Goal: Task Accomplishment & Management: Use online tool/utility

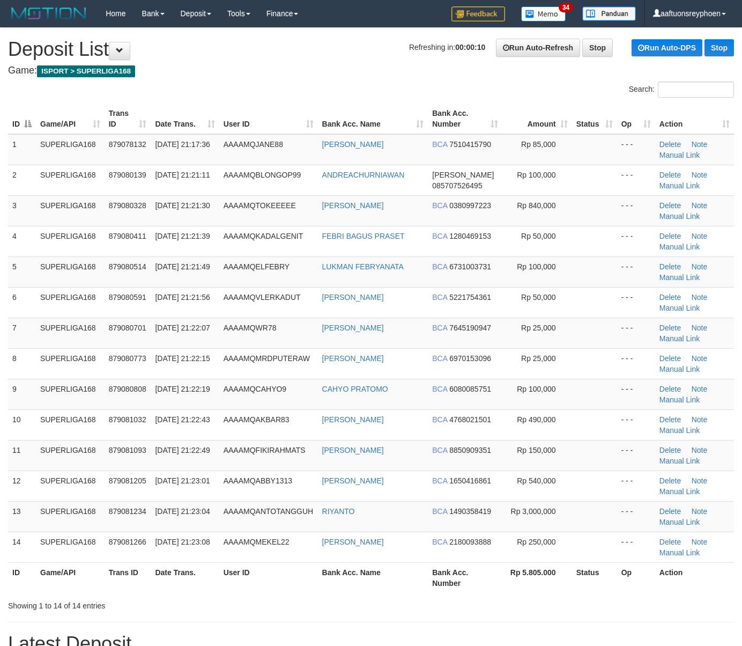
click at [98, 262] on td "SUPERLIGA168" at bounding box center [70, 271] width 69 height 31
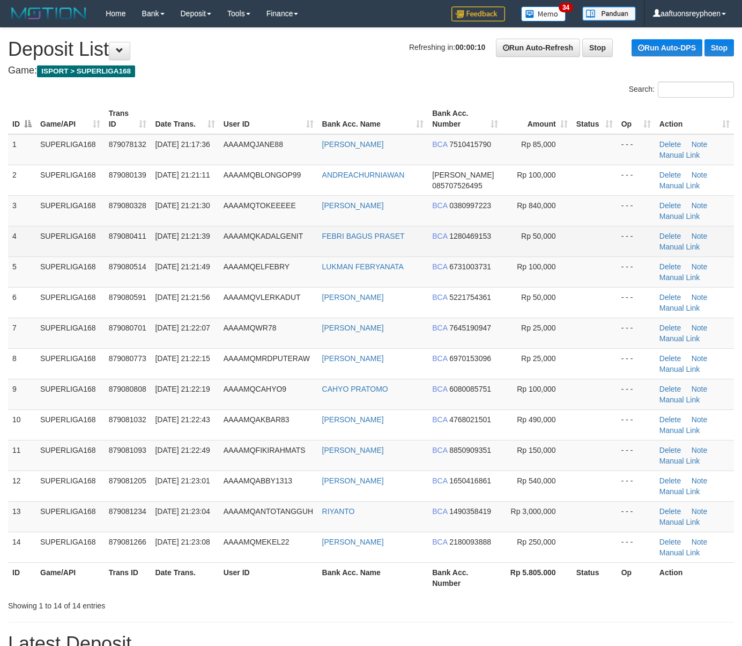
click at [126, 249] on td "879080411" at bounding box center [128, 241] width 47 height 31
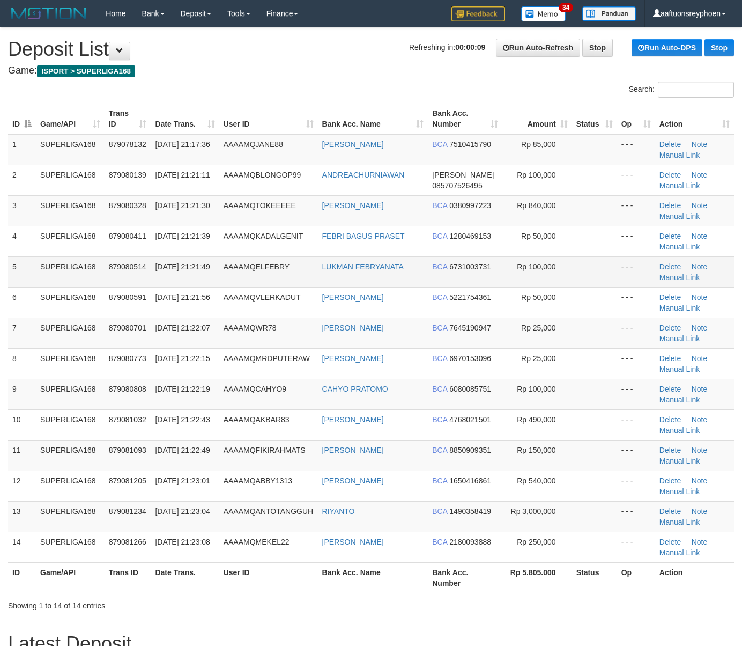
click at [70, 282] on td "SUPERLIGA168" at bounding box center [70, 271] width 69 height 31
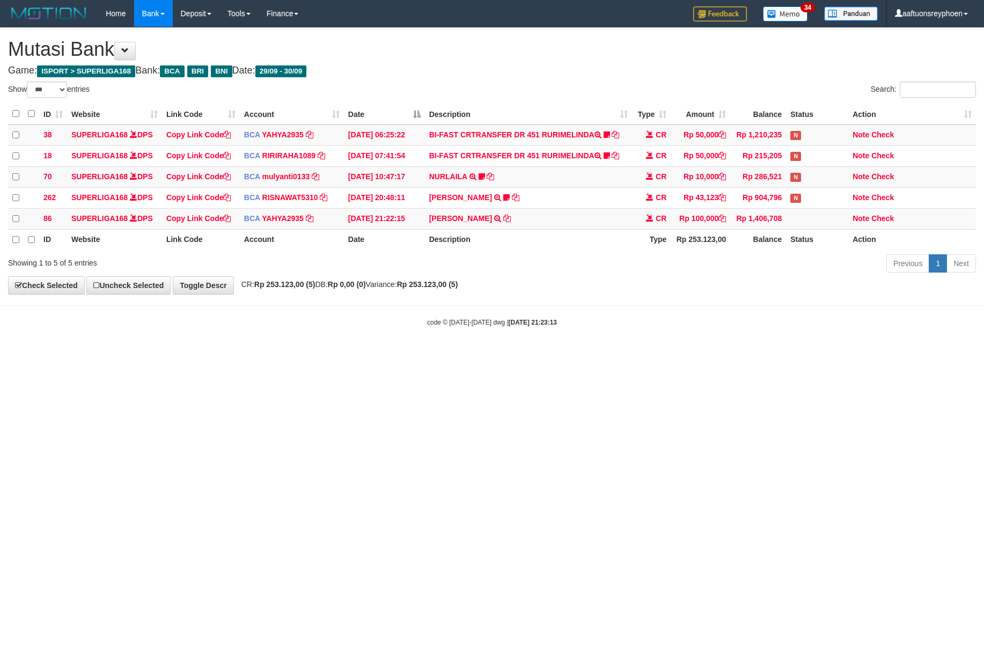
select select "***"
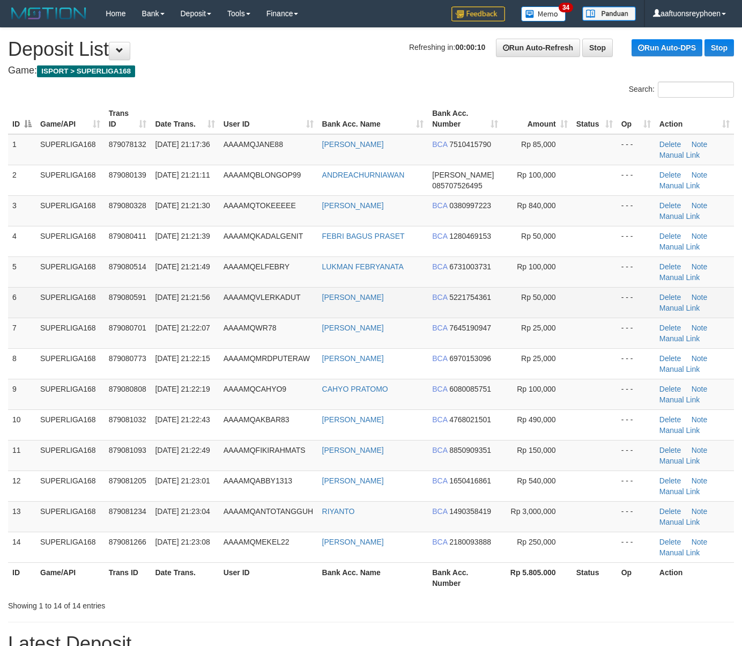
drag, startPoint x: 0, startPoint y: 0, endPoint x: 171, endPoint y: 289, distance: 335.2
click at [153, 292] on td "30/09/2025 21:21:56" at bounding box center [185, 302] width 68 height 31
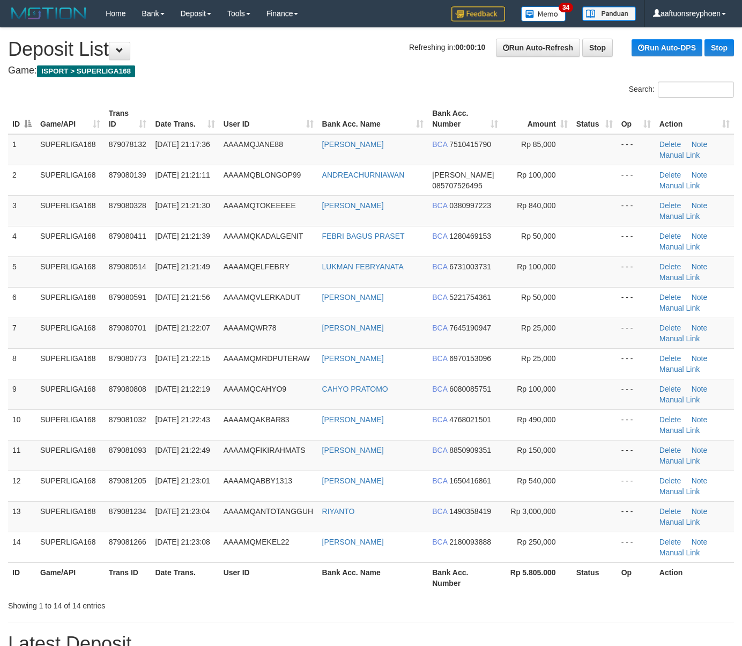
drag, startPoint x: 171, startPoint y: 289, endPoint x: 1, endPoint y: 318, distance: 172.5
click at [138, 293] on tr "6 SUPERLIGA168 879080591 30/09/2025 21:21:56 AAAAMQVLERKADUT TITO RAHMADANI BCA…" at bounding box center [371, 302] width 726 height 31
click at [23, 303] on tr "6 SUPERLIGA168 879080591 30/09/2025 21:21:56 AAAAMQVLERKADUT TITO RAHMADANI BCA…" at bounding box center [371, 302] width 726 height 31
click at [134, 275] on td "879080514" at bounding box center [128, 271] width 47 height 31
drag, startPoint x: 134, startPoint y: 275, endPoint x: 80, endPoint y: 284, distance: 53.9
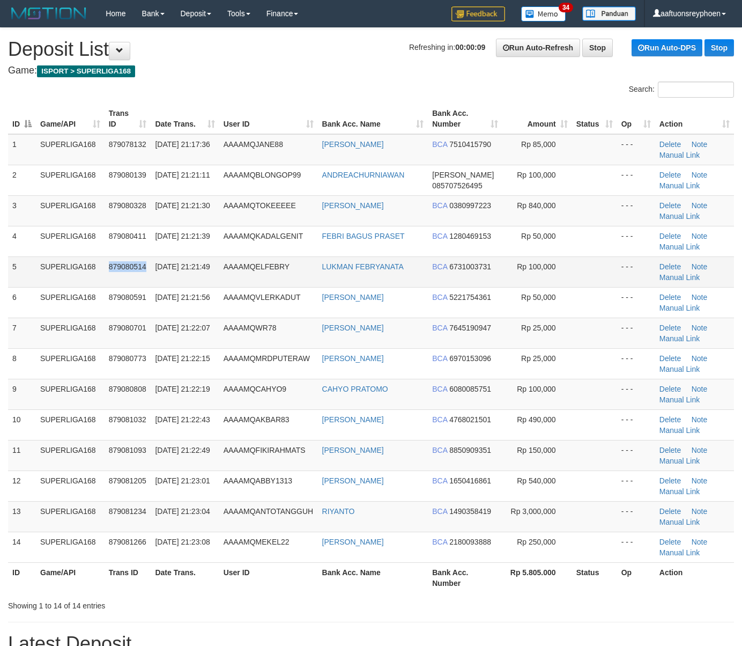
click at [125, 274] on td "879080514" at bounding box center [128, 271] width 47 height 31
click at [129, 258] on td "879080514" at bounding box center [128, 271] width 47 height 31
drag, startPoint x: 129, startPoint y: 258, endPoint x: 3, endPoint y: 277, distance: 128.0
click at [99, 260] on tr "5 SUPERLIGA168 879080514 30/09/2025 21:21:49 AAAAMQELFEBRY LUKMAN FEBRYANATA BC…" at bounding box center [371, 271] width 726 height 31
click at [86, 269] on td "SUPERLIGA168" at bounding box center [70, 271] width 69 height 31
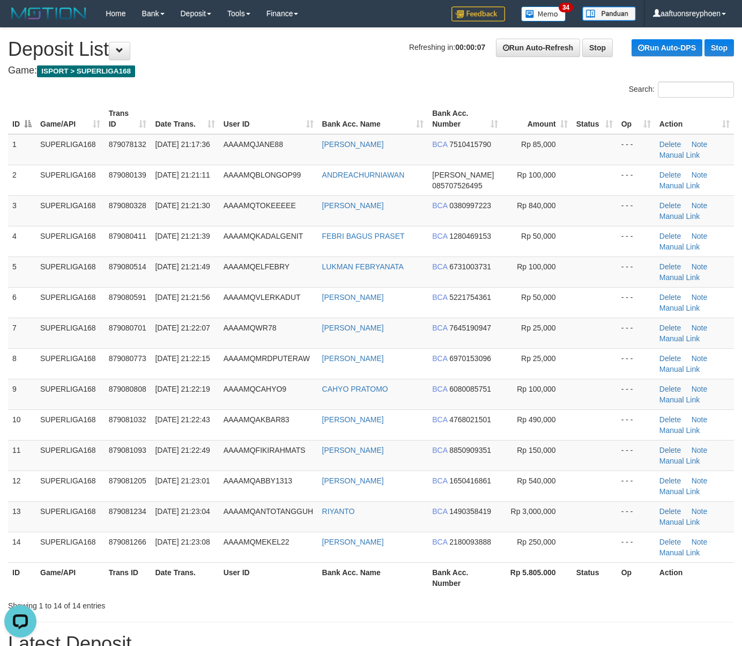
drag, startPoint x: 86, startPoint y: 269, endPoint x: 1, endPoint y: 282, distance: 86.3
click at [49, 271] on td "SUPERLIGA168" at bounding box center [70, 271] width 69 height 31
click at [35, 271] on td "5" at bounding box center [22, 271] width 28 height 31
drag, startPoint x: 35, startPoint y: 271, endPoint x: 1, endPoint y: 273, distance: 34.4
click at [19, 271] on td "5" at bounding box center [22, 271] width 28 height 31
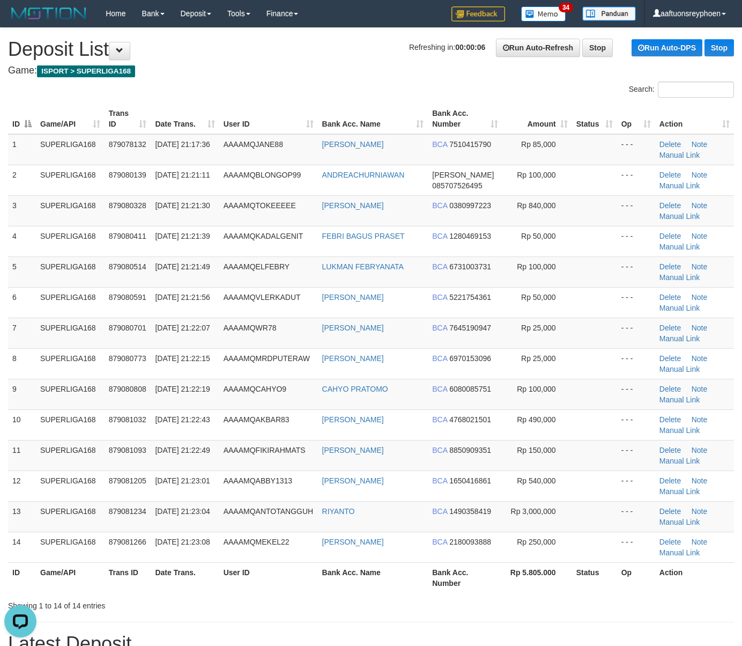
drag, startPoint x: 139, startPoint y: 264, endPoint x: 1, endPoint y: 284, distance: 139.8
click at [134, 264] on span "879080514" at bounding box center [128, 266] width 38 height 9
click at [181, 267] on span "30/09/2025 21:21:49" at bounding box center [182, 266] width 55 height 9
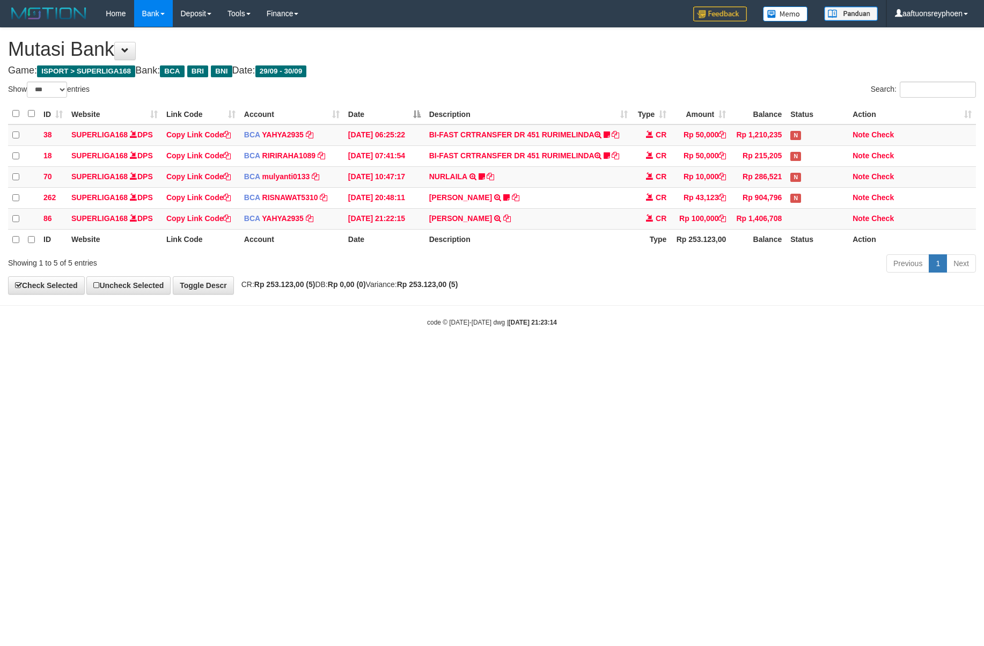
select select "***"
click at [878, 322] on div "code © [DATE]-[DATE] dwg | [DATE] 21:23:14" at bounding box center [492, 321] width 984 height 11
drag, startPoint x: 642, startPoint y: 344, endPoint x: 763, endPoint y: 331, distance: 121.4
click at [736, 333] on body "Toggle navigation Home Bank Account List Load By Website Group [ISPORT] SUPERLI…" at bounding box center [492, 177] width 984 height 354
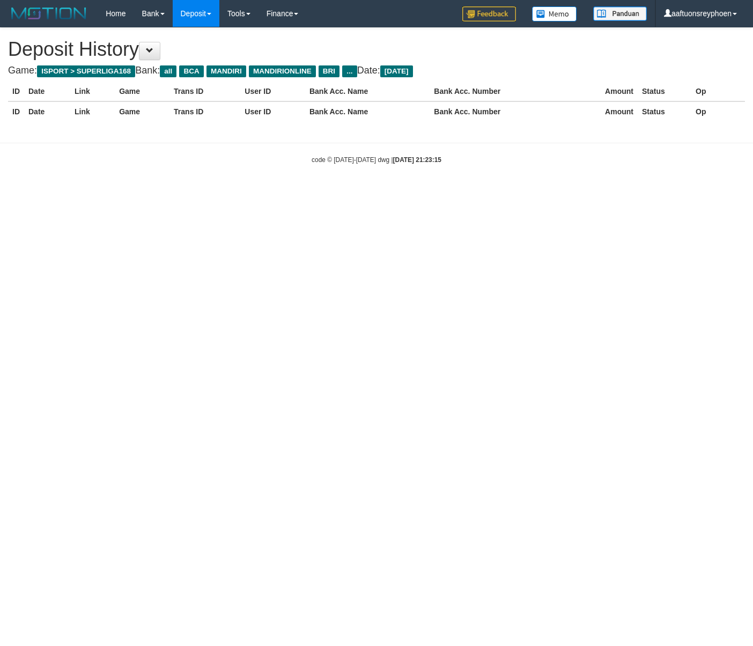
select select "**"
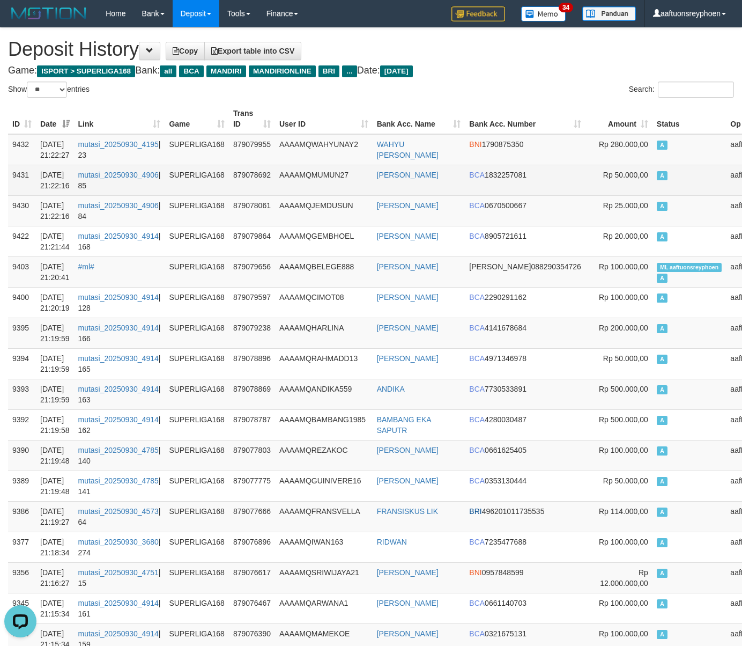
click at [653, 195] on td "A" at bounding box center [690, 180] width 74 height 31
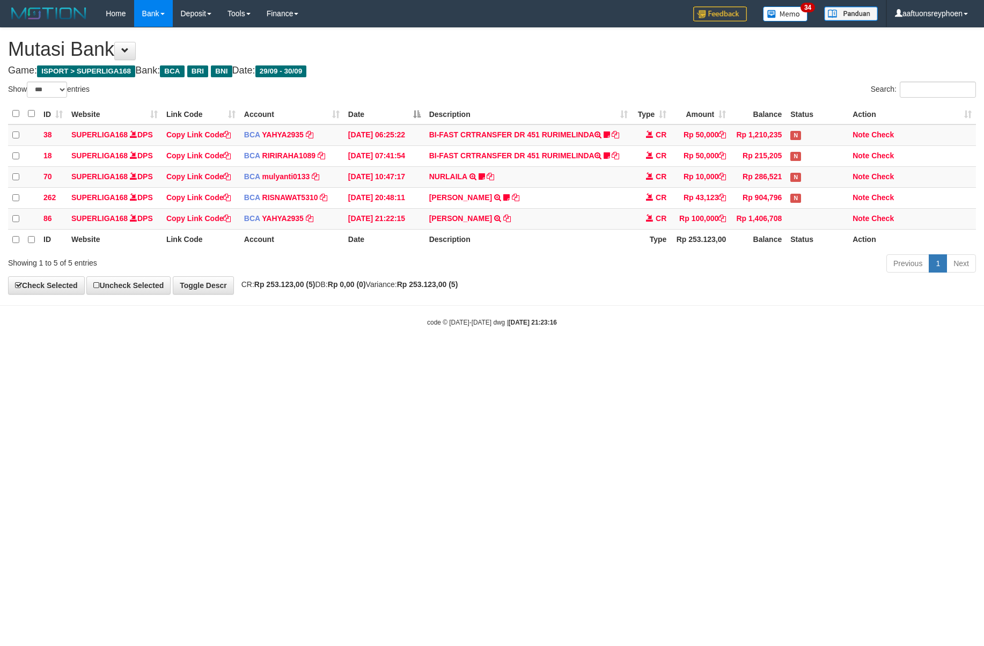
select select "***"
drag, startPoint x: 696, startPoint y: 324, endPoint x: 981, endPoint y: 303, distance: 285.6
click at [763, 315] on body "Toggle navigation Home Bank Account List Load By Website Group [ISPORT] SUPERLI…" at bounding box center [492, 177] width 984 height 354
drag, startPoint x: 618, startPoint y: 342, endPoint x: 920, endPoint y: 319, distance: 303.4
click at [727, 334] on body "Toggle navigation Home Bank Account List Load By Website Group [ISPORT] SUPERLI…" at bounding box center [492, 177] width 984 height 354
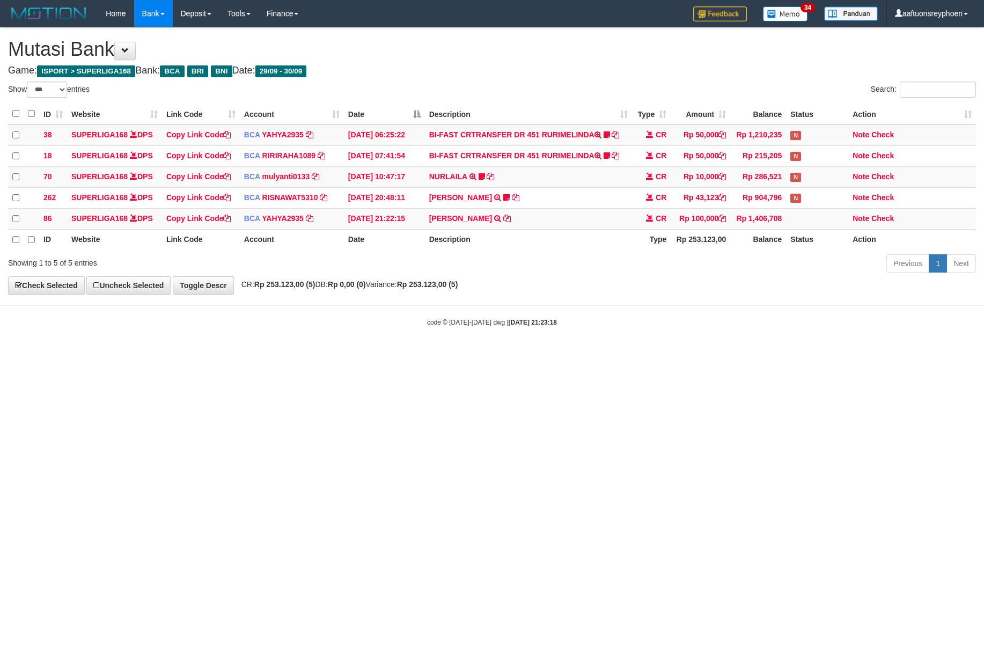
select select "***"
drag, startPoint x: 660, startPoint y: 315, endPoint x: 787, endPoint y: 307, distance: 127.9
click at [758, 309] on body "Toggle navigation Home Bank Account List Load By Website Group [ISPORT] SUPERLI…" at bounding box center [492, 177] width 984 height 354
drag, startPoint x: 646, startPoint y: 329, endPoint x: 977, endPoint y: 304, distance: 331.9
click at [727, 322] on div "code © 2012-2018 dwg | 2025/09/30 21:23:18" at bounding box center [492, 321] width 984 height 11
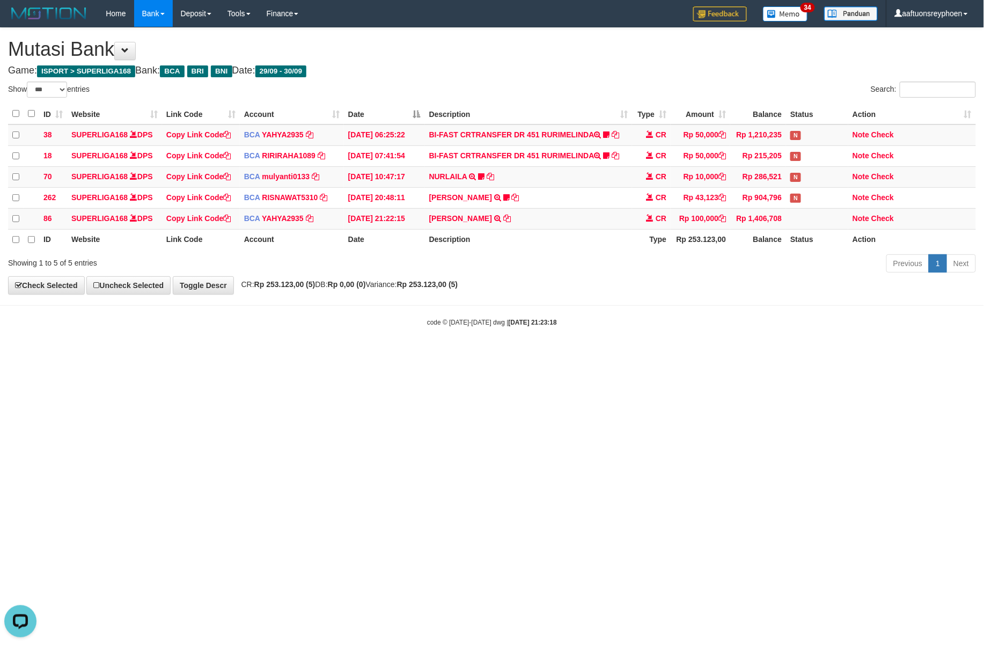
drag, startPoint x: 569, startPoint y: 356, endPoint x: 593, endPoint y: 364, distance: 25.8
click at [578, 354] on html "Toggle navigation Home Bank Account List Load By Website Group [ISPORT] SUPERLI…" at bounding box center [492, 177] width 984 height 354
drag, startPoint x: 593, startPoint y: 359, endPoint x: 983, endPoint y: 311, distance: 392.9
click at [624, 354] on html "Toggle navigation Home Bank Account List Load By Website Group [ISPORT] SUPERLI…" at bounding box center [492, 177] width 984 height 354
drag, startPoint x: 490, startPoint y: 346, endPoint x: 981, endPoint y: 298, distance: 493.1
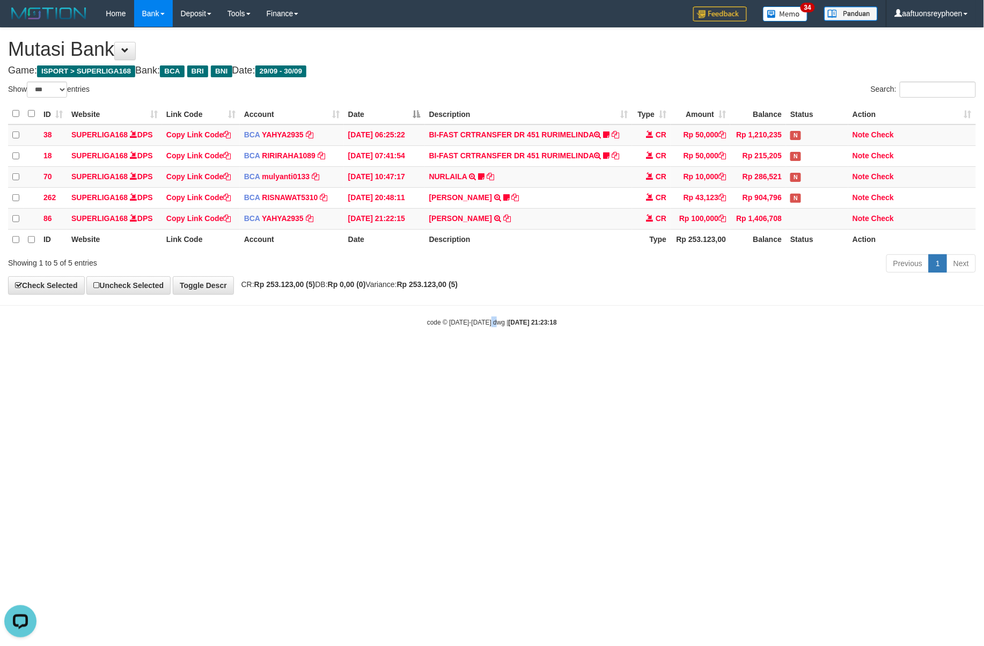
click at [596, 334] on body "Toggle navigation Home Bank Account List Load By Website Group [ISPORT] SUPERLI…" at bounding box center [492, 177] width 984 height 354
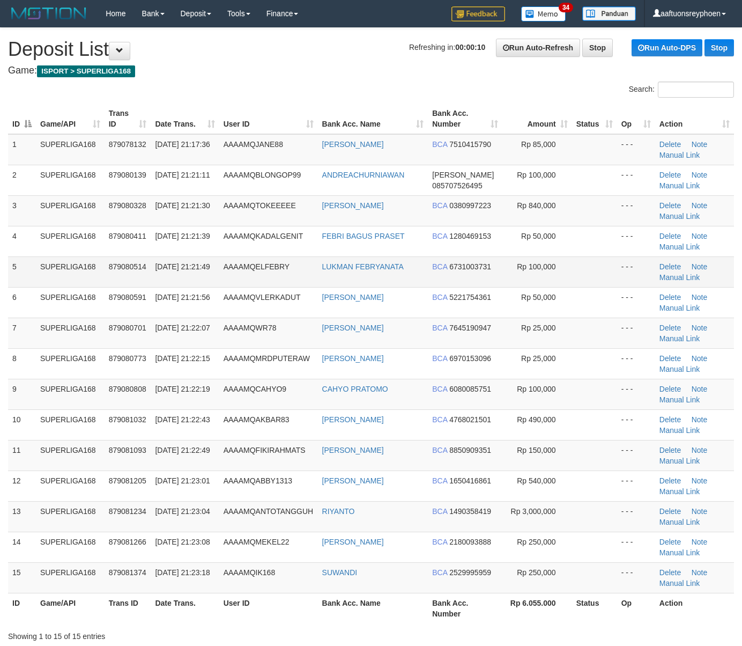
click at [24, 262] on td "5" at bounding box center [22, 271] width 28 height 31
click at [25, 257] on td "5" at bounding box center [22, 271] width 28 height 31
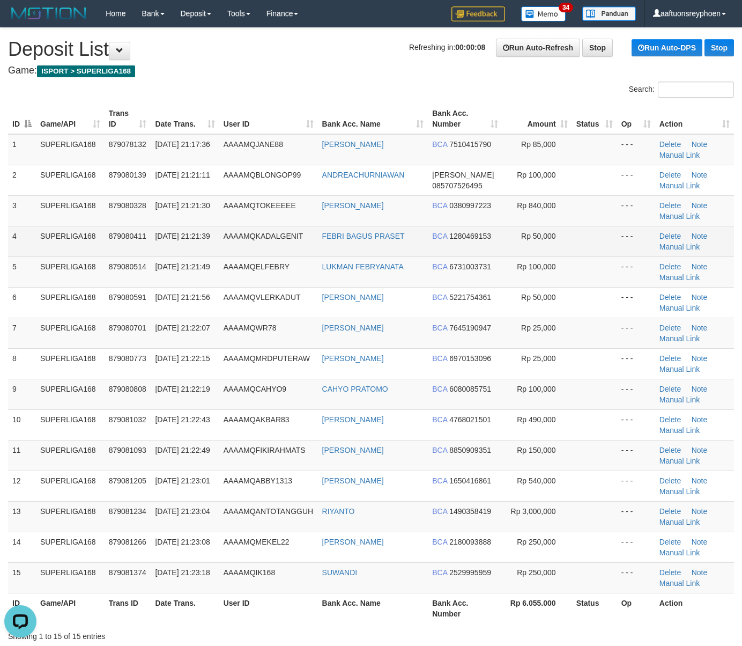
click at [15, 243] on td "4" at bounding box center [22, 241] width 28 height 31
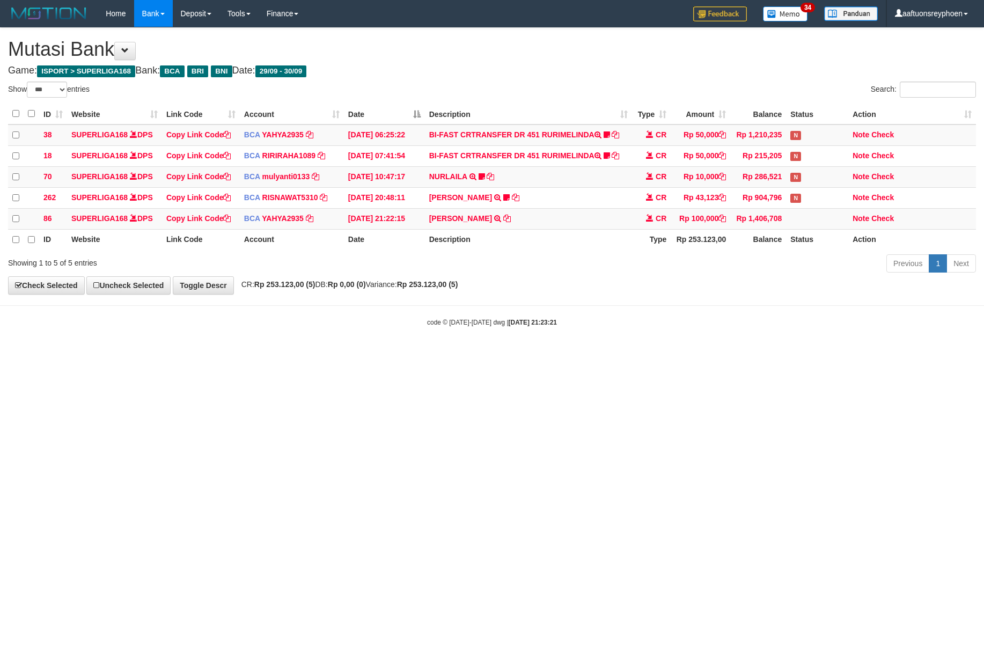
select select "***"
drag, startPoint x: 505, startPoint y: 307, endPoint x: 595, endPoint y: 300, distance: 90.3
click at [520, 306] on body "Toggle navigation Home Bank Account List Load By Website Group [ISPORT] SUPERLI…" at bounding box center [492, 177] width 984 height 354
select select "***"
click at [537, 301] on body "Toggle navigation Home Bank Account List Load By Website Group [ISPORT] SUPERLI…" at bounding box center [492, 177] width 984 height 354
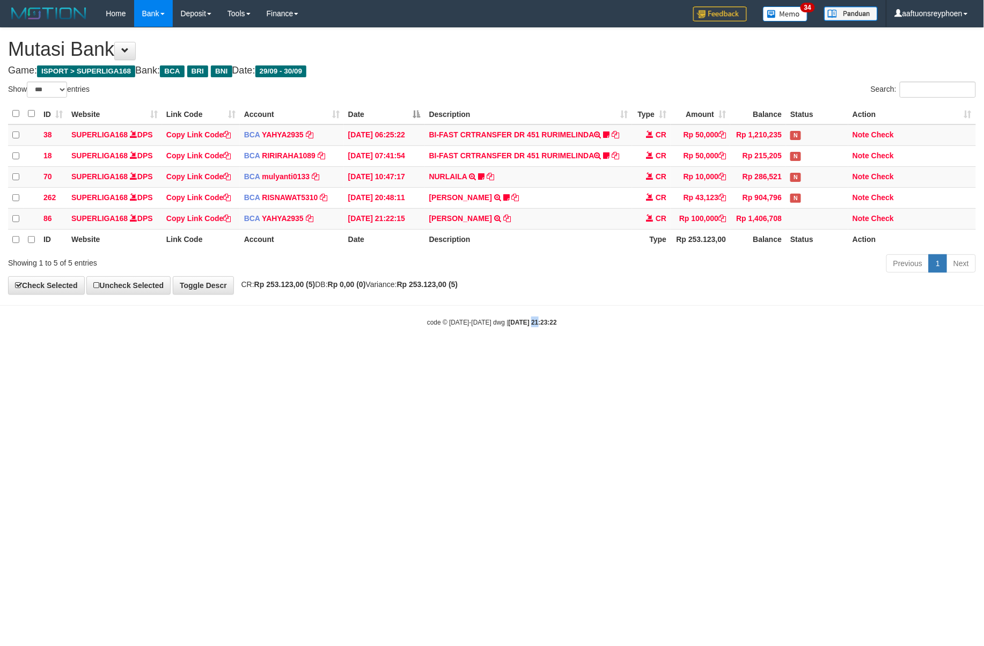
drag, startPoint x: 520, startPoint y: 344, endPoint x: 559, endPoint y: 345, distance: 39.2
click at [558, 345] on body "Toggle navigation Home Bank Account List Load By Website Group [ISPORT] SUPERLI…" at bounding box center [492, 177] width 984 height 354
click at [569, 354] on html "Toggle navigation Home Bank Account List Load By Website Group [ISPORT] SUPERLI…" at bounding box center [492, 177] width 984 height 354
drag, startPoint x: 494, startPoint y: 367, endPoint x: 725, endPoint y: 346, distance: 232.1
click at [588, 354] on html "Toggle navigation Home Bank Account List Load By Website Group [ISPORT] SUPERLI…" at bounding box center [492, 177] width 984 height 354
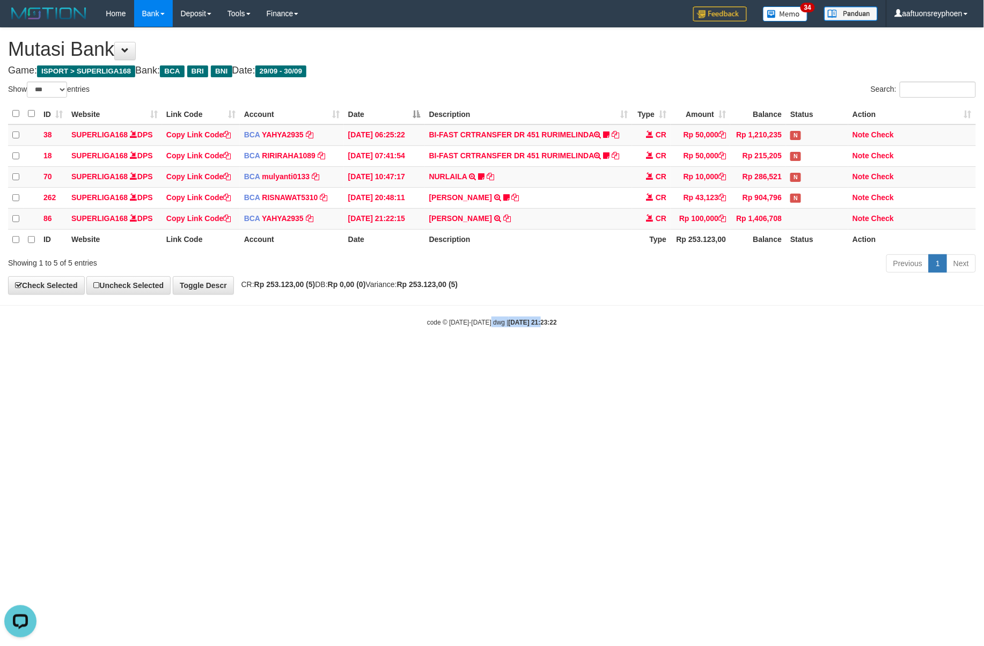
click at [507, 354] on body "Toggle navigation Home Bank Account List Load By Website Group [ISPORT] SUPERLI…" at bounding box center [492, 177] width 984 height 354
drag, startPoint x: 408, startPoint y: 375, endPoint x: 507, endPoint y: 366, distance: 99.7
click at [414, 354] on html "Toggle navigation Home Bank Account List Load By Website Group [ISPORT] SUPERLI…" at bounding box center [492, 177] width 984 height 354
drag, startPoint x: 503, startPoint y: 373, endPoint x: 543, endPoint y: 367, distance: 41.3
click at [537, 354] on html "Toggle navigation Home Bank Account List Load By Website Group [ISPORT] SUPERLI…" at bounding box center [492, 177] width 984 height 354
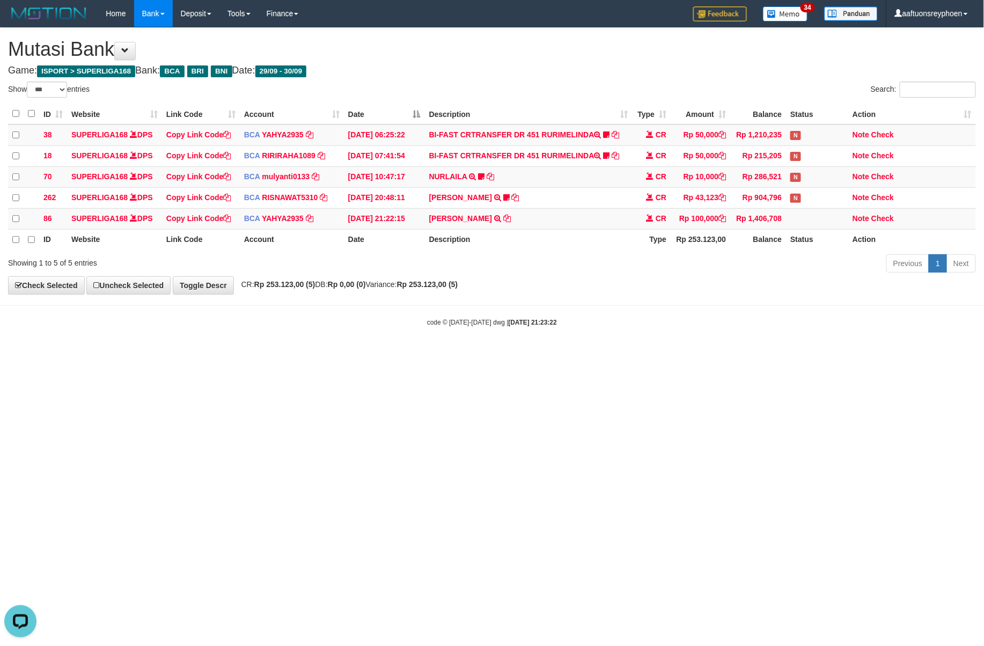
drag, startPoint x: 557, startPoint y: 361, endPoint x: 873, endPoint y: 308, distance: 320.9
click at [567, 354] on html "Toggle navigation Home Bank Account List Load By Website Group [ISPORT] SUPERLI…" at bounding box center [492, 177] width 984 height 354
drag, startPoint x: 557, startPoint y: 326, endPoint x: 914, endPoint y: 294, distance: 359.1
click at [616, 318] on body "Toggle navigation Home Bank Account List Load By Website Group [ISPORT] SUPERLI…" at bounding box center [492, 177] width 984 height 354
drag, startPoint x: 452, startPoint y: 335, endPoint x: 914, endPoint y: 275, distance: 466.8
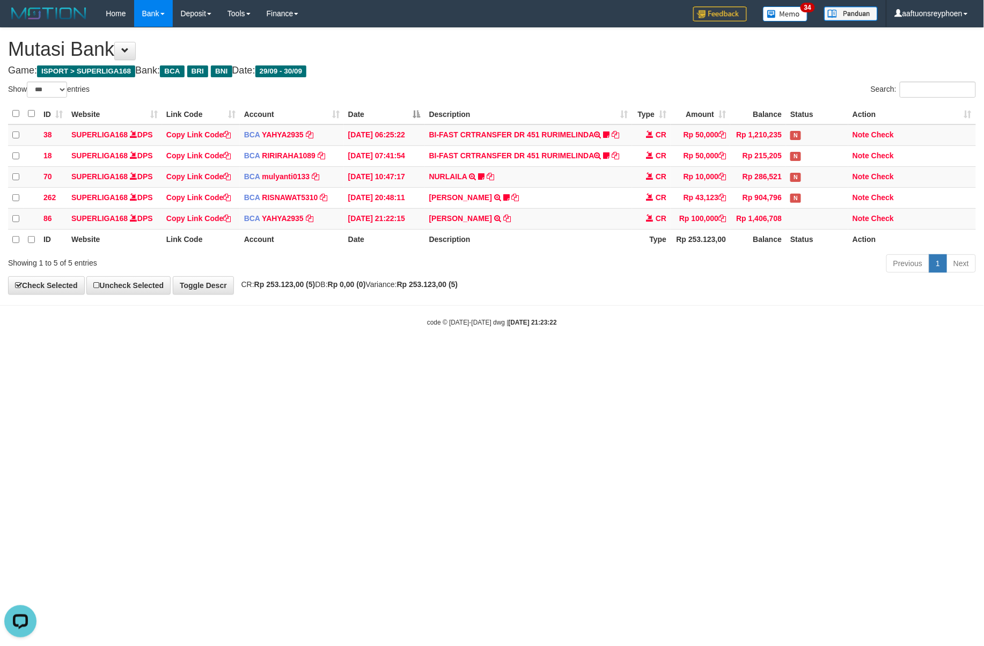
click at [516, 328] on body "Toggle navigation Home Bank Account List Load By Website Group [ISPORT] SUPERLI…" at bounding box center [492, 177] width 984 height 354
drag, startPoint x: 646, startPoint y: 308, endPoint x: 981, endPoint y: 293, distance: 336.1
click at [693, 307] on body "Toggle navigation Home Bank Account List Load By Website Group [ISPORT] SUPERLI…" at bounding box center [492, 177] width 984 height 354
click at [728, 341] on body "Toggle navigation Home Bank Account List Load By Website Group [ISPORT] SUPERLI…" at bounding box center [492, 177] width 984 height 354
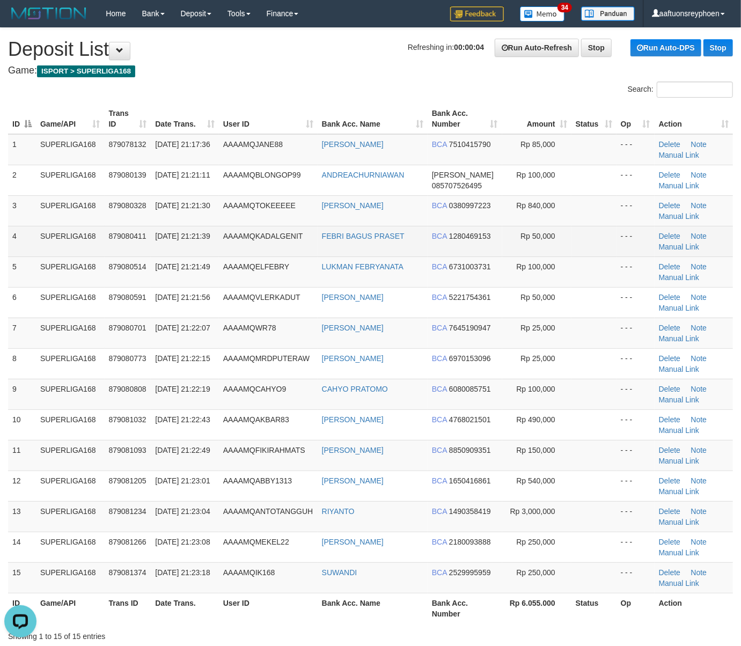
click at [69, 239] on td "SUPERLIGA168" at bounding box center [70, 241] width 69 height 31
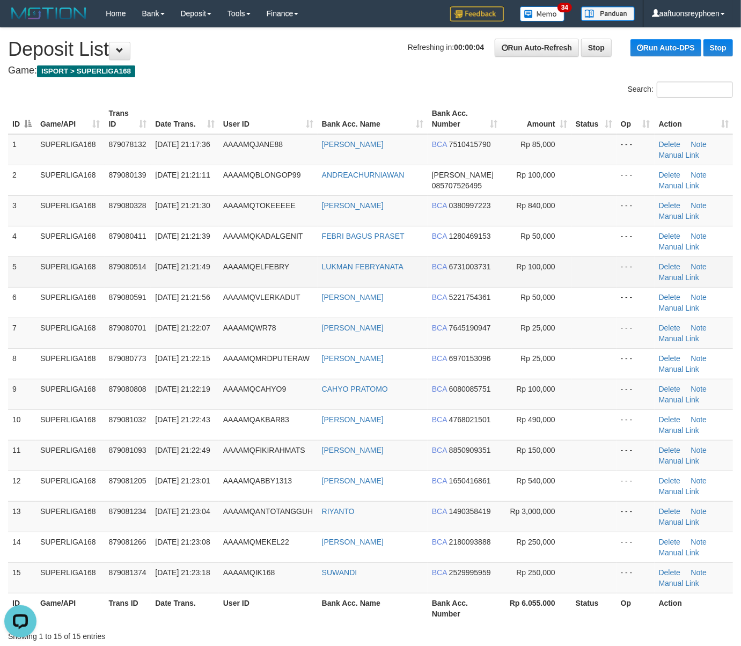
drag, startPoint x: 138, startPoint y: 267, endPoint x: 127, endPoint y: 271, distance: 11.6
click at [138, 267] on span "879080514" at bounding box center [128, 266] width 38 height 9
click at [301, 86] on div "Search:" at bounding box center [370, 91] width 741 height 19
drag, startPoint x: 330, startPoint y: 122, endPoint x: 1, endPoint y: 196, distance: 337.5
click at [287, 129] on tr "ID Game/API Trans ID Date Trans. User ID Bank Acc. Name Bank Acc. Number Amount…" at bounding box center [370, 119] width 725 height 31
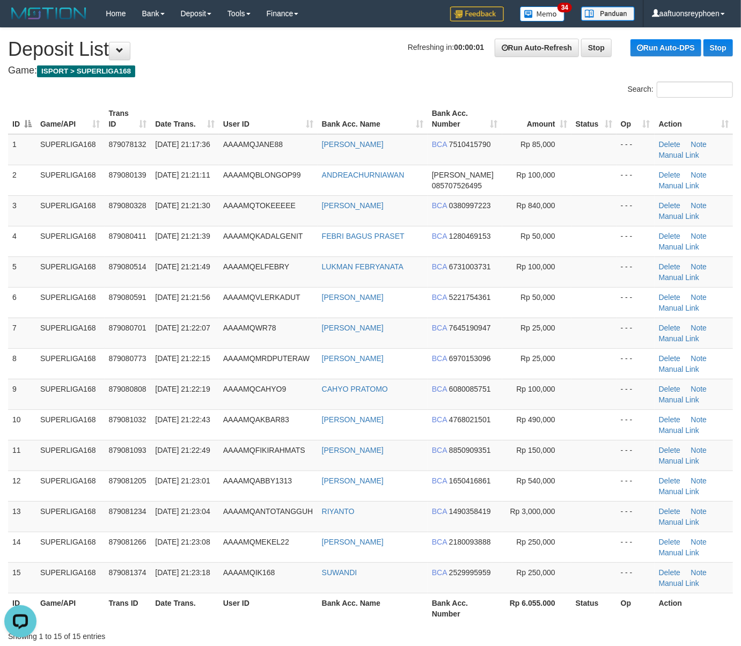
drag, startPoint x: 144, startPoint y: 136, endPoint x: 151, endPoint y: 131, distance: 8.5
click at [144, 136] on td "879078132" at bounding box center [128, 149] width 47 height 31
drag, startPoint x: 151, startPoint y: 131, endPoint x: 6, endPoint y: 188, distance: 155.4
click at [148, 131] on tr "ID Game/API Trans ID Date Trans. User ID Bank Acc. Name Bank Acc. Number Amount…" at bounding box center [370, 119] width 725 height 31
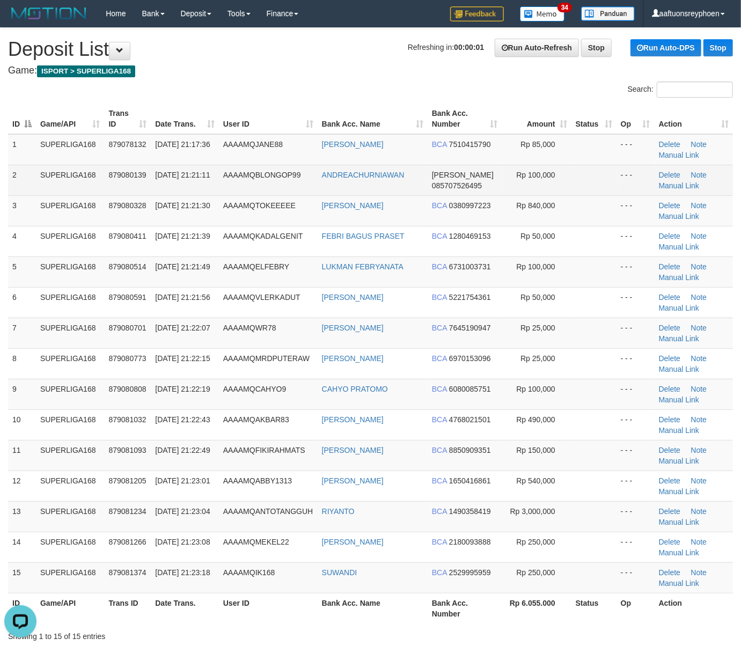
click at [239, 172] on span "AAAAMQBLONGOP99" at bounding box center [262, 175] width 78 height 9
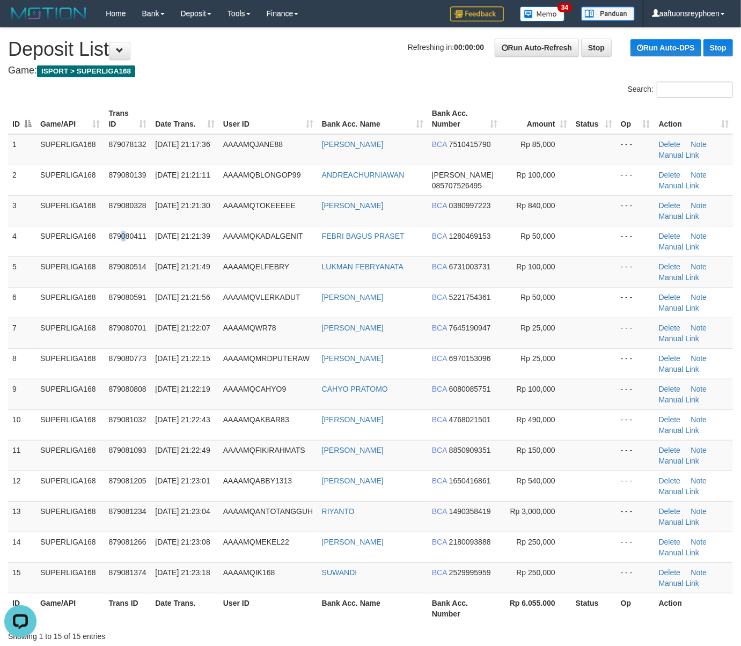
click at [67, 246] on tr "4 SUPERLIGA168 879080411 30/09/2025 21:21:39 AAAAMQKADALGENIT FEBRI BAGUS PRASE…" at bounding box center [370, 241] width 725 height 31
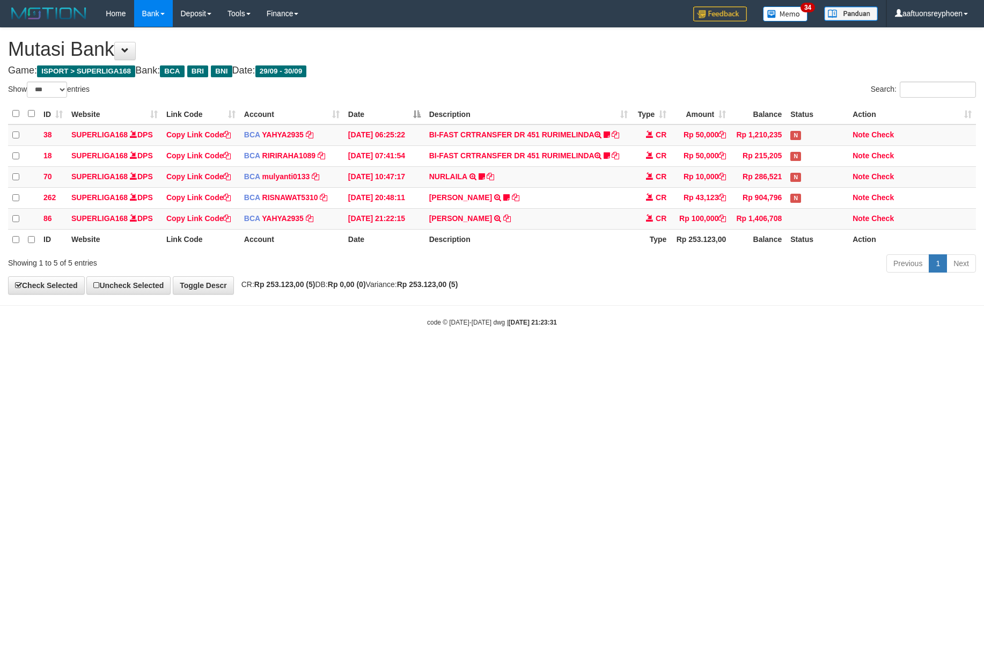
select select "***"
drag, startPoint x: 813, startPoint y: 226, endPoint x: 979, endPoint y: 207, distance: 166.8
click at [901, 217] on tr "86 SUPERLIGA168 DPS Copy Link Code BCA YAHYA2935 DPS YAHYA mutasi_20250930_4906…" at bounding box center [492, 218] width 968 height 21
click at [927, 250] on div "Show ** ** ** *** entries Search: ID Website Link Code Account Date Description…" at bounding box center [492, 179] width 968 height 195
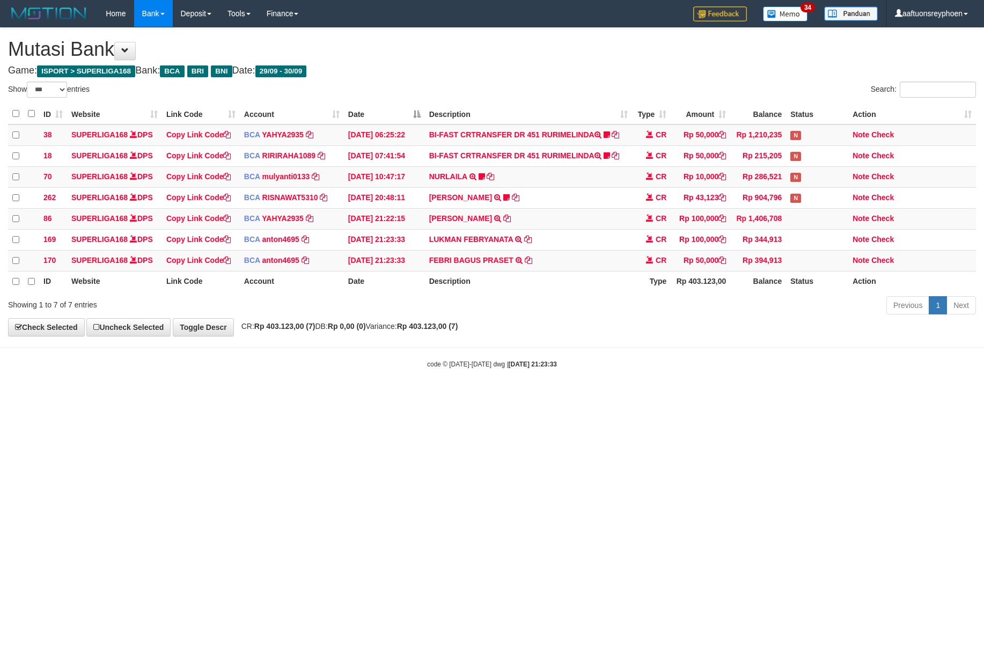
select select "***"
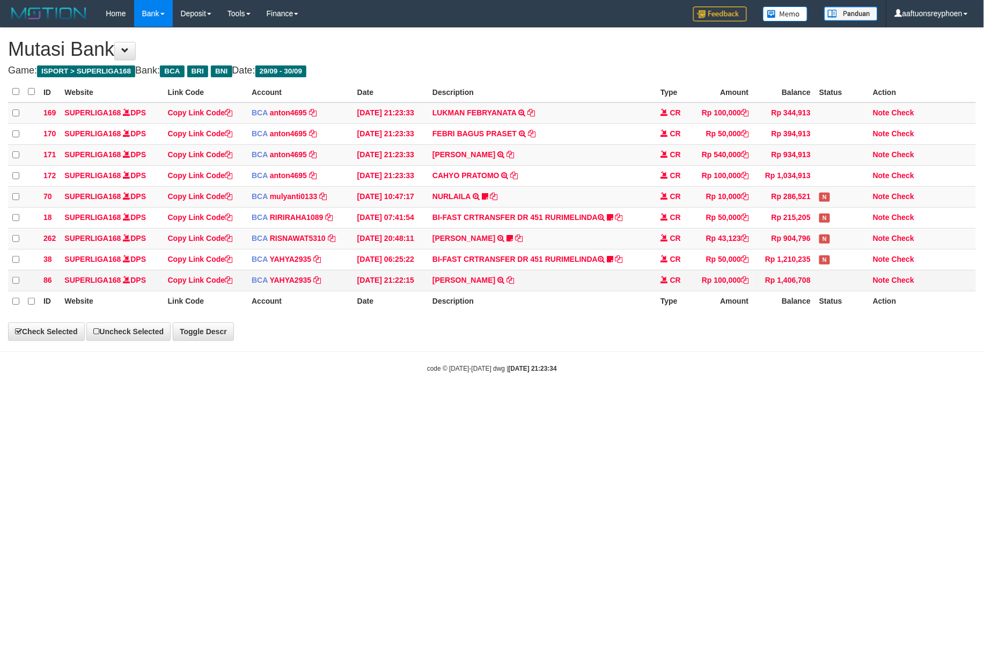
click at [574, 279] on td "ANDREA CHURNIAWAN TRSF E-BANKING CR 3009/FTSCY/WS95271 100000.00ANDREA CHURNIAW…" at bounding box center [542, 280] width 228 height 21
select select "***"
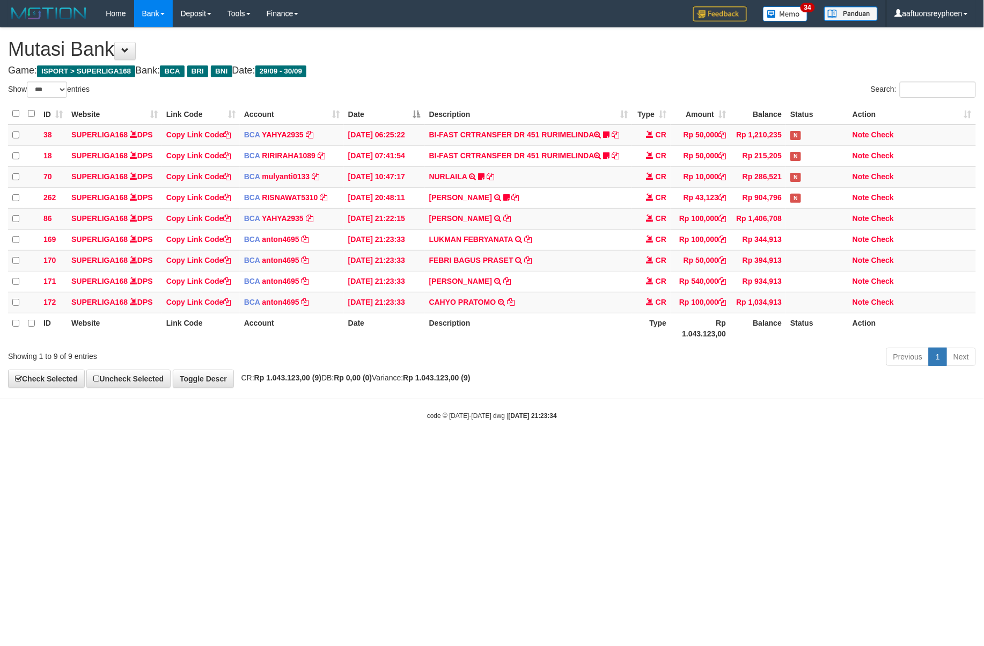
click at [574, 279] on td "KEMAS MUHAMAD ABBY TRSF E-BANKING CR 3009/FTSCY/WS95031 540000.00KEMAS MUHAMAD …" at bounding box center [529, 281] width 208 height 21
copy tr "KEMAS MUHAMAD ABBY TRSF E-BANKING CR 3009/FTSCY/WS95031 540000.00KEMAS MUHAMAD …"
click at [574, 279] on td "KEMAS MUHAMAD ABBY TRSF E-BANKING CR 3009/FTSCY/WS95031 540000.00KEMAS MUHAMAD …" at bounding box center [529, 281] width 208 height 21
drag, startPoint x: 574, startPoint y: 279, endPoint x: 981, endPoint y: 281, distance: 407.6
click at [599, 279] on td "KEMAS MUHAMAD ABBY TRSF E-BANKING CR 3009/FTSCY/WS95031 540000.00KEMAS MUHAMAD …" at bounding box center [529, 281] width 208 height 21
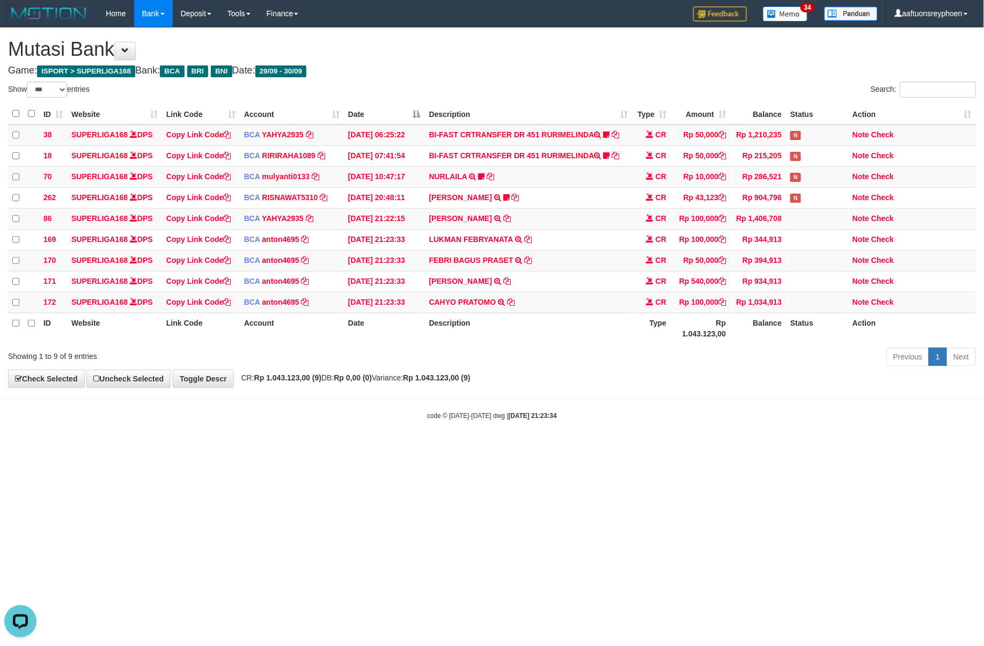
drag, startPoint x: 700, startPoint y: 324, endPoint x: 979, endPoint y: 311, distance: 279.2
click at [736, 326] on tr "ID Website Link Code Account Date Description Type Rp 1.043.123,00 Balance Stat…" at bounding box center [492, 328] width 968 height 31
click at [666, 351] on div "Show ** ** ** *** entries Search: ID Website Link Code Account Date Description…" at bounding box center [492, 226] width 968 height 288
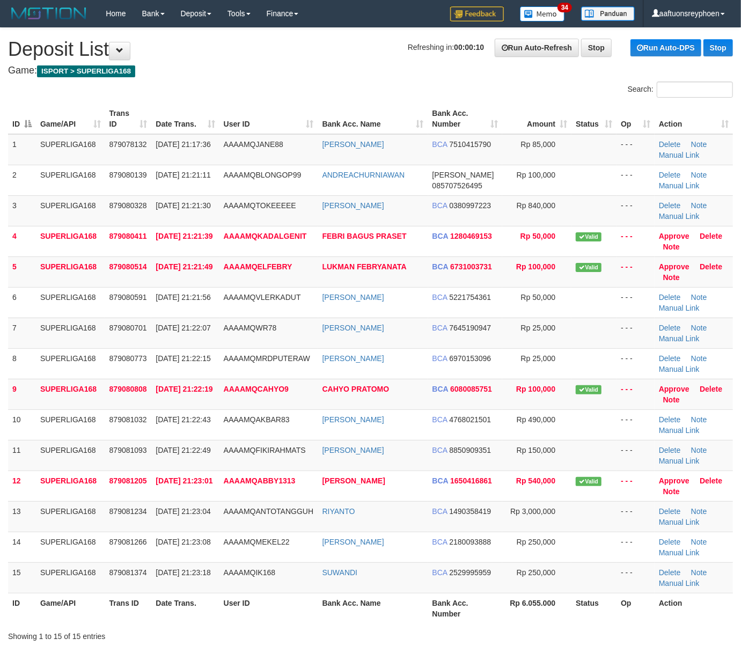
click at [5, 269] on div "ID Game/API Trans ID Date Trans. User ID Bank Acc. Name Bank Acc. Number Amount…" at bounding box center [370, 363] width 741 height 526
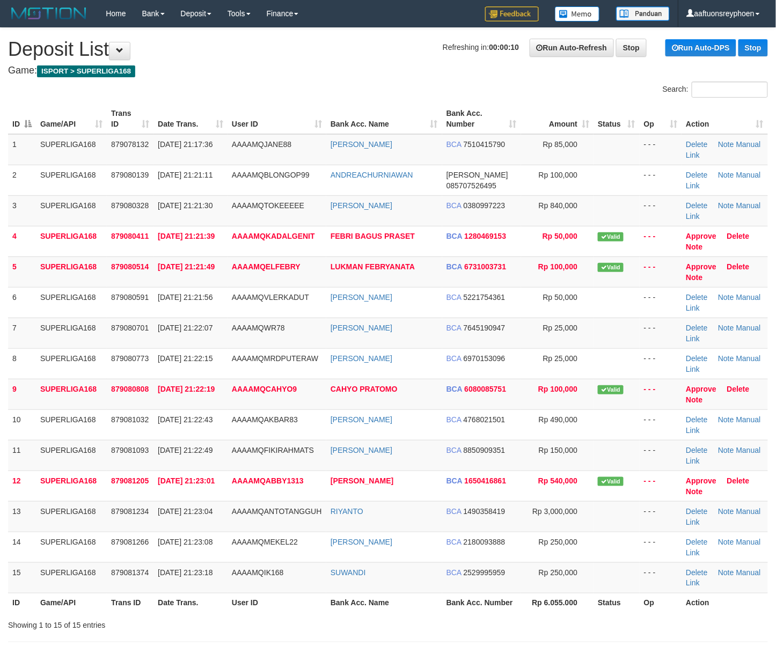
drag, startPoint x: 54, startPoint y: 298, endPoint x: 1, endPoint y: 309, distance: 53.8
click at [33, 303] on tr "6 SUPERLIGA168 879080591 [DATE] 21:21:56 AAAAMQVLERKADUT [PERSON_NAME] BCA 5221…" at bounding box center [387, 302] width 759 height 31
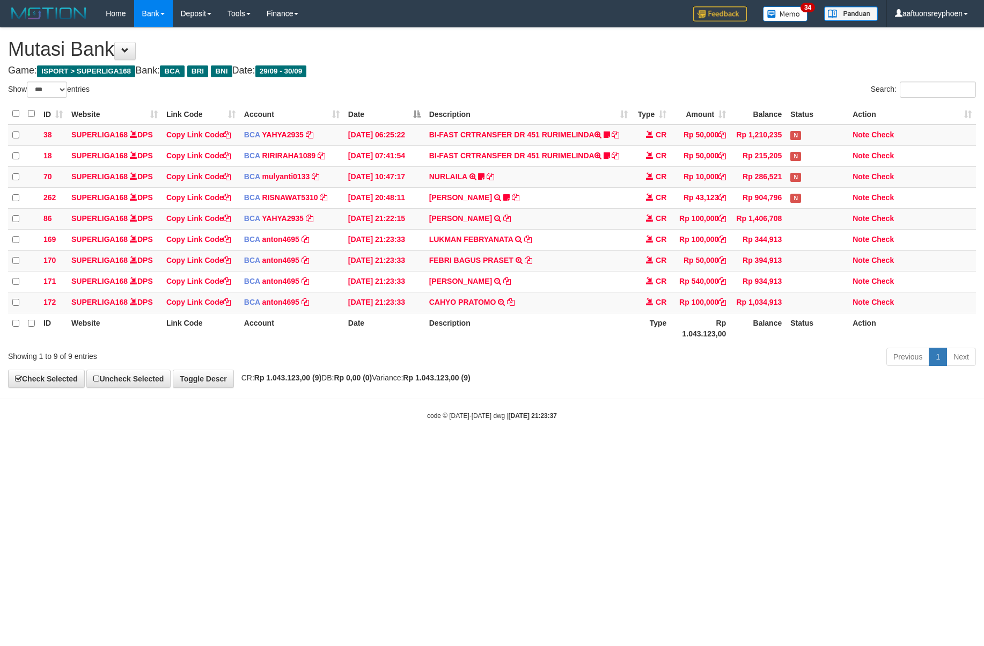
select select "***"
click at [599, 352] on div "Previous 1 Next" at bounding box center [697, 357] width 558 height 23
select select "***"
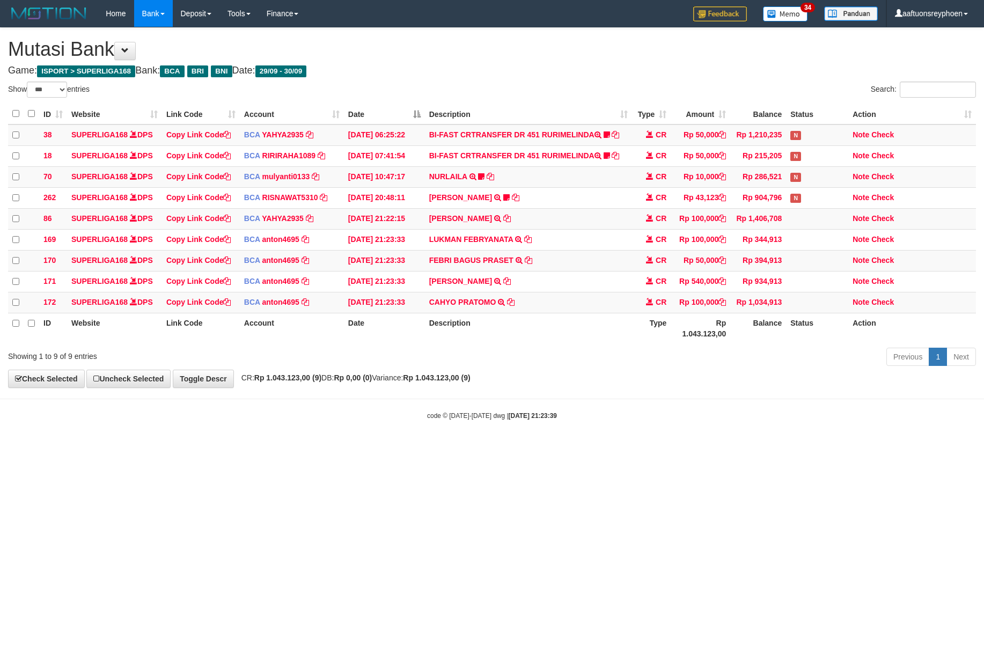
click at [552, 385] on body "Toggle navigation Home Bank Account List Load By Website Group [ISPORT] SUPERLI…" at bounding box center [492, 223] width 984 height 447
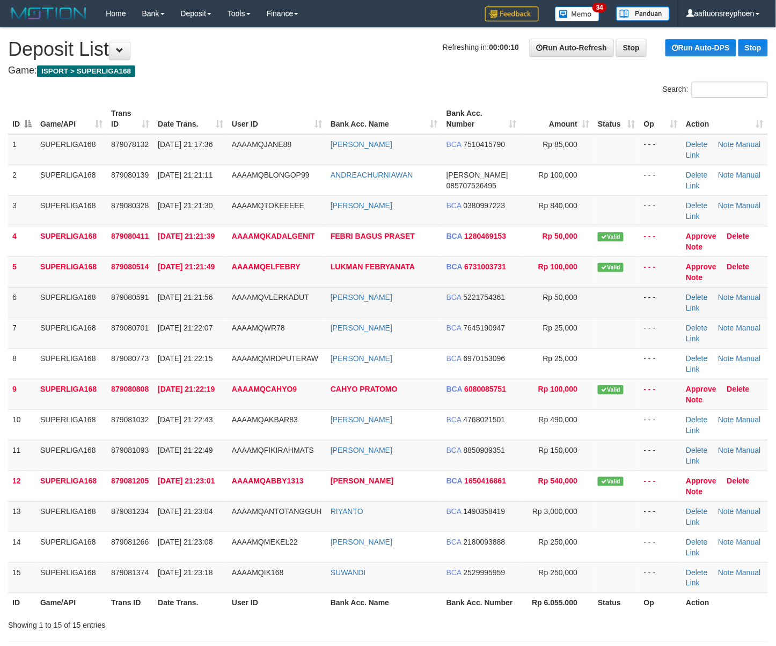
click at [26, 308] on td "6" at bounding box center [22, 302] width 28 height 31
click at [33, 303] on td "6" at bounding box center [22, 302] width 28 height 31
click at [36, 302] on td "SUPERLIGA168" at bounding box center [71, 302] width 71 height 31
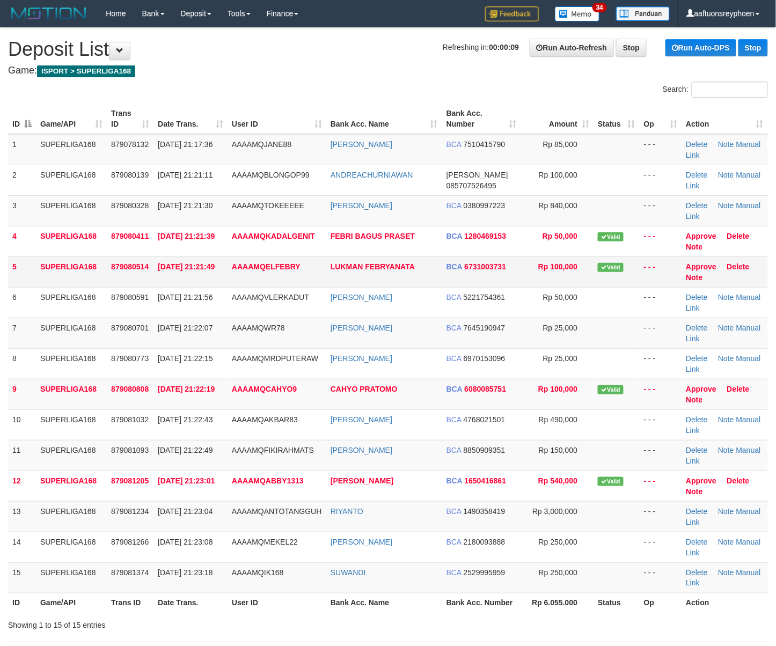
click at [13, 272] on td "5" at bounding box center [22, 271] width 28 height 31
click at [13, 271] on td "5" at bounding box center [22, 271] width 28 height 31
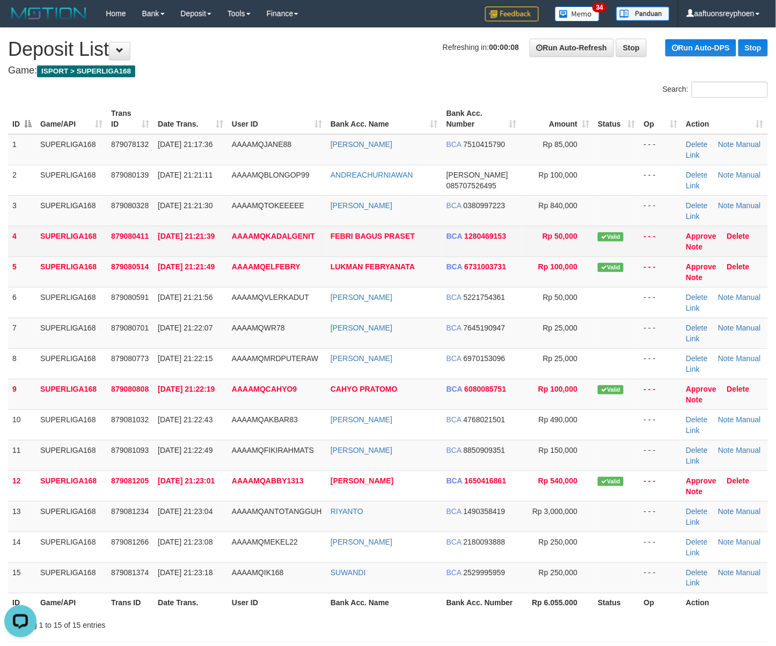
click at [236, 249] on td "AAAAMQKADALGENIT" at bounding box center [276, 241] width 99 height 31
click at [222, 254] on td "30/09/2025 21:21:39" at bounding box center [190, 241] width 74 height 31
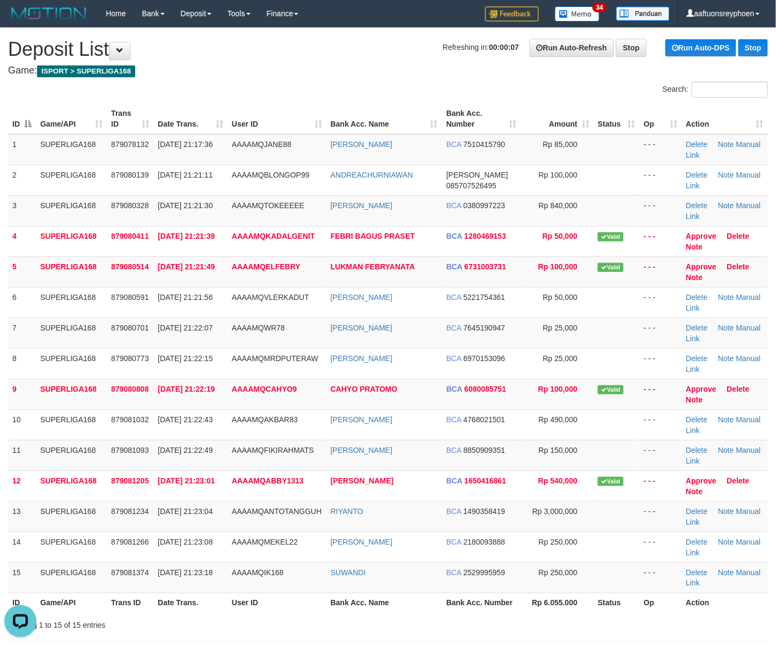
click at [251, 101] on div "ID Game/API Trans ID Date Trans. User ID Bank Acc. Name Bank Acc. Number Amount…" at bounding box center [388, 357] width 776 height 515
click at [211, 128] on th "Date Trans." at bounding box center [190, 119] width 74 height 31
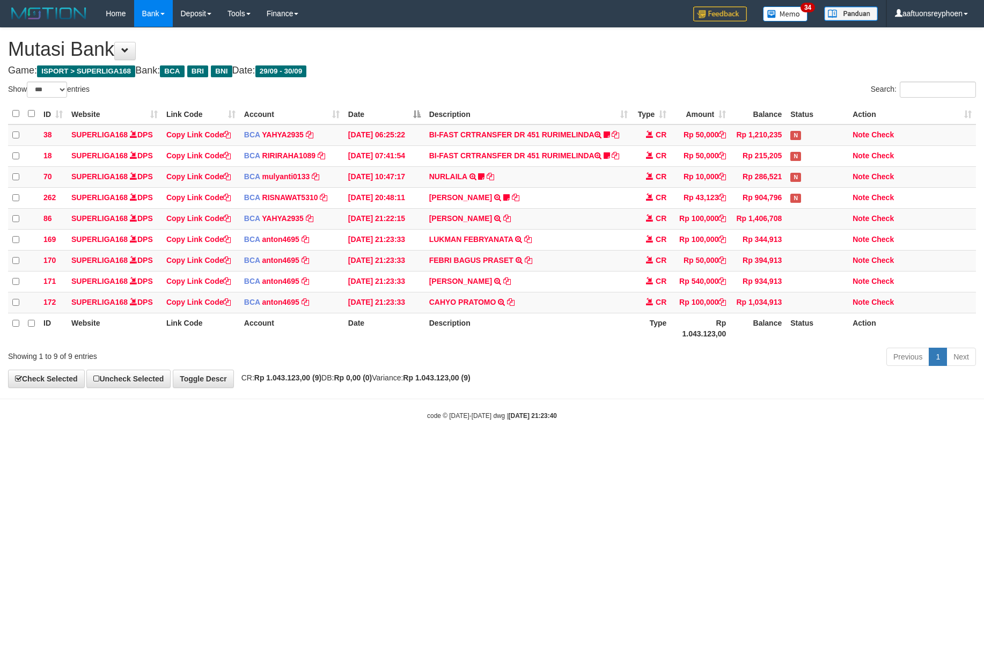
select select "***"
drag, startPoint x: 597, startPoint y: 348, endPoint x: 981, endPoint y: 296, distance: 387.5
click at [623, 343] on div "Show ** ** ** *** entries Search: ID Website Link Code Account Date Description…" at bounding box center [492, 226] width 968 height 288
select select "***"
drag, startPoint x: 807, startPoint y: 312, endPoint x: 979, endPoint y: 302, distance: 173.0
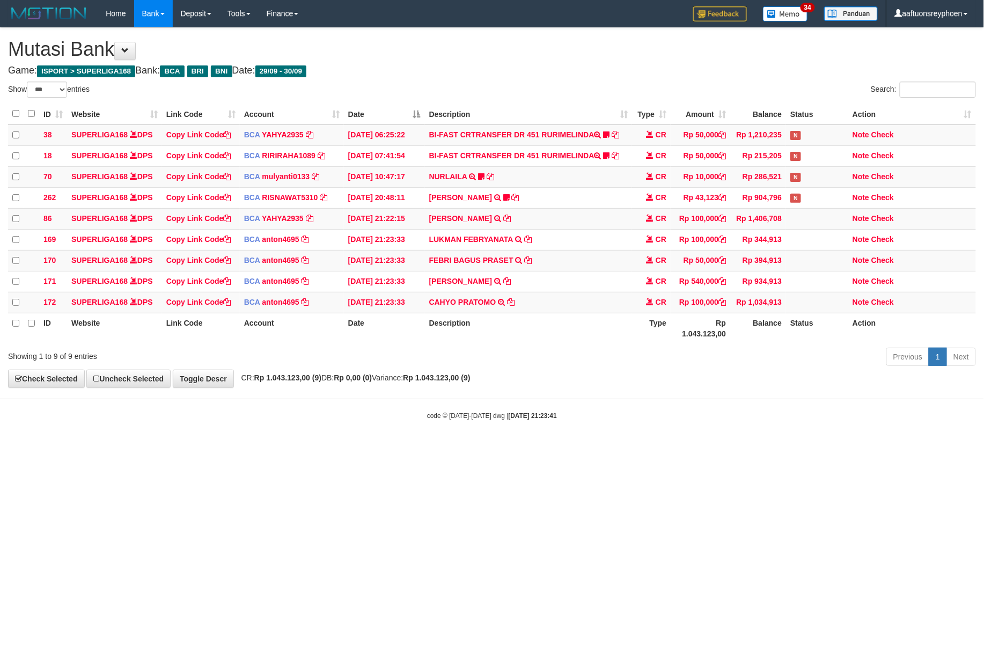
click at [873, 309] on tr "172 SUPERLIGA168 DPS Copy Link Code BCA anton4695 DPS ANTON mutasi_20250930_491…" at bounding box center [492, 302] width 968 height 21
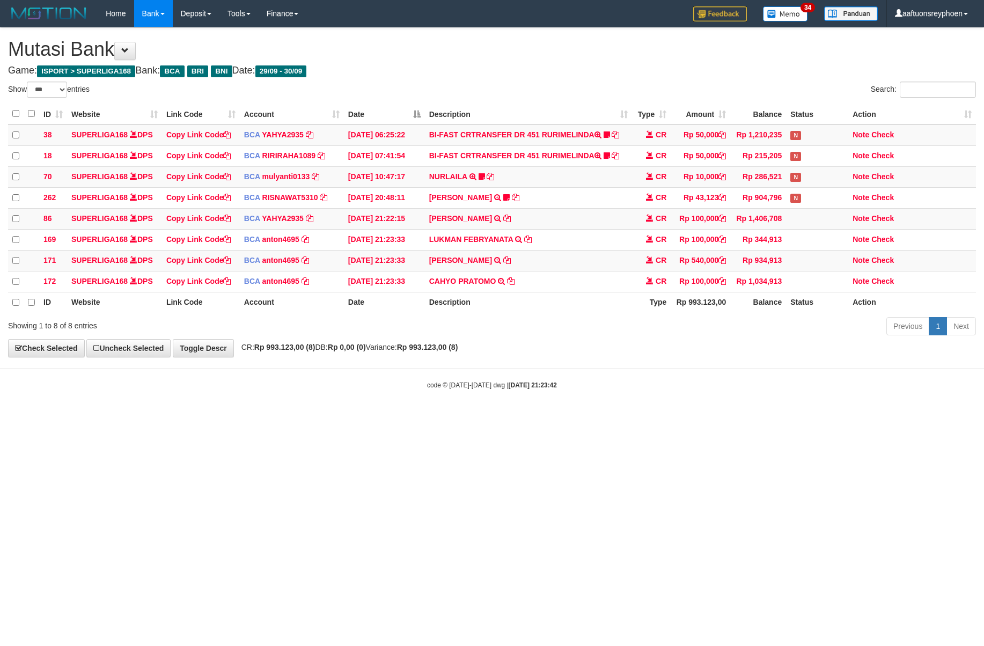
select select "***"
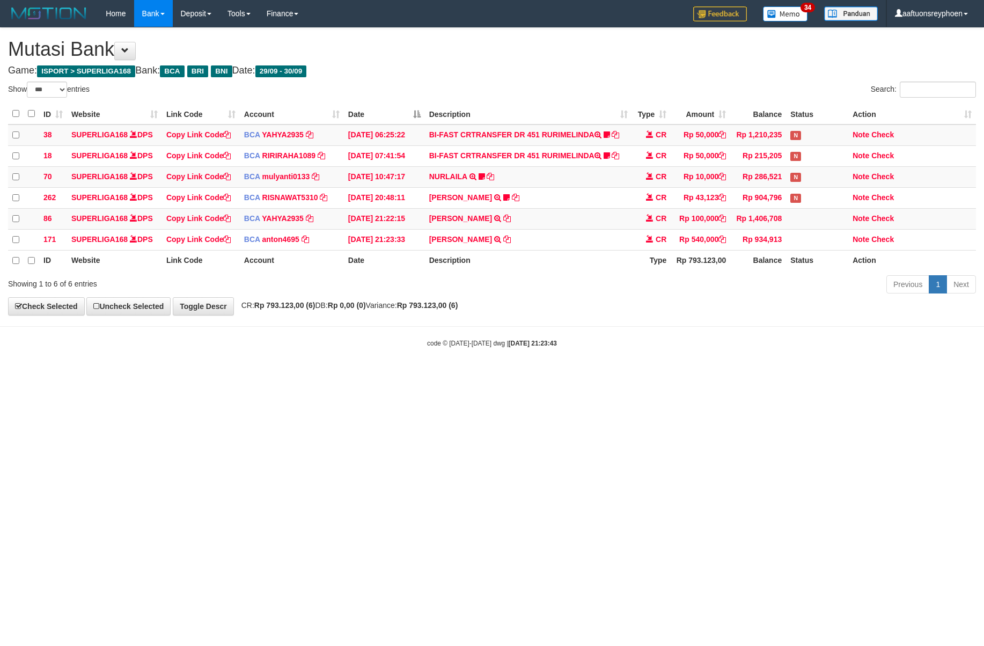
select select "***"
click at [766, 312] on body "Toggle navigation Home Bank Account List Load By Website Group [ISPORT] SUPERLI…" at bounding box center [492, 187] width 984 height 375
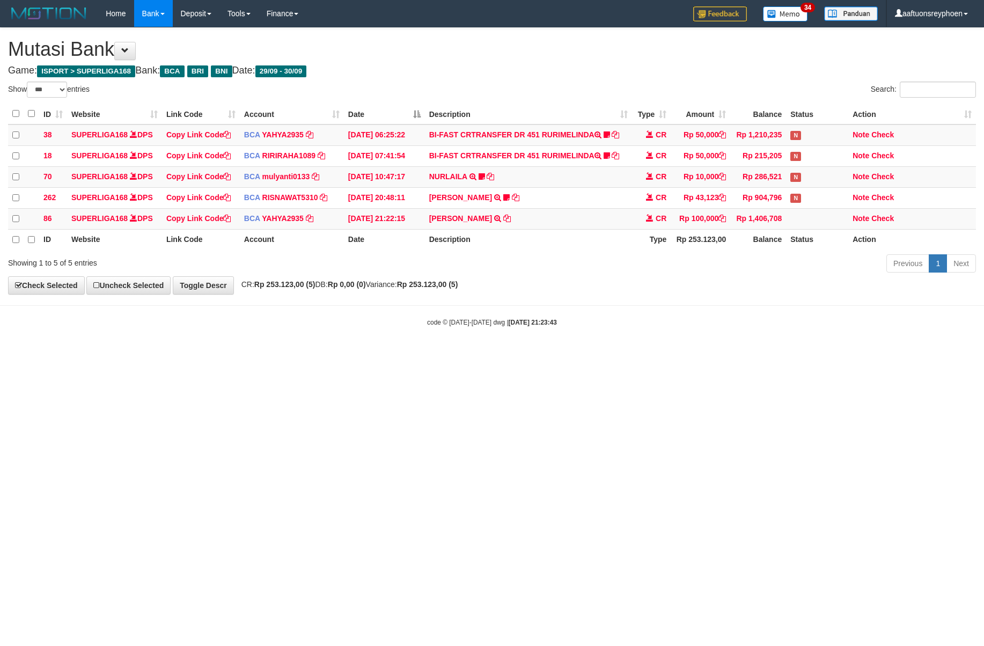
select select "***"
drag, startPoint x: 661, startPoint y: 370, endPoint x: 981, endPoint y: 311, distance: 325.5
click at [722, 354] on html "Toggle navigation Home Bank Account List Load By Website Group [ISPORT] SUPERLI…" at bounding box center [492, 177] width 984 height 354
drag, startPoint x: 601, startPoint y: 343, endPoint x: 977, endPoint y: 297, distance: 378.3
click at [638, 339] on body "Toggle navigation Home Bank Account List Load By Website Group [ISPORT] SUPERLI…" at bounding box center [492, 177] width 984 height 354
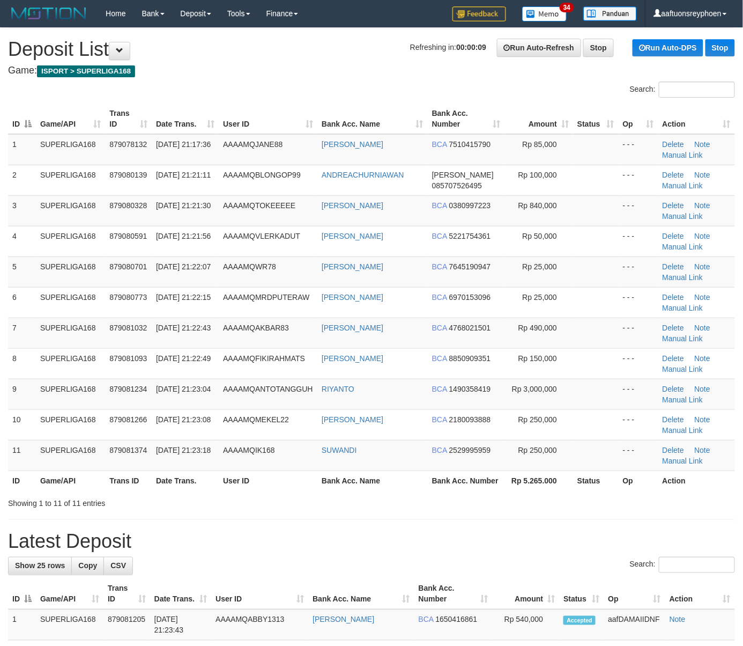
drag, startPoint x: 48, startPoint y: 260, endPoint x: 0, endPoint y: 262, distance: 47.8
click at [39, 259] on td "SUPERLIGA168" at bounding box center [70, 271] width 69 height 31
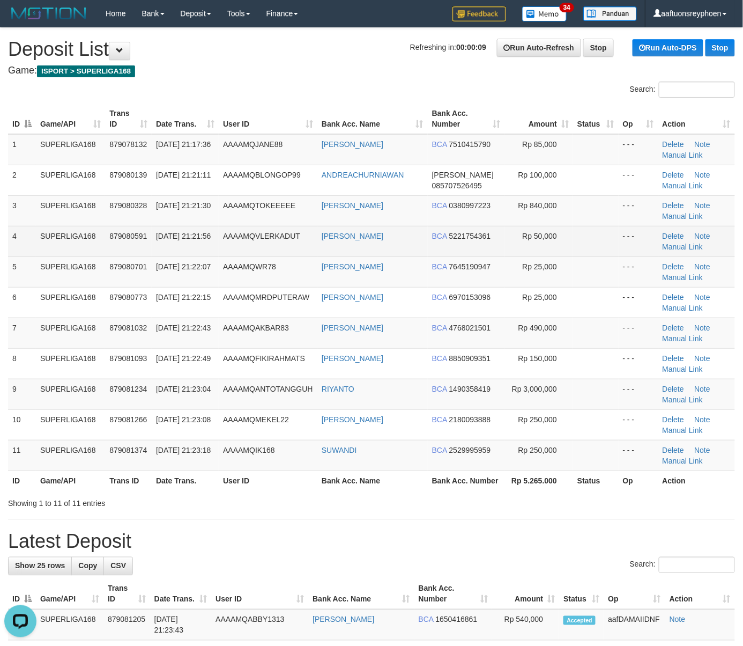
click at [106, 254] on td "879080591" at bounding box center [128, 241] width 47 height 31
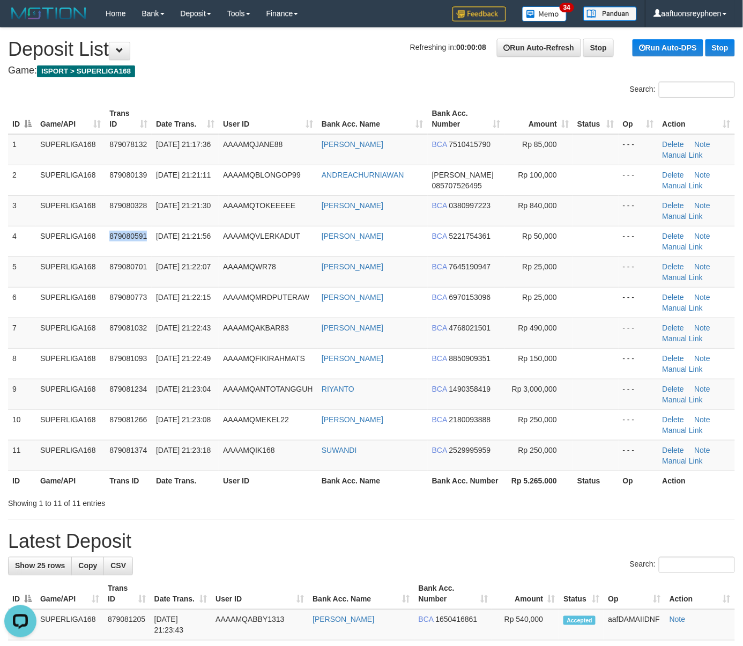
drag, startPoint x: 106, startPoint y: 254, endPoint x: 3, endPoint y: 283, distance: 107.1
click at [97, 256] on tr "4 SUPERLIGA168 879080591 30/09/2025 21:21:56 AAAAMQVLERKADUT TITO RAHMADANI BCA…" at bounding box center [371, 241] width 727 height 31
click at [113, 260] on td "879080701" at bounding box center [128, 271] width 47 height 31
drag, startPoint x: 113, startPoint y: 260, endPoint x: 1, endPoint y: 265, distance: 111.7
click at [108, 259] on td "879080701" at bounding box center [128, 271] width 47 height 31
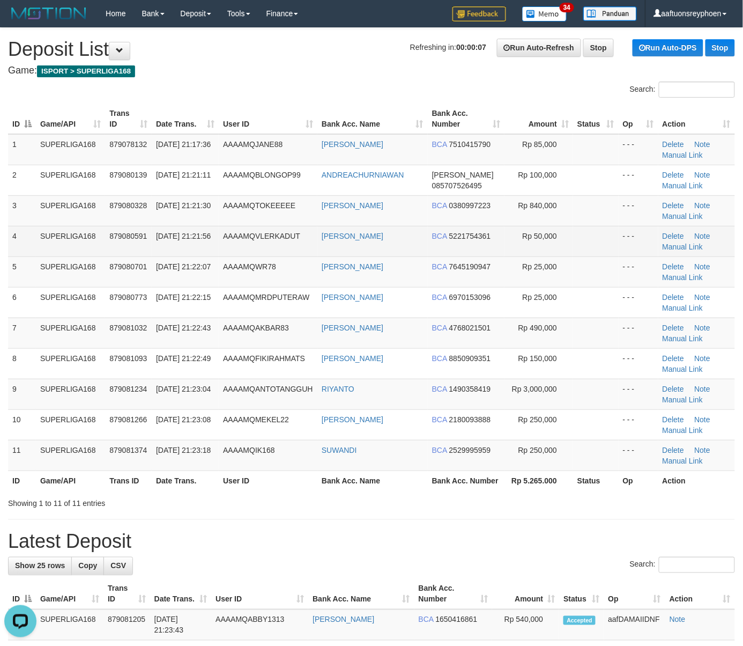
click at [16, 252] on td "4" at bounding box center [22, 241] width 28 height 31
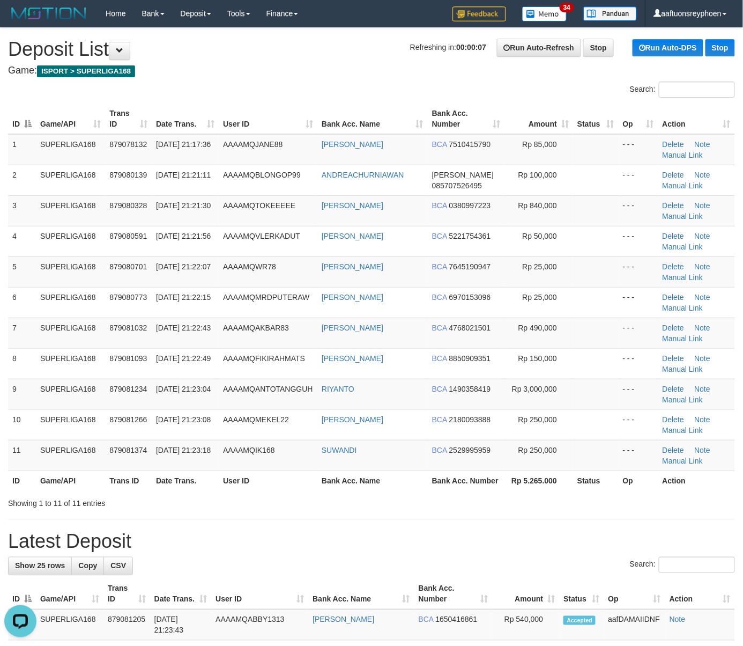
drag, startPoint x: 16, startPoint y: 252, endPoint x: 1, endPoint y: 251, distance: 15.6
click at [9, 251] on td "4" at bounding box center [22, 241] width 28 height 31
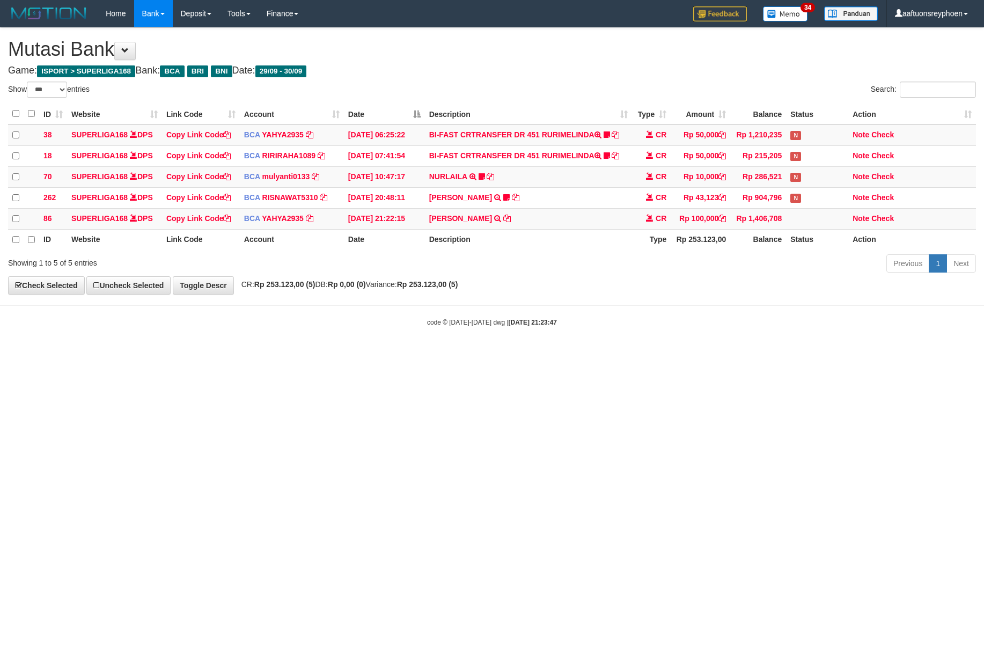
select select "***"
drag, startPoint x: 510, startPoint y: 365, endPoint x: 569, endPoint y: 365, distance: 59.5
click at [525, 354] on html "Toggle navigation Home Bank Account List Load By Website Group [ISPORT] SUPERLI…" at bounding box center [492, 177] width 984 height 354
select select "***"
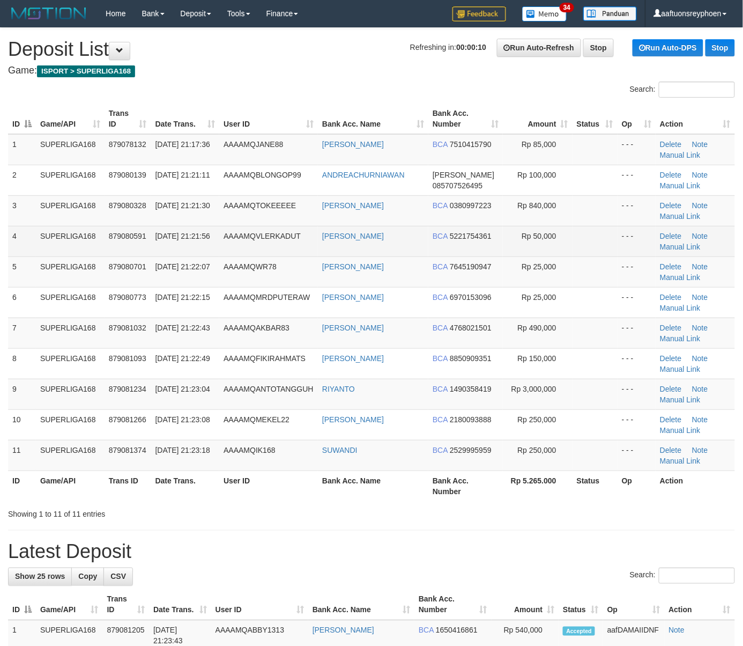
click at [105, 237] on td "879080591" at bounding box center [128, 241] width 47 height 31
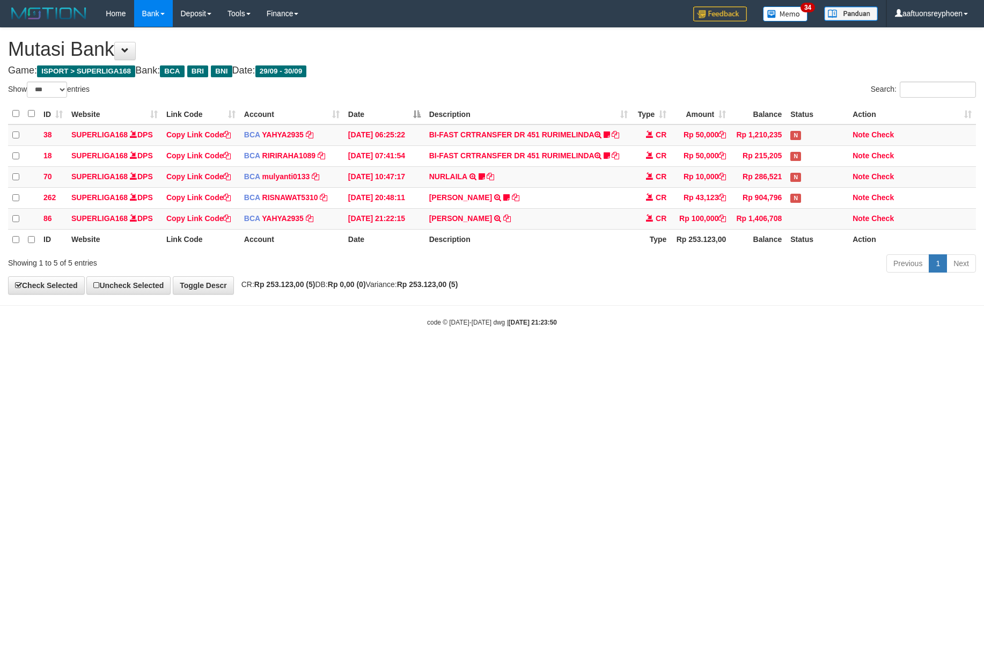
select select "***"
click at [759, 303] on body "Toggle navigation Home Bank Account List Load By Website Group [ISPORT] SUPERLI…" at bounding box center [492, 177] width 984 height 354
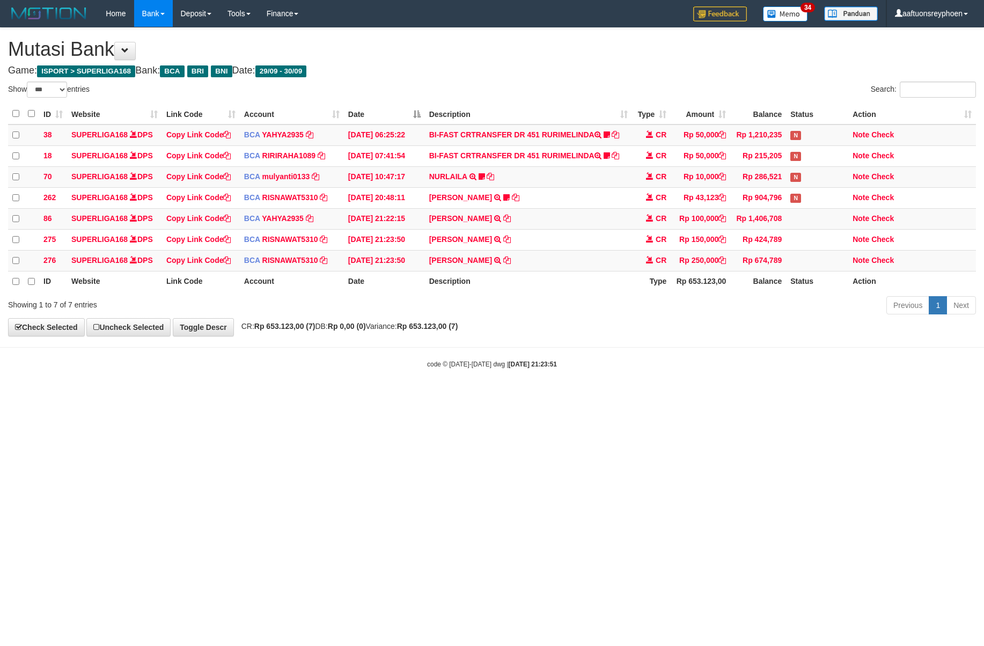
select select "***"
drag, startPoint x: 438, startPoint y: 353, endPoint x: 552, endPoint y: 339, distance: 115.1
click at [464, 348] on body "Toggle navigation Home Bank Account List Load By Website Group [ISPORT] SUPERLI…" at bounding box center [492, 198] width 984 height 396
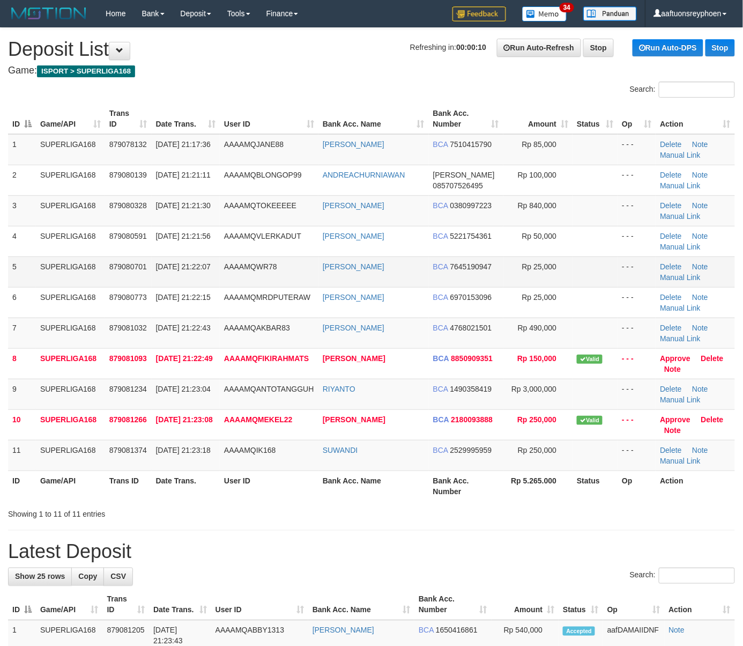
click at [62, 269] on td "SUPERLIGA168" at bounding box center [70, 271] width 69 height 31
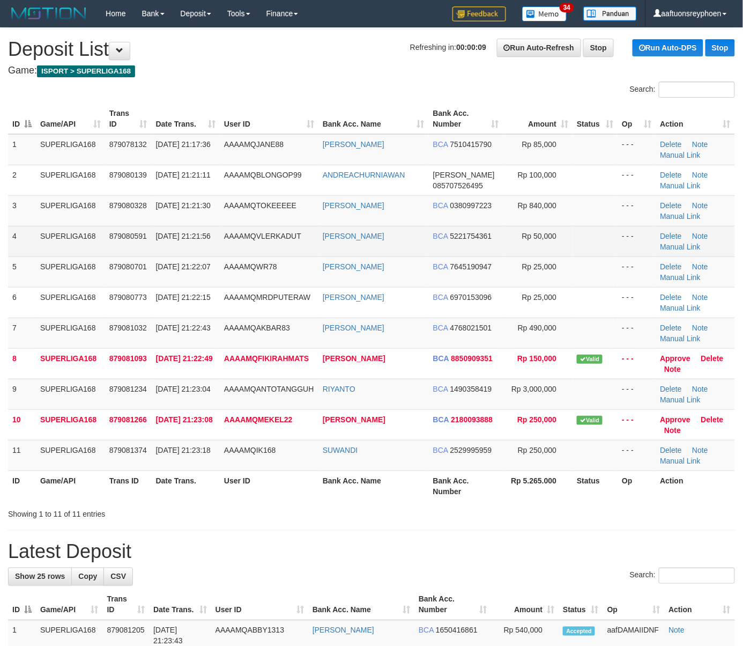
click at [80, 253] on td "SUPERLIGA168" at bounding box center [70, 241] width 69 height 31
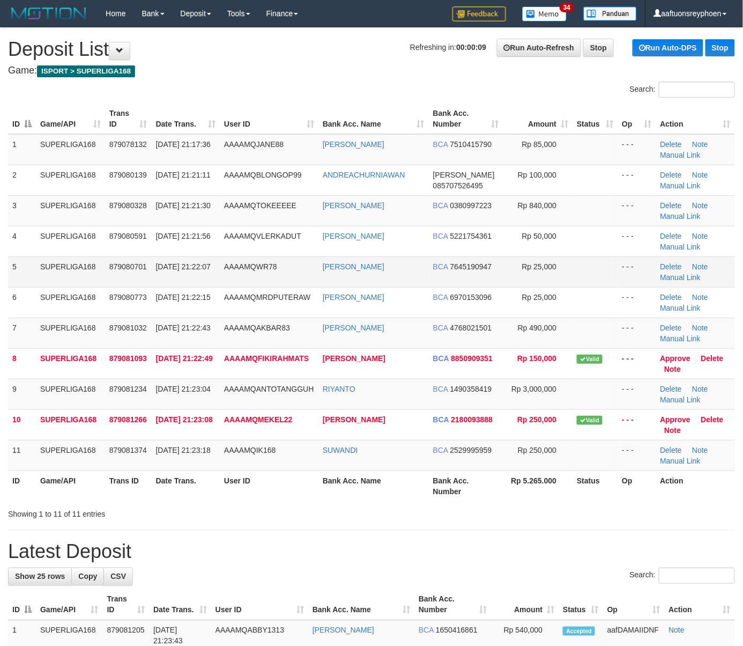
drag, startPoint x: 80, startPoint y: 253, endPoint x: 59, endPoint y: 260, distance: 22.6
click at [77, 254] on td "SUPERLIGA168" at bounding box center [70, 241] width 69 height 31
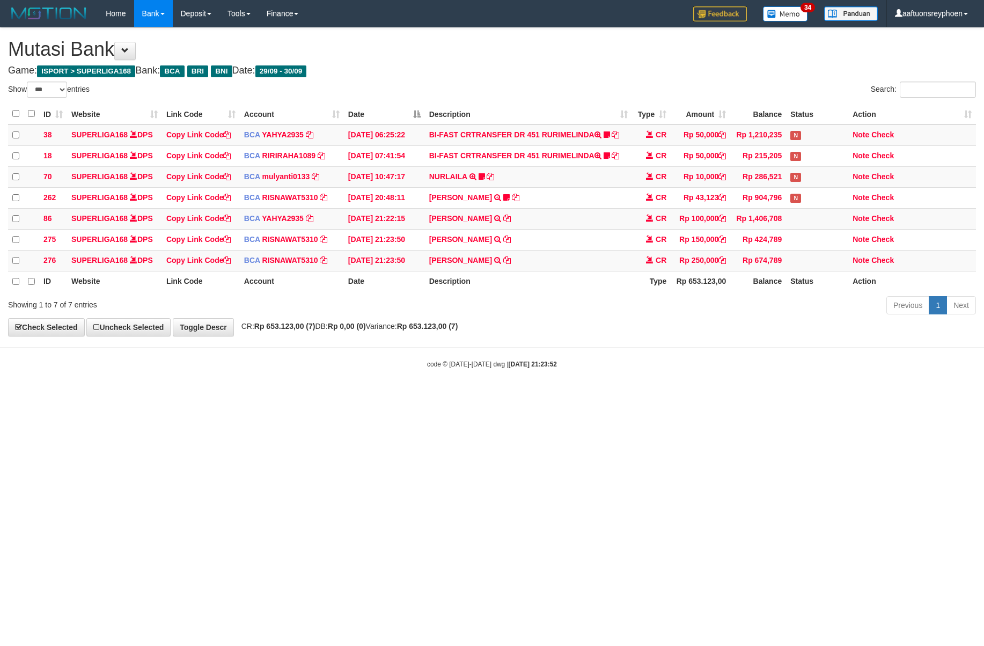
select select "***"
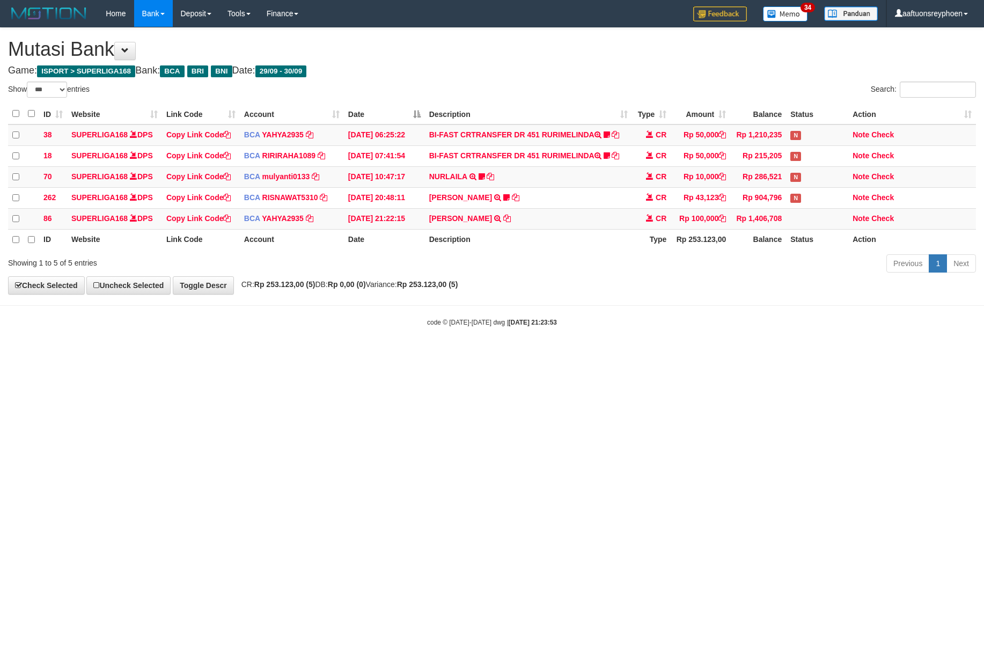
select select "***"
drag, startPoint x: 794, startPoint y: 309, endPoint x: 983, endPoint y: 276, distance: 192.2
click at [885, 289] on body "Toggle navigation Home Bank Account List Load By Website Group [ISPORT] SUPERLI…" at bounding box center [492, 177] width 984 height 354
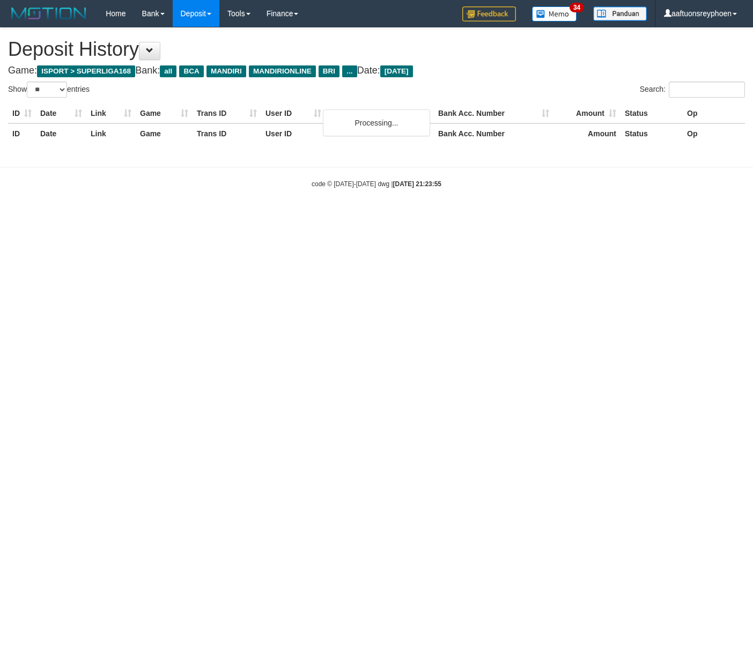
select select "**"
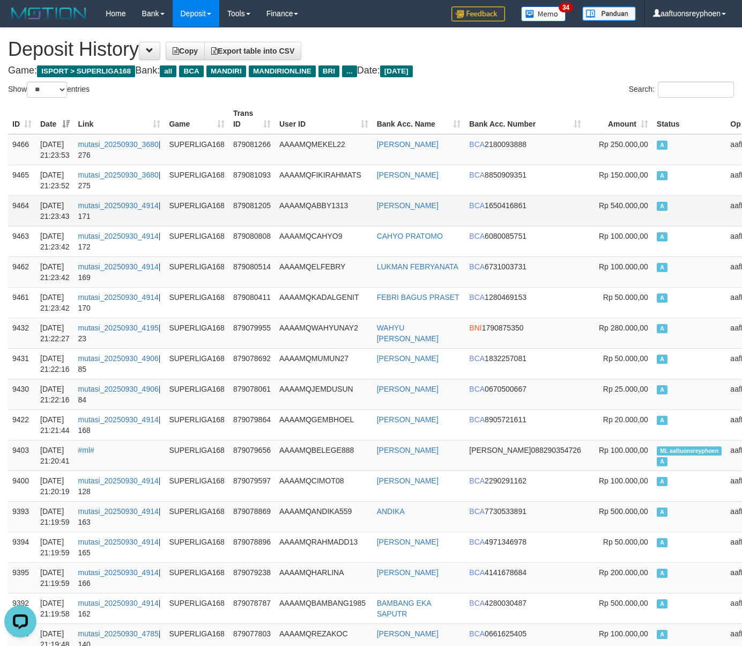
click at [653, 205] on td "A" at bounding box center [690, 210] width 74 height 31
drag, startPoint x: 634, startPoint y: 205, endPoint x: 260, endPoint y: 231, distance: 375.2
click at [653, 205] on td "A" at bounding box center [690, 210] width 74 height 31
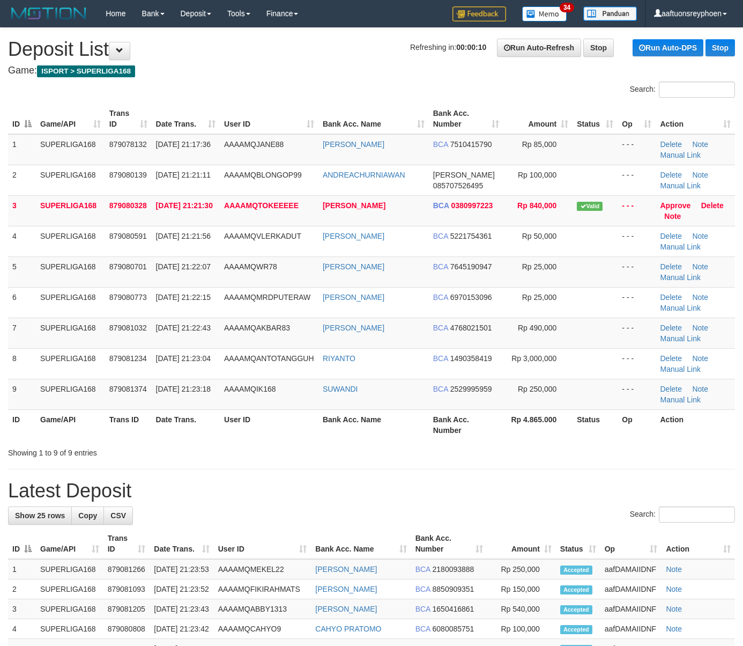
click at [142, 263] on span "879080701" at bounding box center [128, 266] width 38 height 9
drag, startPoint x: 0, startPoint y: 0, endPoint x: 0, endPoint y: 294, distance: 293.9
click at [133, 263] on span "879080701" at bounding box center [128, 266] width 38 height 9
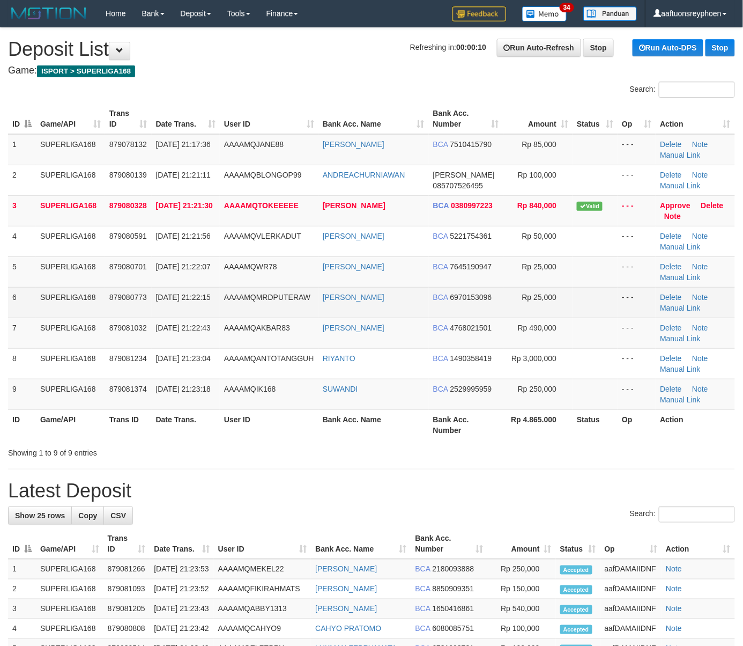
click at [36, 293] on td "SUPERLIGA168" at bounding box center [70, 302] width 69 height 31
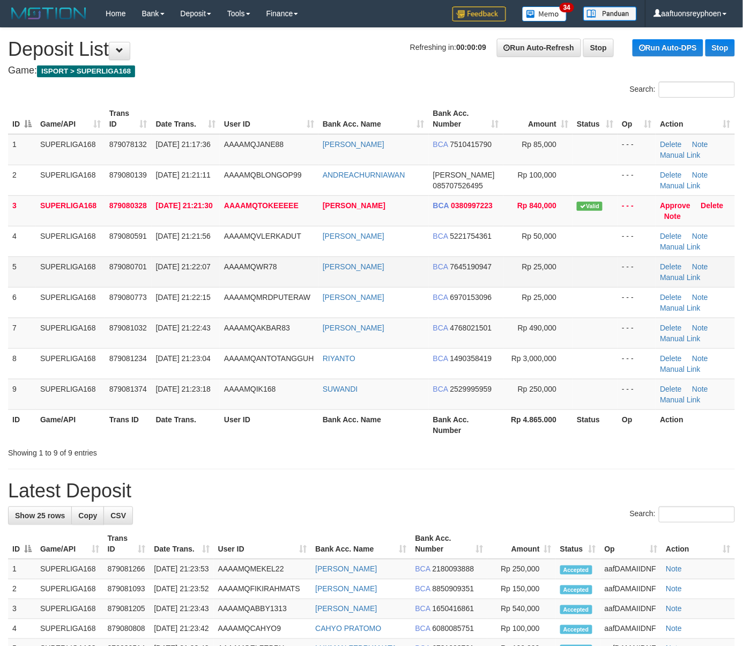
click at [197, 263] on td "30/09/2025 21:22:07" at bounding box center [186, 271] width 68 height 31
drag, startPoint x: 196, startPoint y: 263, endPoint x: 3, endPoint y: 282, distance: 194.0
click at [195, 263] on td "30/09/2025 21:22:07" at bounding box center [186, 271] width 68 height 31
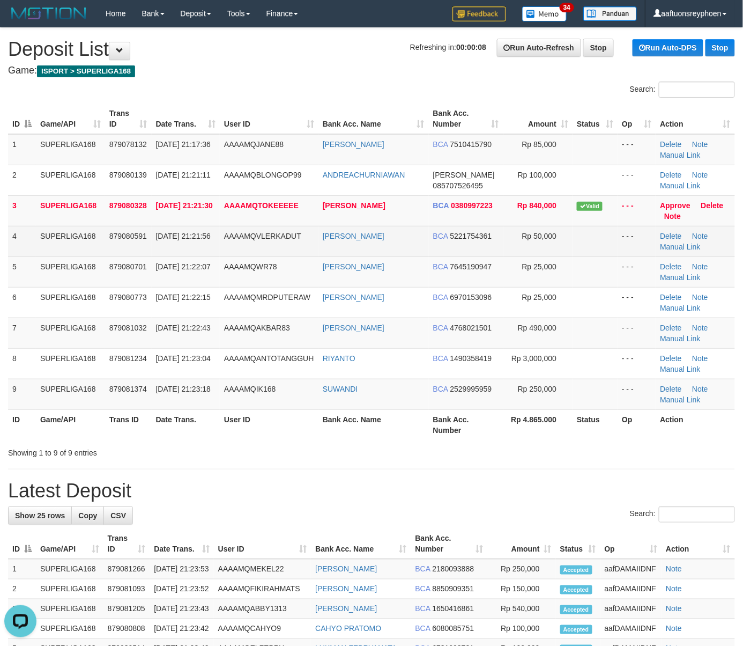
click at [183, 240] on span "30/09/2025 21:21:56" at bounding box center [183, 236] width 55 height 9
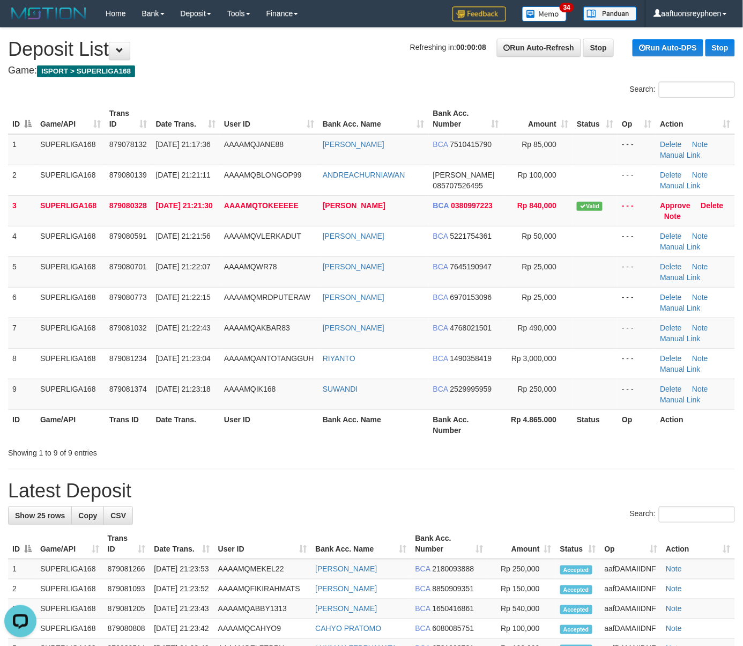
drag, startPoint x: 182, startPoint y: 243, endPoint x: 3, endPoint y: 263, distance: 180.8
click at [160, 240] on span "30/09/2025 21:21:56" at bounding box center [183, 236] width 55 height 9
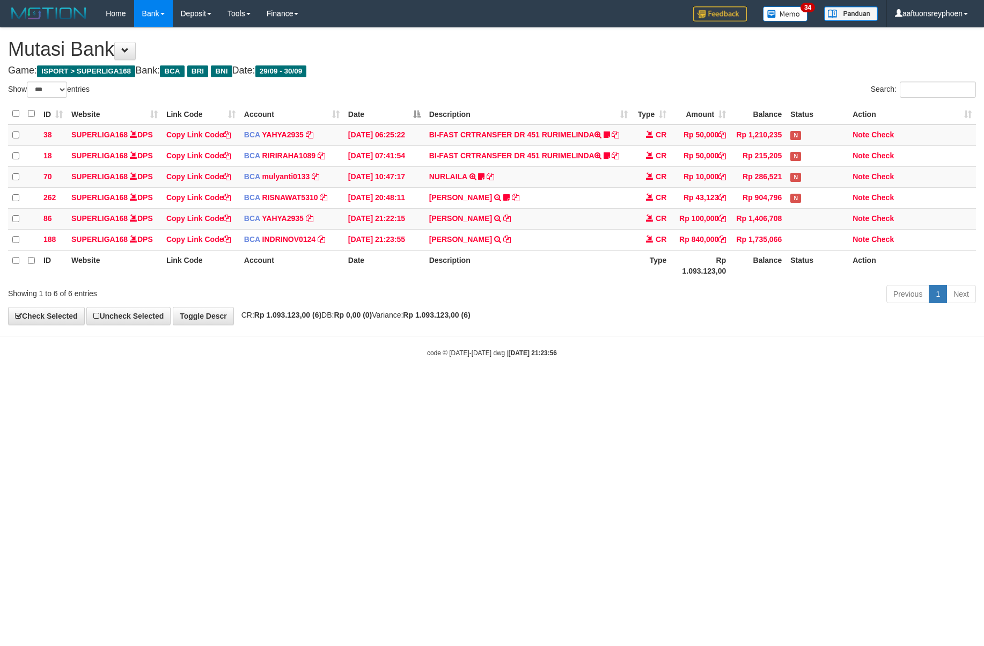
select select "***"
drag, startPoint x: 522, startPoint y: 329, endPoint x: 983, endPoint y: 292, distance: 462.2
click at [607, 320] on body "Toggle navigation Home Bank Account List Load By Website Group [ISPORT] SUPERLI…" at bounding box center [492, 192] width 984 height 385
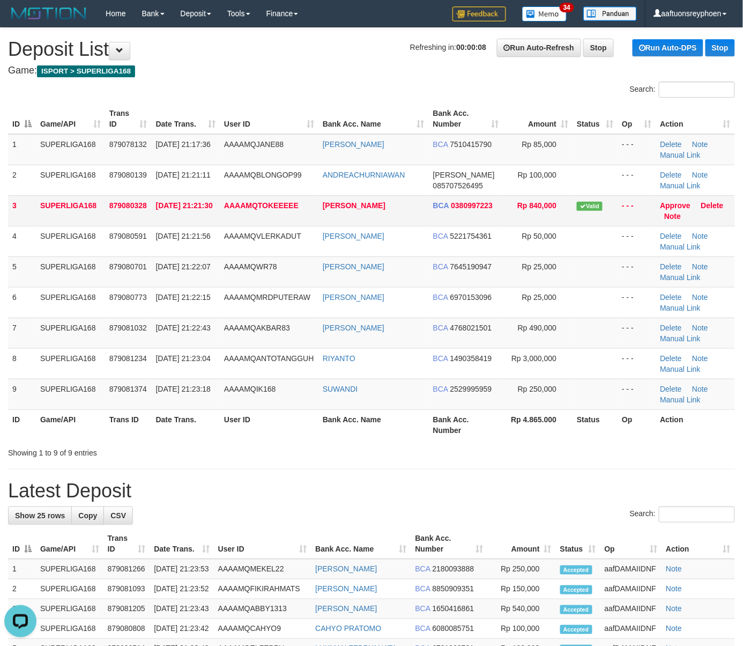
click at [198, 197] on td "30/09/2025 21:21:30" at bounding box center [186, 210] width 68 height 31
drag, startPoint x: 206, startPoint y: 196, endPoint x: 5, endPoint y: 239, distance: 206.2
click at [206, 196] on td "30/09/2025 21:21:30" at bounding box center [186, 210] width 68 height 31
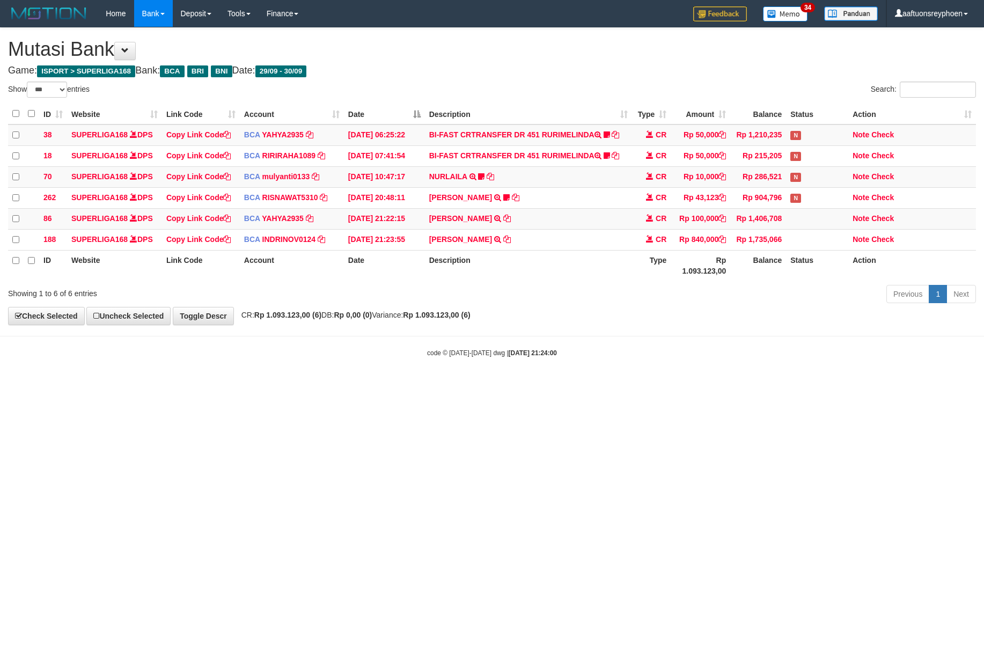
select select "***"
drag, startPoint x: 530, startPoint y: 341, endPoint x: 979, endPoint y: 305, distance: 450.3
click at [651, 329] on body "Toggle navigation Home Bank Account List Load By Website Group [ISPORT] SUPERLI…" at bounding box center [492, 192] width 984 height 385
select select "***"
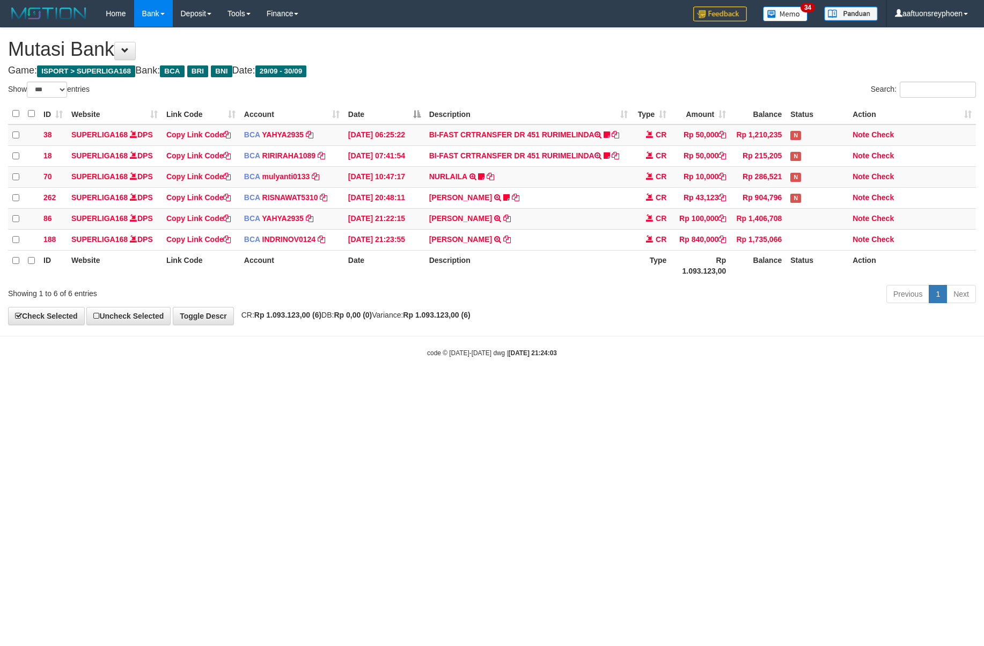
click at [428, 345] on body "Toggle navigation Home Bank Account List Load By Website Group [ISPORT] SUPERLI…" at bounding box center [492, 192] width 984 height 385
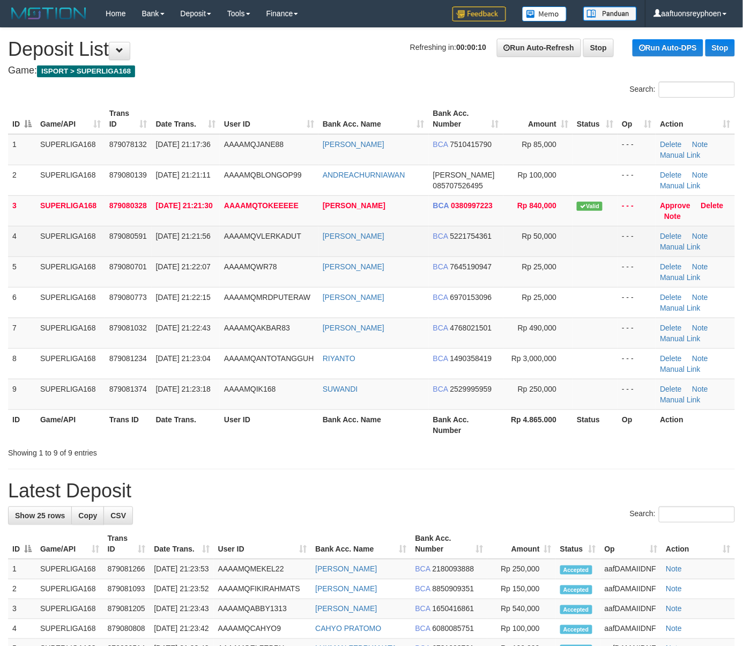
click at [28, 239] on td "4" at bounding box center [22, 241] width 28 height 31
drag, startPoint x: 28, startPoint y: 239, endPoint x: 11, endPoint y: 246, distance: 18.5
click at [11, 246] on td "4" at bounding box center [22, 241] width 28 height 31
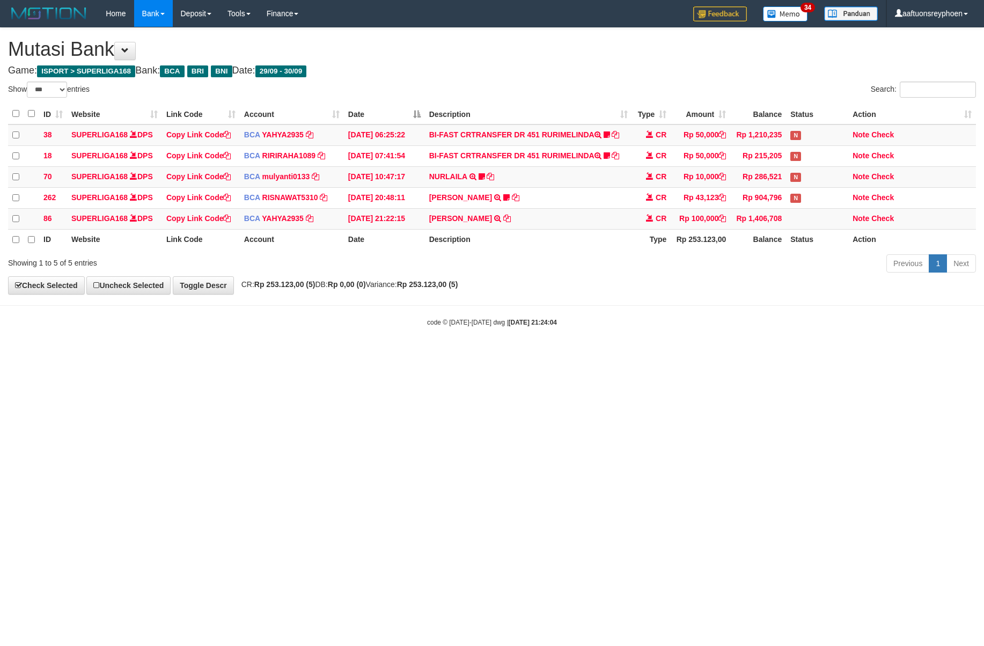
select select "***"
click at [828, 293] on div "**********" at bounding box center [492, 161] width 984 height 266
click at [909, 286] on body "Toggle navigation Home Bank Account List Load By Website Group [ISPORT] SUPERLI…" at bounding box center [492, 177] width 984 height 354
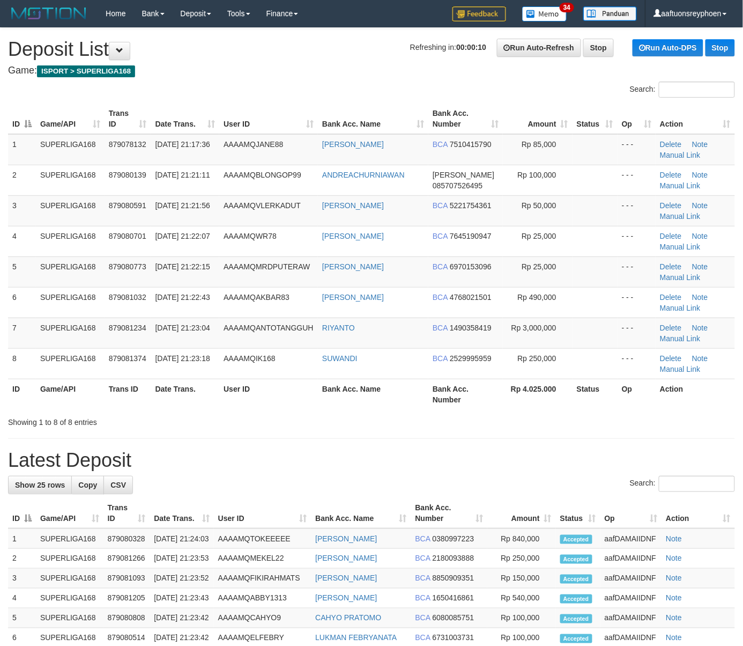
drag, startPoint x: 0, startPoint y: 0, endPoint x: 1, endPoint y: 250, distance: 249.9
click at [179, 230] on td "30/09/2025 21:22:07" at bounding box center [185, 241] width 69 height 31
drag, startPoint x: 255, startPoint y: 213, endPoint x: 1, endPoint y: 254, distance: 257.4
click at [207, 219] on tr "3 SUPERLIGA168 879080591 30/09/2025 21:21:56 AAAAMQVLERKADUT TITO RAHMADANI BCA…" at bounding box center [371, 210] width 727 height 31
click at [130, 196] on td "879080591" at bounding box center [128, 210] width 47 height 31
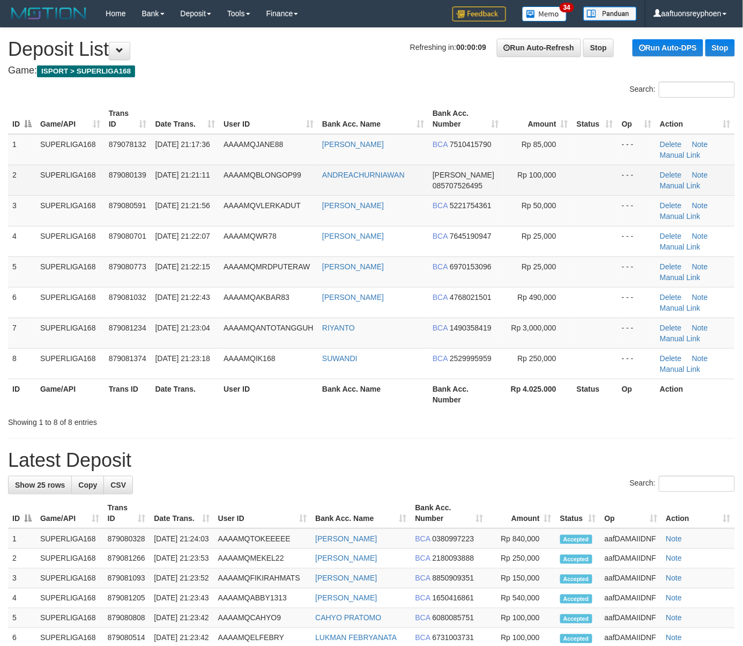
drag, startPoint x: 136, startPoint y: 192, endPoint x: 5, endPoint y: 230, distance: 135.6
click at [136, 192] on td "879080139" at bounding box center [128, 180] width 47 height 31
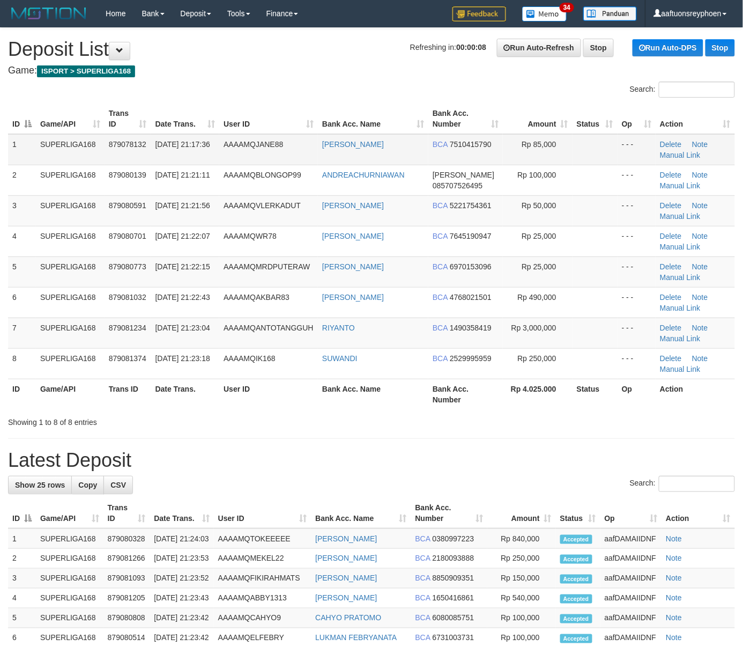
click at [289, 159] on td "AAAAMQJANE88" at bounding box center [268, 149] width 99 height 31
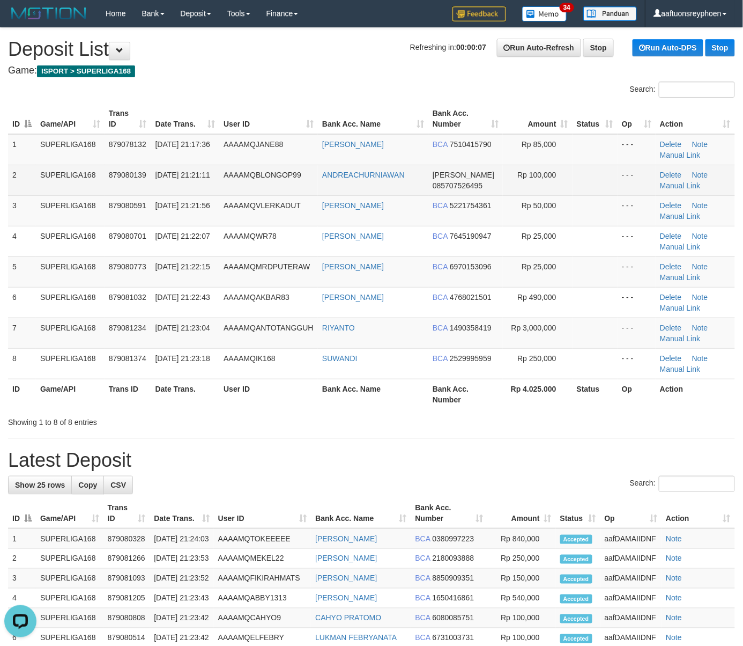
click at [211, 179] on td "30/09/2025 21:21:11" at bounding box center [185, 180] width 69 height 31
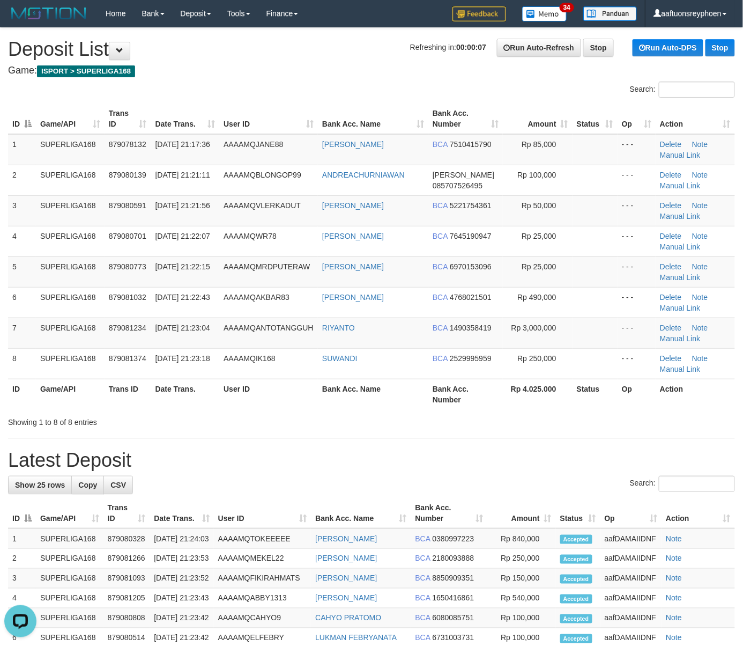
drag, startPoint x: 211, startPoint y: 179, endPoint x: 0, endPoint y: 224, distance: 215.5
click at [192, 181] on td "[DATE] 21:21:11" at bounding box center [185, 180] width 69 height 31
click at [174, 196] on td "30/09/2025 21:21:56" at bounding box center [185, 210] width 69 height 31
drag, startPoint x: 174, startPoint y: 196, endPoint x: 4, endPoint y: 225, distance: 171.9
click at [142, 200] on tr "3 SUPERLIGA168 879080591 30/09/2025 21:21:56 AAAAMQVLERKADUT TITO RAHMADANI BCA…" at bounding box center [371, 210] width 727 height 31
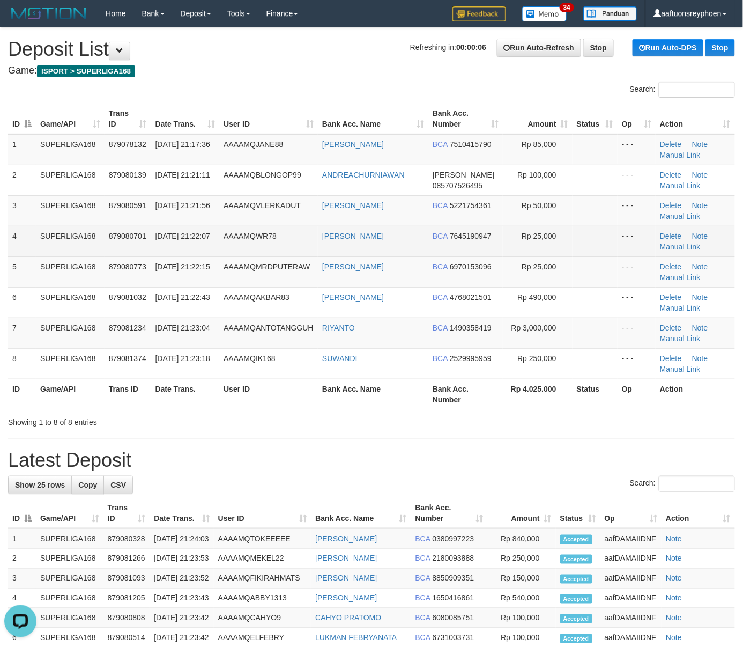
click at [84, 227] on td "SUPERLIGA168" at bounding box center [70, 241] width 69 height 31
click at [50, 232] on tbody "1 SUPERLIGA168 879078132 30/09/2025 21:17:36 AAAAMQJANE88 RAYMOND LEONARD BCA 7…" at bounding box center [371, 256] width 727 height 245
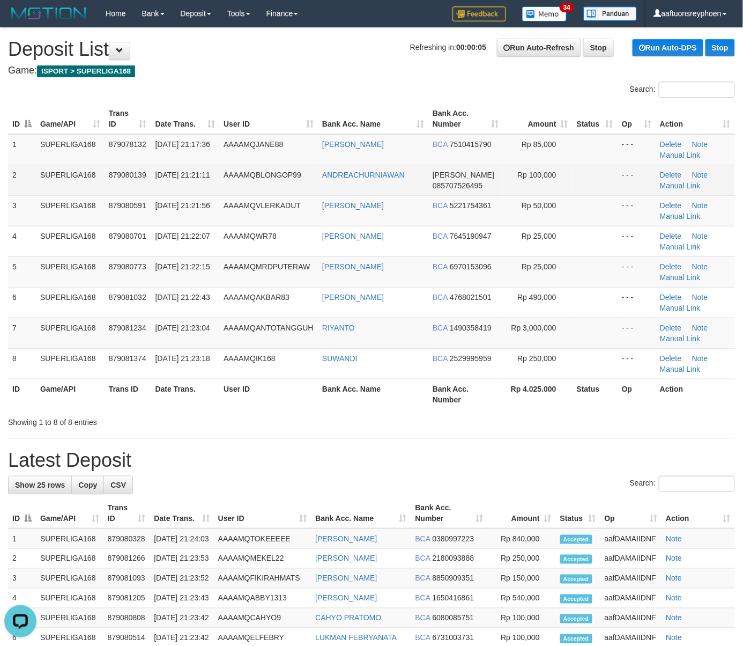
click at [114, 190] on td "879080139" at bounding box center [128, 180] width 47 height 31
drag, startPoint x: 114, startPoint y: 190, endPoint x: 3, endPoint y: 215, distance: 113.3
click at [109, 190] on td "879080139" at bounding box center [128, 180] width 47 height 31
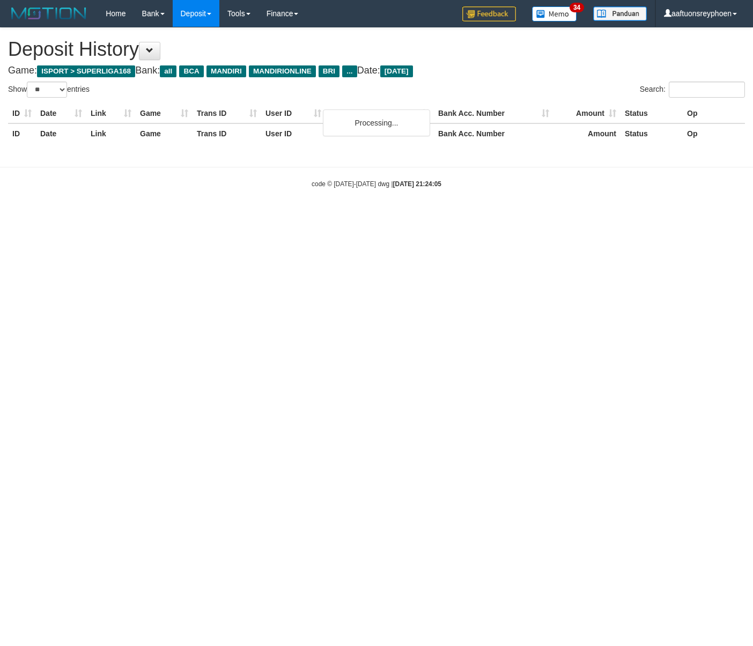
select select "**"
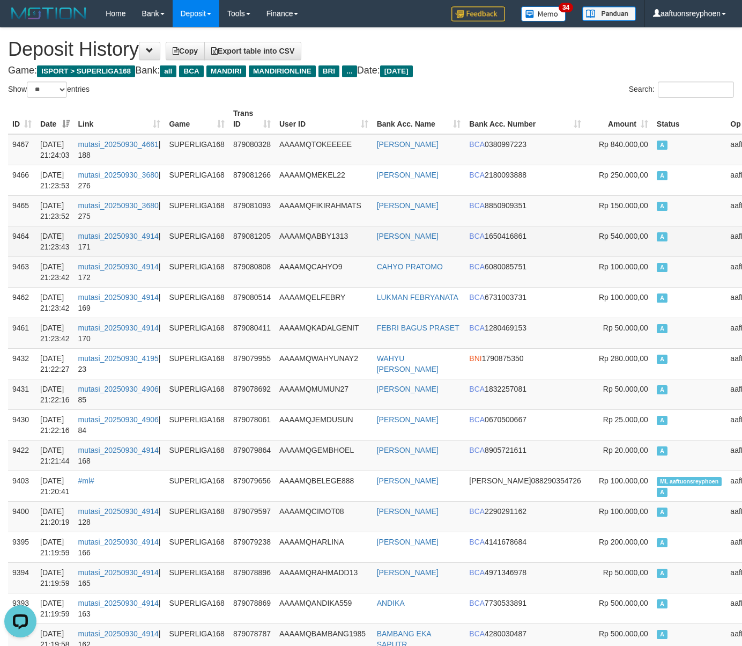
click at [586, 256] on td "Rp 540.000,00" at bounding box center [619, 241] width 67 height 31
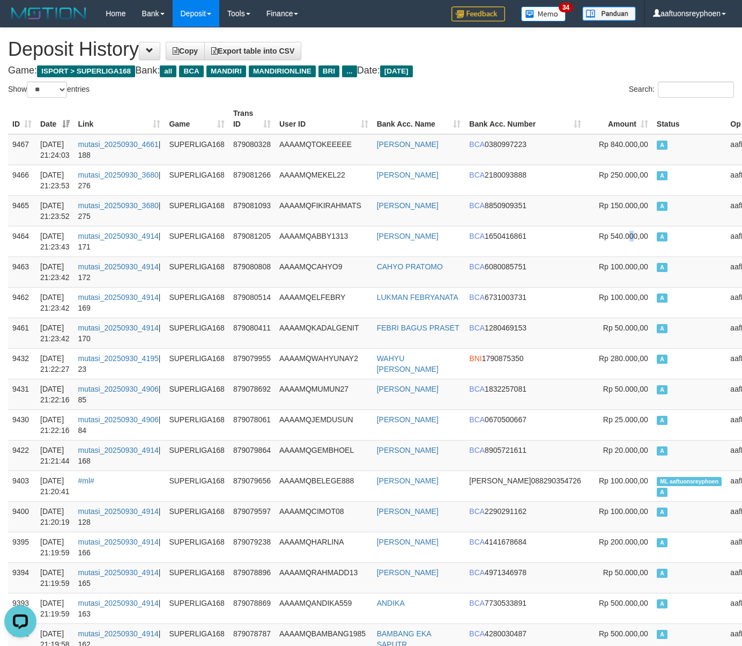
drag, startPoint x: 577, startPoint y: 261, endPoint x: 1, endPoint y: 309, distance: 578.6
click at [586, 256] on td "Rp 540.000,00" at bounding box center [619, 241] width 67 height 31
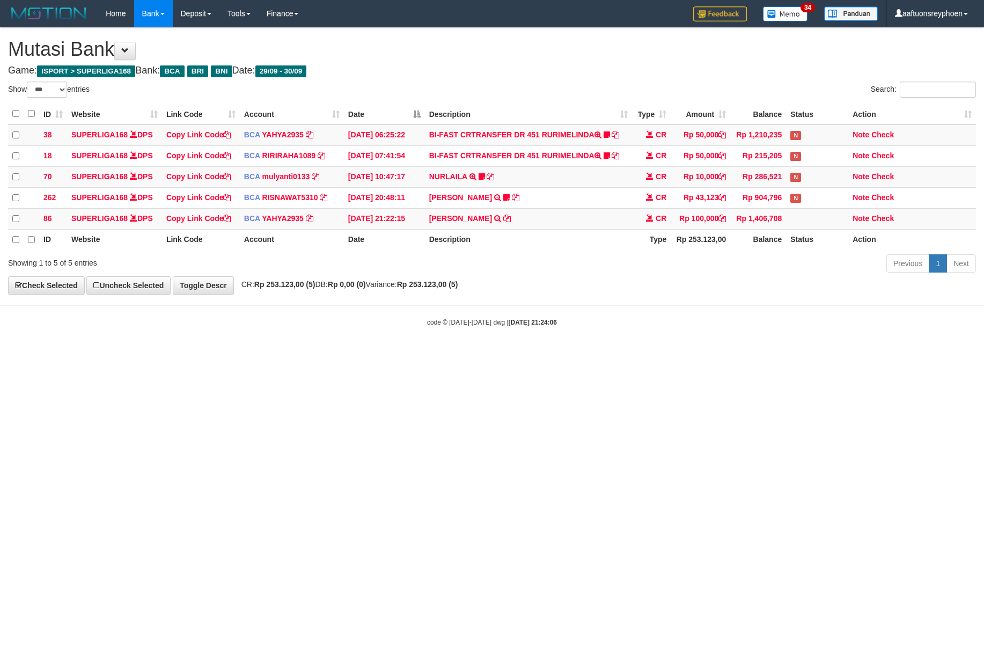
select select "***"
click at [717, 263] on div "Previous 1 Next" at bounding box center [697, 264] width 558 height 23
drag, startPoint x: 536, startPoint y: 327, endPoint x: 983, endPoint y: 250, distance: 452.8
click at [627, 310] on body "Toggle navigation Home Bank Account List Load By Website Group [ISPORT] SUPERLI…" at bounding box center [492, 177] width 984 height 354
select select "***"
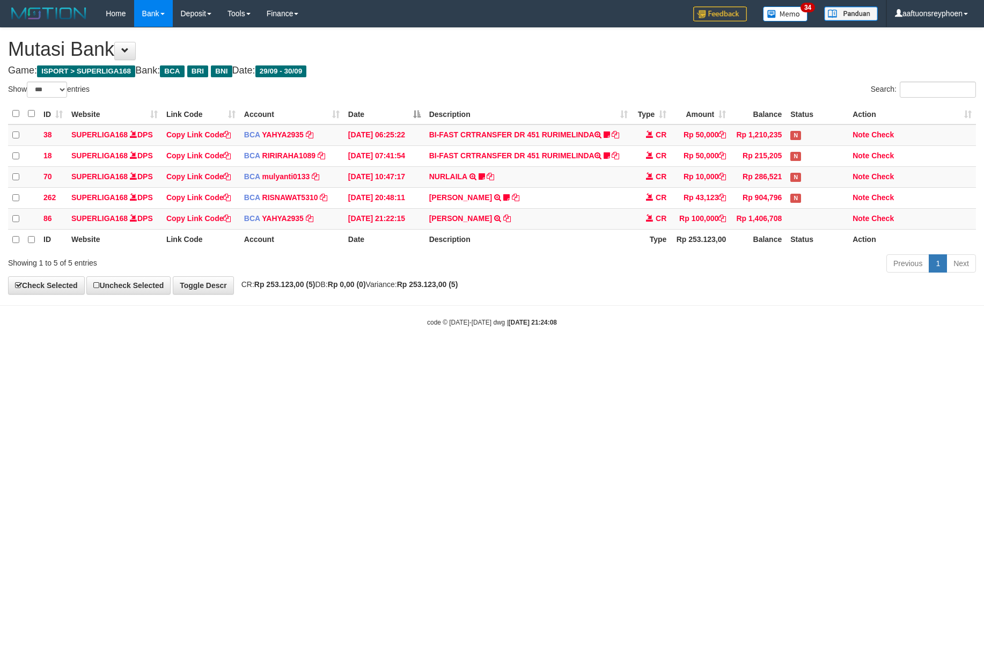
click at [706, 296] on body "Toggle navigation Home Bank Account List Load By Website Group [ISPORT] SUPERLI…" at bounding box center [492, 177] width 984 height 354
select select "***"
click at [582, 319] on body "Toggle navigation Home Bank Account List Load By Website Group [ISPORT] SUPERLI…" at bounding box center [492, 177] width 984 height 354
select select "***"
copy td "CHURNIAWAN"
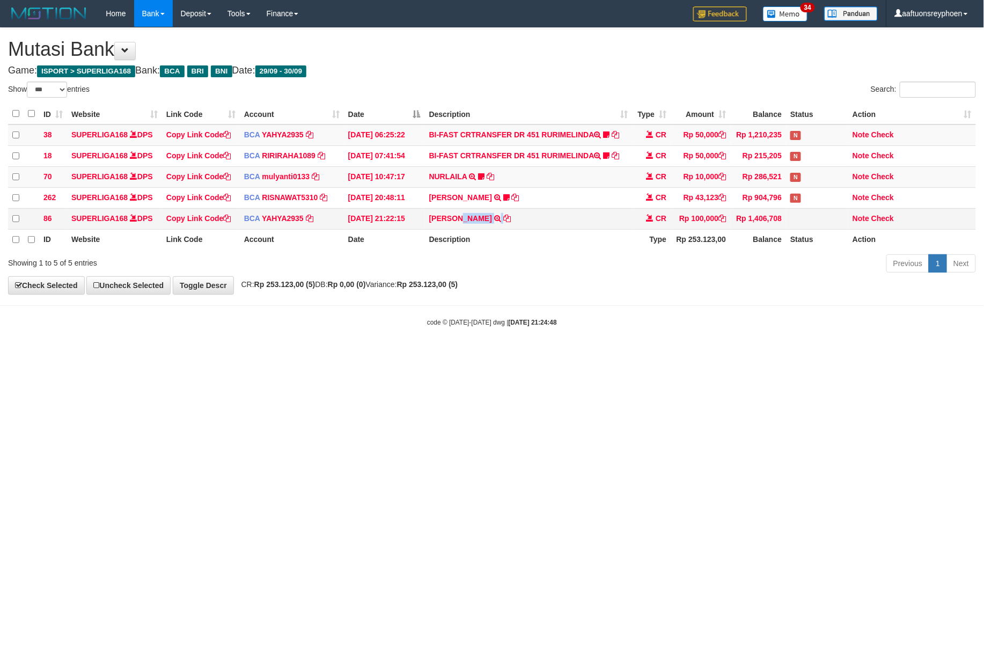
drag, startPoint x: 552, startPoint y: 217, endPoint x: 464, endPoint y: 224, distance: 88.3
click at [464, 224] on td "ANDREA CHURNIAWAN TRSF E-BANKING CR 3009/FTSCY/WS95271 100000.00ANDREA CHURNIAW…" at bounding box center [529, 218] width 208 height 21
drag, startPoint x: 437, startPoint y: 225, endPoint x: 462, endPoint y: 224, distance: 25.3
click at [462, 224] on td "ANDREA CHURNIAWAN TRSF E-BANKING CR 3009/FTSCY/WS95271 100000.00ANDREA CHURNIAW…" at bounding box center [529, 218] width 208 height 21
copy link "ANDREA"
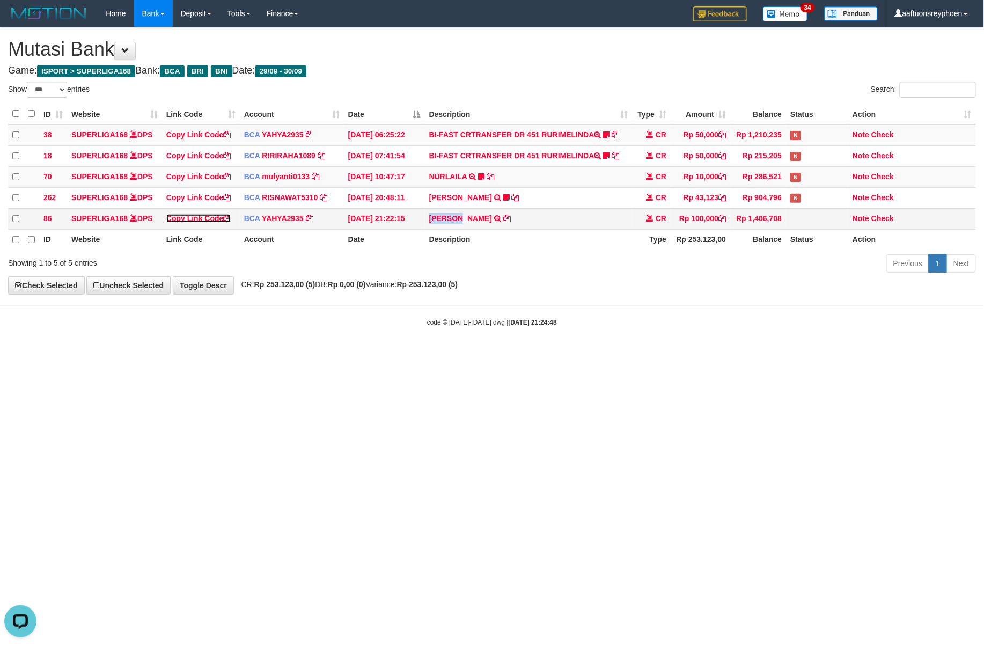
click at [201, 223] on link "Copy Link Code" at bounding box center [198, 218] width 65 height 9
copy link "ANDREA"
click at [203, 221] on link "Copy Link Code" at bounding box center [198, 218] width 65 height 9
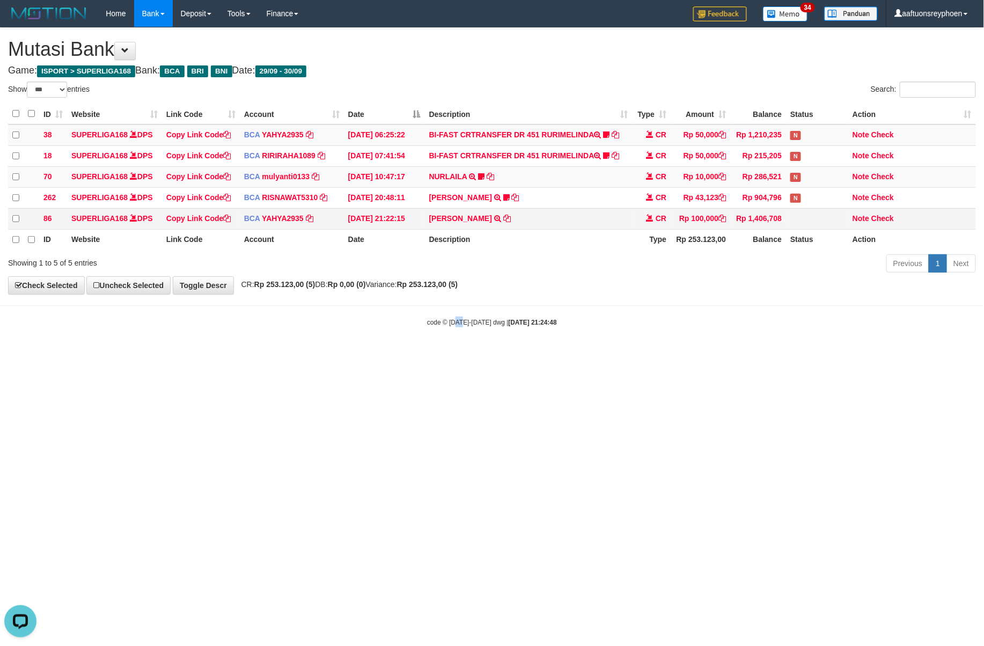
drag, startPoint x: 485, startPoint y: 331, endPoint x: 974, endPoint y: 215, distance: 502.8
click at [614, 299] on body "Toggle navigation Home Bank Account List Load By Website Group [ISPORT] SUPERLI…" at bounding box center [492, 177] width 984 height 354
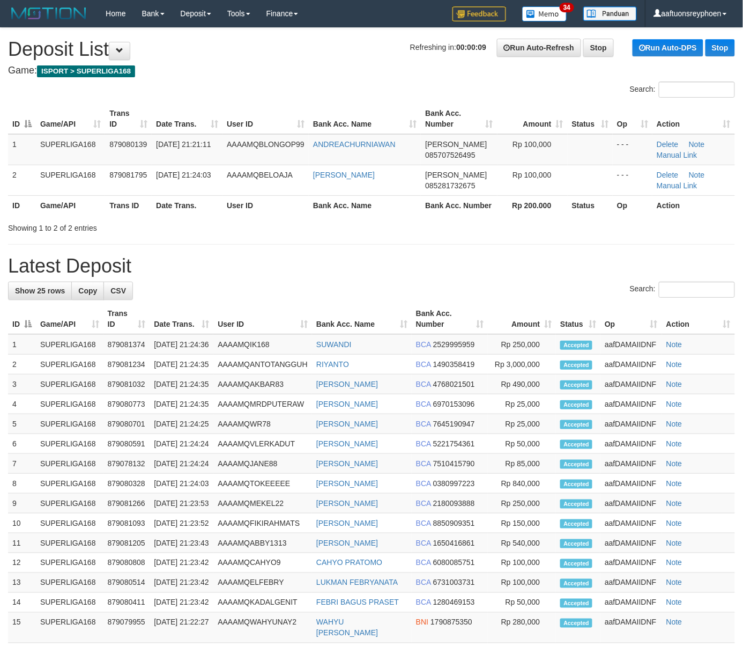
click at [215, 215] on th "Date Trans." at bounding box center [187, 205] width 71 height 20
drag, startPoint x: 667, startPoint y: 155, endPoint x: 591, endPoint y: 163, distance: 77.1
click at [667, 155] on link "Manual Link" at bounding box center [677, 155] width 41 height 9
click at [104, 106] on th "Game/API" at bounding box center [70, 119] width 69 height 31
click at [119, 108] on th "Trans ID" at bounding box center [128, 119] width 47 height 31
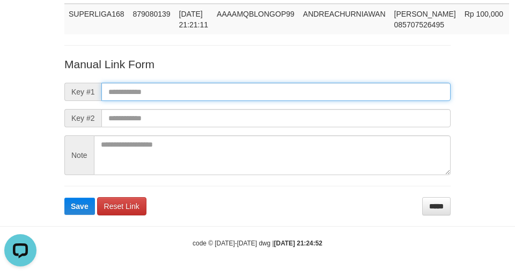
click at [217, 100] on input "text" at bounding box center [275, 92] width 349 height 18
paste input "**********"
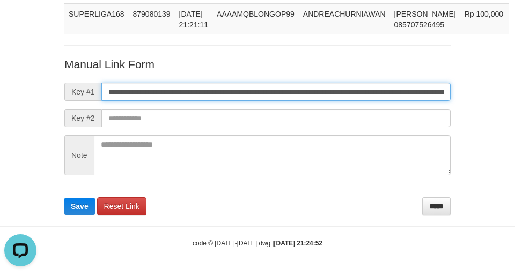
scroll to position [0, 618]
type input "**********"
click at [64, 197] on button "Save" at bounding box center [79, 205] width 31 height 17
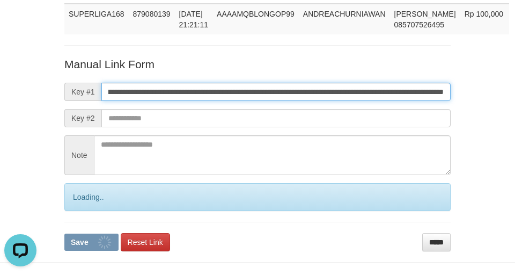
click at [217, 100] on input "**********" at bounding box center [275, 92] width 349 height 18
click at [64, 233] on button "Save" at bounding box center [91, 241] width 54 height 17
click at [217, 100] on input "**********" at bounding box center [275, 92] width 349 height 18
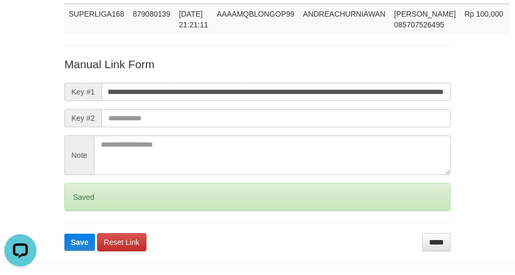
scroll to position [0, 0]
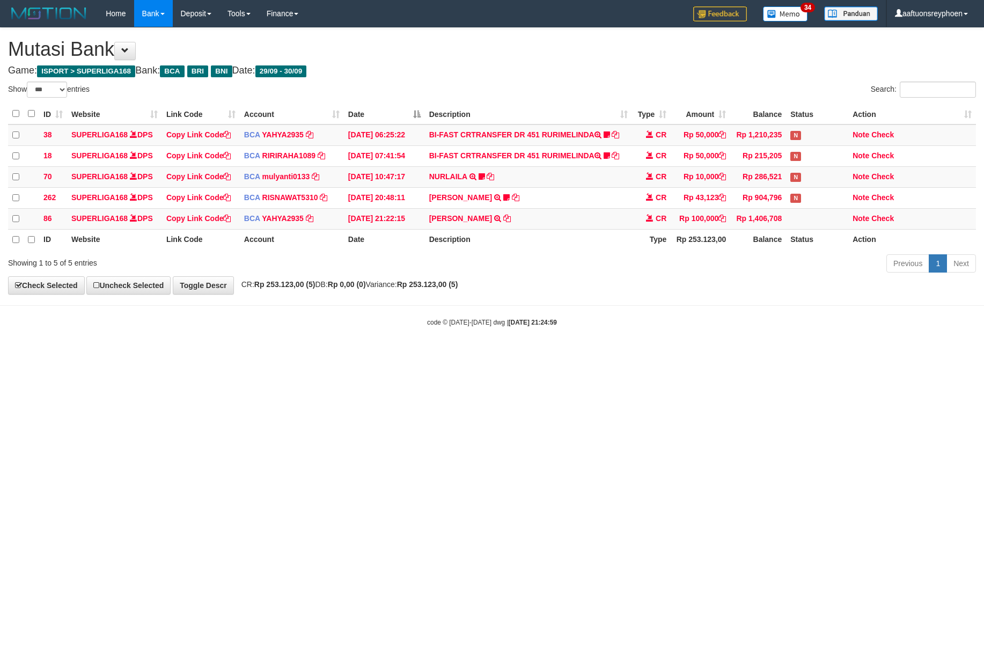
select select "***"
drag, startPoint x: 667, startPoint y: 410, endPoint x: 981, endPoint y: 381, distance: 315.7
click at [706, 354] on html "Toggle navigation Home Bank Account List Load By Website Group [ISPORT] SUPERLI…" at bounding box center [492, 177] width 984 height 354
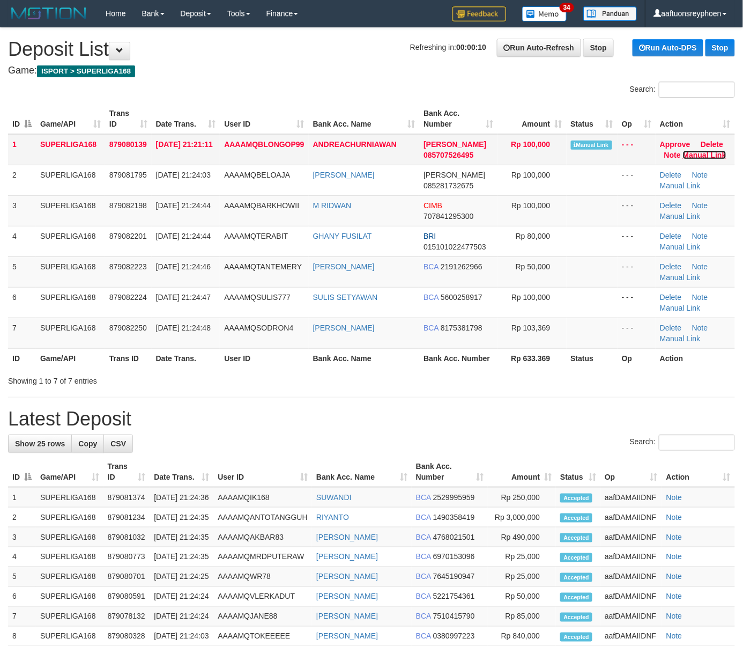
click at [687, 153] on link "Manual Link" at bounding box center [704, 155] width 43 height 9
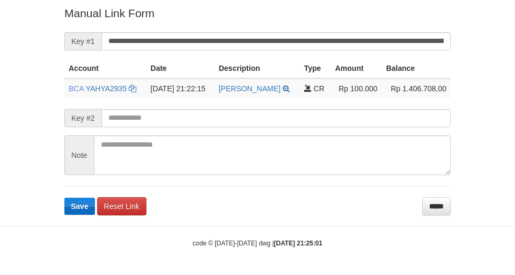
scroll to position [222, 0]
click at [78, 215] on button "Save" at bounding box center [79, 205] width 31 height 17
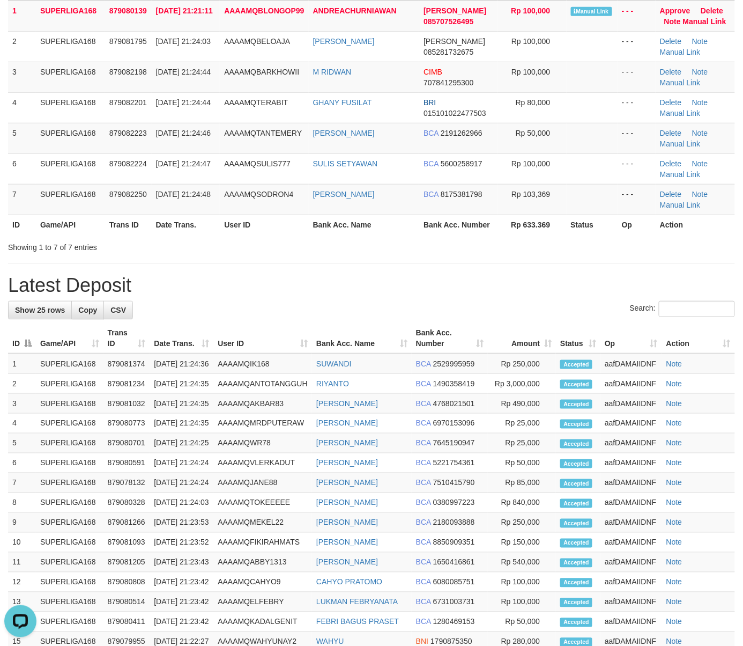
drag, startPoint x: 216, startPoint y: 193, endPoint x: 3, endPoint y: 264, distance: 224.6
click at [216, 193] on td "30/09/2025 21:24:48" at bounding box center [186, 199] width 69 height 31
drag, startPoint x: 30, startPoint y: 279, endPoint x: -18, endPoint y: 293, distance: 50.2
click at [0, 293] on html "Toggle navigation Home Bank Account List Load By Website Group [ISPORT] SUPERLI…" at bounding box center [371, 434] width 743 height 1136
click at [173, 283] on h1 "Latest Deposit" at bounding box center [371, 285] width 727 height 21
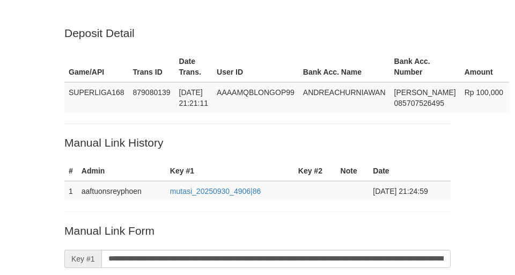
scroll to position [222, 0]
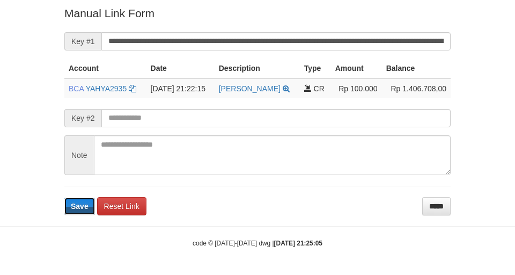
click at [80, 210] on span "Save" at bounding box center [80, 206] width 18 height 9
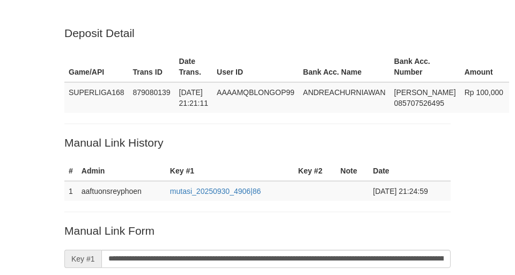
scroll to position [222, 0]
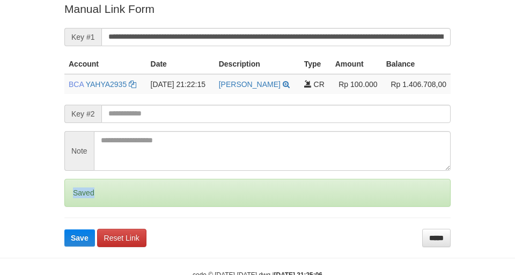
click at [79, 206] on div "Saved" at bounding box center [257, 193] width 386 height 28
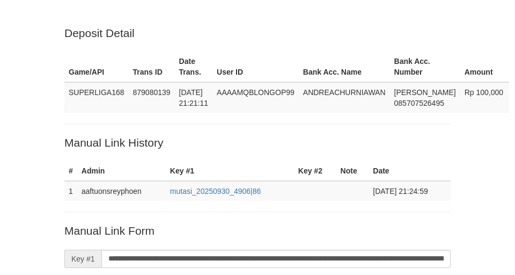
scroll to position [222, 0]
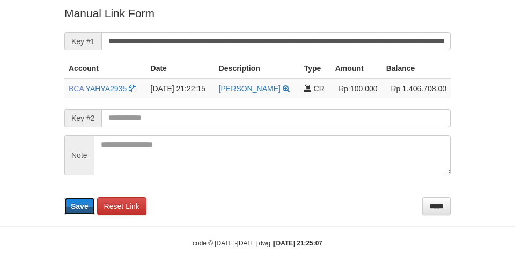
click at [74, 210] on span "Save" at bounding box center [80, 206] width 18 height 9
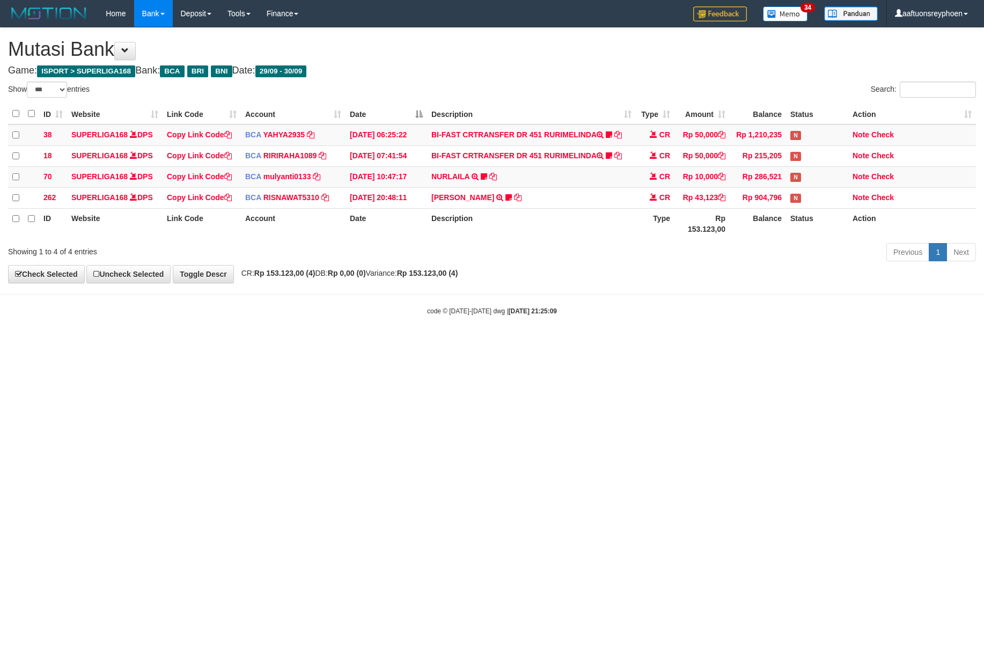
select select "***"
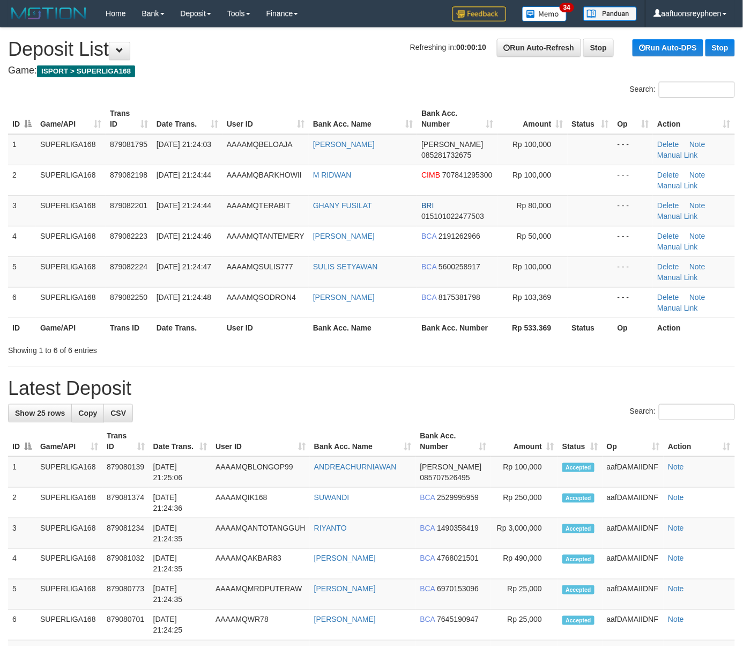
drag, startPoint x: 93, startPoint y: 260, endPoint x: 3, endPoint y: 282, distance: 93.3
click at [92, 260] on td "SUPERLIGA168" at bounding box center [71, 271] width 70 height 31
click at [207, 267] on td "[DATE] 21:24:47" at bounding box center [187, 271] width 70 height 31
drag, startPoint x: 207, startPoint y: 267, endPoint x: 4, endPoint y: 294, distance: 204.6
click at [200, 269] on td "30/09/2025 21:24:47" at bounding box center [187, 271] width 70 height 31
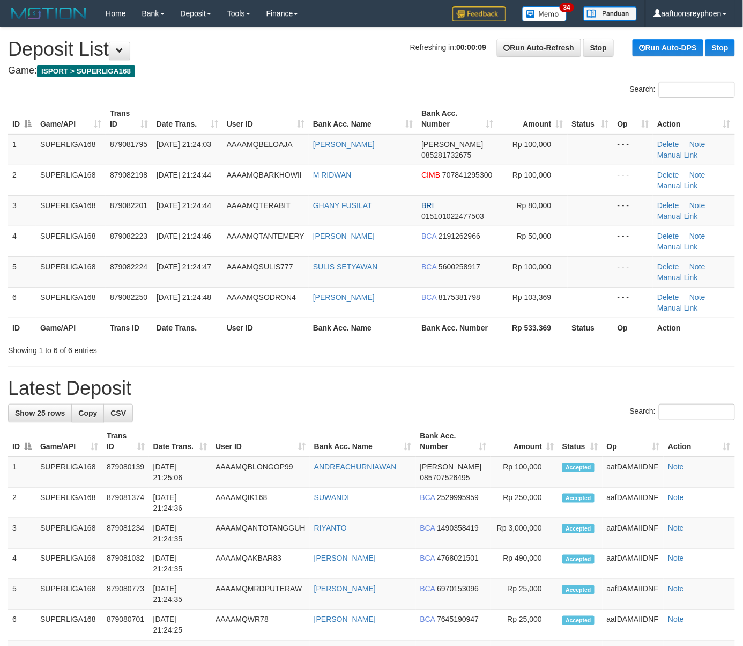
drag, startPoint x: 88, startPoint y: 251, endPoint x: 2, endPoint y: 267, distance: 87.2
click at [74, 254] on td "SUPERLIGA168" at bounding box center [71, 241] width 70 height 31
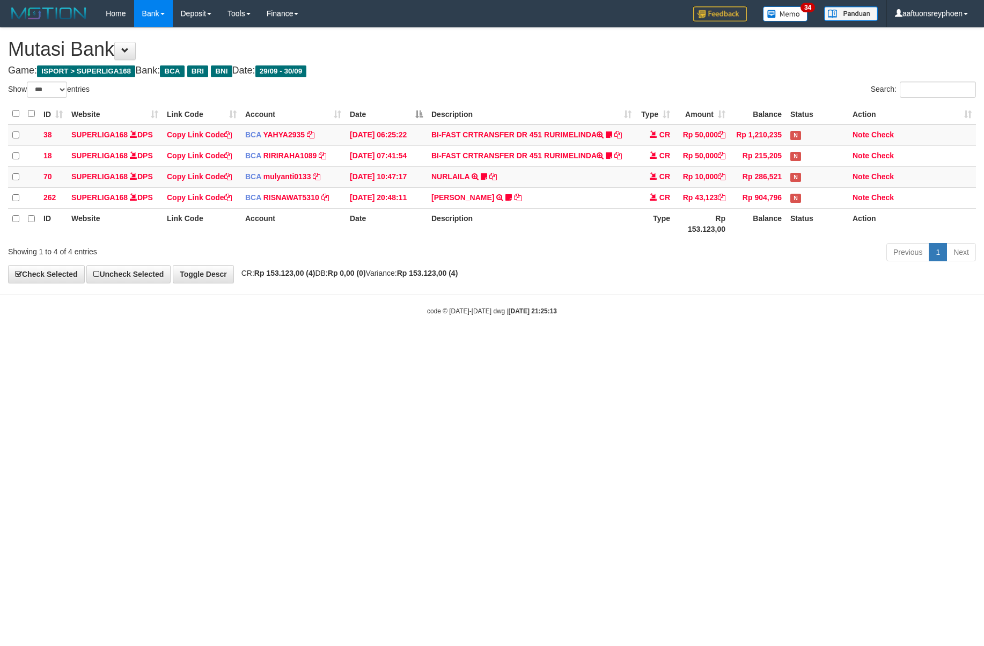
select select "***"
drag, startPoint x: 483, startPoint y: 331, endPoint x: 527, endPoint y: 329, distance: 44.0
click at [524, 329] on body "Toggle navigation Home Bank Account List Load By Website Group [ISPORT] SUPERLI…" at bounding box center [492, 171] width 984 height 343
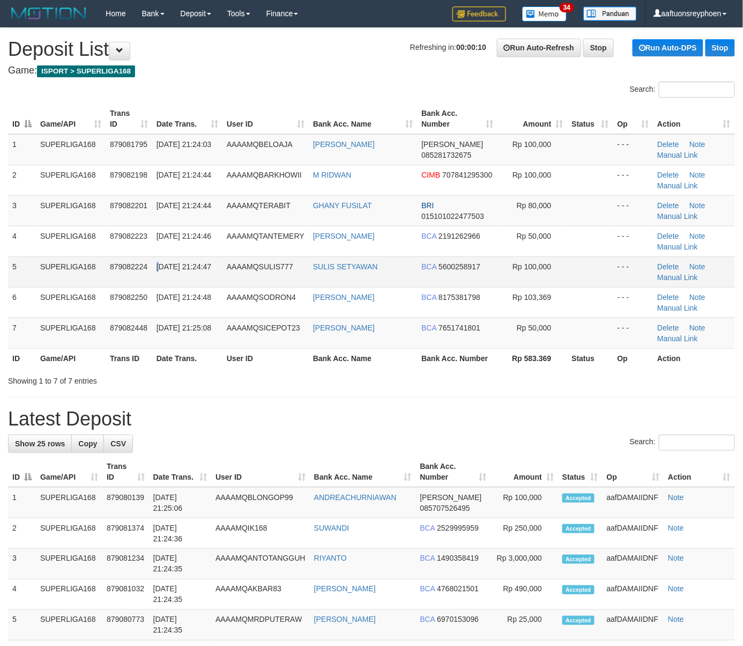
click at [156, 265] on td "[DATE] 21:24:47" at bounding box center [187, 271] width 70 height 31
drag, startPoint x: 88, startPoint y: 292, endPoint x: 0, endPoint y: 297, distance: 88.7
click at [3, 297] on div "ID Game/API Trans ID Date Trans. User ID Bank Acc. Name Bank Acc. Number Amount…" at bounding box center [371, 235] width 743 height 271
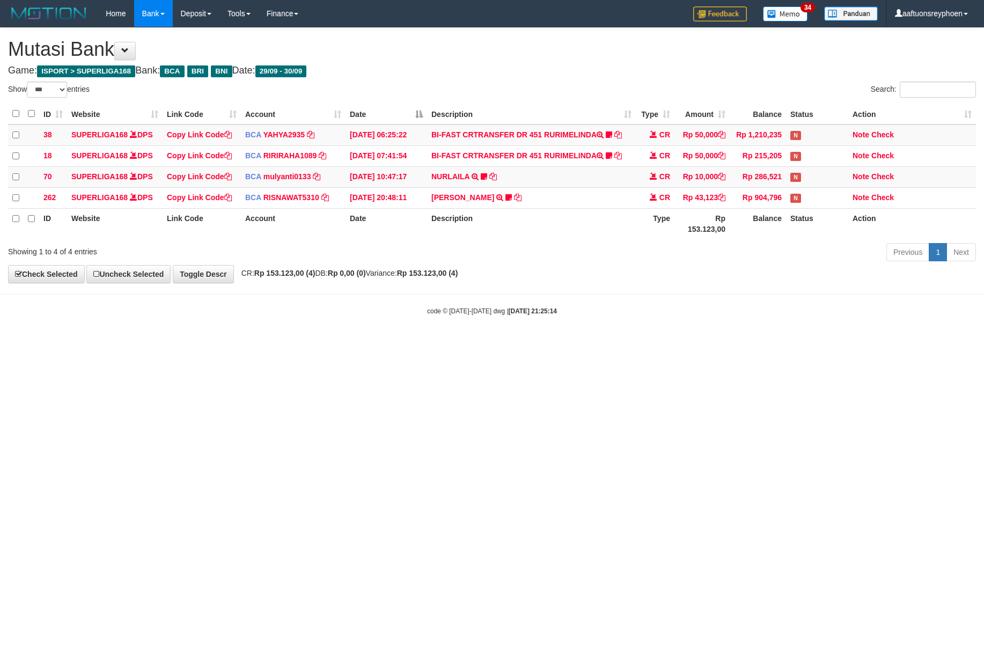
select select "***"
click at [760, 333] on html "Toggle navigation Home Bank Account List Load By Website Group [ISPORT] SUPERLI…" at bounding box center [492, 171] width 984 height 343
select select "***"
click at [924, 328] on body "Toggle navigation Home Bank Account List Load By Website Group [ISPORT] SUPERLI…" at bounding box center [492, 171] width 984 height 343
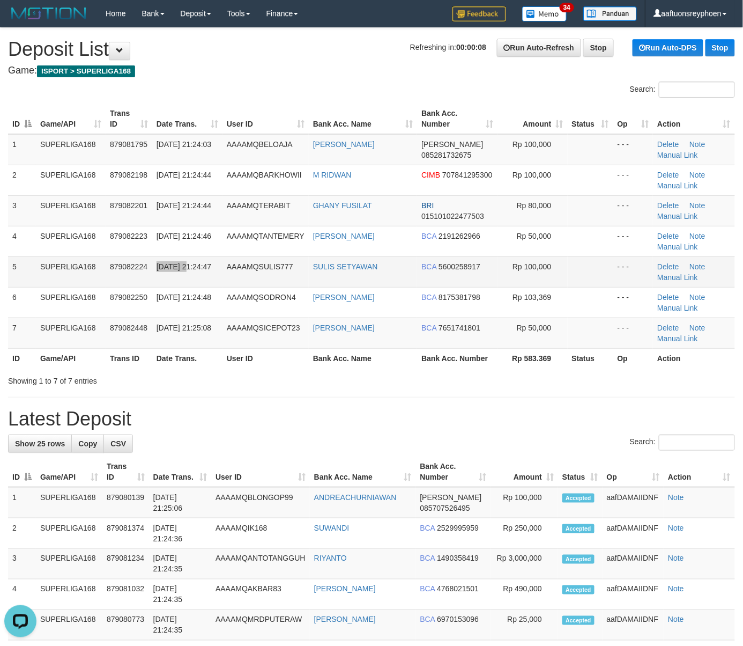
click at [184, 264] on td "[DATE] 21:24:47" at bounding box center [187, 271] width 70 height 31
click at [198, 276] on td "30/09/2025 21:24:47" at bounding box center [187, 271] width 70 height 31
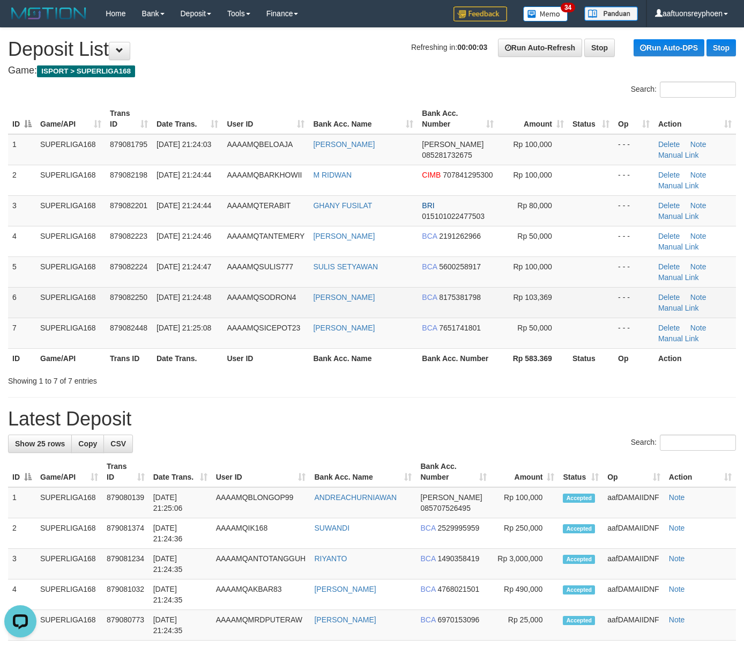
click at [31, 294] on td "6" at bounding box center [22, 302] width 28 height 31
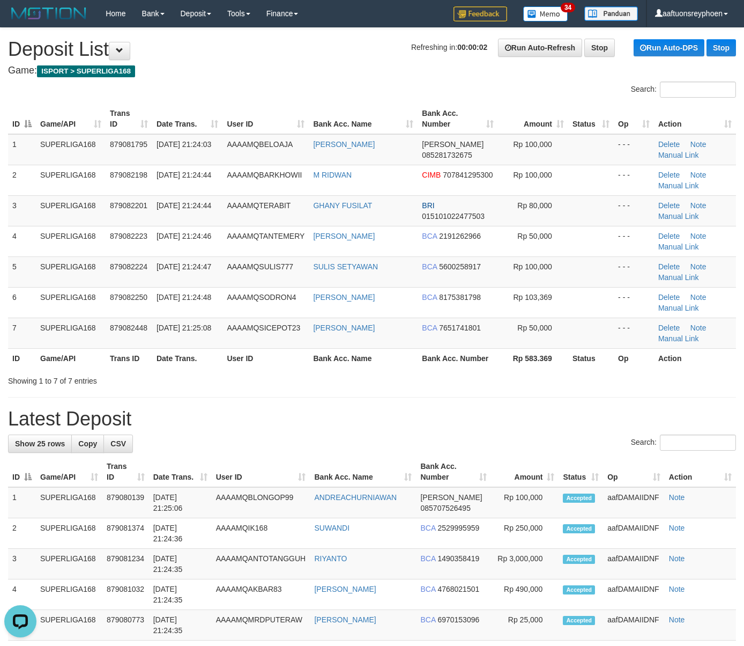
drag, startPoint x: 31, startPoint y: 294, endPoint x: 1, endPoint y: 296, distance: 30.1
click at [29, 294] on td "6" at bounding box center [22, 302] width 28 height 31
click at [123, 272] on td "879082224" at bounding box center [129, 271] width 47 height 31
drag, startPoint x: 123, startPoint y: 272, endPoint x: 3, endPoint y: 286, distance: 120.9
click at [116, 272] on td "879082224" at bounding box center [129, 271] width 47 height 31
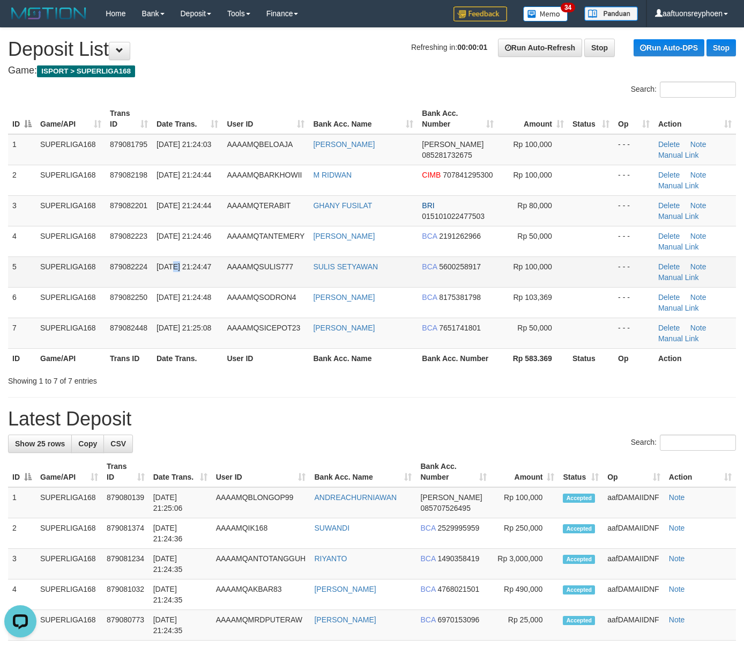
drag, startPoint x: 171, startPoint y: 256, endPoint x: 123, endPoint y: 261, distance: 47.4
click at [157, 256] on td "30/09/2025 21:24:47" at bounding box center [187, 271] width 70 height 31
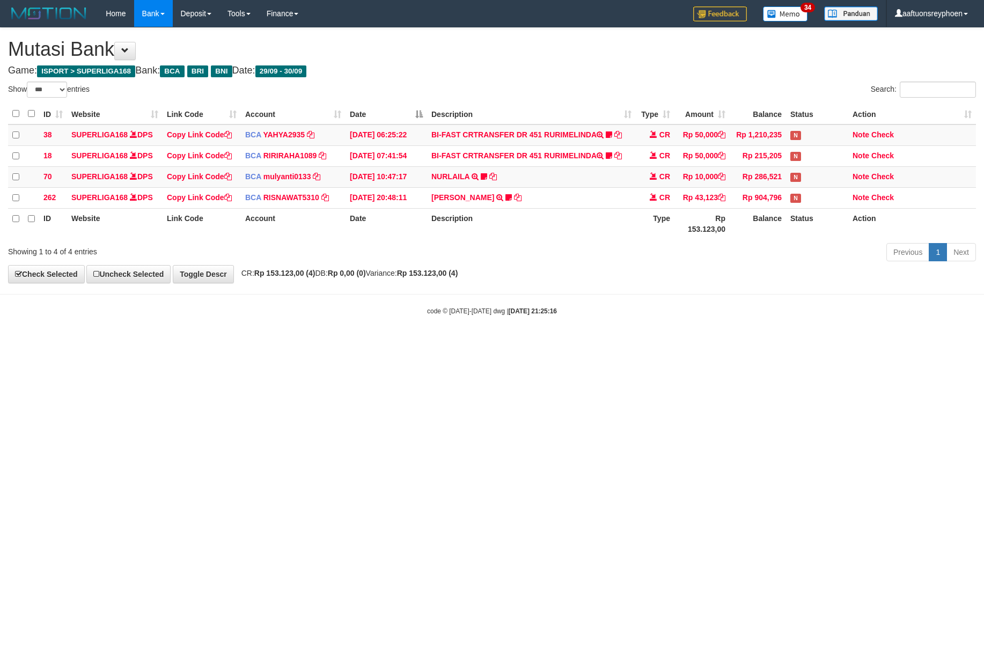
select select "***"
click at [483, 177] on icon at bounding box center [484, 177] width 6 height 8
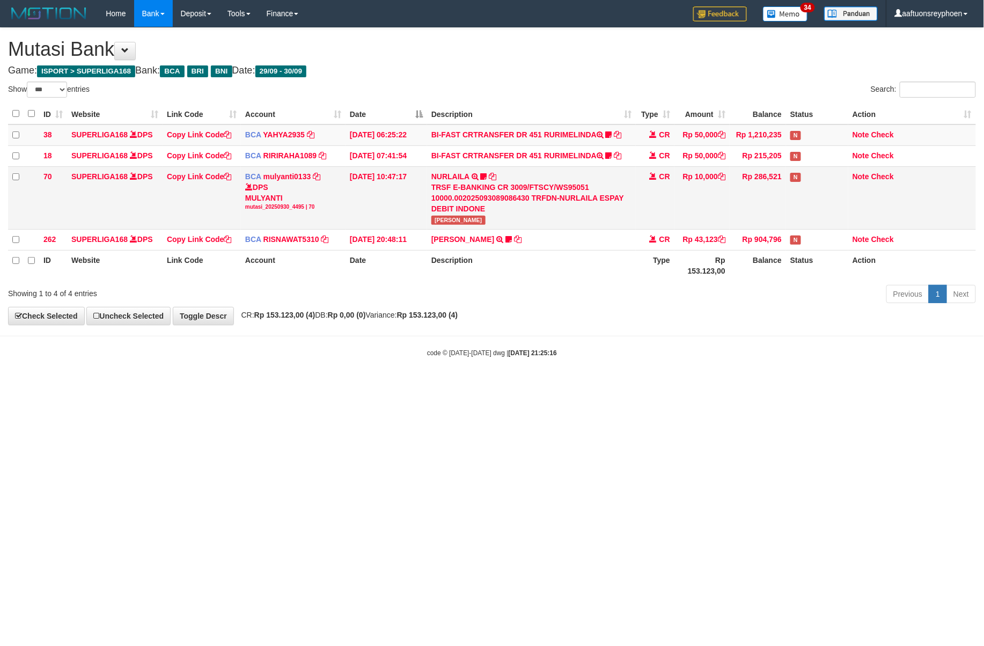
click at [452, 213] on div "TRSF E-BANKING CR 3009/FTSCY/WS95051 10000.002025093089086430 TRFDN-NURLAILA ES…" at bounding box center [531, 198] width 200 height 32
click at [444, 218] on span "BEDA REK" at bounding box center [458, 220] width 54 height 9
copy tr "BEDA REK"
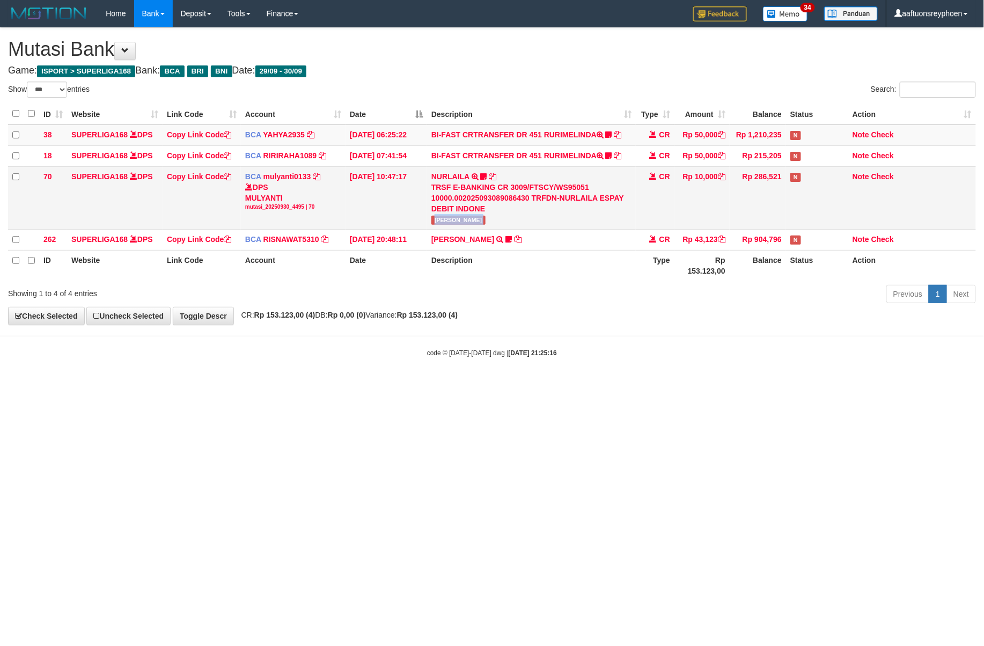
click at [444, 218] on span "BEDA REK" at bounding box center [458, 220] width 54 height 9
drag, startPoint x: 694, startPoint y: 379, endPoint x: 979, endPoint y: 357, distance: 285.6
click at [729, 378] on body "Toggle navigation Home Bank Account List Load By Website Group [ISPORT] SUPERLI…" at bounding box center [492, 192] width 984 height 385
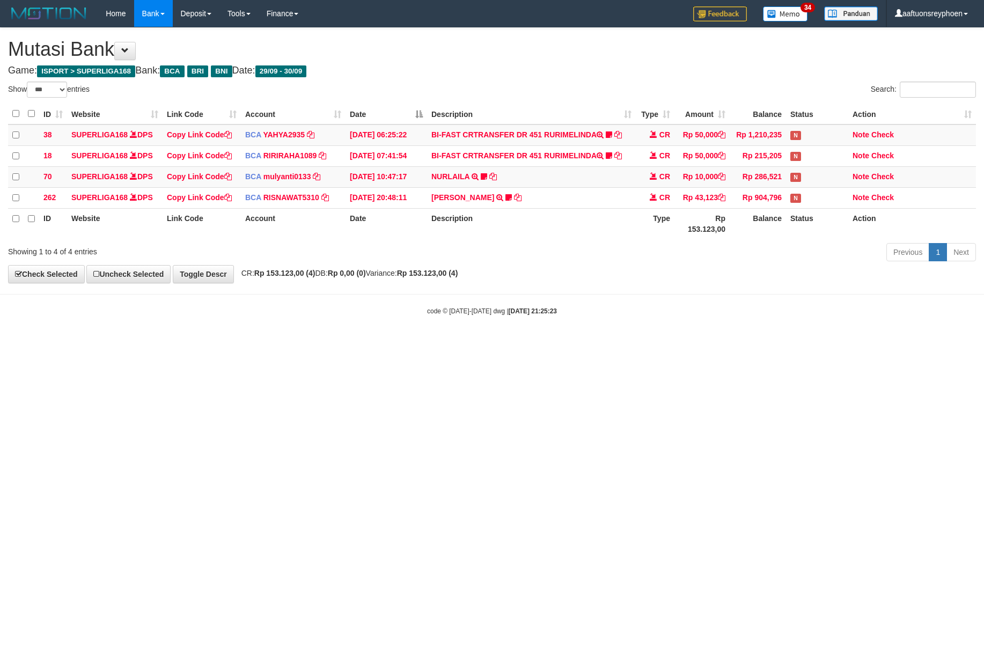
select select "***"
drag, startPoint x: 595, startPoint y: 345, endPoint x: 980, endPoint y: 318, distance: 386.6
click at [631, 342] on body "Toggle navigation Home Bank Account List Load By Website Group [ISPORT] SUPERLI…" at bounding box center [492, 171] width 984 height 343
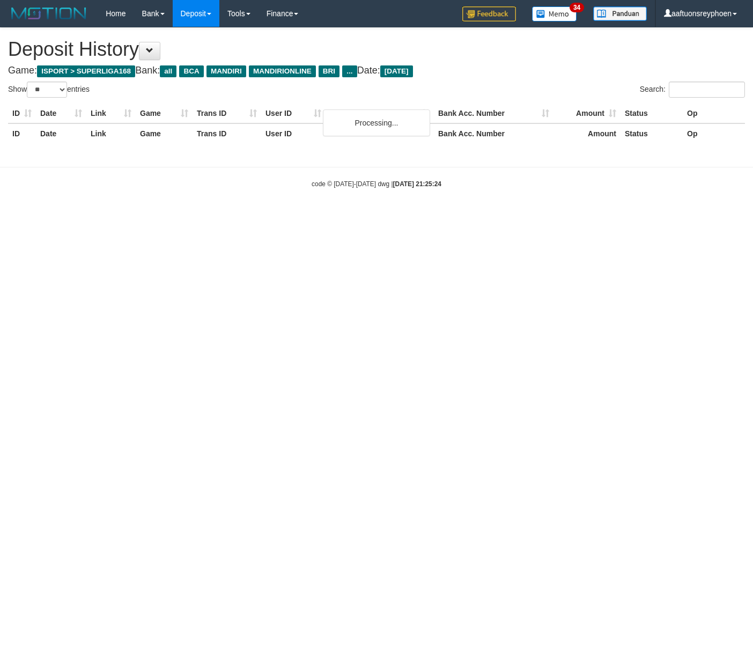
select select "**"
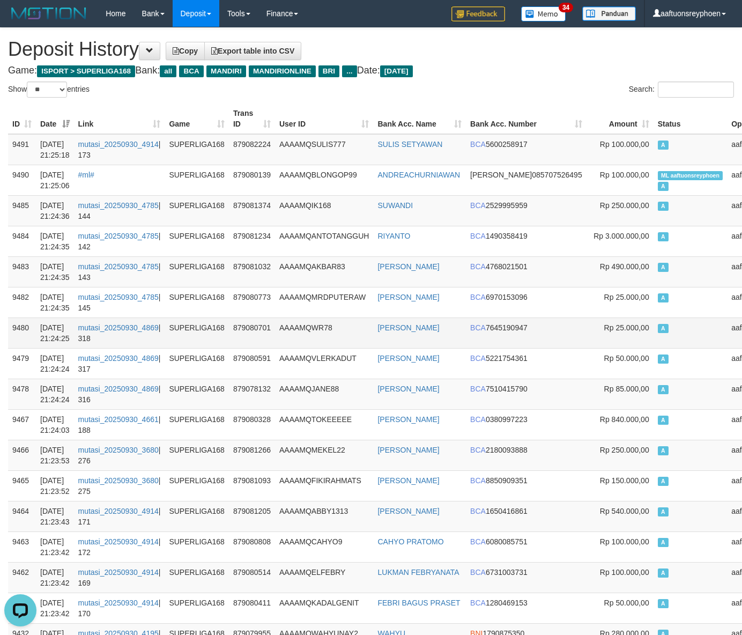
click at [654, 322] on td "A" at bounding box center [691, 333] width 74 height 31
drag, startPoint x: 643, startPoint y: 320, endPoint x: 2, endPoint y: 340, distance: 640.7
click at [654, 320] on td "A" at bounding box center [691, 333] width 74 height 31
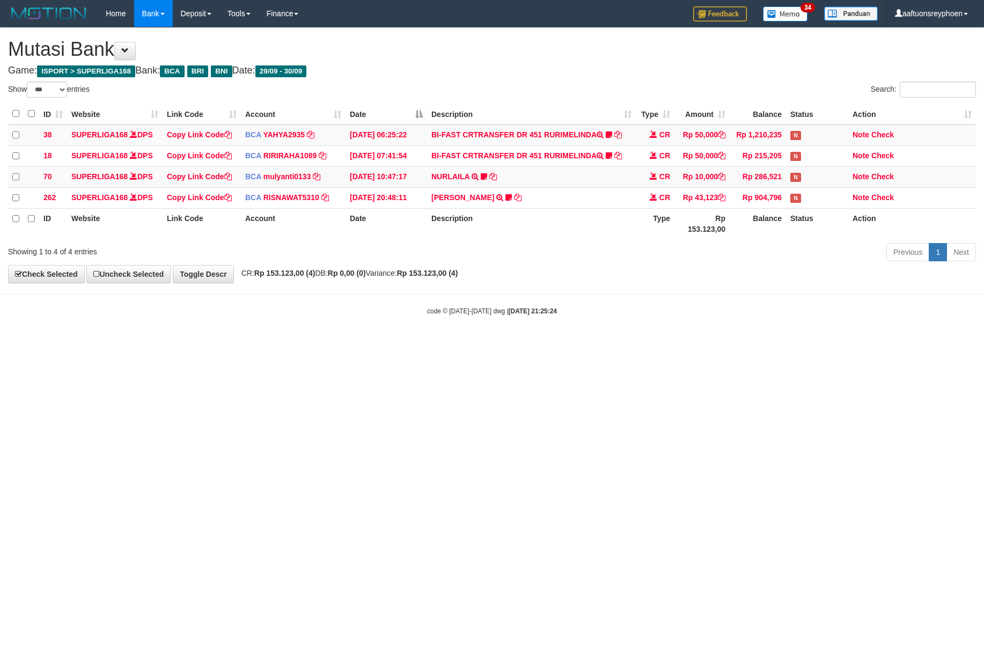
select select "***"
drag, startPoint x: 544, startPoint y: 340, endPoint x: 786, endPoint y: 352, distance: 242.2
click at [552, 341] on body "Toggle navigation Home Bank Account List Load By Website Group [ISPORT] SUPERLI…" at bounding box center [492, 171] width 984 height 343
drag, startPoint x: 611, startPoint y: 334, endPoint x: 621, endPoint y: 343, distance: 13.7
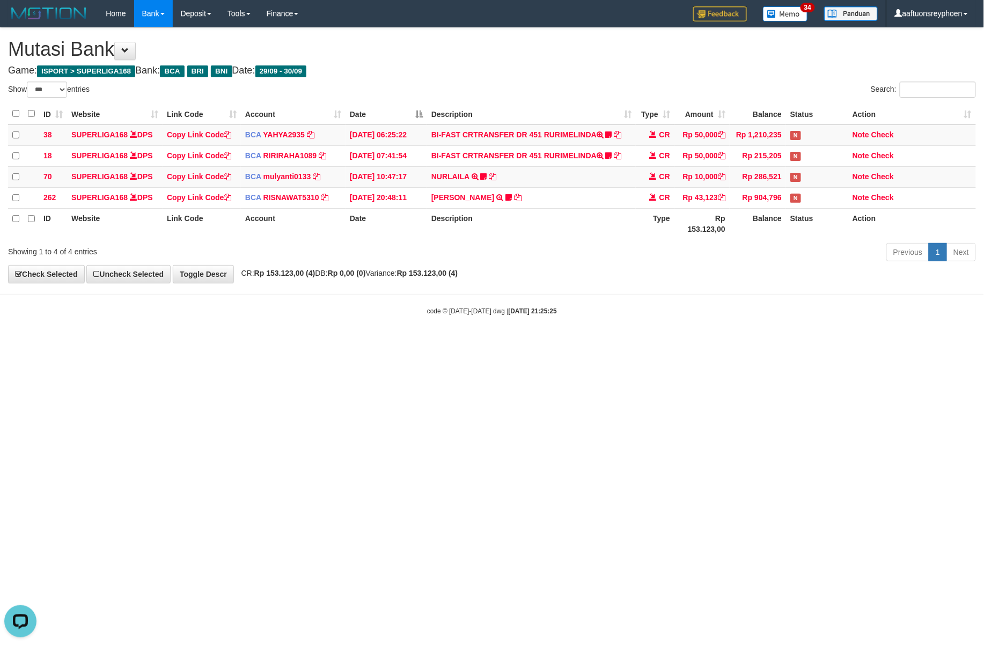
click at [617, 341] on html "Toggle navigation Home Bank Account List Load By Website Group [ISPORT] SUPERLI…" at bounding box center [492, 171] width 984 height 343
click at [904, 343] on html "Toggle navigation Home Bank Account List Load By Website Group [ISPORT] SUPERLI…" at bounding box center [492, 171] width 984 height 343
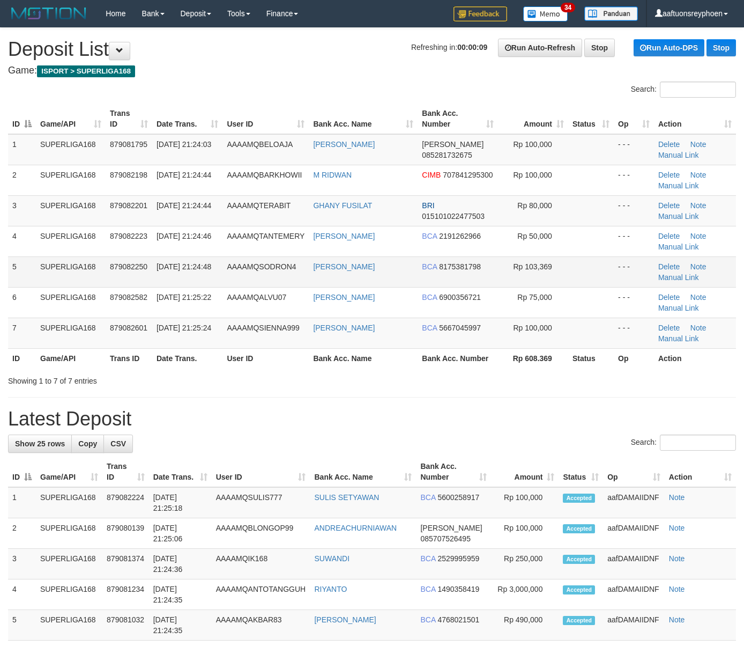
click at [123, 261] on td "879082250" at bounding box center [129, 271] width 47 height 31
drag, startPoint x: 123, startPoint y: 261, endPoint x: 2, endPoint y: 269, distance: 121.5
click at [124, 260] on td "879082250" at bounding box center [129, 271] width 47 height 31
click at [133, 263] on span "879082250" at bounding box center [129, 266] width 38 height 9
drag, startPoint x: 132, startPoint y: 263, endPoint x: 13, endPoint y: 279, distance: 120.2
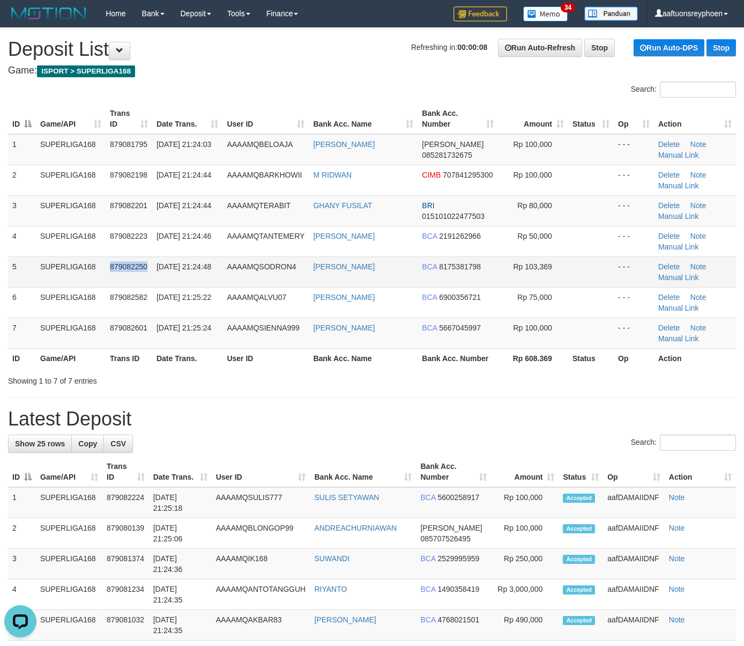
click at [132, 262] on span "879082250" at bounding box center [129, 266] width 38 height 9
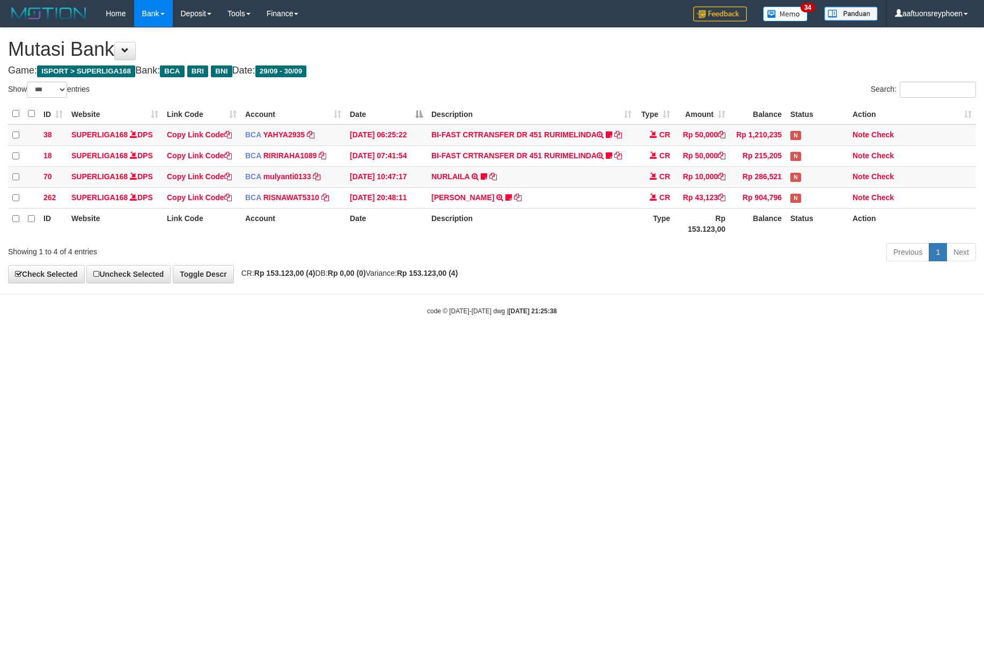
select select "***"
click at [751, 343] on body "Toggle navigation Home Bank Account List Load By Website Group [ISPORT] SUPERLI…" at bounding box center [492, 171] width 984 height 343
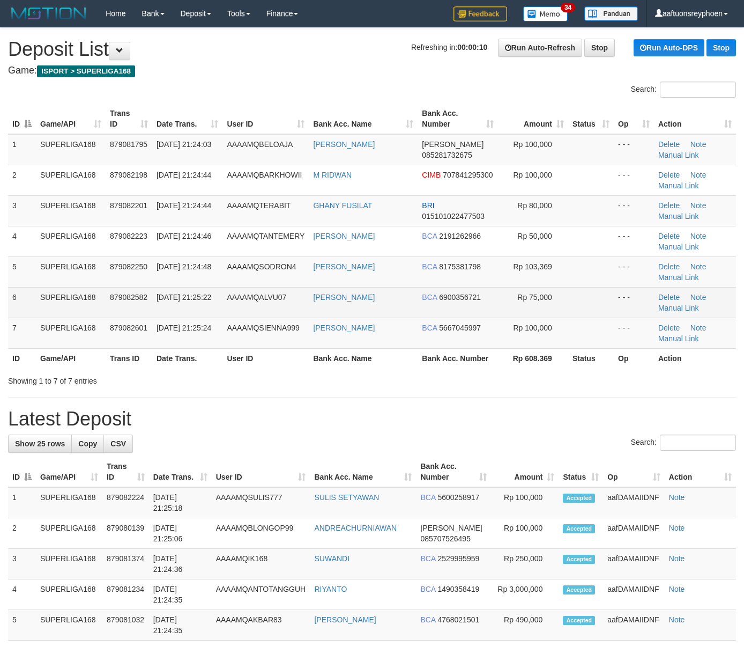
click at [50, 294] on td "SUPERLIGA168" at bounding box center [71, 302] width 70 height 31
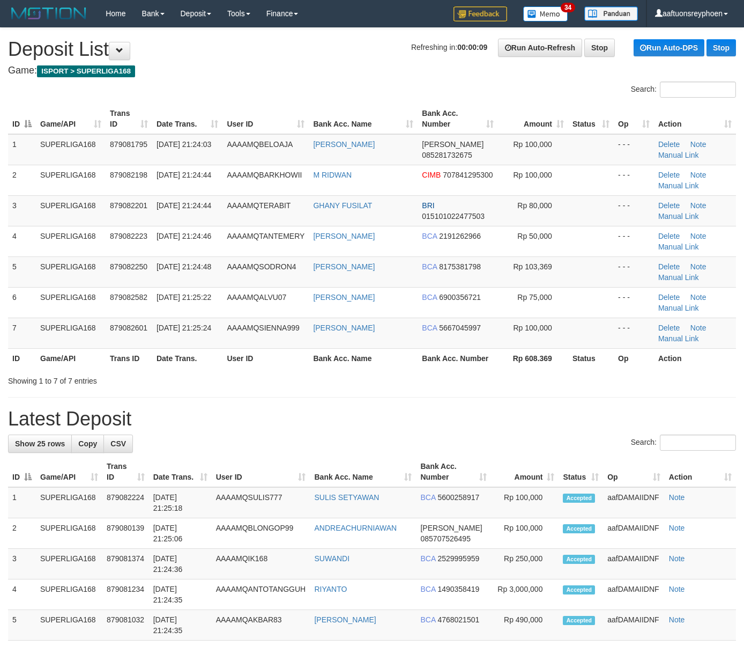
drag, startPoint x: 72, startPoint y: 290, endPoint x: 0, endPoint y: 297, distance: 72.3
click at [73, 290] on td "SUPERLIGA168" at bounding box center [71, 302] width 70 height 31
click at [5, 307] on div "ID Game/API Trans ID Date Trans. User ID Bank Acc. Name Bank Acc. Number Amount…" at bounding box center [372, 235] width 744 height 271
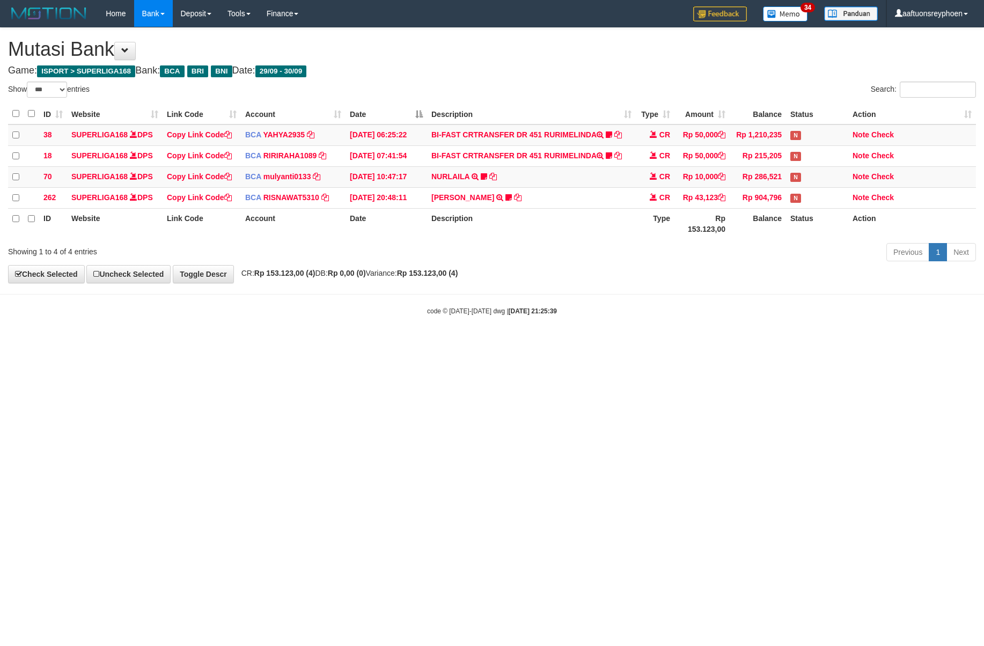
select select "***"
click at [698, 343] on html "Toggle navigation Home Bank Account List Load By Website Group [ISPORT] SUPERLI…" at bounding box center [492, 171] width 984 height 343
select select "***"
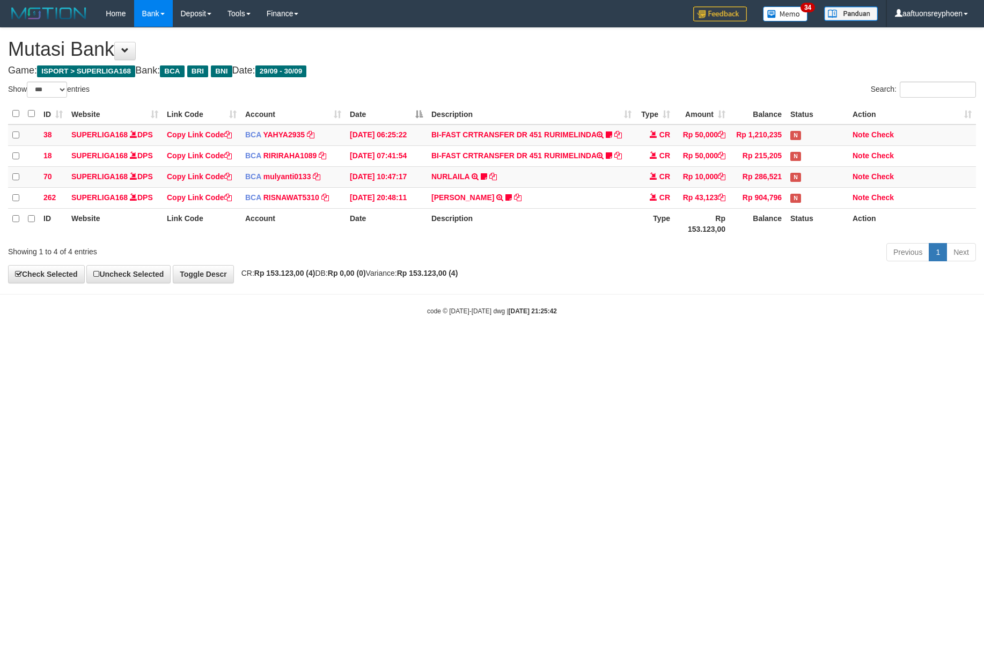
select select "***"
click at [653, 343] on html "Toggle navigation Home Bank Account List Load By Website Group [ISPORT] SUPERLI…" at bounding box center [492, 171] width 984 height 343
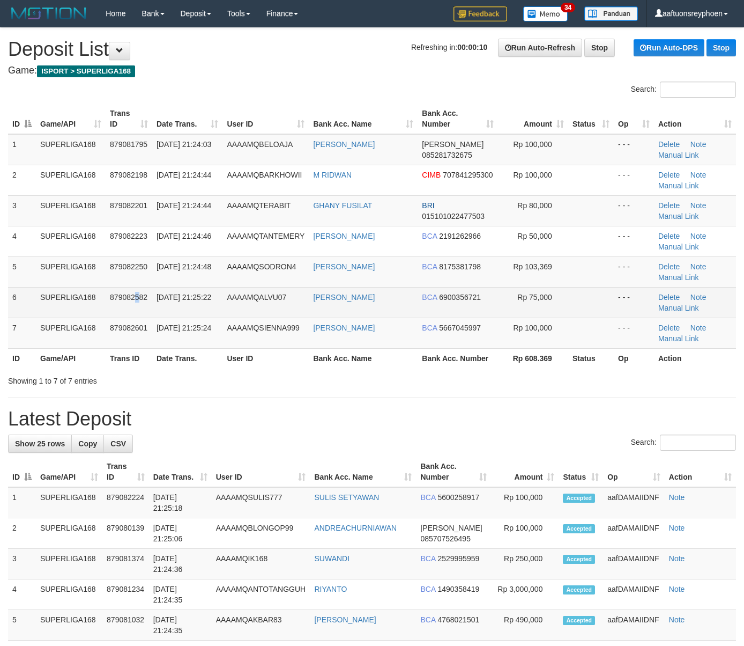
click at [138, 299] on td "879082582" at bounding box center [129, 302] width 47 height 31
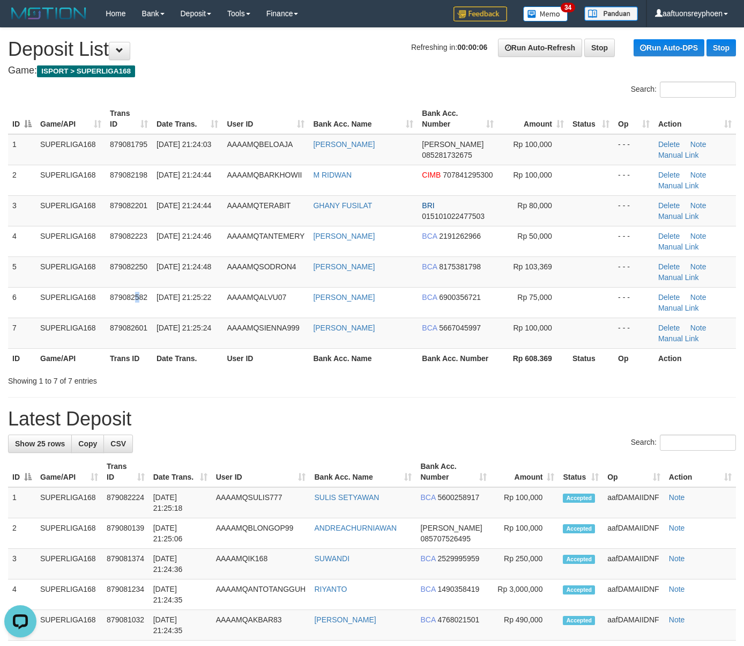
click at [65, 327] on td "SUPERLIGA168" at bounding box center [71, 333] width 70 height 31
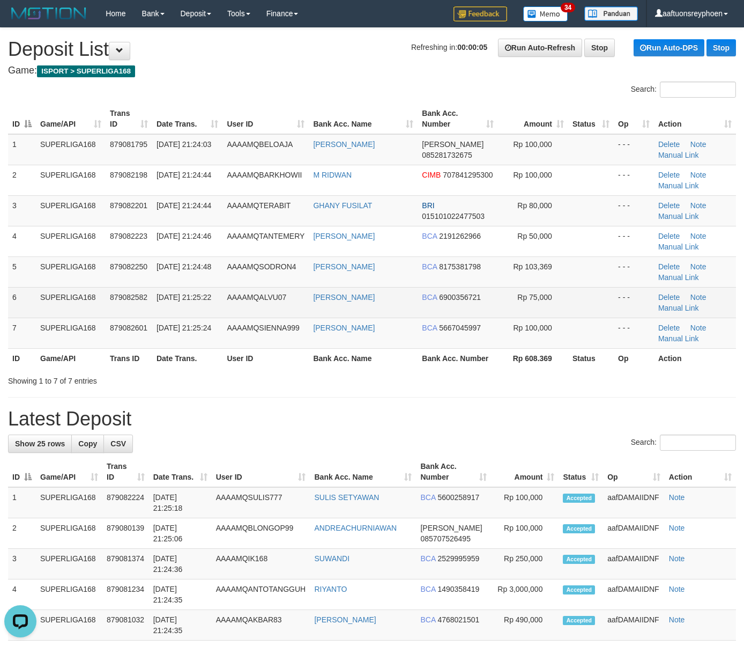
click at [78, 309] on td "SUPERLIGA168" at bounding box center [71, 302] width 70 height 31
click at [71, 309] on td "SUPERLIGA168" at bounding box center [71, 302] width 70 height 31
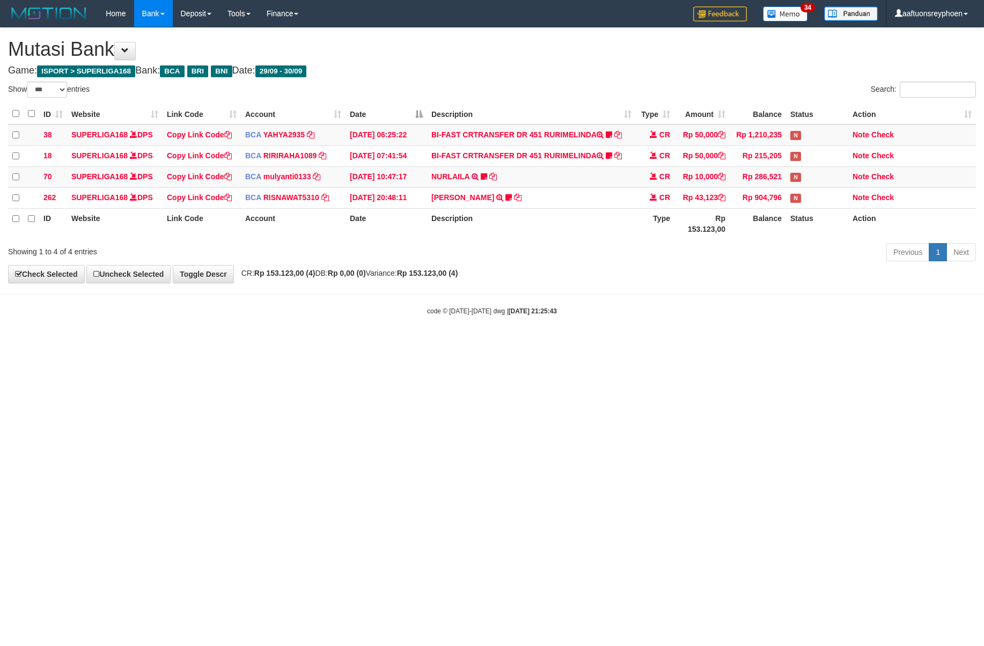
select select "***"
click at [653, 343] on html "Toggle navigation Home Bank Account List Load By Website Group [ISPORT] SUPERLI…" at bounding box center [492, 171] width 984 height 343
select select "***"
drag, startPoint x: 655, startPoint y: 416, endPoint x: 975, endPoint y: 358, distance: 325.4
click at [759, 343] on html "Toggle navigation Home Bank Account List Load By Website Group [ISPORT] SUPERLI…" at bounding box center [492, 171] width 984 height 343
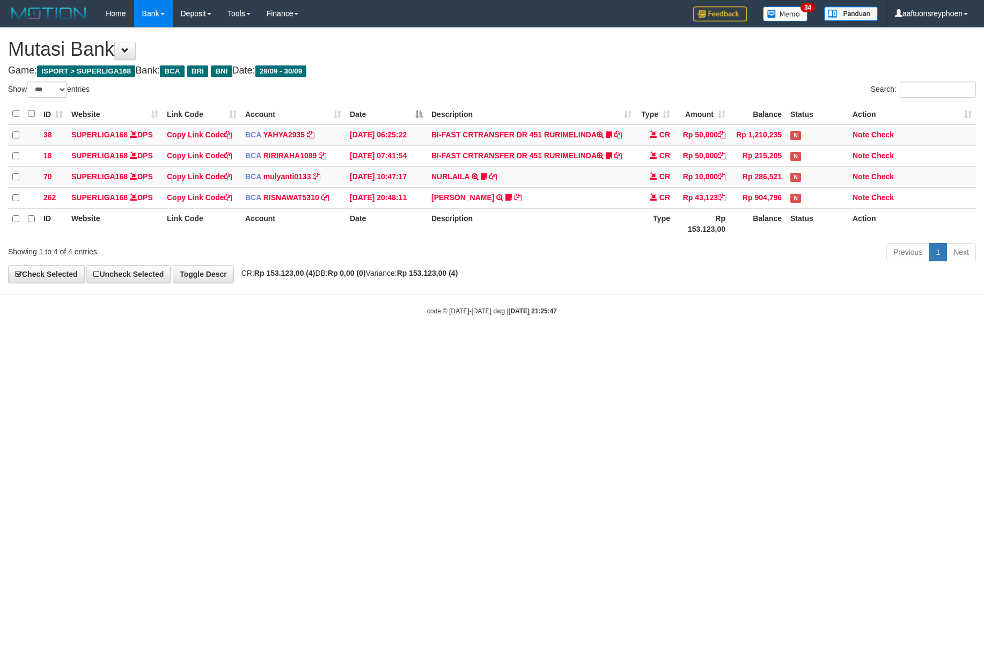
select select "***"
drag, startPoint x: 640, startPoint y: 344, endPoint x: 978, endPoint y: 316, distance: 339.0
click at [670, 340] on html "Toggle navigation Home Bank Account List Load By Website Group [ISPORT] SUPERLI…" at bounding box center [492, 171] width 984 height 343
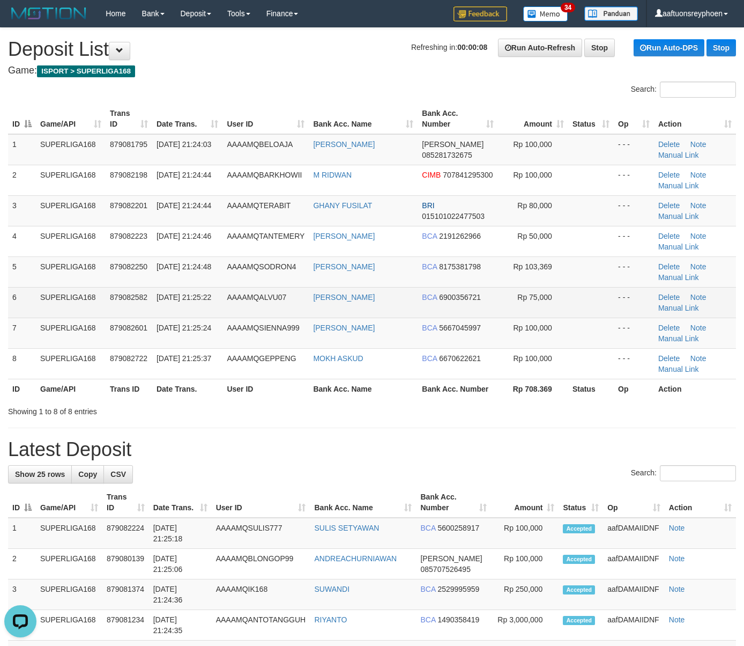
click at [115, 288] on td "879082582" at bounding box center [129, 302] width 47 height 31
click at [24, 300] on td "6" at bounding box center [22, 302] width 28 height 31
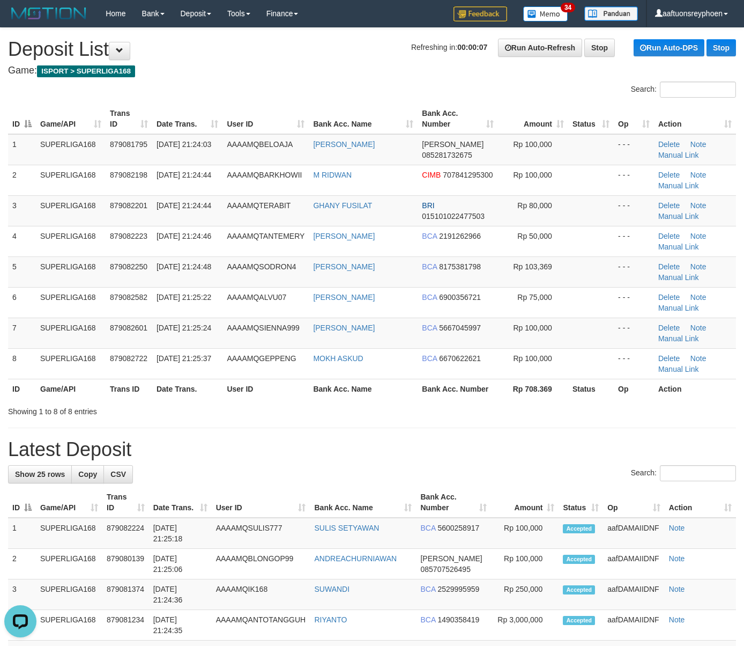
drag, startPoint x: 24, startPoint y: 300, endPoint x: -14, endPoint y: 314, distance: 40.9
click at [0, 324] on div "ID Game/API Trans ID Date Trans. User ID Bank Acc. Name Bank Acc. Number Amount…" at bounding box center [372, 250] width 744 height 301
click at [18, 326] on td "7" at bounding box center [22, 333] width 28 height 31
drag, startPoint x: 121, startPoint y: 292, endPoint x: 2, endPoint y: 297, distance: 119.1
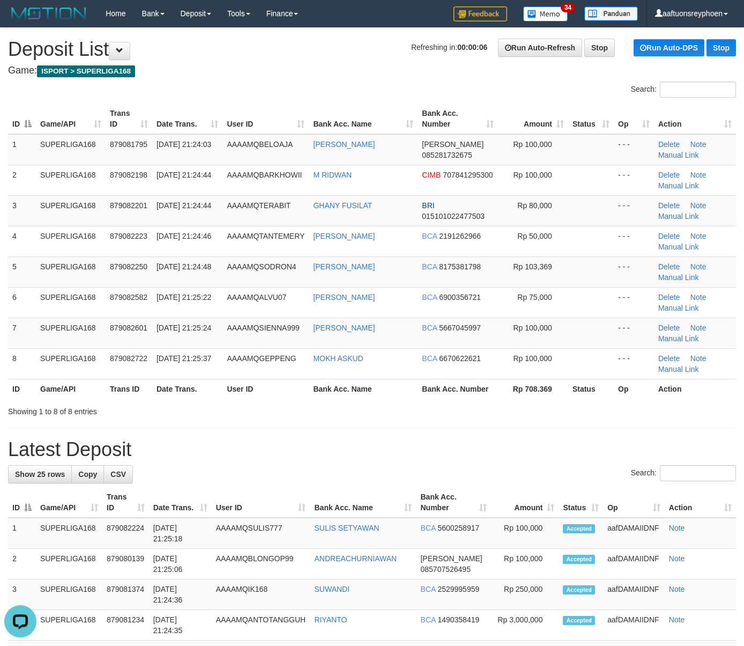
click at [121, 292] on td "879082582" at bounding box center [129, 302] width 47 height 31
click at [35, 309] on tr "6 SUPERLIGA168 879082582 30/09/2025 21:25:22 AAAAMQALVU07 ALVIAN RIYADI BCA 690…" at bounding box center [372, 302] width 728 height 31
click at [176, 271] on span "30/09/2025 21:24:48" at bounding box center [184, 266] width 55 height 9
click at [161, 271] on span "30/09/2025 21:24:48" at bounding box center [184, 266] width 55 height 9
drag, startPoint x: 161, startPoint y: 272, endPoint x: 3, endPoint y: 299, distance: 159.9
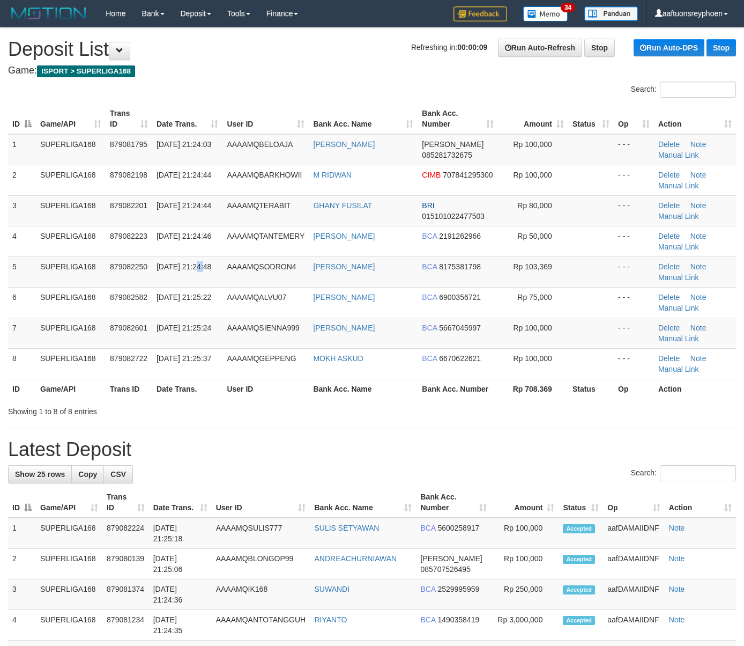
click at [135, 273] on tr "5 SUPERLIGA168 879082250 30/09/2025 21:24:48 AAAAMQSODRON4 MUHAMMAD NUR ARIFI B…" at bounding box center [372, 271] width 728 height 31
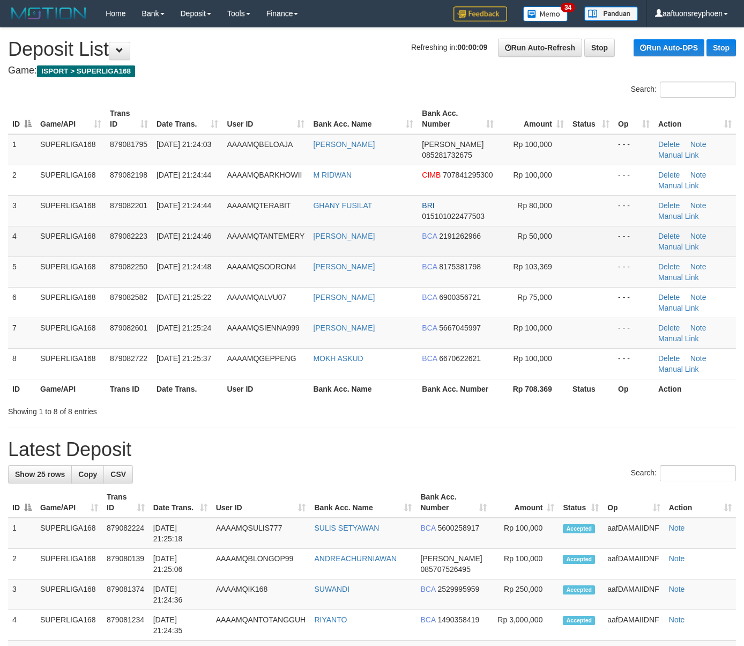
click at [156, 246] on td "30/09/2025 21:24:46" at bounding box center [187, 241] width 70 height 31
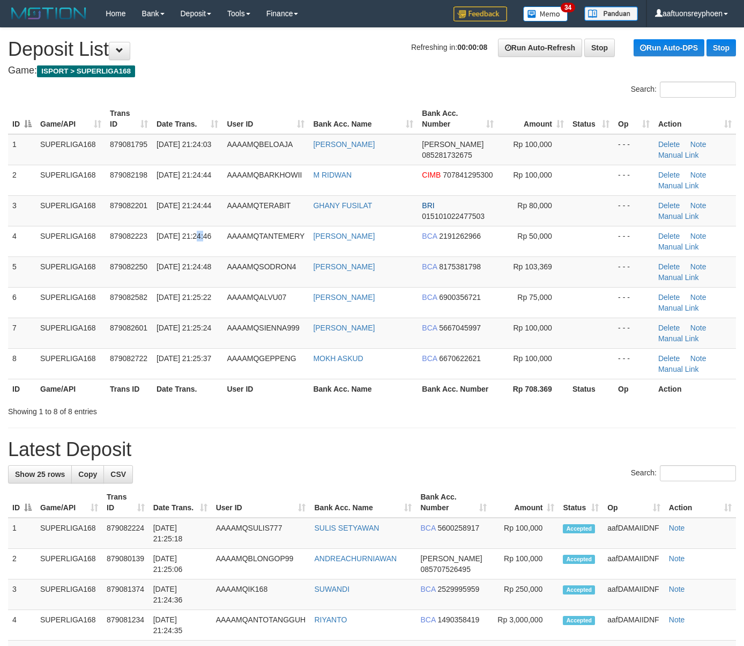
drag, startPoint x: 141, startPoint y: 245, endPoint x: 1, endPoint y: 264, distance: 140.9
click at [134, 245] on tr "4 SUPERLIGA168 879082223 30/09/2025 21:24:46 AAAAMQTANTEMERY DINO PAULINDRA BCA…" at bounding box center [372, 241] width 728 height 31
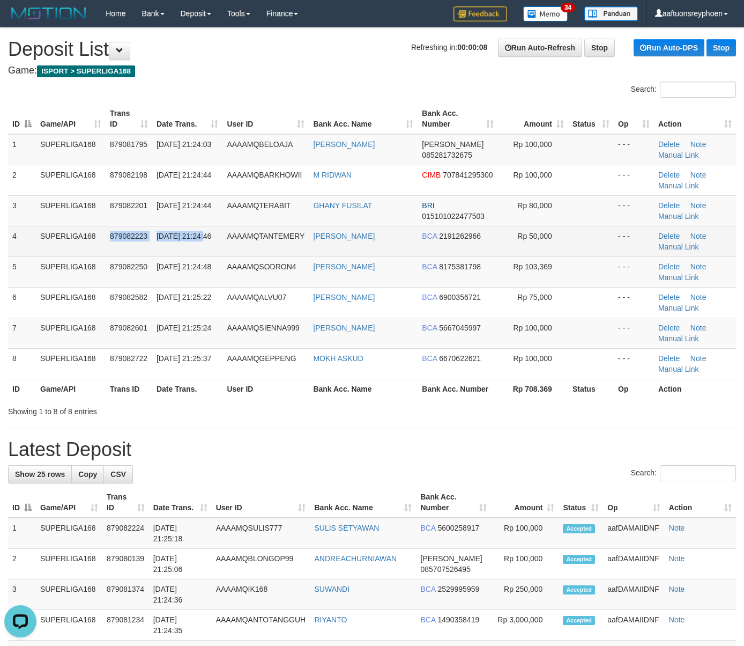
click at [146, 253] on td "879082223" at bounding box center [129, 241] width 47 height 31
drag, startPoint x: 146, startPoint y: 253, endPoint x: 106, endPoint y: 254, distance: 39.7
click at [116, 253] on td "879082223" at bounding box center [129, 241] width 47 height 31
click at [117, 230] on td "879082223" at bounding box center [129, 241] width 47 height 31
drag, startPoint x: 112, startPoint y: 228, endPoint x: 80, endPoint y: 228, distance: 31.6
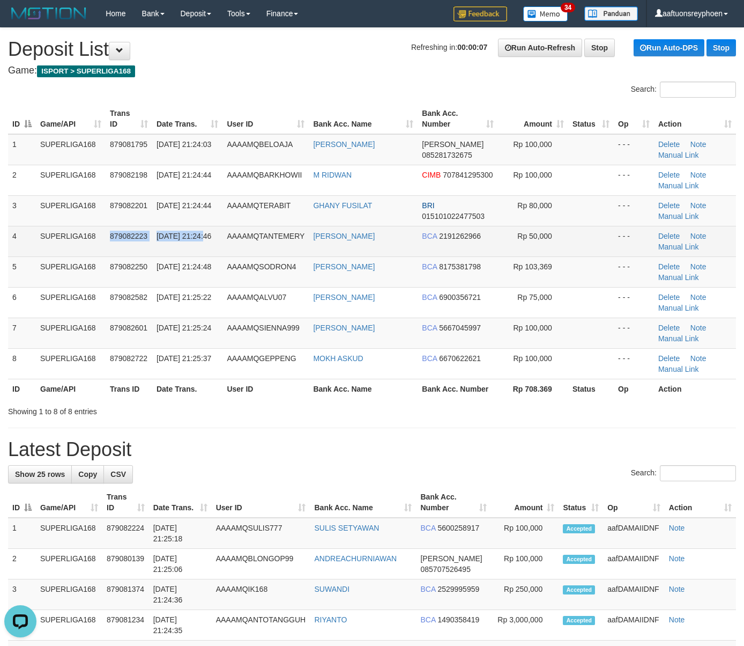
click at [93, 228] on tr "4 SUPERLIGA168 879082223 30/09/2025 21:24:46 AAAAMQTANTEMERY DINO PAULINDRA BCA…" at bounding box center [372, 241] width 728 height 31
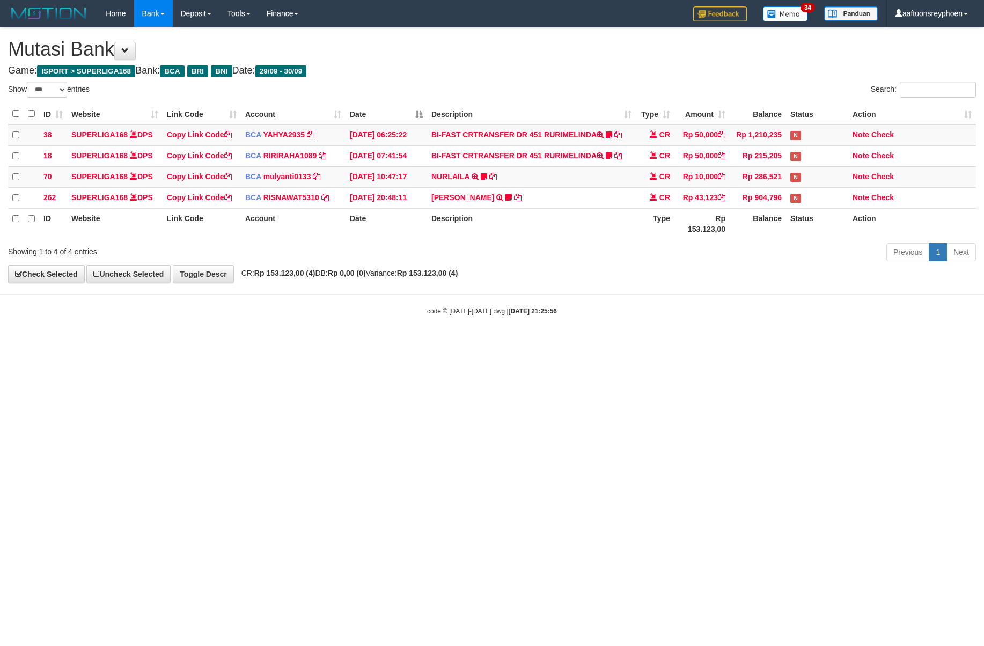
select select "***"
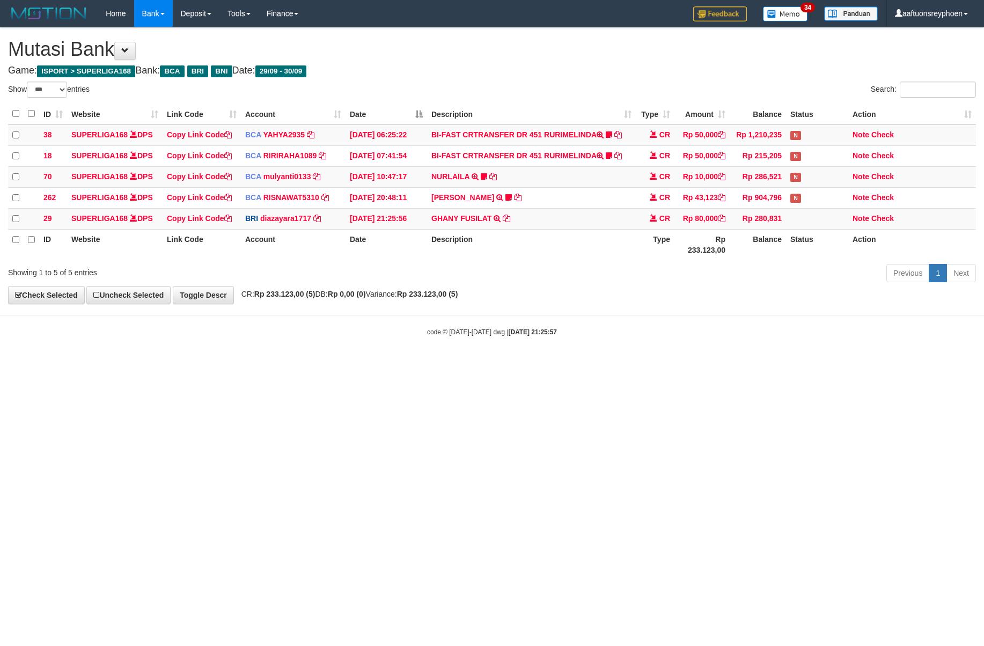
select select "***"
click at [759, 325] on body "Toggle navigation Home Bank Account List Load By Website Group [ISPORT] SUPERLI…" at bounding box center [492, 182] width 984 height 364
select select "***"
click at [540, 213] on td "GHANY FUSILAT TRANSFER NBMB GHANY FUSILAT TO [PERSON_NAME]" at bounding box center [531, 218] width 209 height 21
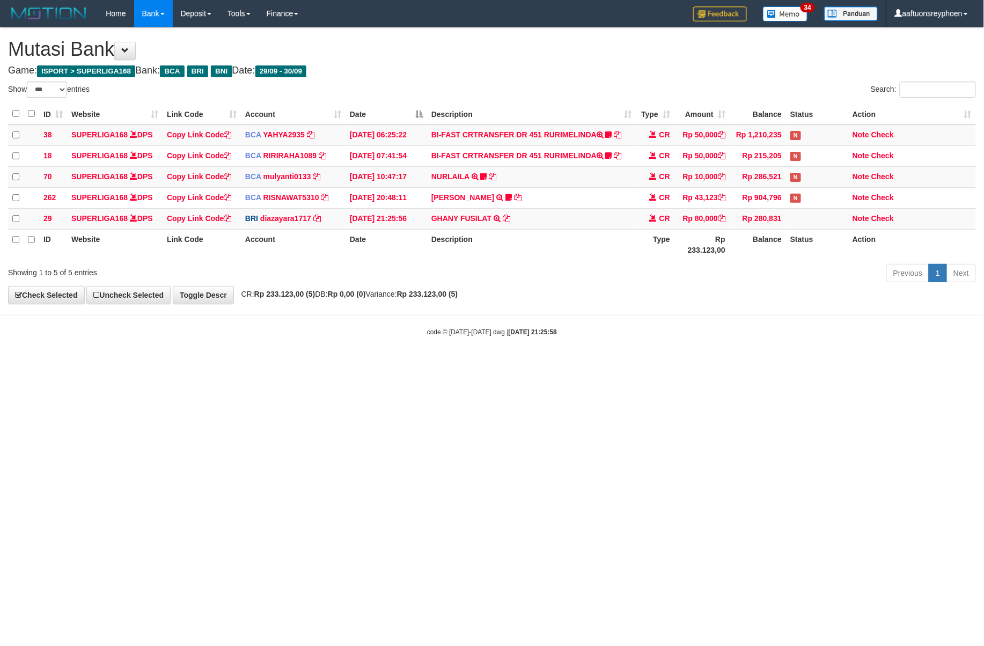
click at [540, 213] on td "GHANY FUSILAT TRANSFER NBMB GHANY FUSILAT TO [PERSON_NAME]" at bounding box center [531, 218] width 209 height 21
copy tr "GHANY FUSILAT TRANSFER NBMB GHANY FUSILAT TO DIAZ AYARA YUDHA"
drag, startPoint x: 0, startPoint y: 0, endPoint x: 595, endPoint y: 216, distance: 633.2
click at [541, 213] on td "GHANY FUSILAT TRANSFER NBMB GHANY FUSILAT TO DIAZ AYARA YUDHA" at bounding box center [531, 218] width 209 height 21
drag, startPoint x: 666, startPoint y: 354, endPoint x: 983, endPoint y: 326, distance: 318.7
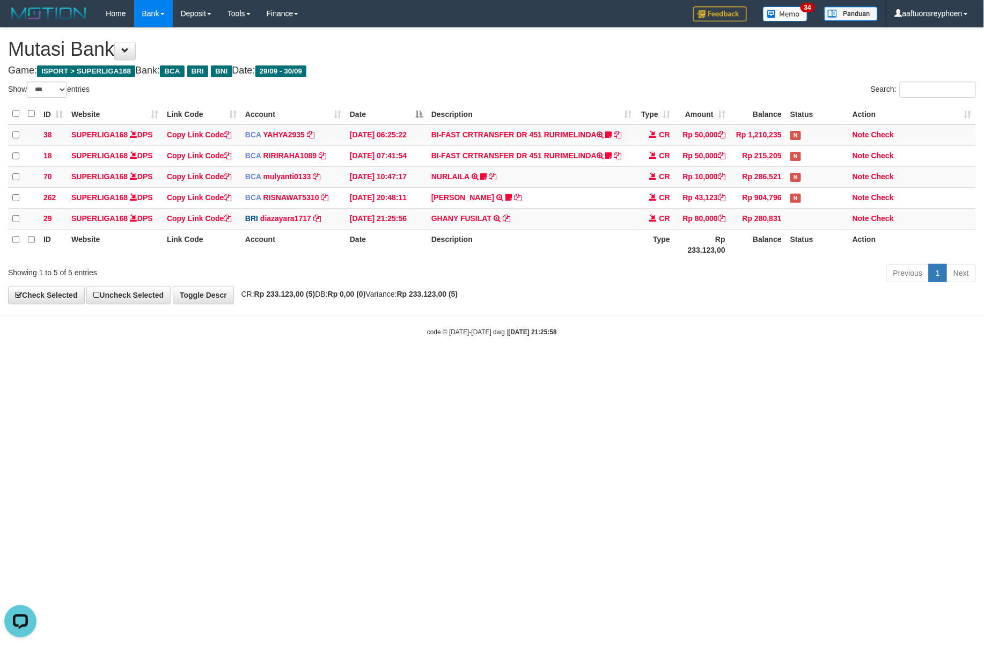
click at [724, 346] on body "Toggle navigation Home Bank Account List Load By Website Group [ISPORT] SUPERLI…" at bounding box center [492, 182] width 984 height 364
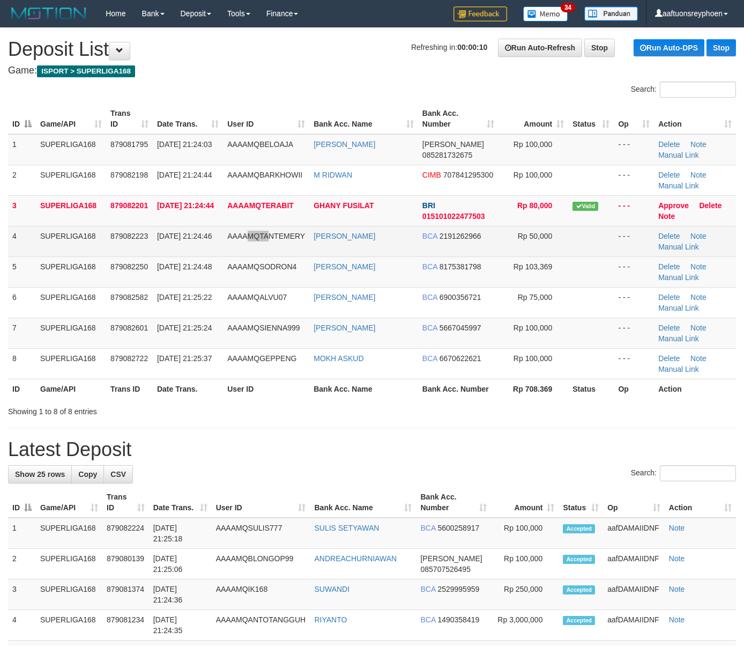
click at [268, 247] on td "AAAAMQTANTEMERY" at bounding box center [266, 241] width 86 height 31
click at [263, 247] on td "AAAAMQTANTEMERY" at bounding box center [266, 241] width 86 height 31
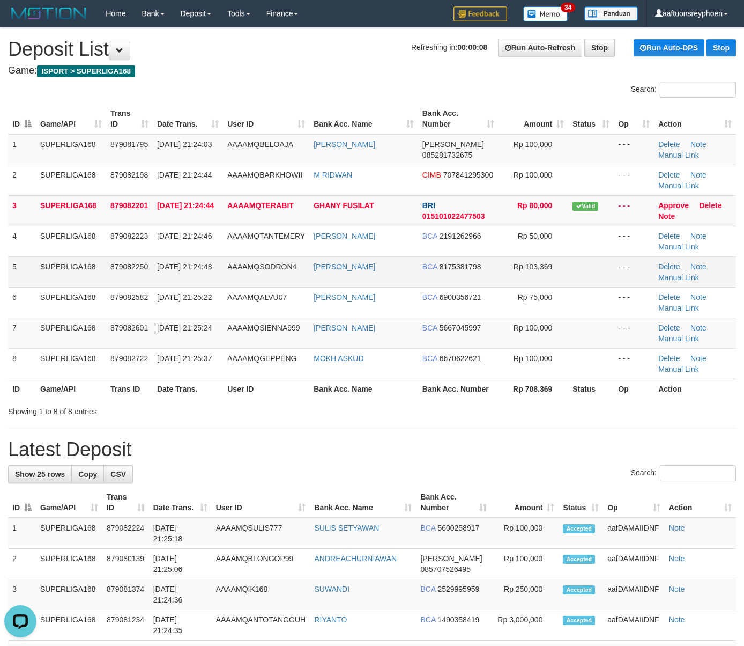
drag, startPoint x: 116, startPoint y: 263, endPoint x: 19, endPoint y: 281, distance: 98.8
click at [116, 262] on span "879082250" at bounding box center [129, 266] width 38 height 9
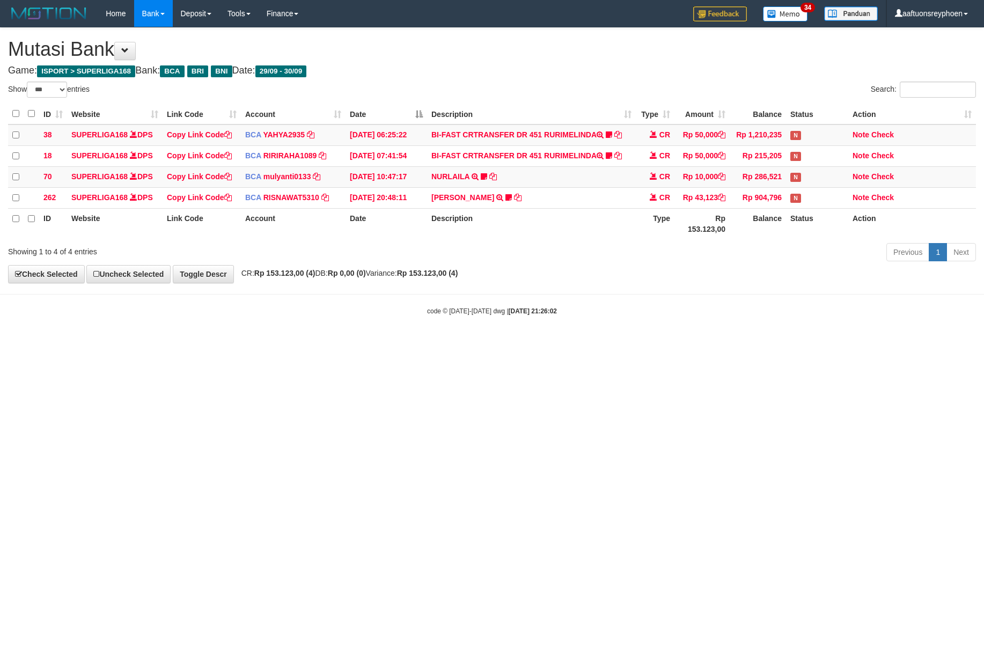
select select "***"
drag, startPoint x: 846, startPoint y: 307, endPoint x: 977, endPoint y: 289, distance: 131.7
click at [917, 297] on body "Toggle navigation Home Bank Account List Load By Website Group [ISPORT] SUPERLI…" at bounding box center [492, 171] width 984 height 343
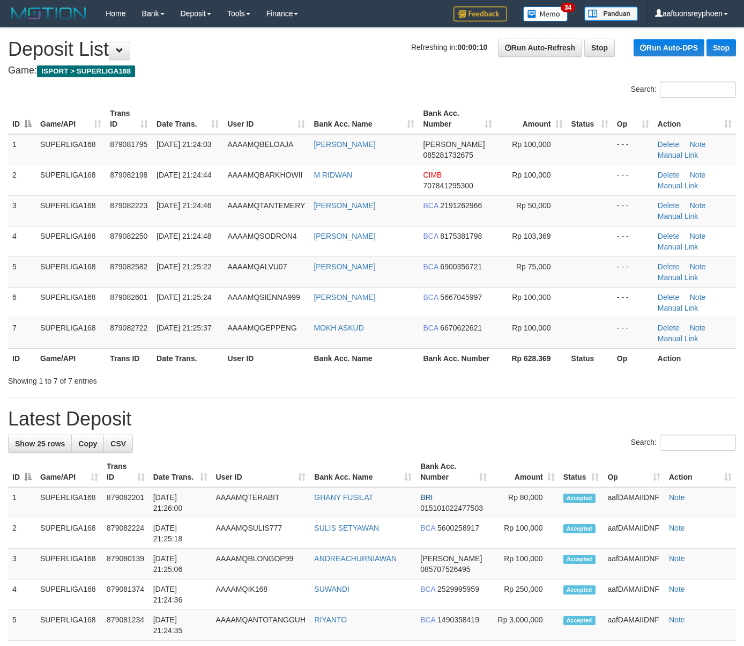
drag, startPoint x: 0, startPoint y: 0, endPoint x: 3, endPoint y: 281, distance: 281.1
click at [69, 267] on tbody "1 SUPERLIGA168 879081795 30/09/2025 21:24:03 AAAAMQBELOAJA VIRA MARDHA DANA 085…" at bounding box center [372, 241] width 728 height 215
click at [101, 259] on td "SUPERLIGA168" at bounding box center [71, 271] width 70 height 31
click at [88, 262] on td "SUPERLIGA168" at bounding box center [71, 271] width 70 height 31
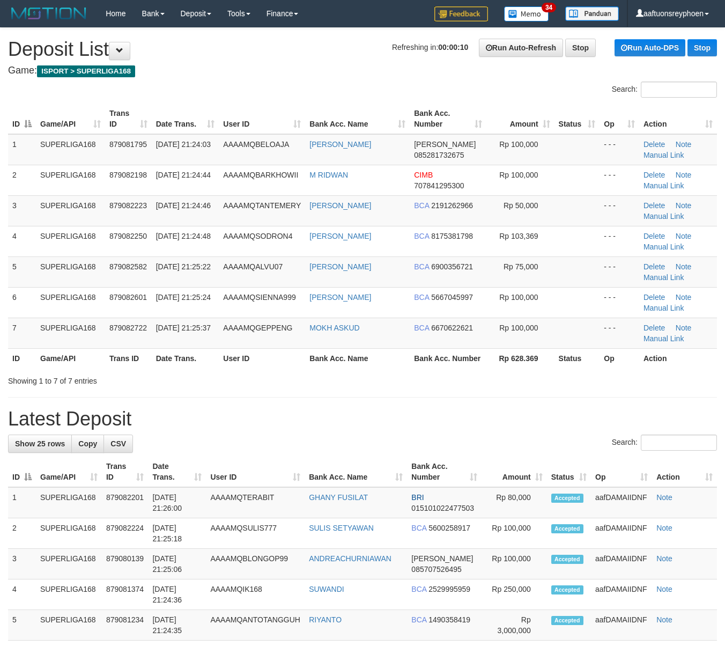
drag, startPoint x: 18, startPoint y: 245, endPoint x: 1, endPoint y: 249, distance: 17.0
click at [13, 245] on td "4" at bounding box center [22, 241] width 28 height 31
click at [260, 105] on th "User ID" at bounding box center [262, 119] width 86 height 31
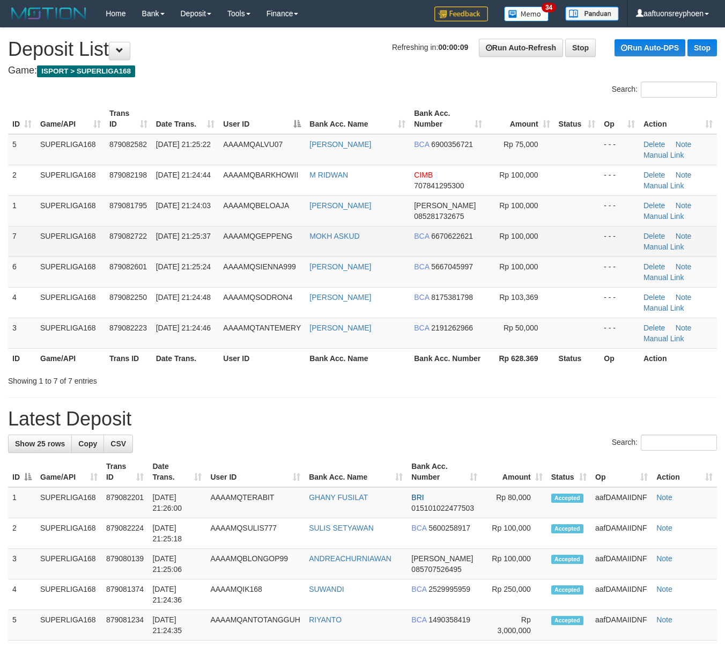
click at [62, 223] on td "SUPERLIGA168" at bounding box center [70, 210] width 69 height 31
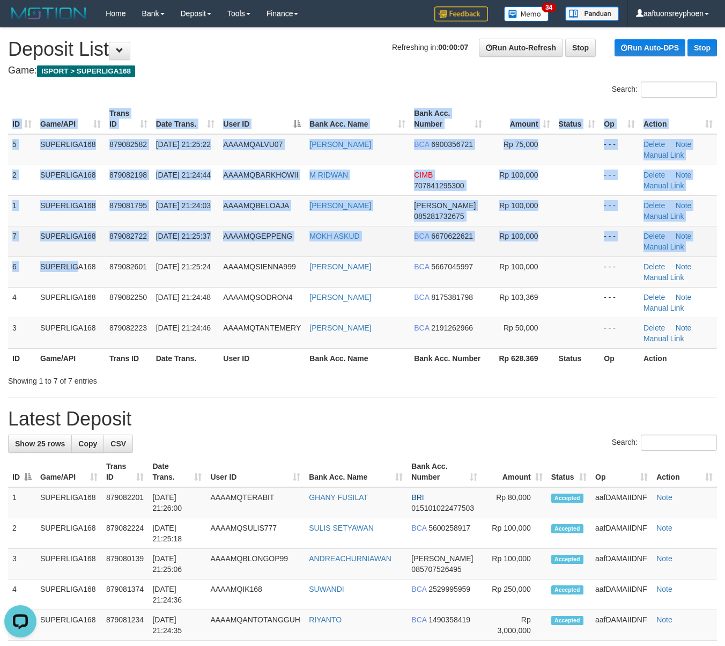
click at [193, 236] on td "30/09/2025 21:25:37" at bounding box center [186, 241] width 68 height 31
drag, startPoint x: 193, startPoint y: 236, endPoint x: 156, endPoint y: 243, distance: 38.2
click at [176, 238] on span "30/09/2025 21:25:37" at bounding box center [183, 236] width 55 height 9
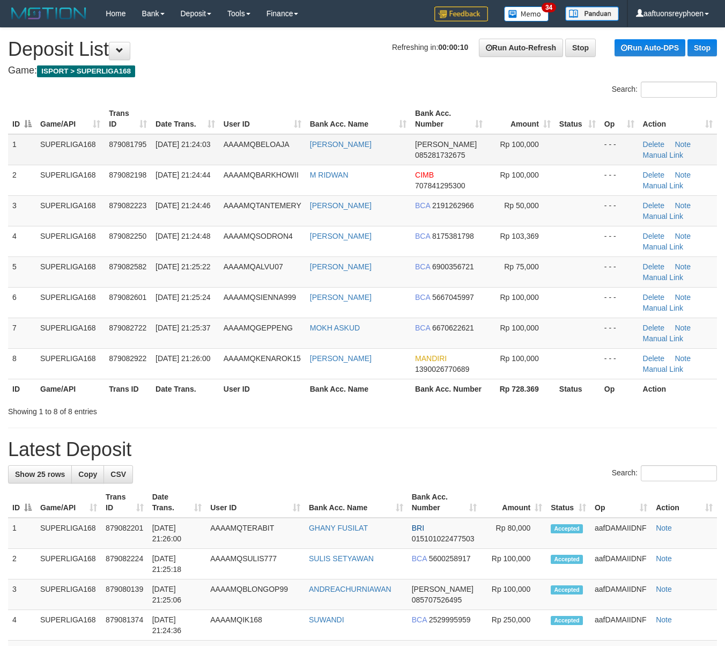
click at [40, 161] on td "SUPERLIGA168" at bounding box center [70, 149] width 69 height 31
drag, startPoint x: 91, startPoint y: 189, endPoint x: 46, endPoint y: 196, distance: 46.1
click at [92, 188] on td "SUPERLIGA168" at bounding box center [70, 180] width 69 height 31
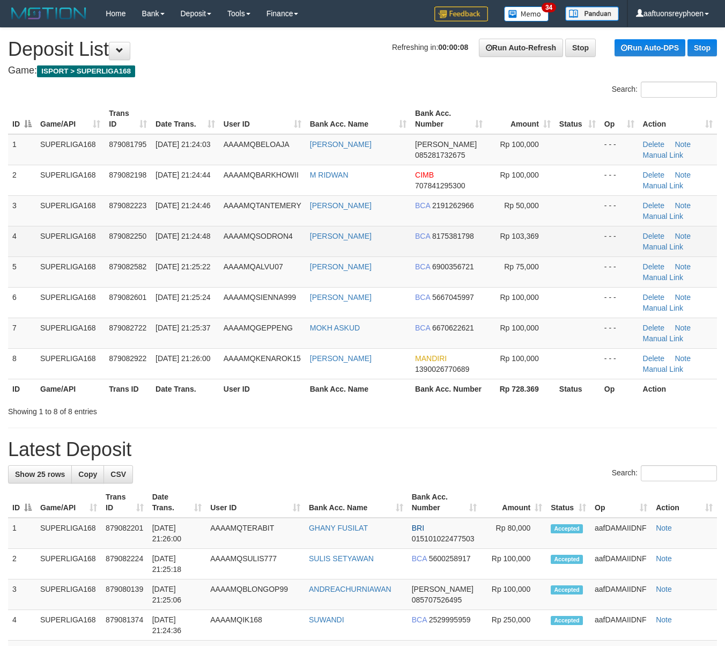
click at [28, 254] on td "4" at bounding box center [22, 241] width 28 height 31
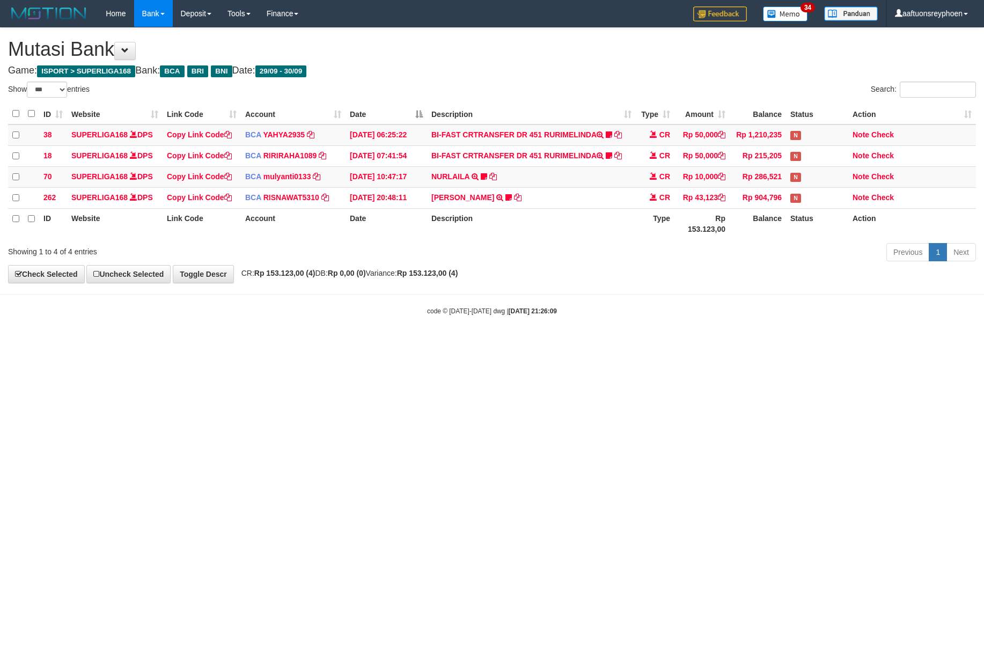
select select "***"
drag, startPoint x: 728, startPoint y: 357, endPoint x: 802, endPoint y: 331, distance: 78.7
click at [762, 343] on html "Toggle navigation Home Bank Account List Load By Website Group [ISPORT] SUPERLI…" at bounding box center [492, 171] width 984 height 343
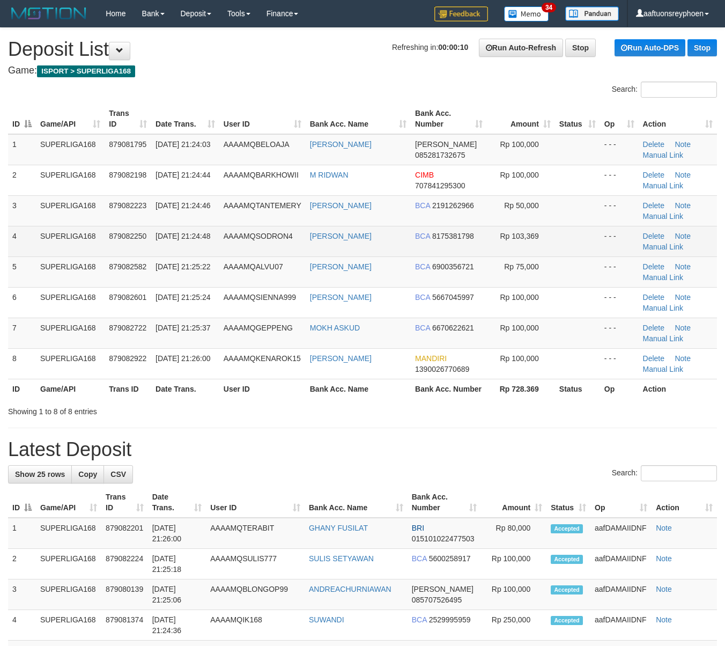
click at [78, 239] on td "SUPERLIGA168" at bounding box center [70, 241] width 69 height 31
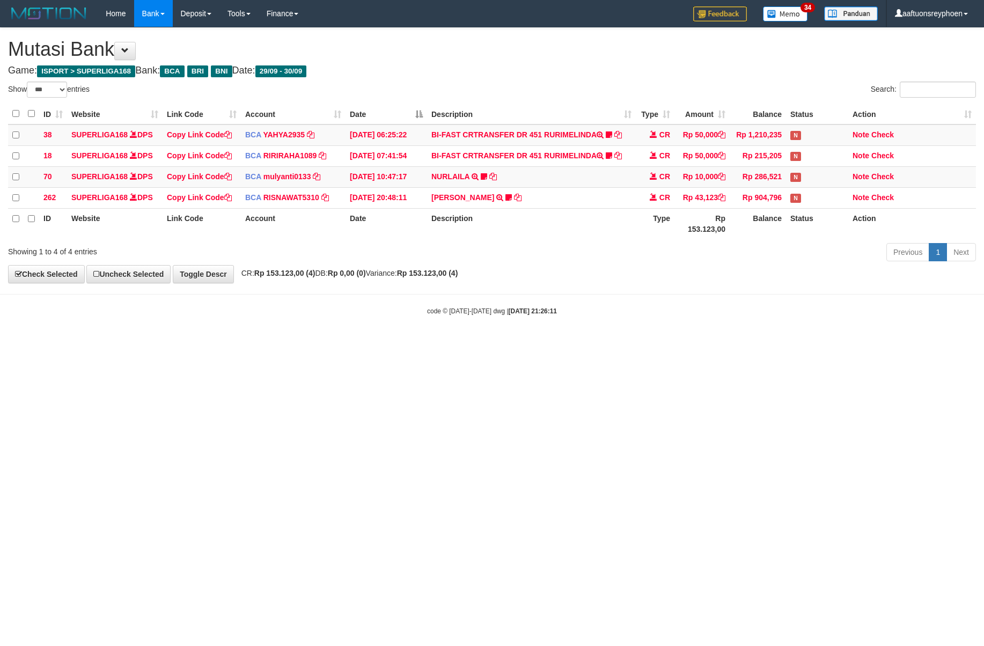
select select "***"
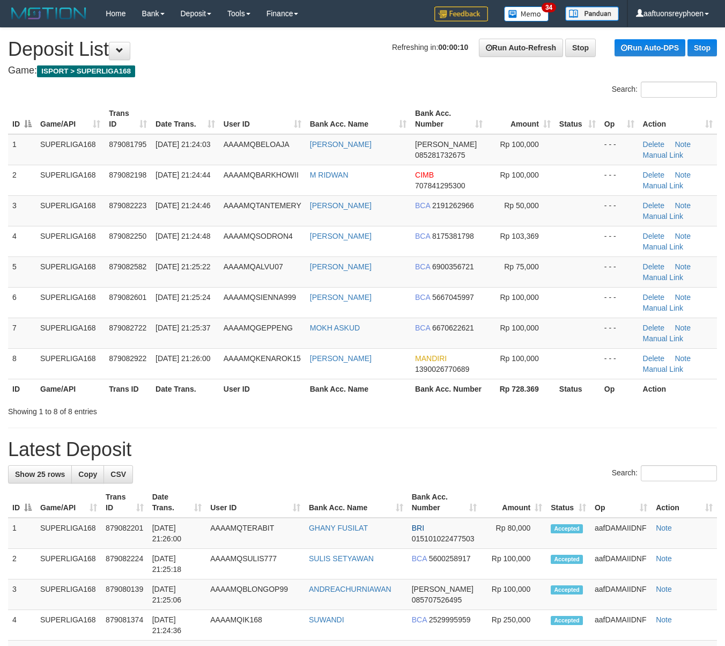
click at [26, 276] on tr "5 SUPERLIGA168 879082582 30/09/2025 21:25:22 AAAAMQALVU07 ALVIAN RIYADI BCA 690…" at bounding box center [362, 271] width 709 height 31
drag, startPoint x: 69, startPoint y: 250, endPoint x: 39, endPoint y: 258, distance: 31.1
click at [41, 258] on tbody "1 SUPERLIGA168 879081795 [DATE] 21:24:03 AAAAMQBELOAJA VIRA [PERSON_NAME] 08528…" at bounding box center [362, 256] width 709 height 245
drag, startPoint x: 82, startPoint y: 275, endPoint x: 0, endPoint y: 287, distance: 83.1
click at [67, 275] on td "SUPERLIGA168" at bounding box center [70, 271] width 69 height 31
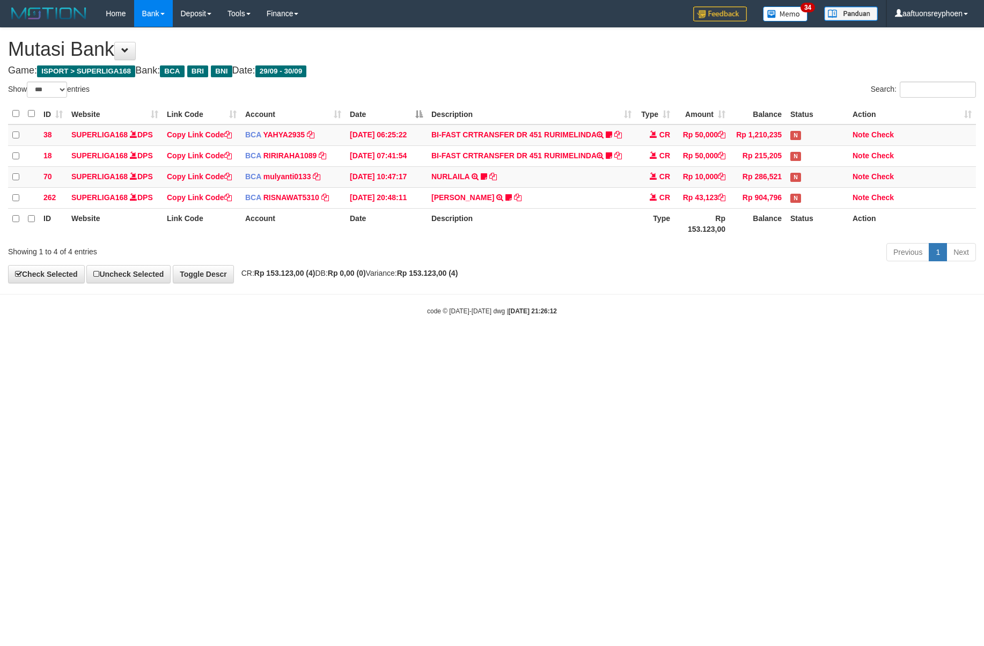
select select "***"
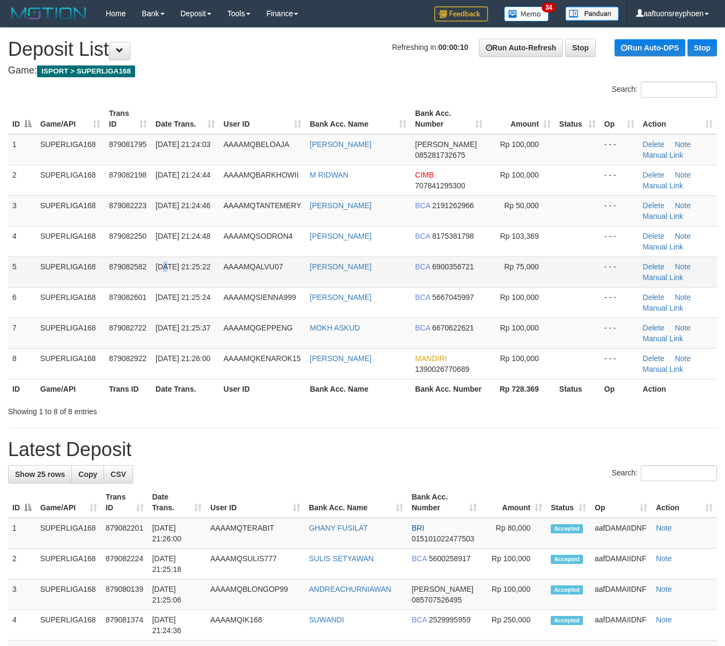
click at [165, 260] on td "30/09/2025 21:25:22" at bounding box center [185, 271] width 68 height 31
drag, startPoint x: 165, startPoint y: 260, endPoint x: 2, endPoint y: 305, distance: 169.2
click at [144, 263] on tr "5 SUPERLIGA168 879082582 30/09/2025 21:25:22 AAAAMQALVU07 ALVIAN RIYADI BCA 690…" at bounding box center [362, 271] width 709 height 31
drag, startPoint x: 153, startPoint y: 256, endPoint x: 1, endPoint y: 284, distance: 154.9
click at [153, 256] on tbody "1 SUPERLIGA168 879081795 30/09/2025 21:24:03 AAAAMQBELOAJA VIRA MARDHA DANA 085…" at bounding box center [362, 256] width 709 height 245
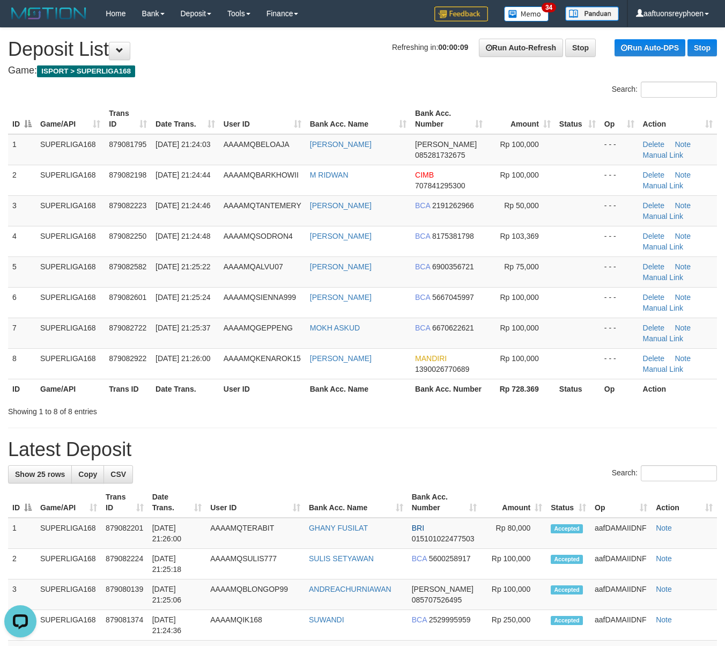
drag, startPoint x: 138, startPoint y: 237, endPoint x: 1, endPoint y: 254, distance: 137.8
click at [134, 237] on span "879082250" at bounding box center [128, 236] width 38 height 9
click at [222, 206] on td "AAAAMQTANTEMERY" at bounding box center [262, 210] width 86 height 31
drag, startPoint x: 222, startPoint y: 206, endPoint x: 1, endPoint y: 245, distance: 224.4
click at [202, 207] on tr "3 SUPERLIGA168 879082223 30/09/2025 21:24:46 AAAAMQTANTEMERY DINO PAULINDRA BCA…" at bounding box center [362, 210] width 709 height 31
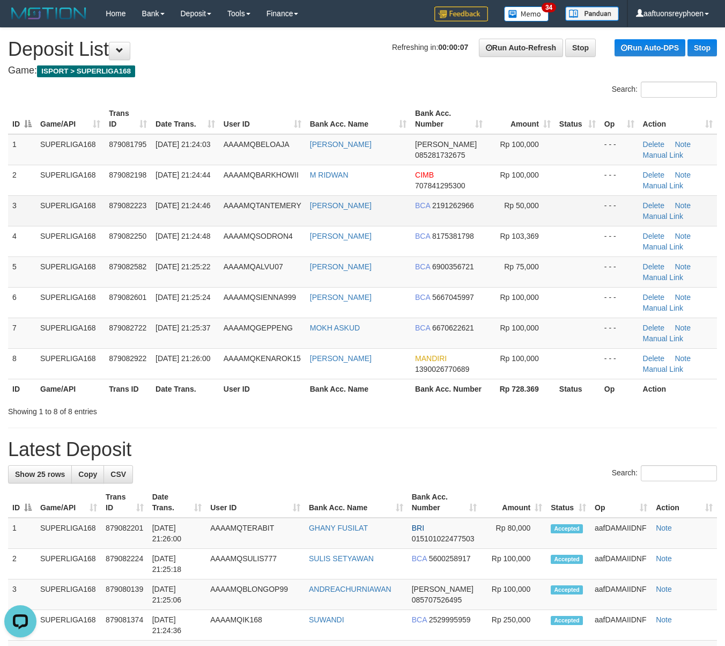
click at [129, 225] on tbody "1 SUPERLIGA168 879081795 30/09/2025 21:24:03 AAAAMQBELOAJA VIRA MARDHA DANA 085…" at bounding box center [362, 256] width 709 height 245
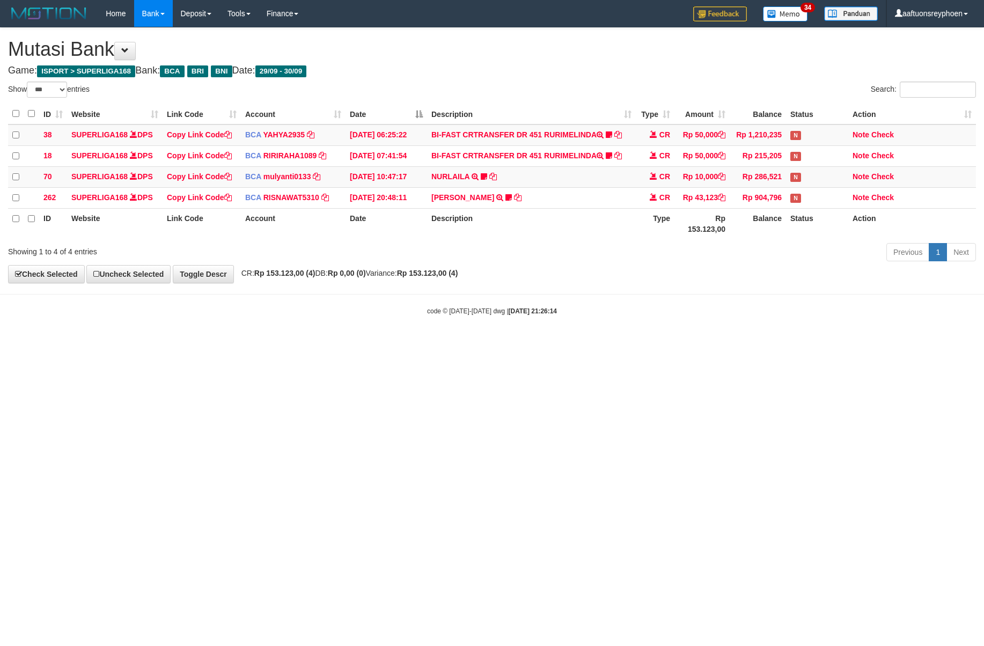
select select "***"
click at [930, 318] on body "Toggle navigation Home Bank Account List Load By Website Group [ISPORT] SUPERLI…" at bounding box center [492, 171] width 984 height 343
select select "***"
click at [799, 343] on html "Toggle navigation Home Bank Account List Load By Website Group [ISPORT] SUPERLI…" at bounding box center [492, 171] width 984 height 343
select select "***"
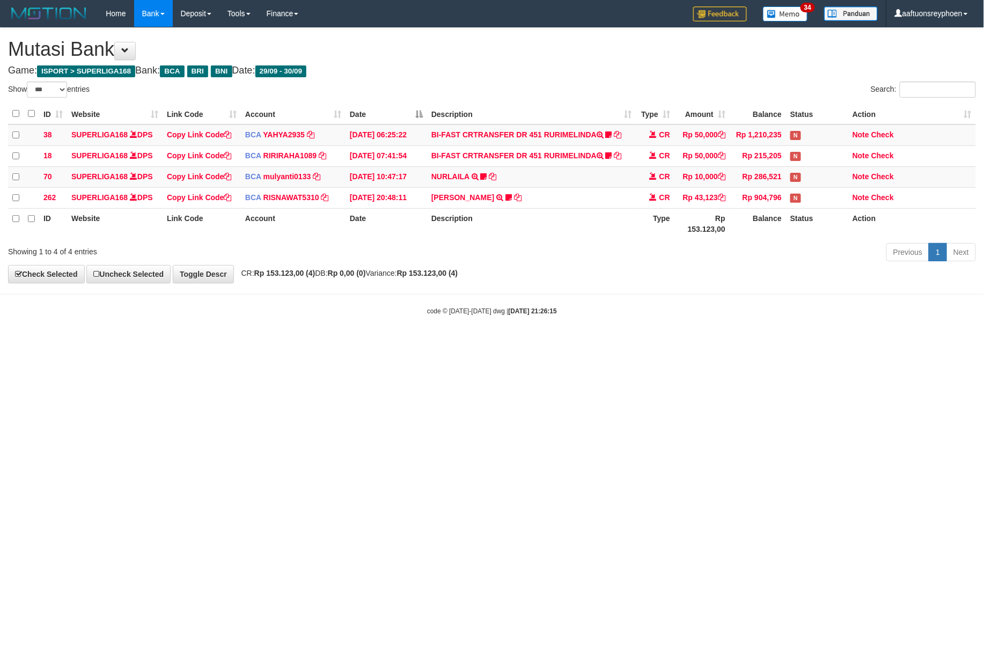
drag, startPoint x: 934, startPoint y: 333, endPoint x: 988, endPoint y: 320, distance: 55.2
click at [983, 320] on html "Toggle navigation Home Bank Account List Load By Website Group [ISPORT] SUPERLI…" at bounding box center [492, 171] width 984 height 343
drag, startPoint x: 660, startPoint y: 357, endPoint x: 979, endPoint y: 282, distance: 328.2
click at [774, 321] on html "Toggle navigation Home Bank Account List Load By Website Group [ISPORT] SUPERLI…" at bounding box center [492, 171] width 984 height 343
select select "***"
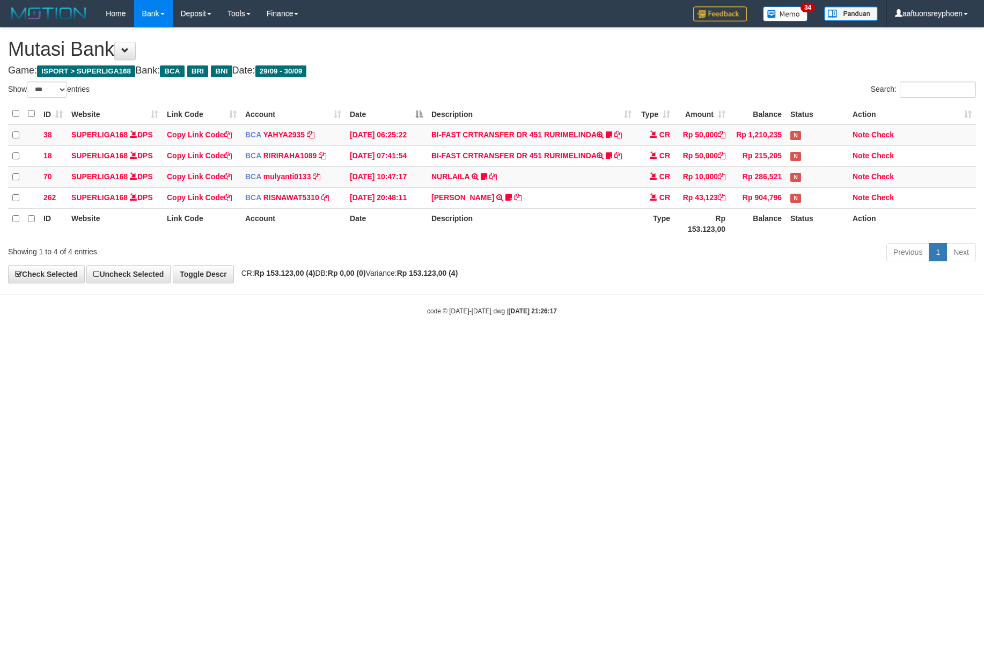
select select "***"
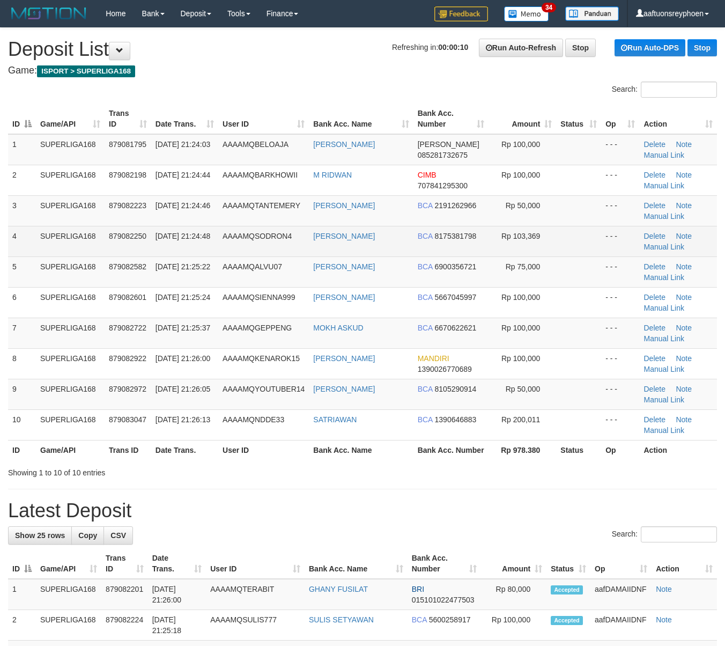
drag, startPoint x: 127, startPoint y: 234, endPoint x: 3, endPoint y: 247, distance: 124.0
click at [125, 233] on span "879082250" at bounding box center [128, 236] width 38 height 9
click at [63, 226] on tbody "1 SUPERLIGA168 879081795 30/09/2025 21:24:03 AAAAMQBELOAJA VIRA MARDHA DANA 085…" at bounding box center [362, 287] width 709 height 306
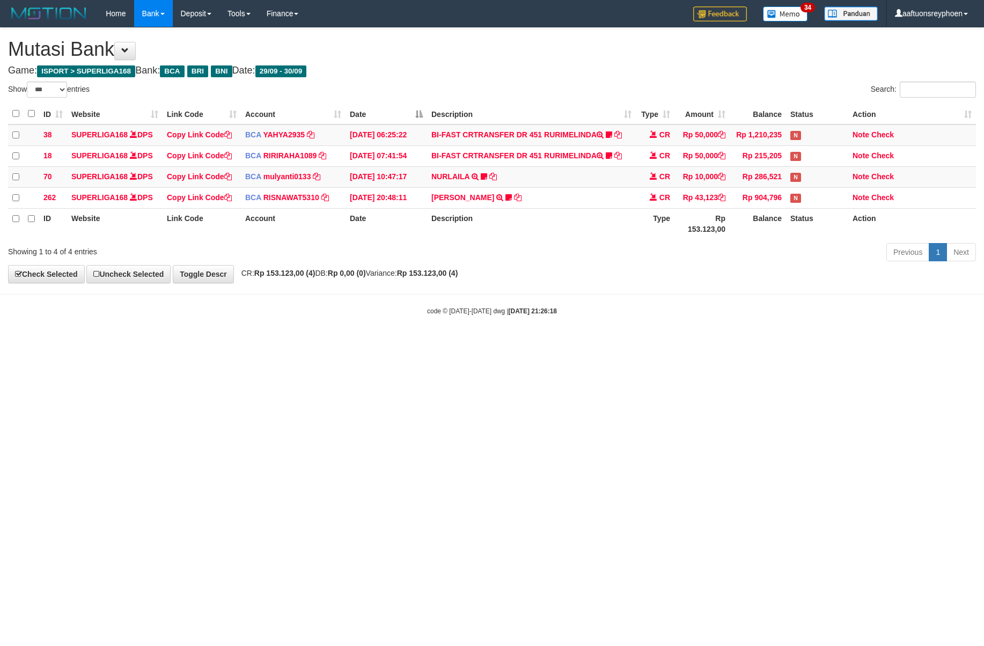
select select "***"
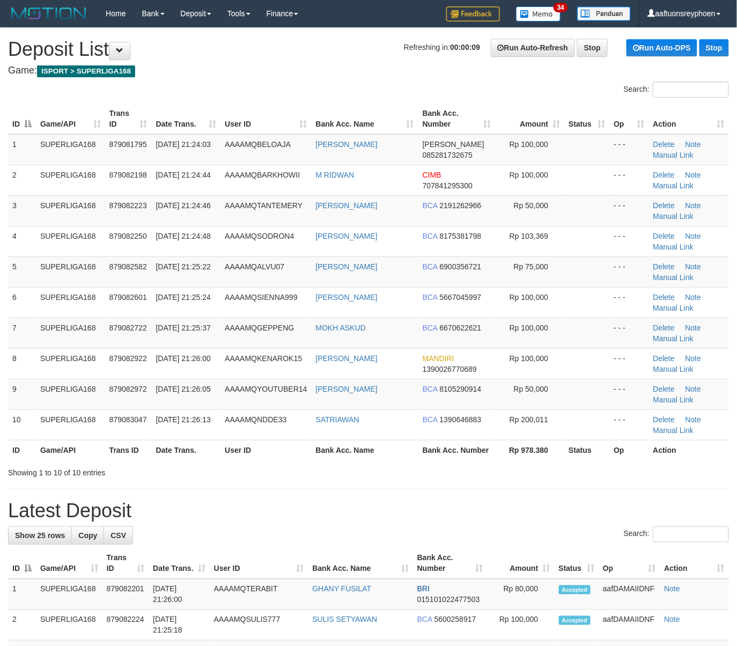
click at [4, 289] on div "ID Game/API Trans ID Date Trans. User ID Bank Acc. Name Bank Acc. Number Amount…" at bounding box center [368, 281] width 737 height 363
click at [136, 275] on td "879082582" at bounding box center [128, 271] width 47 height 31
drag, startPoint x: 138, startPoint y: 270, endPoint x: 5, endPoint y: 290, distance: 134.5
click at [136, 270] on span "879082582" at bounding box center [128, 266] width 38 height 9
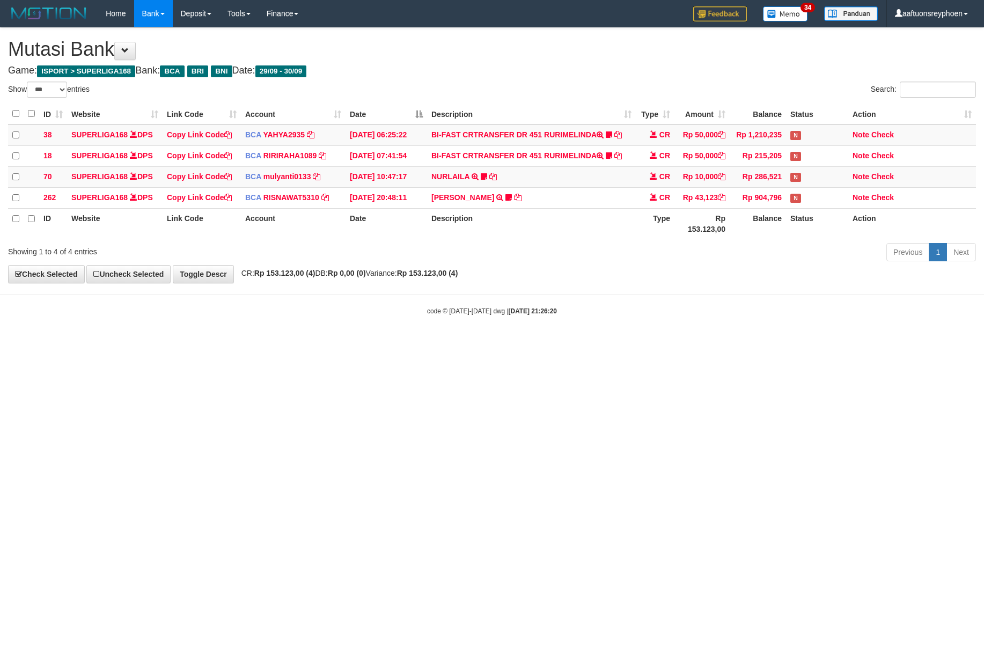
select select "***"
click at [935, 327] on body "Toggle navigation Home Bank Account List Load By Website Group [ISPORT] SUPERLI…" at bounding box center [492, 171] width 984 height 343
click at [558, 343] on html "Toggle navigation Home Bank Account List Load By Website Group [ISPORT] SUPERLI…" at bounding box center [492, 171] width 984 height 343
select select "***"
click at [581, 343] on html "Toggle navigation Home Bank Account List Load By Website Group [ISPORT] SUPERLI…" at bounding box center [492, 171] width 984 height 343
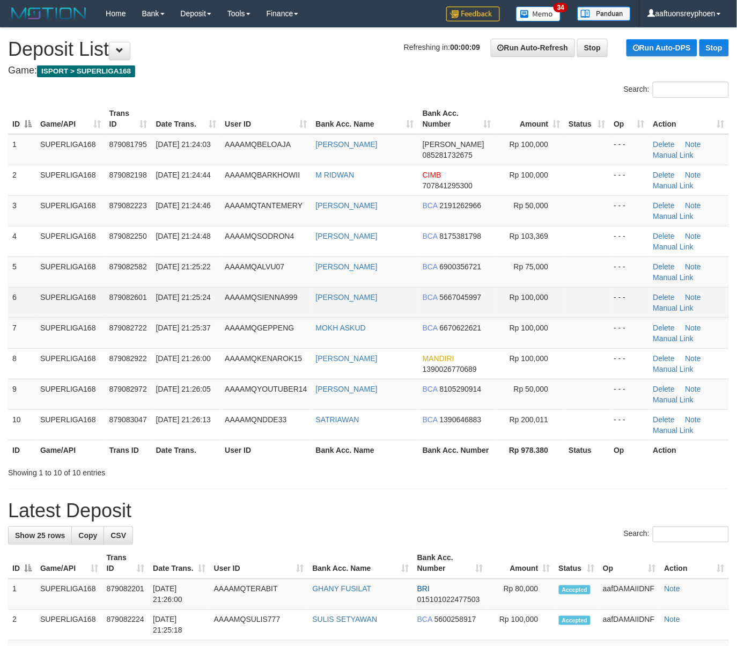
click at [36, 287] on td "SUPERLIGA168" at bounding box center [70, 302] width 69 height 31
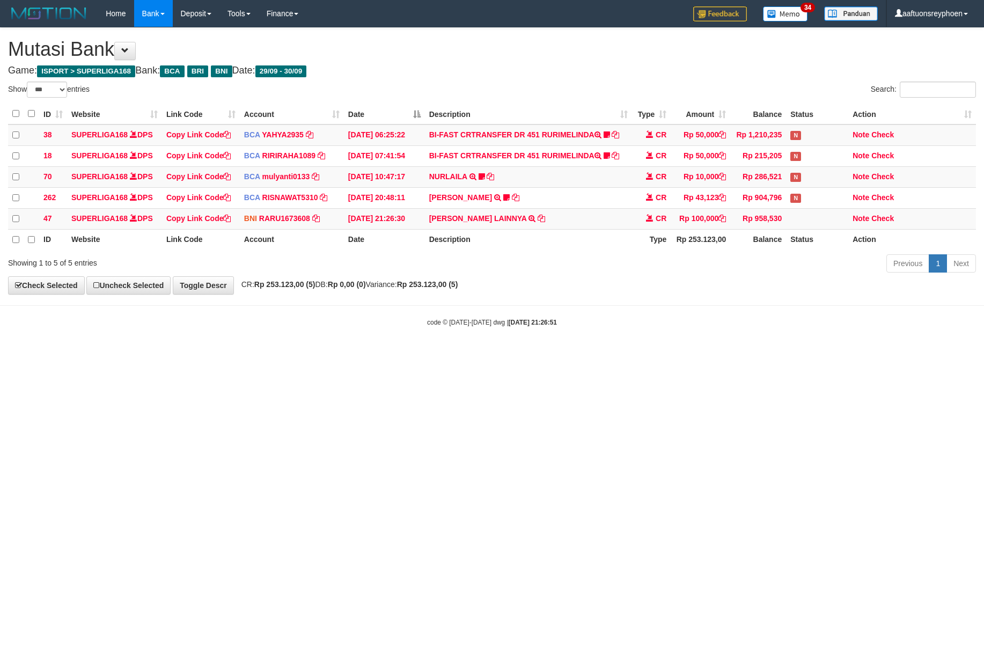
select select "***"
drag, startPoint x: 614, startPoint y: 385, endPoint x: 706, endPoint y: 378, distance: 93.0
click at [702, 354] on html "Toggle navigation Home Bank Account List Load By Website Group [ISPORT] SUPERLI…" at bounding box center [492, 177] width 984 height 354
select select "***"
drag, startPoint x: 432, startPoint y: 226, endPoint x: 486, endPoint y: 226, distance: 53.6
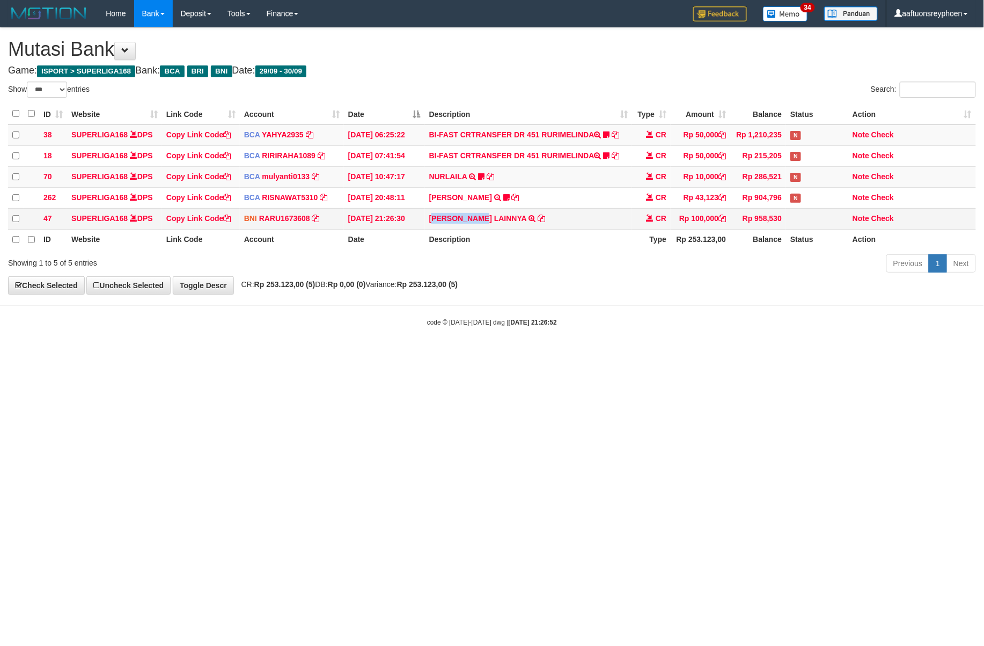
click at [486, 225] on td "TOBBY SEPTIANO LAINNYA TRF/PAY/TOP-UP ECHANNEL TOBBY SEPTIANO LAINNYA" at bounding box center [529, 218] width 208 height 21
copy link "OBBY SEPTIA"
click at [198, 217] on link "Copy Link Code" at bounding box center [198, 218] width 65 height 9
copy link "OBBY SEPTIA"
click at [198, 217] on link "Copy Link Code" at bounding box center [198, 218] width 65 height 9
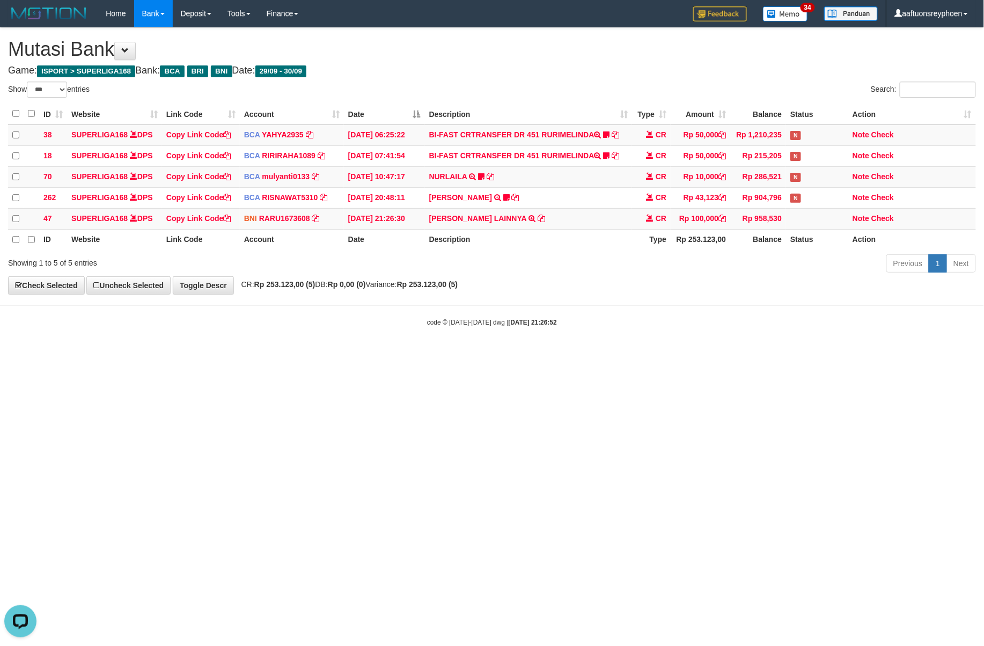
scroll to position [147, 0]
drag, startPoint x: 691, startPoint y: 395, endPoint x: 976, endPoint y: 334, distance: 291.3
click at [703, 354] on html "Toggle navigation Home Bank Account List Load By Website Group [ISPORT] SUPERLI…" at bounding box center [492, 177] width 984 height 354
drag, startPoint x: 670, startPoint y: 438, endPoint x: 971, endPoint y: 406, distance: 302.1
click at [748, 354] on html "Toggle navigation Home Bank Account List Load By Website Group [ISPORT] SUPERLI…" at bounding box center [492, 177] width 984 height 354
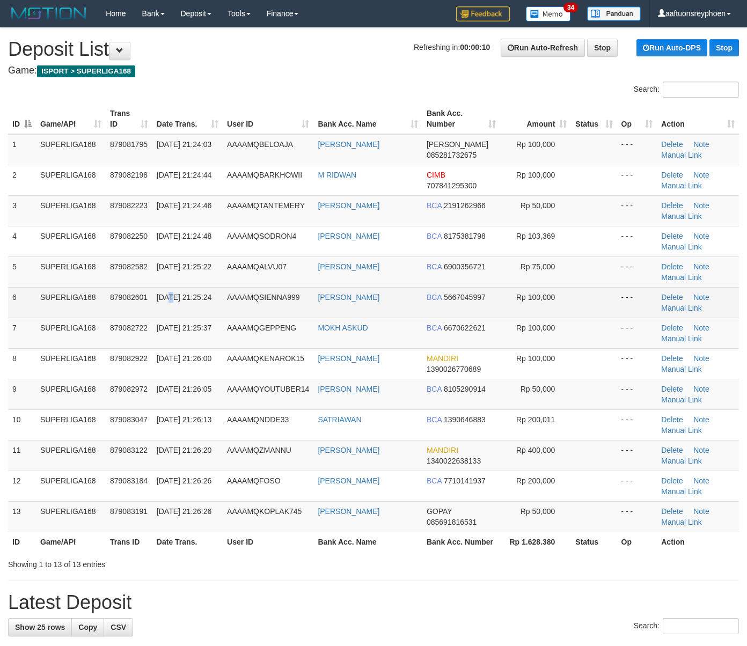
click at [163, 294] on span "30/09/2025 21:25:24" at bounding box center [184, 297] width 55 height 9
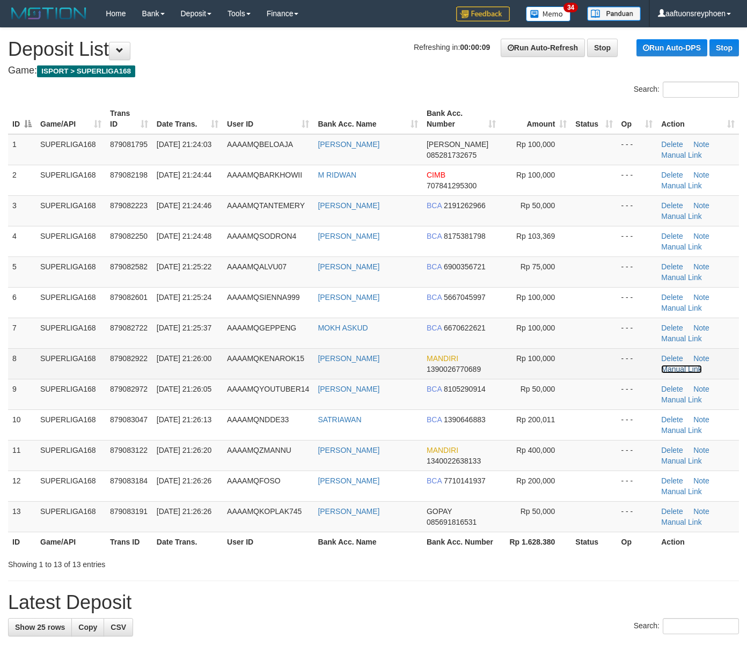
drag, startPoint x: 687, startPoint y: 367, endPoint x: 676, endPoint y: 371, distance: 11.4
click at [687, 367] on link "Manual Link" at bounding box center [681, 369] width 41 height 9
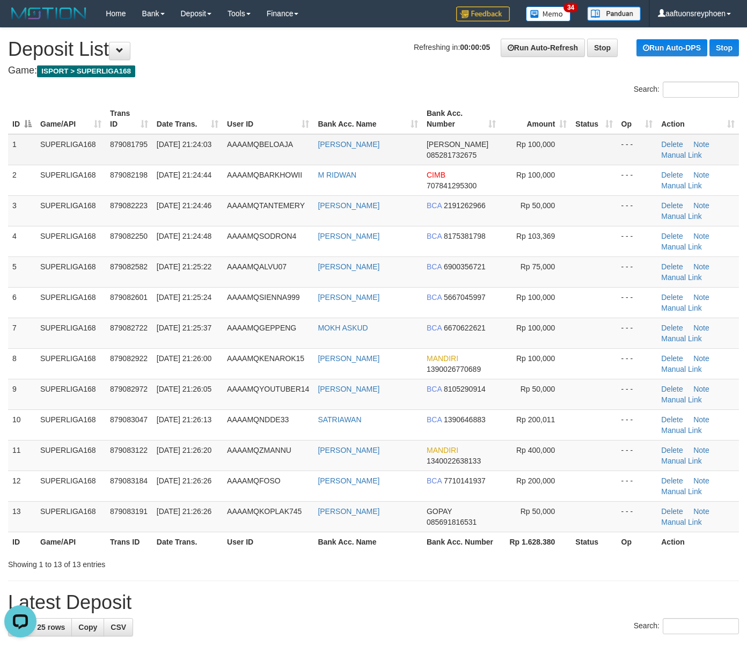
click at [295, 134] on td "AAAAMQBELOAJA" at bounding box center [268, 149] width 91 height 31
drag, startPoint x: 295, startPoint y: 134, endPoint x: 1, endPoint y: 284, distance: 330.5
click at [294, 134] on td "AAAAMQBELOAJA" at bounding box center [268, 149] width 91 height 31
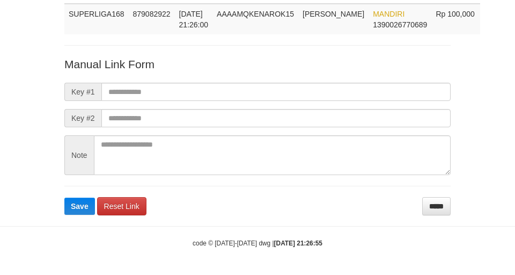
scroll to position [78, 0]
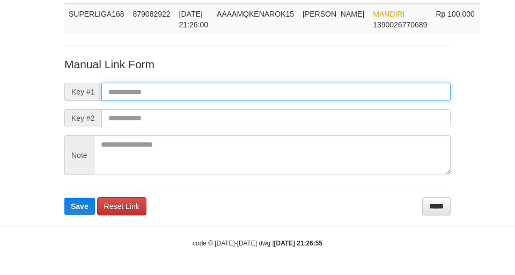
click at [259, 90] on input "text" at bounding box center [275, 92] width 349 height 18
paste input "**********"
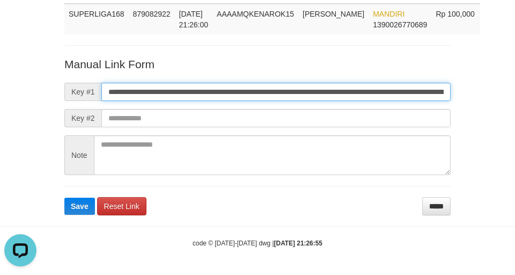
scroll to position [0, 630]
type input "**********"
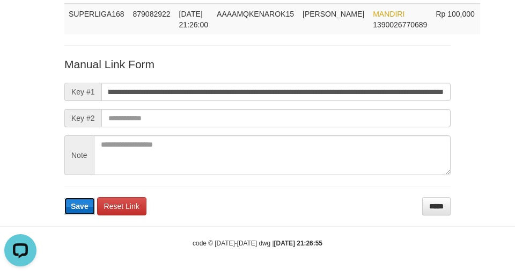
scroll to position [0, 0]
click at [76, 207] on span "Save" at bounding box center [80, 206] width 18 height 9
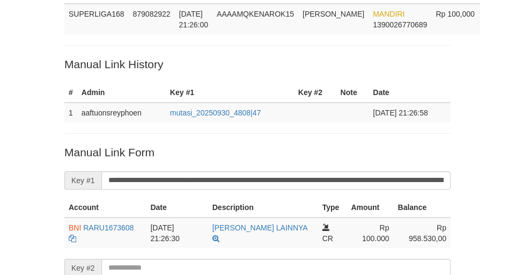
click at [178, 73] on div "Deposit Detail Game/API Trans ID Date Trans. User ID Bank Acc. Name Bank Acc. N…" at bounding box center [257, 156] width 402 height 418
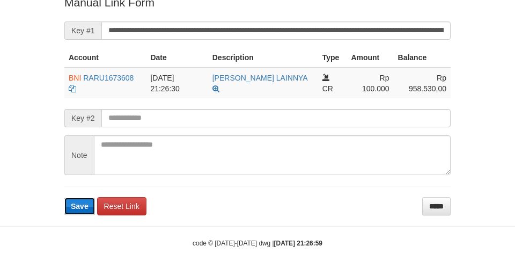
click at [76, 212] on button "Save" at bounding box center [79, 205] width 31 height 17
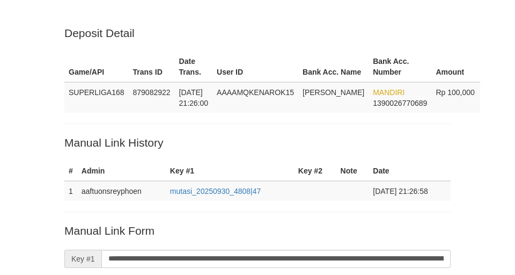
scroll to position [226, 0]
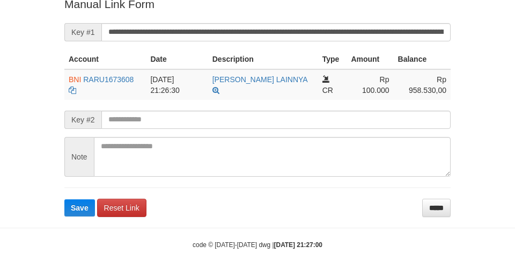
click at [76, 212] on button "Save" at bounding box center [79, 207] width 31 height 17
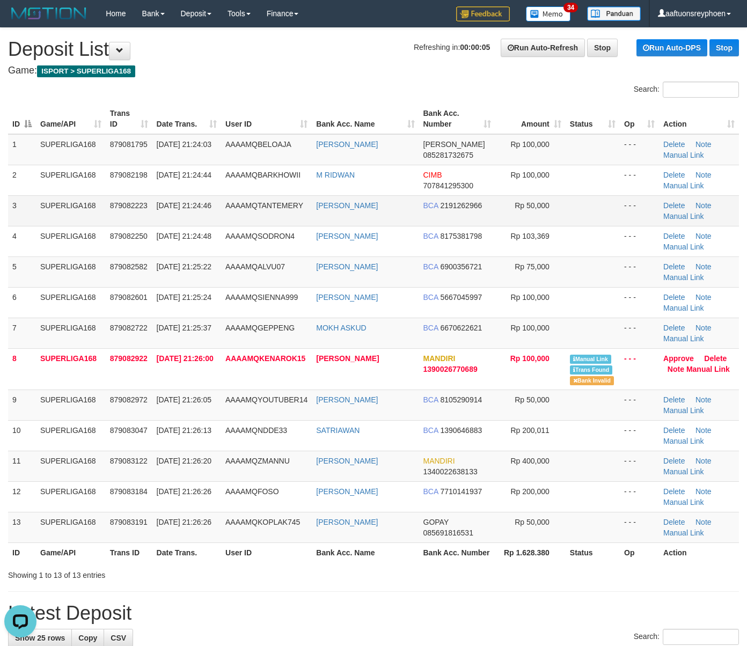
click at [198, 198] on td "30/09/2025 21:24:46" at bounding box center [186, 210] width 69 height 31
click at [15, 261] on tbody "1 SUPERLIGA168 879081795 30/09/2025 21:24:03 AAAAMQBELOAJA VIRA MARDHA DANA 085…" at bounding box center [373, 338] width 730 height 409
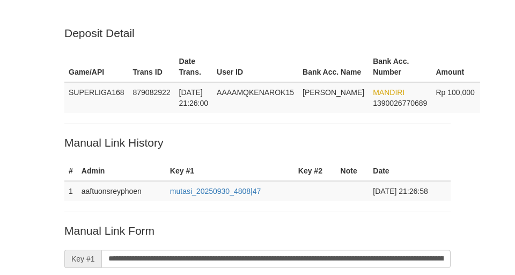
scroll to position [226, 0]
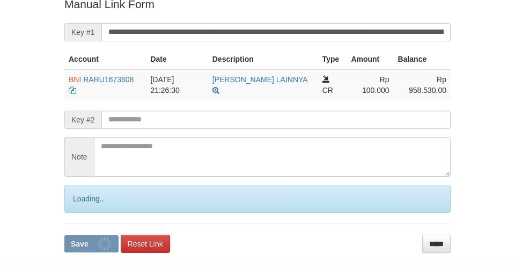
click at [76, 212] on form "**********" at bounding box center [257, 124] width 386 height 256
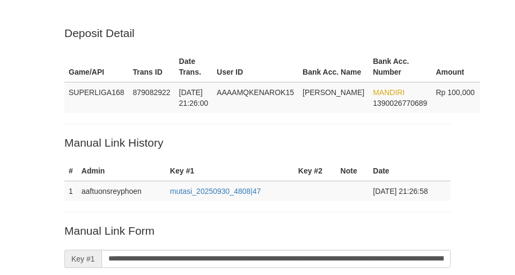
scroll to position [226, 0]
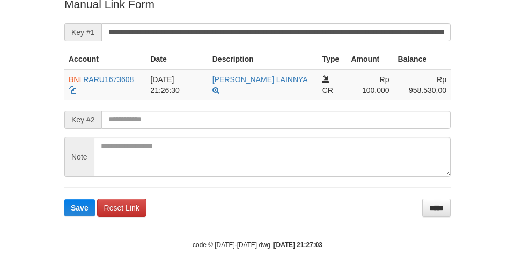
click at [76, 211] on button "Save" at bounding box center [79, 207] width 31 height 17
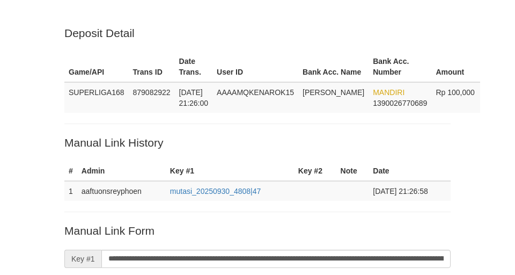
scroll to position [226, 0]
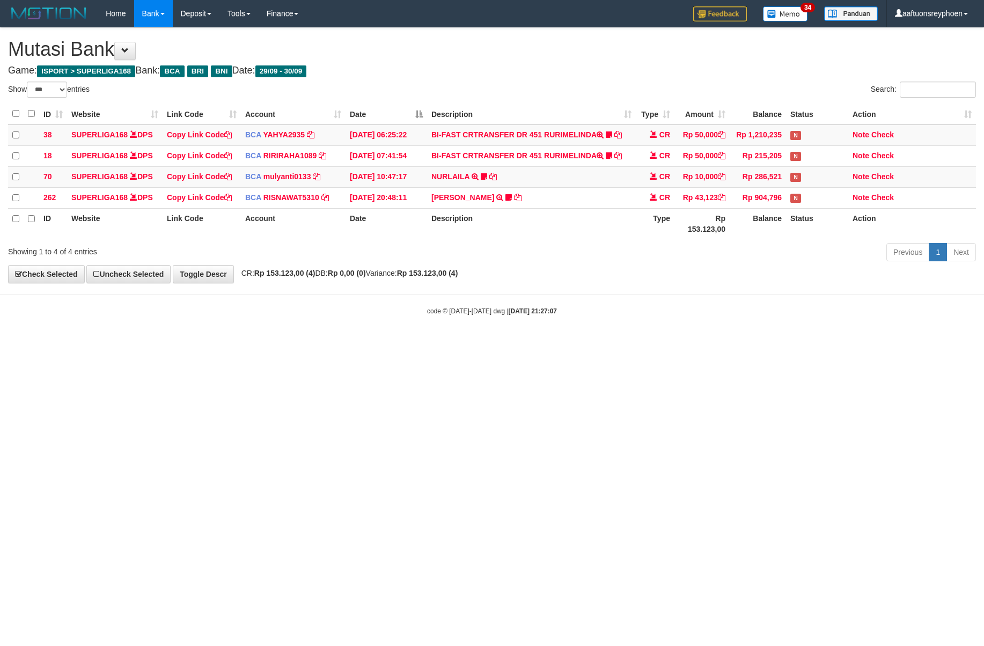
select select "***"
drag, startPoint x: 833, startPoint y: 365, endPoint x: 981, endPoint y: 352, distance: 149.1
click at [949, 343] on html "Toggle navigation Home Bank Account List Load By Website Group [ISPORT] SUPERLI…" at bounding box center [492, 171] width 984 height 343
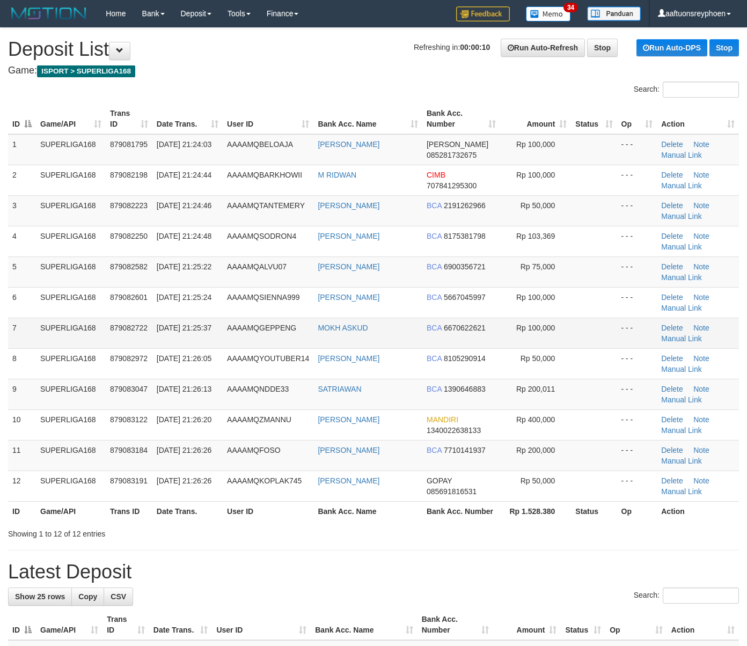
drag, startPoint x: 42, startPoint y: 313, endPoint x: 11, endPoint y: 321, distance: 32.0
click at [41, 313] on td "SUPERLIGA168" at bounding box center [71, 302] width 70 height 31
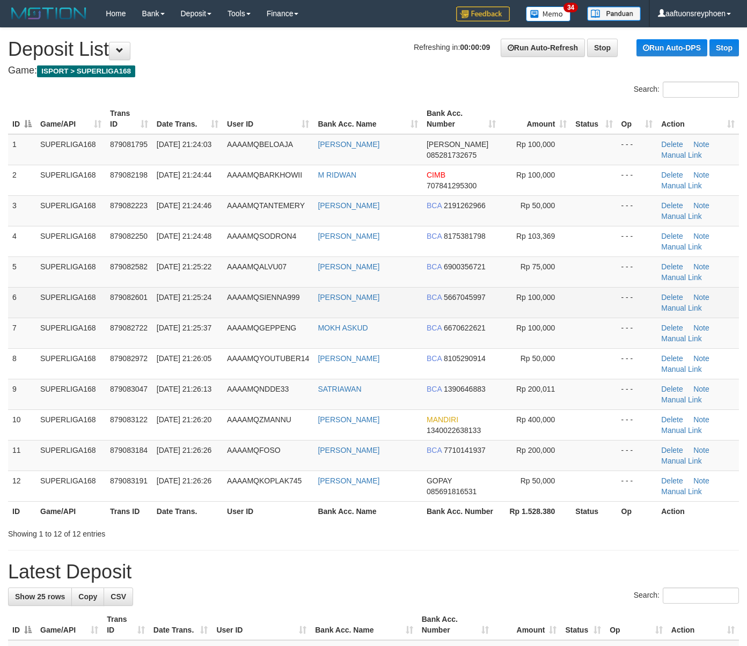
click at [92, 297] on td "SUPERLIGA168" at bounding box center [71, 302] width 70 height 31
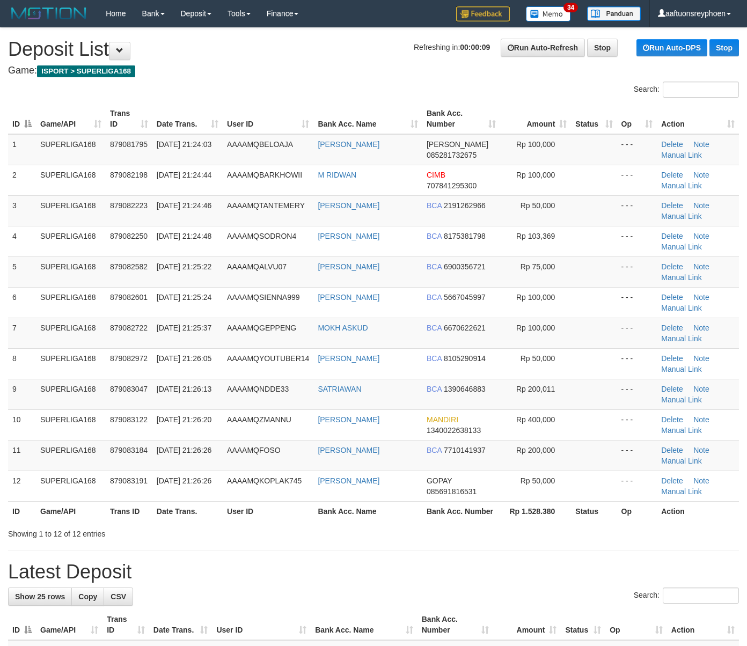
drag, startPoint x: 92, startPoint y: 297, endPoint x: 3, endPoint y: 326, distance: 93.8
click at [67, 305] on td "SUPERLIGA168" at bounding box center [71, 302] width 70 height 31
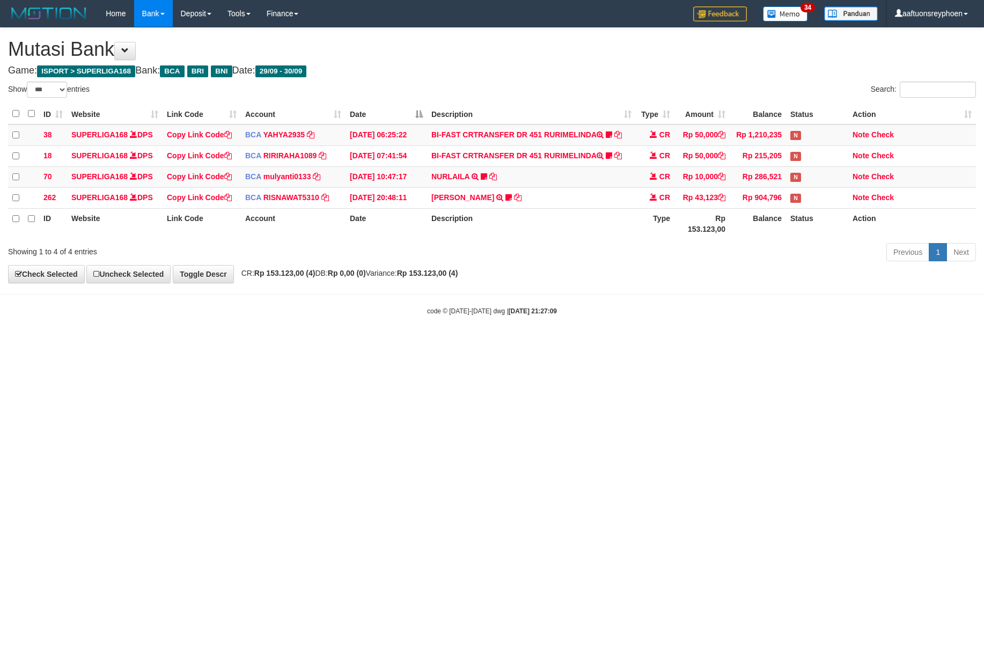
select select "***"
click at [726, 343] on html "Toggle navigation Home Bank Account List Load By Website Group [ISPORT] SUPERLI…" at bounding box center [492, 171] width 984 height 343
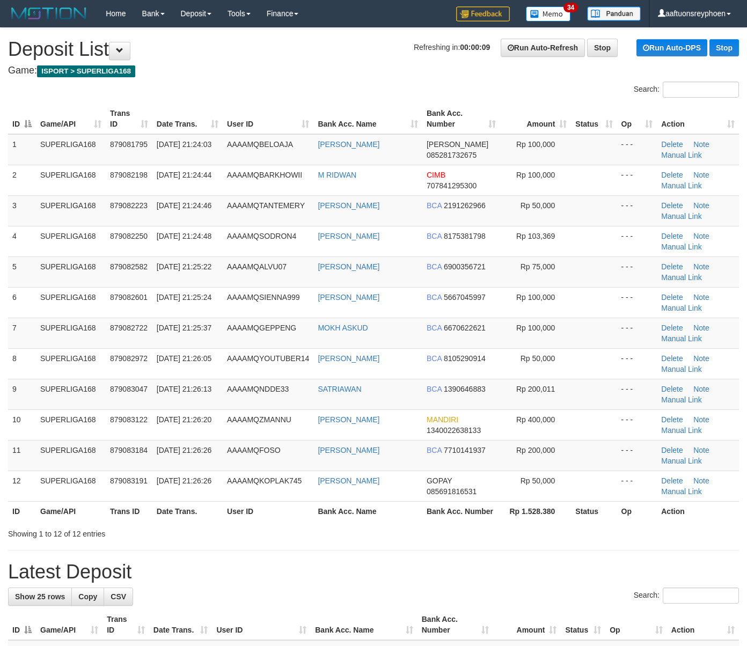
click at [1, 305] on div "ID Game/API Trans ID Date Trans. User ID Bank Acc. Name Bank Acc. Number Amount…" at bounding box center [373, 312] width 747 height 424
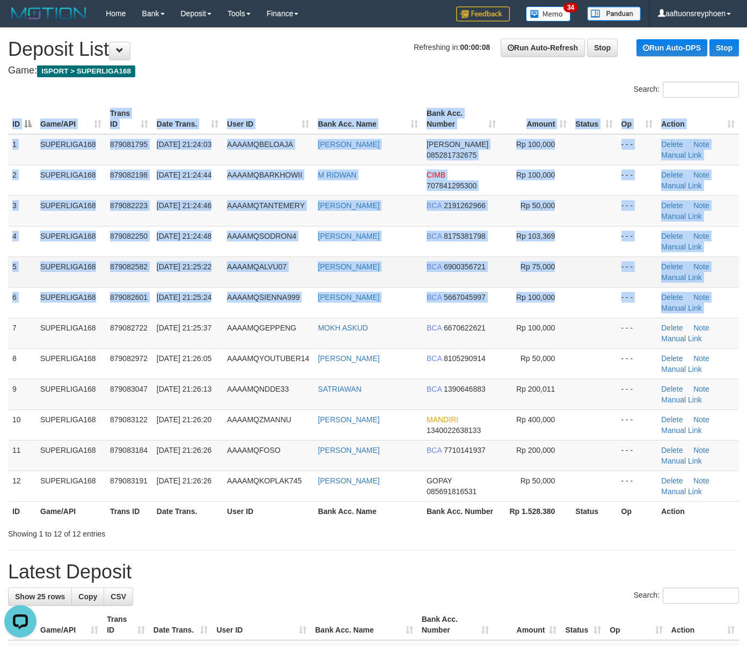
click at [191, 256] on td "[DATE] 21:25:22" at bounding box center [187, 271] width 70 height 31
drag, startPoint x: 191, startPoint y: 256, endPoint x: 17, endPoint y: 290, distance: 176.9
click at [188, 259] on td "30/09/2025 21:25:22" at bounding box center [187, 271] width 70 height 31
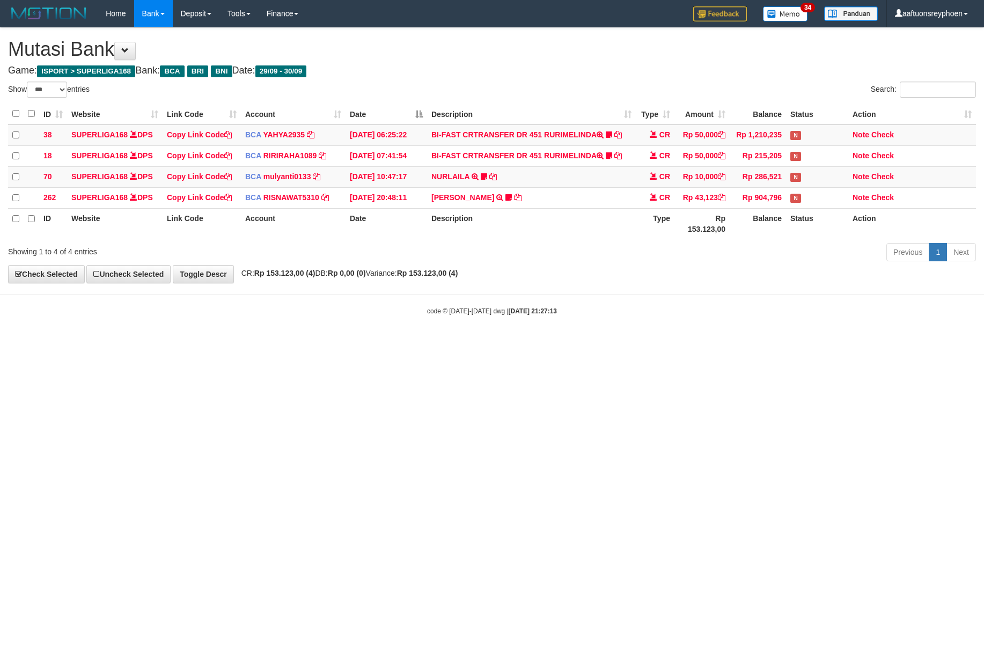
select select "***"
click at [779, 340] on html "Toggle navigation Home Bank Account List Load By Website Group [ISPORT] SUPERLI…" at bounding box center [492, 171] width 984 height 343
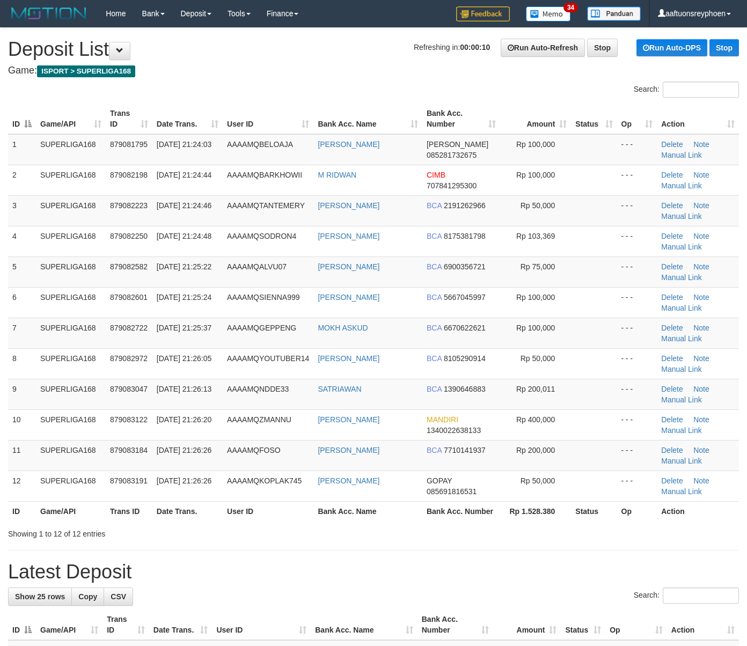
drag, startPoint x: 108, startPoint y: 277, endPoint x: 3, endPoint y: 283, distance: 104.8
click at [106, 277] on td "879082582" at bounding box center [129, 271] width 47 height 31
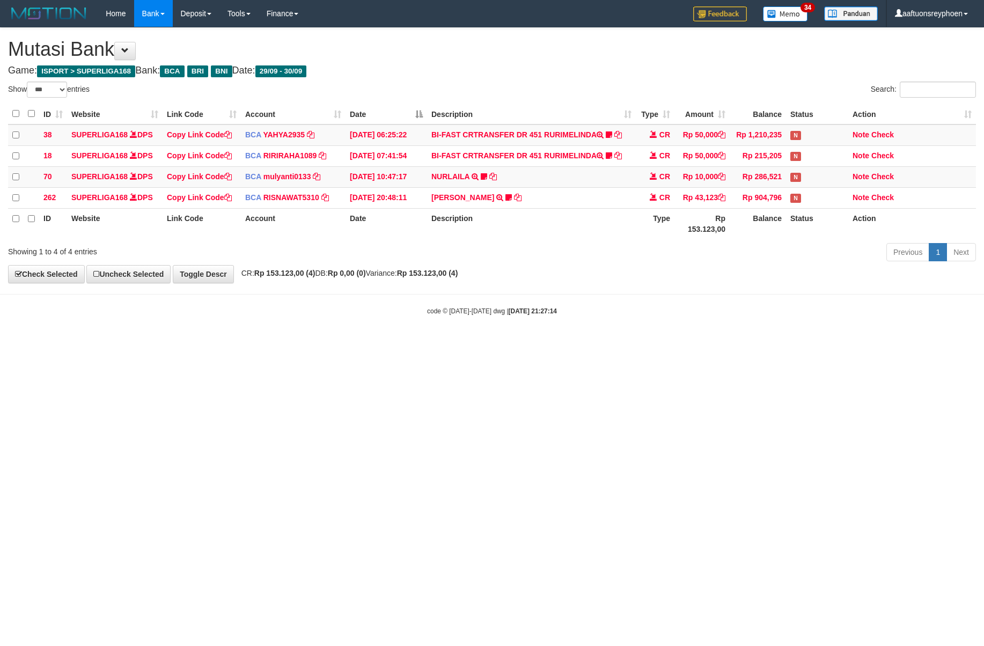
select select "***"
click at [580, 343] on html "Toggle navigation Home Bank Account List Load By Website Group [ISPORT] SUPERLI…" at bounding box center [492, 171] width 984 height 343
click at [584, 343] on html "Toggle navigation Home Bank Account List Load By Website Group [ISPORT] SUPERLI…" at bounding box center [492, 171] width 984 height 343
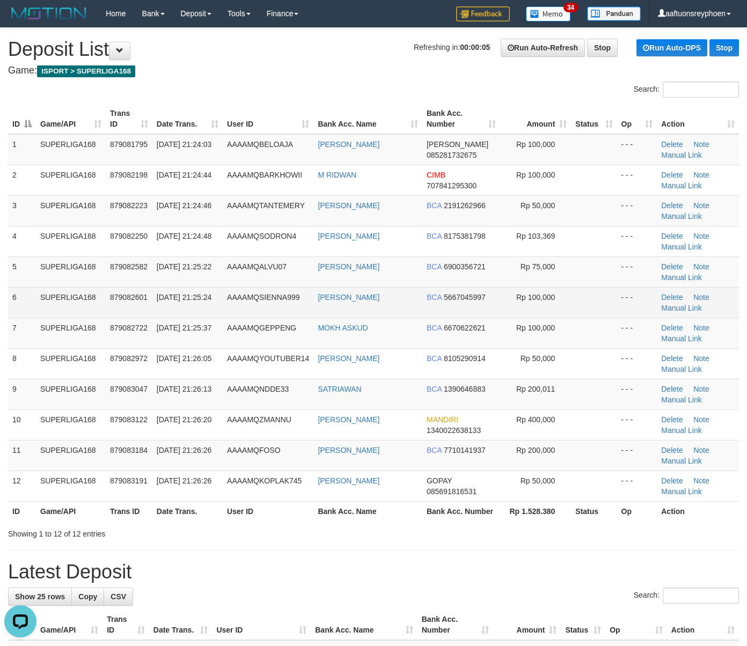
drag, startPoint x: 147, startPoint y: 297, endPoint x: 127, endPoint y: 301, distance: 20.2
click at [143, 297] on span "879082601" at bounding box center [129, 297] width 38 height 9
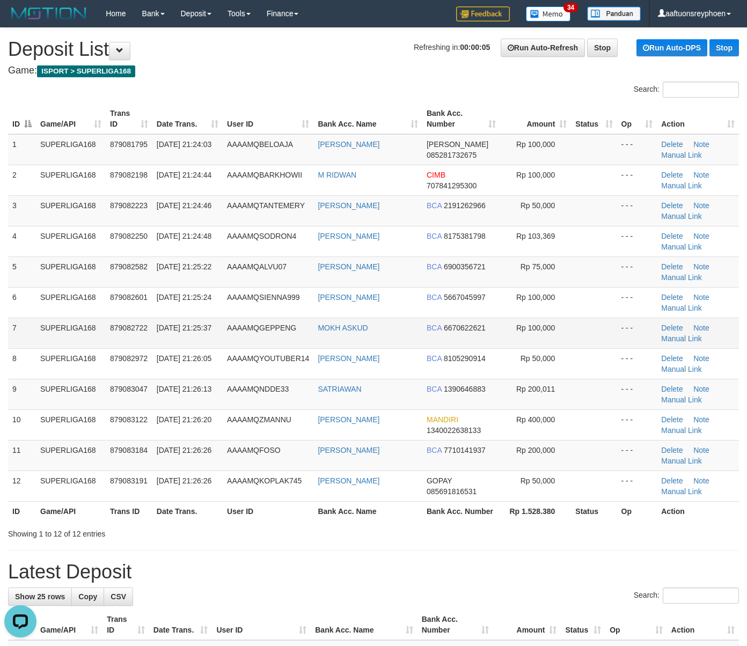
drag, startPoint x: 162, startPoint y: 320, endPoint x: 95, endPoint y: 335, distance: 68.7
click at [131, 329] on tr "7 SUPERLIGA168 879082722 30/09/2025 21:25:37 AAAAMQGEPPENG MOKH ASKUD BCA 66706…" at bounding box center [373, 333] width 730 height 31
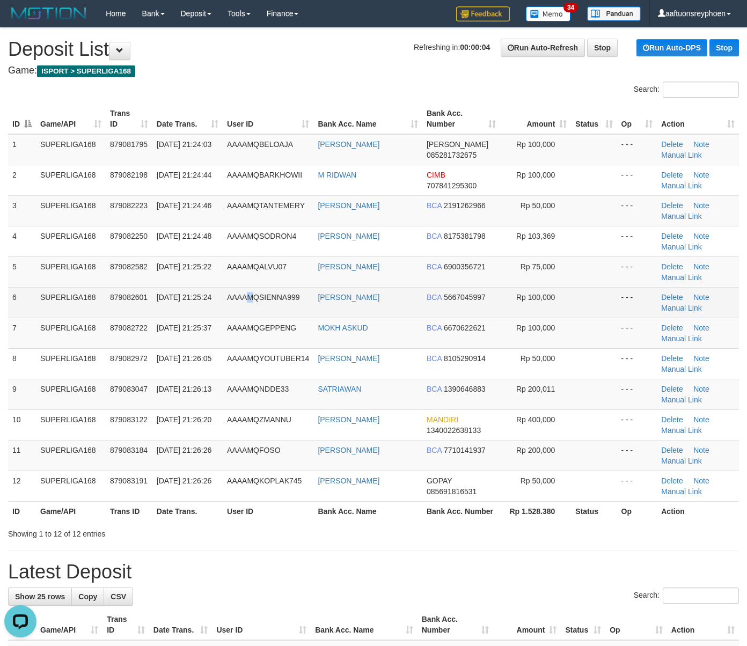
click at [245, 298] on td "AAAAMQSIENNA999" at bounding box center [268, 302] width 91 height 31
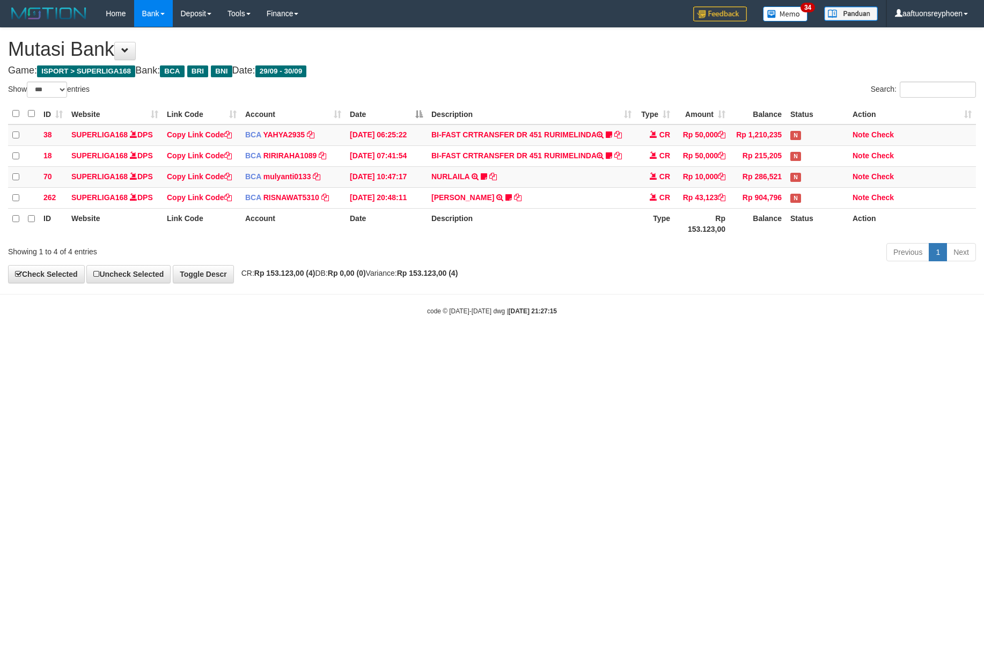
select select "***"
click at [604, 343] on html "Toggle navigation Home Bank Account List Load By Website Group [ISPORT] SUPERLI…" at bounding box center [492, 171] width 984 height 343
drag, startPoint x: 0, startPoint y: 0, endPoint x: 531, endPoint y: 364, distance: 643.6
click at [608, 343] on html "Toggle navigation Home Bank Account List Load By Website Group [ISPORT] SUPERLI…" at bounding box center [492, 171] width 984 height 343
select select "***"
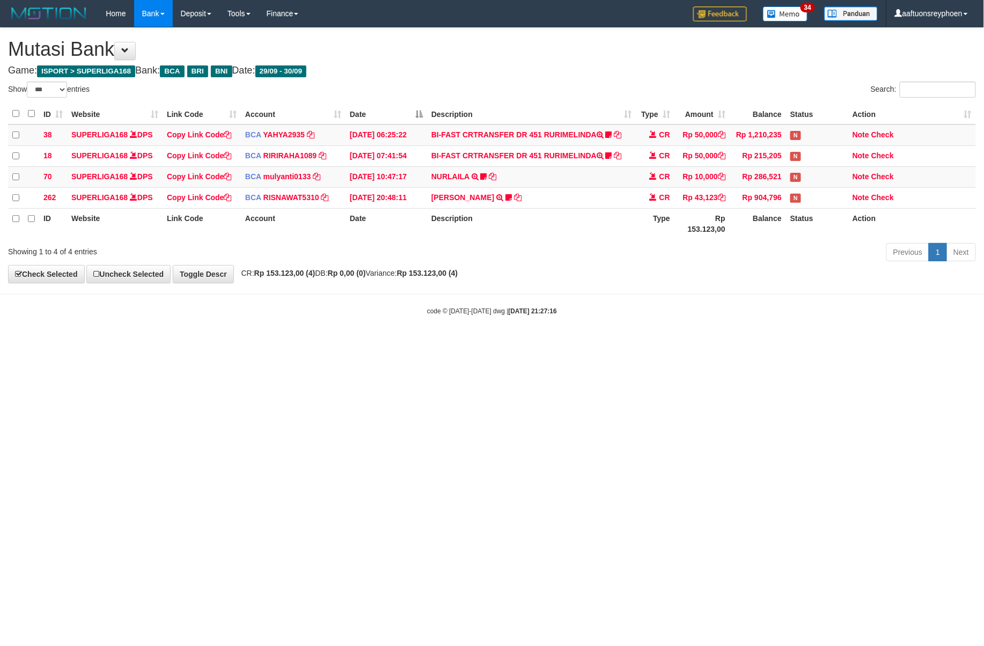
click at [328, 343] on html "Toggle navigation Home Bank Account List Load By Website Group [ISPORT] SUPERLI…" at bounding box center [492, 171] width 984 height 343
select select "***"
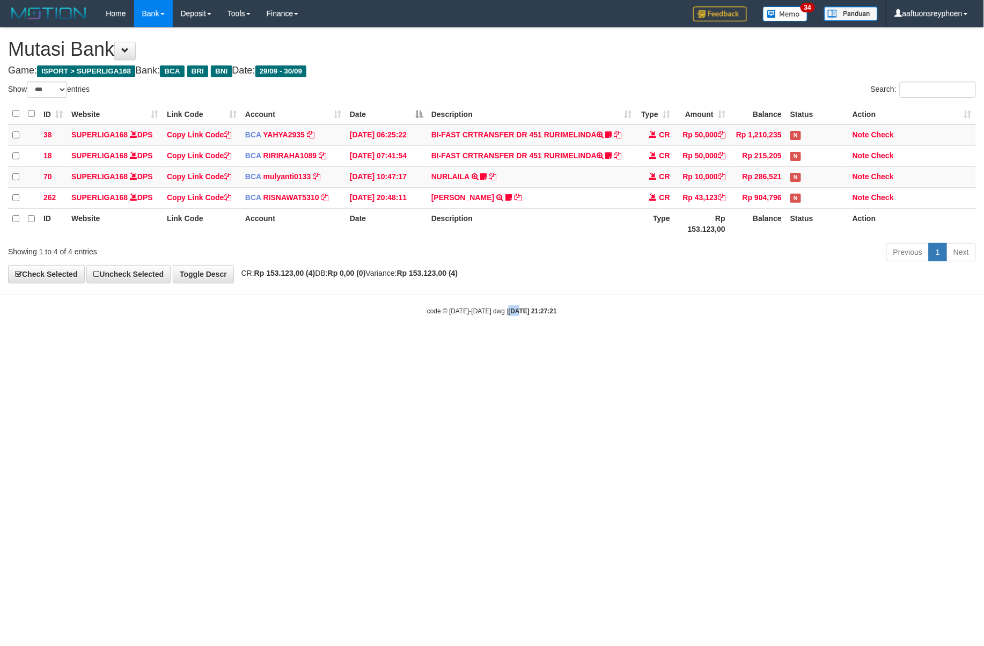
drag, startPoint x: 503, startPoint y: 359, endPoint x: 713, endPoint y: 349, distance: 210.0
click at [510, 343] on html "Toggle navigation Home Bank Account List Load By Website Group [ISPORT] SUPERLI…" at bounding box center [492, 171] width 984 height 343
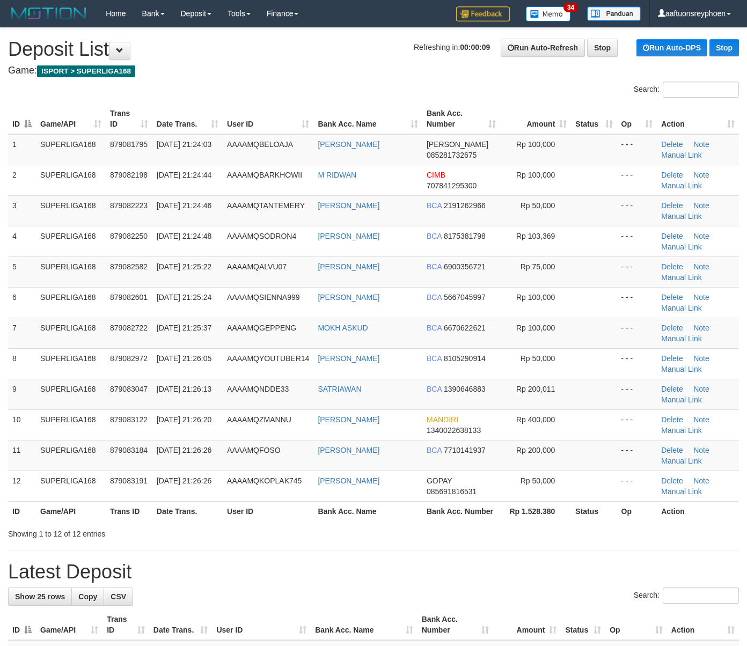
drag, startPoint x: 119, startPoint y: 306, endPoint x: 3, endPoint y: 315, distance: 116.3
click at [104, 307] on tr "6 SUPERLIGA168 879082601 30/09/2025 21:25:24 AAAAMQSIENNA999 NANA SUDIARNA BCA …" at bounding box center [373, 302] width 730 height 31
drag, startPoint x: 82, startPoint y: 355, endPoint x: 82, endPoint y: 341, distance: 13.4
click at [82, 345] on tbody "1 SUPERLIGA168 879081795 30/09/2025 21:24:03 AAAAMQBELOAJA VIRA MARDHA DANA 085…" at bounding box center [373, 317] width 730 height 367
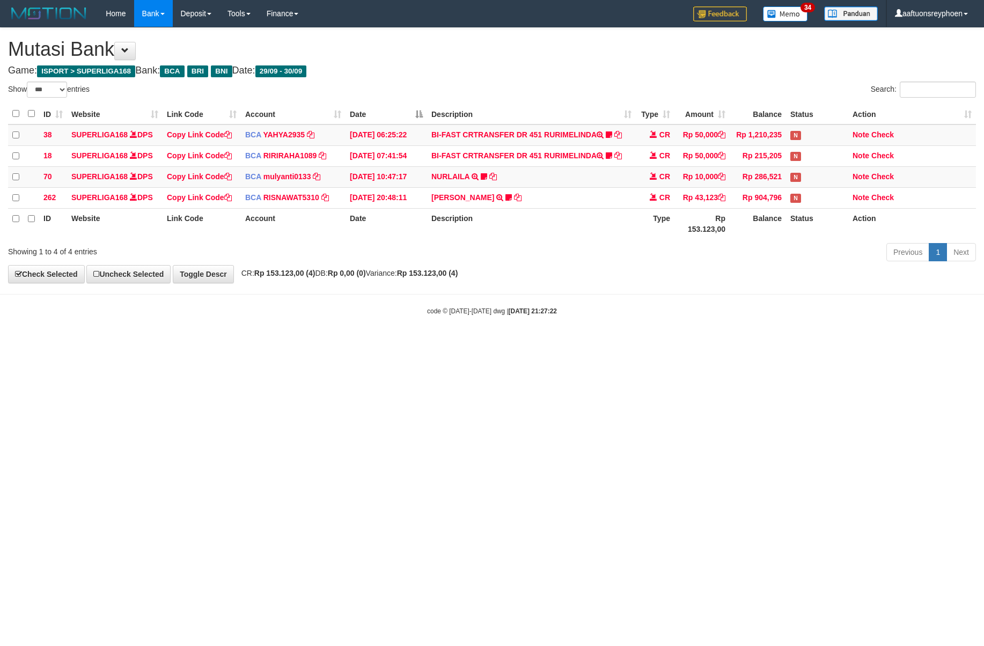
select select "***"
drag, startPoint x: 475, startPoint y: 336, endPoint x: 979, endPoint y: 340, distance: 504.7
click at [528, 343] on body "Toggle navigation Home Bank Account List Load By Website Group [ISPORT] SUPERLI…" at bounding box center [492, 171] width 984 height 343
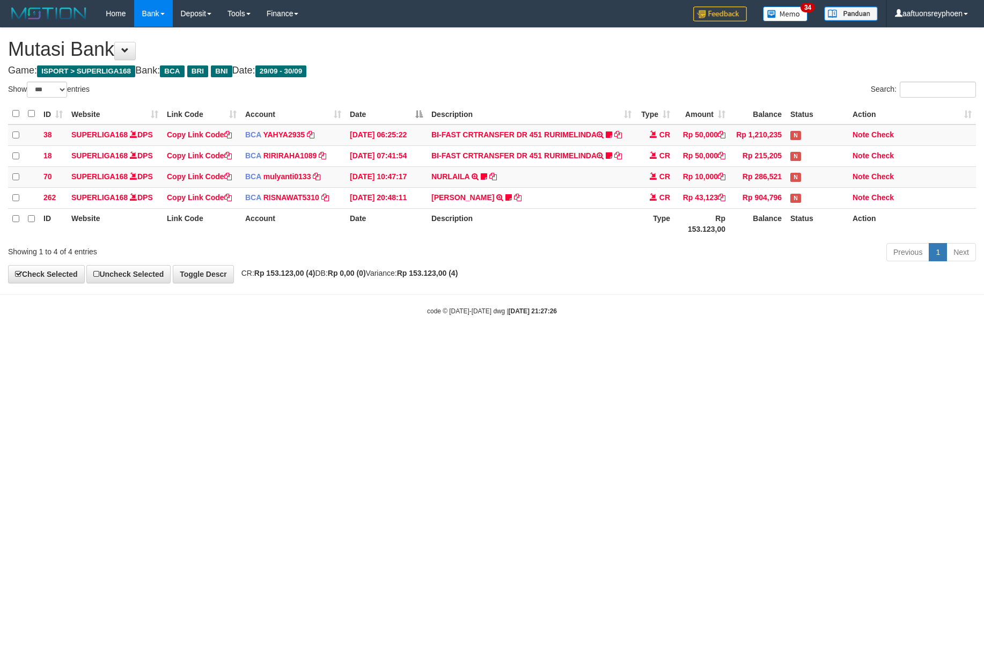
select select "***"
drag, startPoint x: 416, startPoint y: 370, endPoint x: 853, endPoint y: 340, distance: 437.6
click at [425, 343] on html "Toggle navigation Home Bank Account List Load By Website Group [ISPORT] SUPERLI…" at bounding box center [492, 171] width 984 height 343
drag, startPoint x: 789, startPoint y: 344, endPoint x: 983, endPoint y: 348, distance: 193.1
click at [796, 343] on html "Toggle navigation Home Bank Account List Load By Website Group [ISPORT] SUPERLI…" at bounding box center [492, 171] width 984 height 343
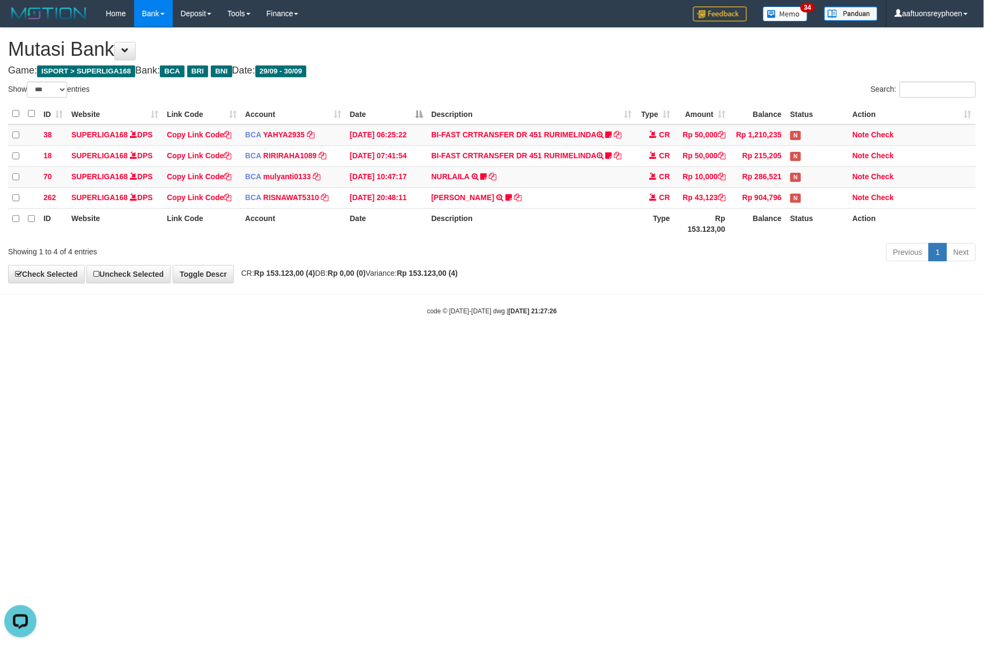
drag, startPoint x: 719, startPoint y: 391, endPoint x: 979, endPoint y: 359, distance: 262.1
click at [765, 343] on html "Toggle navigation Home Bank Account List Load By Website Group [ISPORT] SUPERLI…" at bounding box center [492, 171] width 984 height 343
select select "***"
click at [698, 343] on html "Toggle navigation Home Bank Account List Load By Website Group [ISPORT] SUPERLI…" at bounding box center [492, 171] width 984 height 343
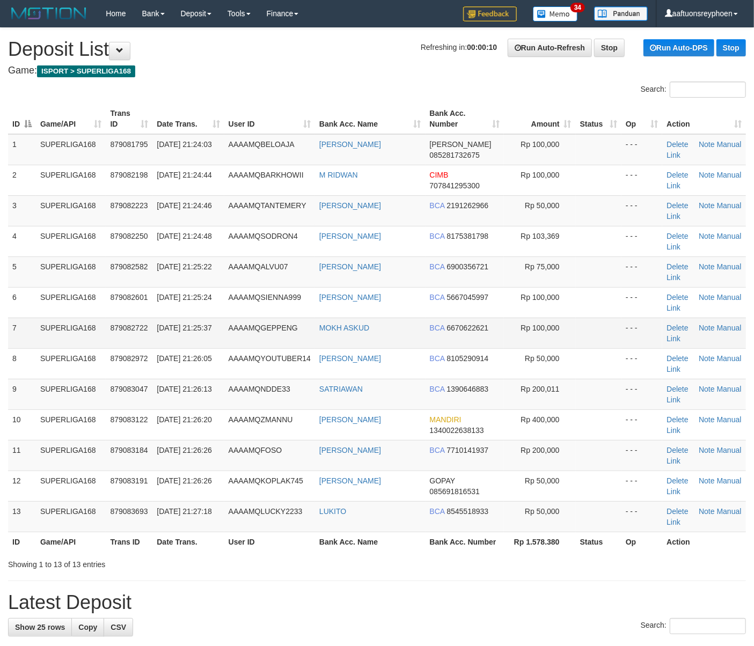
click at [217, 327] on td "30/09/2025 21:25:37" at bounding box center [187, 333] width 71 height 31
drag, startPoint x: 217, startPoint y: 327, endPoint x: 0, endPoint y: 359, distance: 219.1
click at [212, 327] on td "[DATE] 21:25:37" at bounding box center [187, 333] width 71 height 31
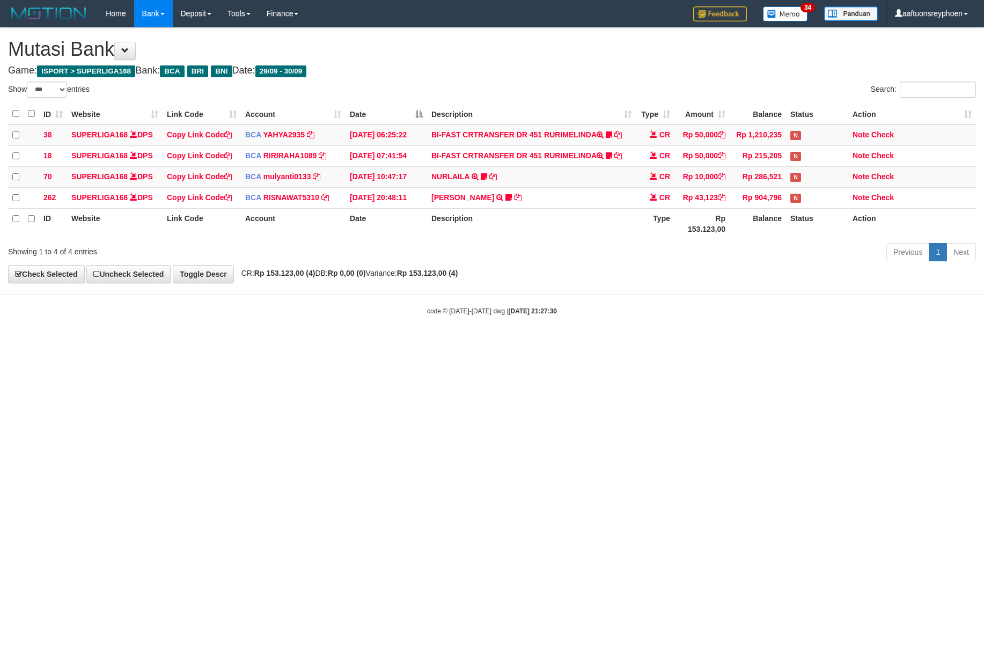
select select "***"
click at [934, 343] on html "Toggle navigation Home Bank Account List Load By Website Group [ISPORT] SUPERLI…" at bounding box center [492, 171] width 984 height 343
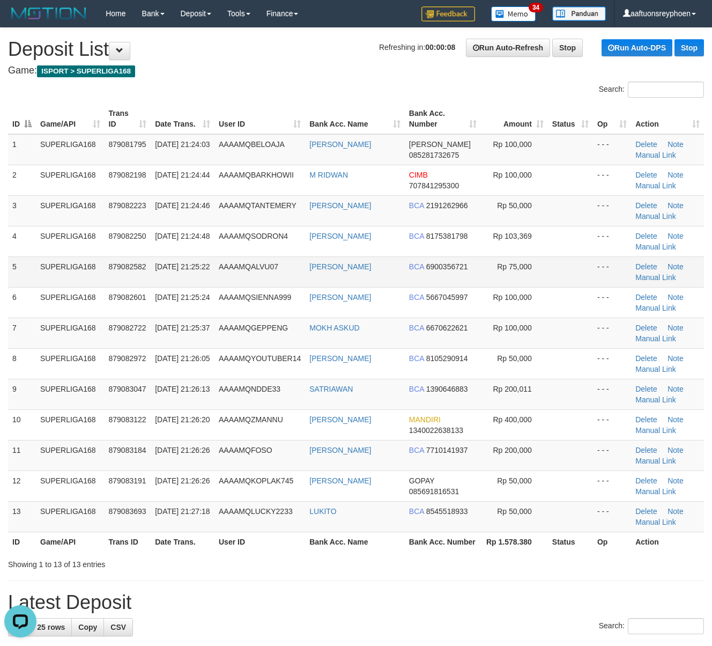
click at [76, 263] on td "SUPERLIGA168" at bounding box center [70, 271] width 69 height 31
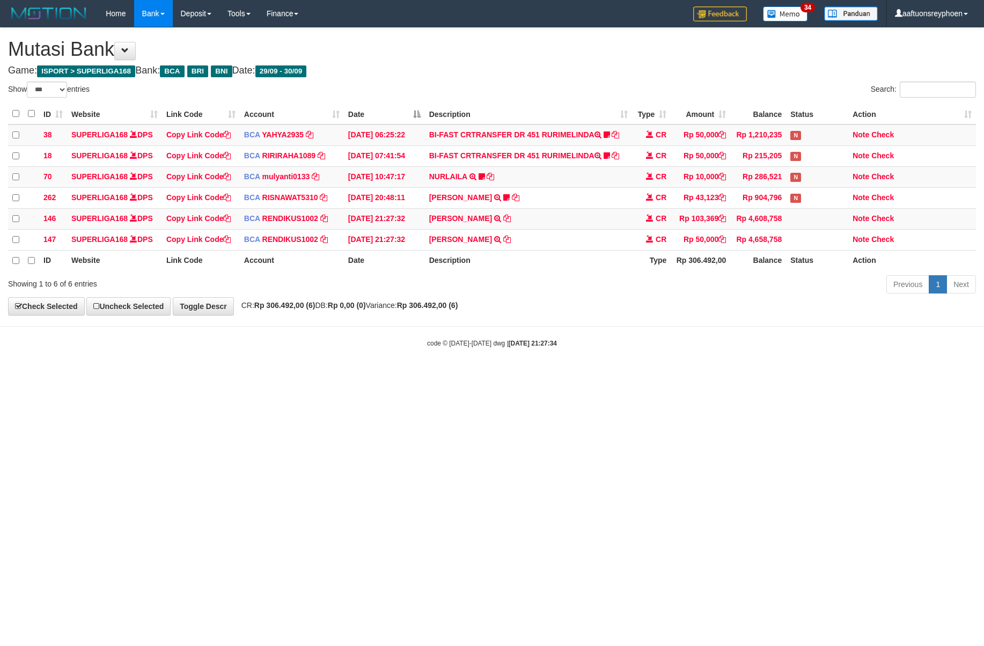
select select "***"
drag, startPoint x: 495, startPoint y: 432, endPoint x: 651, endPoint y: 399, distance: 160.1
click at [509, 375] on html "Toggle navigation Home Bank Account List Load By Website Group [ISPORT] SUPERLI…" at bounding box center [492, 187] width 984 height 375
select select "***"
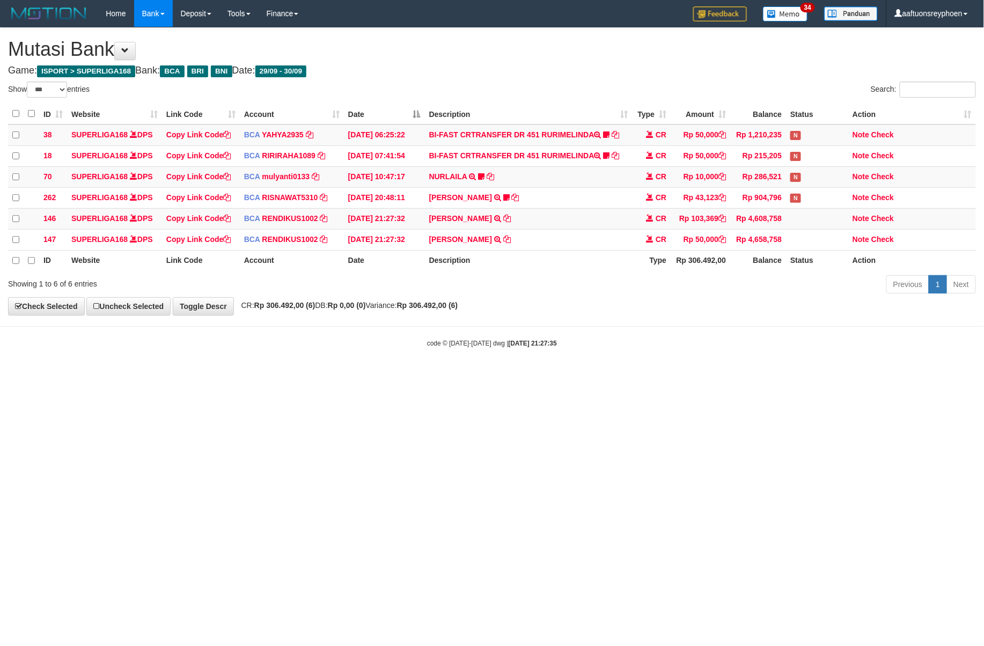
drag, startPoint x: 655, startPoint y: 427, endPoint x: 853, endPoint y: 410, distance: 198.7
click at [796, 375] on html "Toggle navigation Home Bank Account List Load By Website Group [ISPORT] SUPERLI…" at bounding box center [492, 187] width 984 height 375
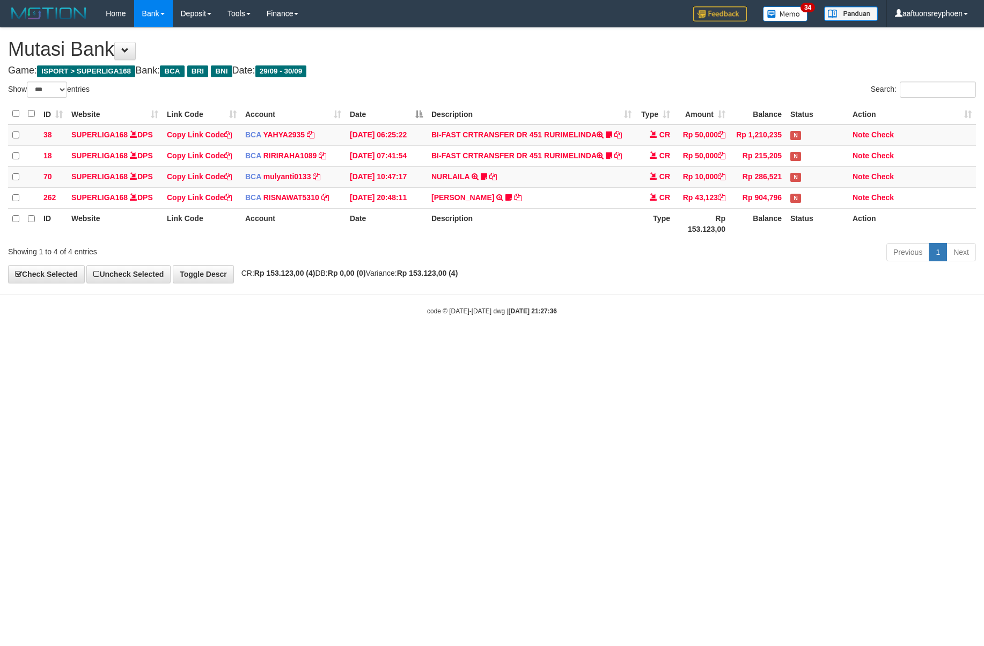
select select "***"
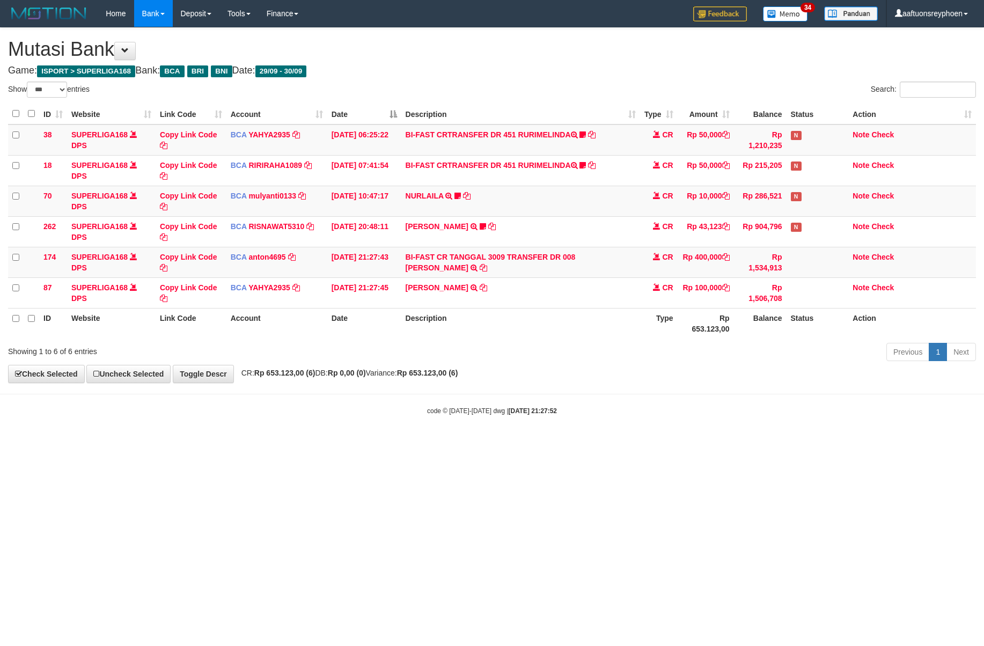
select select "***"
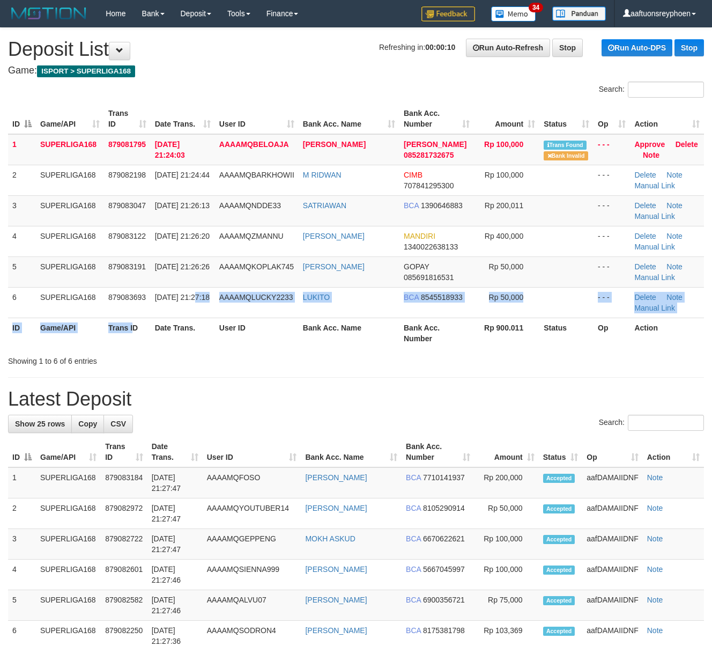
click at [70, 345] on table "ID Game/API Trans ID Date Trans. User ID Bank Acc. Name Bank Acc. Number Amount…" at bounding box center [356, 226] width 696 height 245
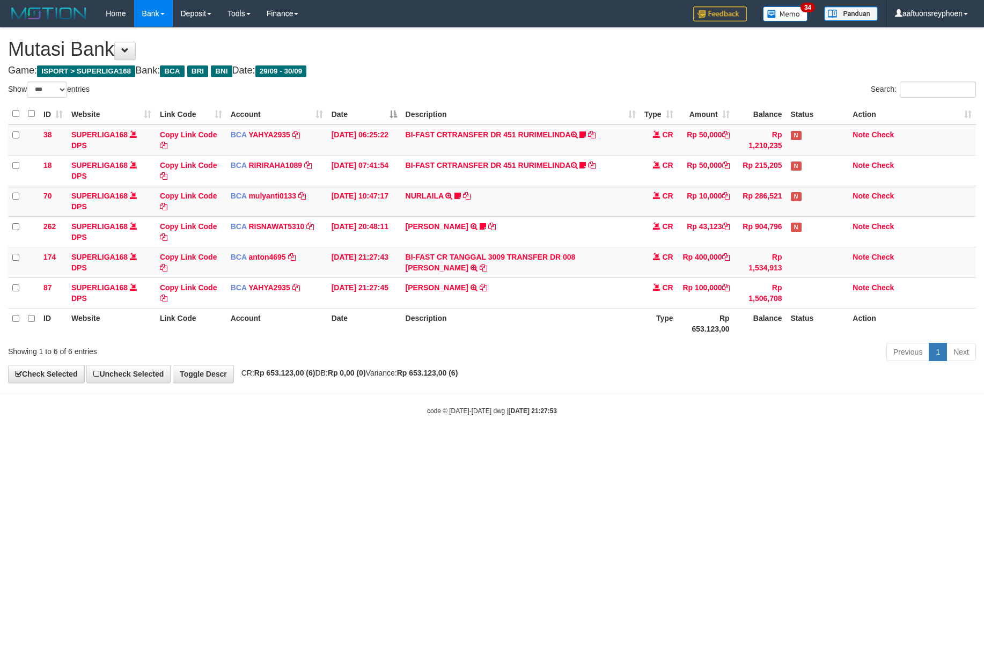
select select "***"
copy td "[PERSON_NAME]"
drag, startPoint x: 578, startPoint y: 270, endPoint x: 578, endPoint y: 262, distance: 8.0
click at [578, 262] on td "BI-FAST CR TANGGAL 3009 TRANSFER DR 008 ALWAN MUSTAJIB BI-FAST CR TANGGAL :30/0…" at bounding box center [520, 262] width 239 height 31
click at [190, 258] on link "Copy Link Code" at bounding box center [188, 262] width 57 height 19
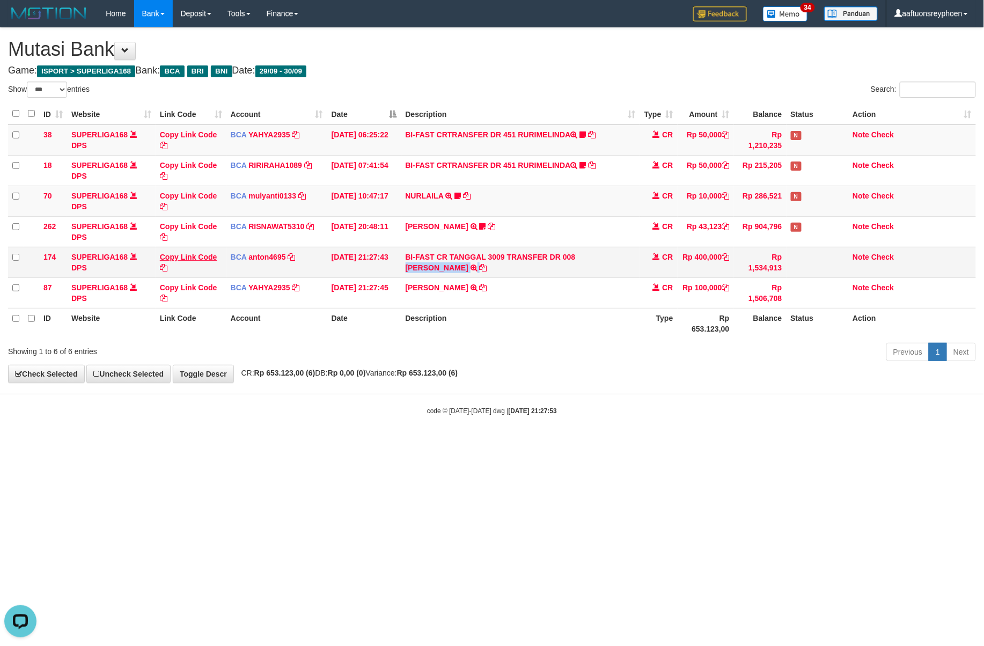
copy td "[PERSON_NAME]"
drag, startPoint x: 638, startPoint y: 397, endPoint x: 980, endPoint y: 284, distance: 360.2
click at [681, 379] on body "Toggle navigation Home Bank Account List Load By Website Group [ISPORT] SUPERLI…" at bounding box center [492, 221] width 984 height 442
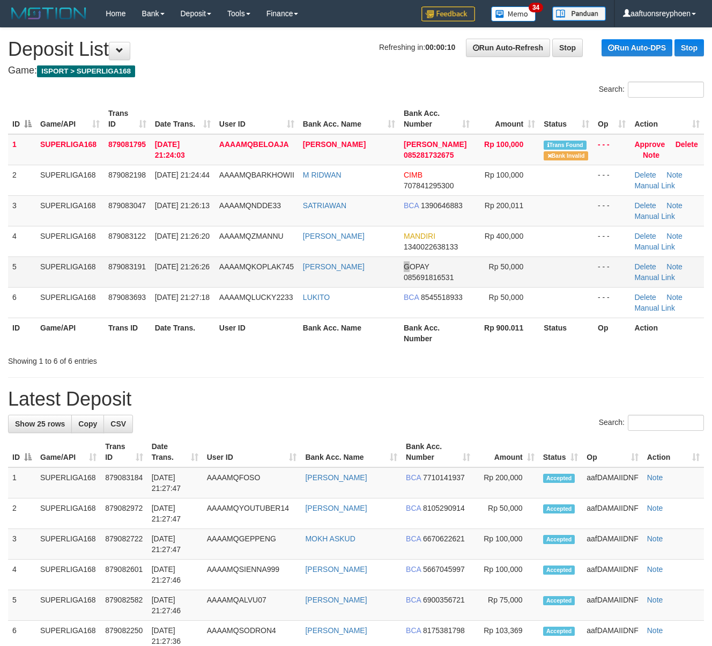
click at [400, 261] on td "GOPAY 085691816531" at bounding box center [437, 271] width 75 height 31
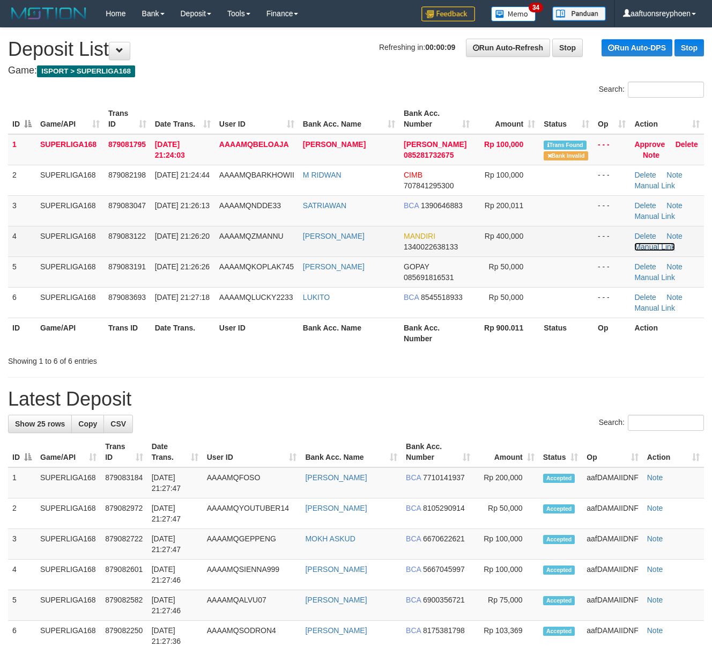
click at [651, 245] on link "Manual Link" at bounding box center [654, 246] width 41 height 9
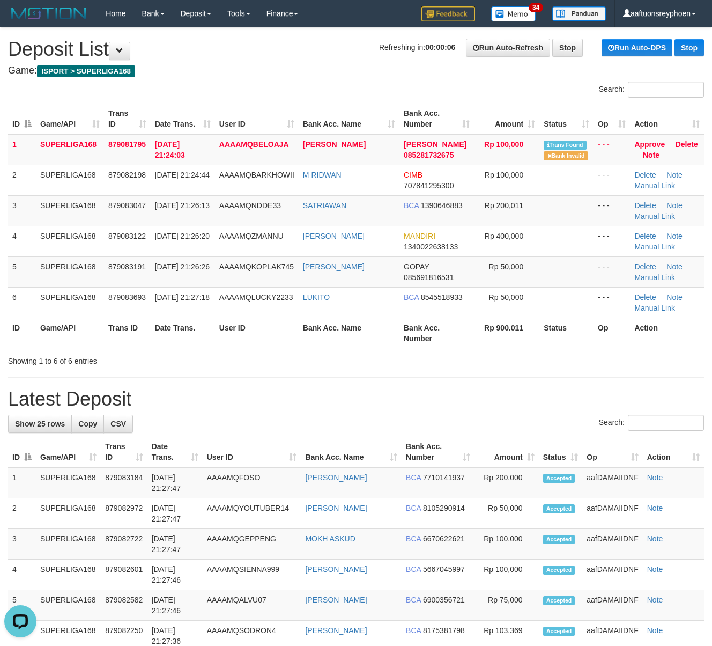
click at [161, 102] on div "ID Game/API Trans ID Date Trans. User ID Bank Acc. Name Bank Acc. Number Amount…" at bounding box center [356, 225] width 712 height 251
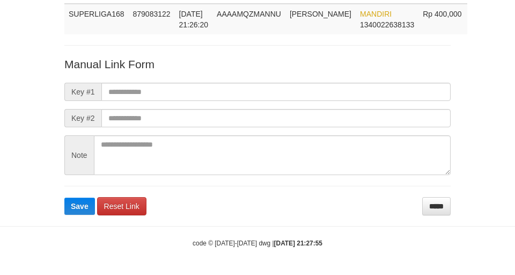
scroll to position [78, 0]
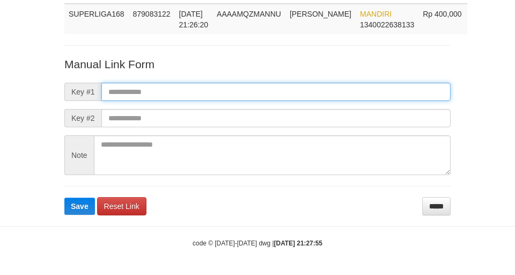
click at [233, 86] on input "text" at bounding box center [275, 92] width 349 height 18
paste input "**********"
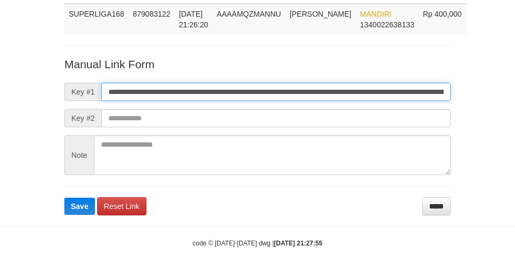
scroll to position [0, 753]
type input "**********"
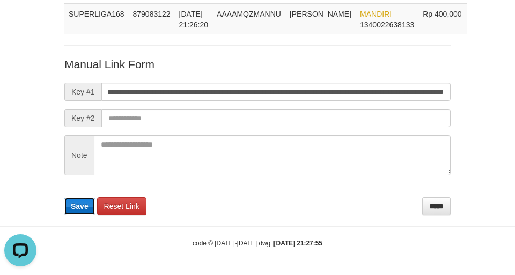
scroll to position [0, 0]
click at [78, 212] on button "Save" at bounding box center [79, 205] width 31 height 17
click at [78, 212] on form "**********" at bounding box center [257, 135] width 386 height 159
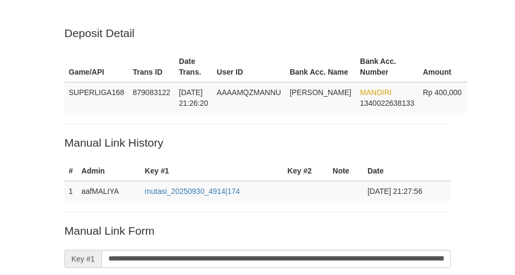
scroll to position [78, 0]
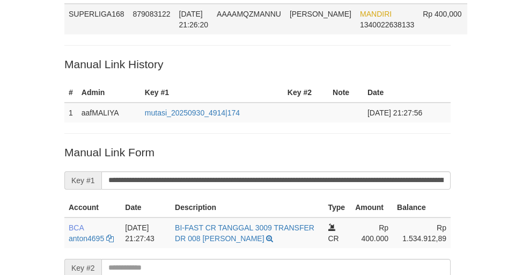
drag, startPoint x: 243, startPoint y: 27, endPoint x: 289, endPoint y: 25, distance: 45.1
click at [245, 27] on td "AAAAMQZMANNU" at bounding box center [248, 19] width 73 height 31
click at [211, 33] on div "Deposit Detail Game/API Trans ID Date Trans. User ID Bank Acc. Name Bank Acc. N…" at bounding box center [257, 156] width 402 height 418
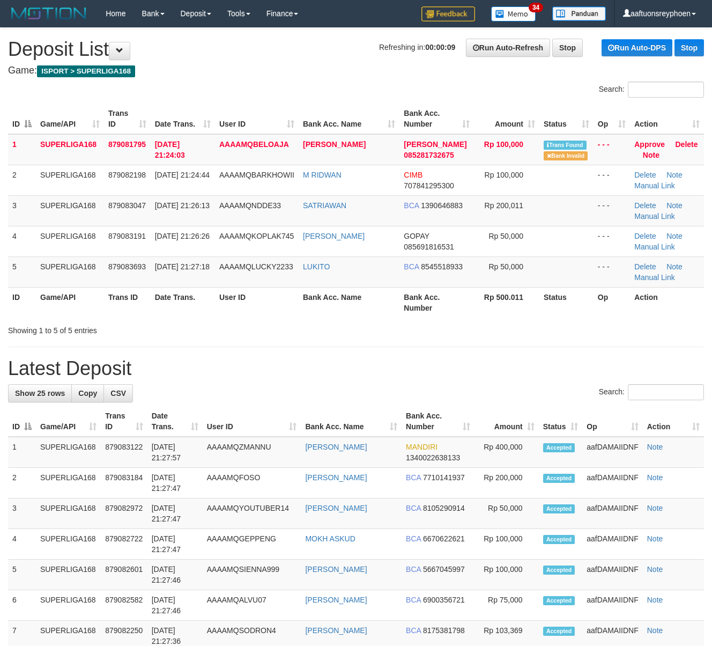
drag, startPoint x: 204, startPoint y: 191, endPoint x: 3, endPoint y: 223, distance: 204.1
click at [169, 198] on tbody "1 SUPERLIGA168 879081795 30/09/2025 21:24:03 AAAAMQBELOAJA VIRA MARDHA DANA 085…" at bounding box center [356, 210] width 696 height 153
drag, startPoint x: 35, startPoint y: 258, endPoint x: 7, endPoint y: 266, distance: 29.0
click at [17, 263] on td "5" at bounding box center [22, 271] width 28 height 31
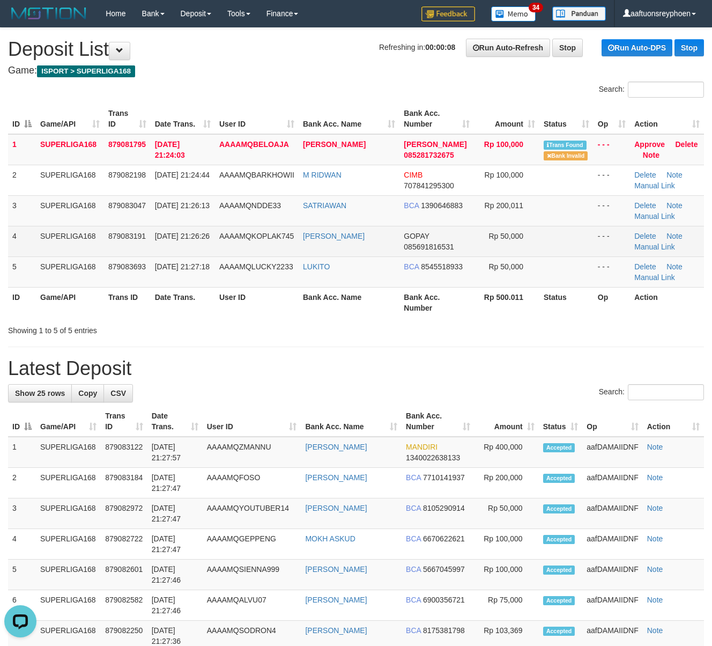
click at [104, 228] on td "879083191" at bounding box center [127, 241] width 47 height 31
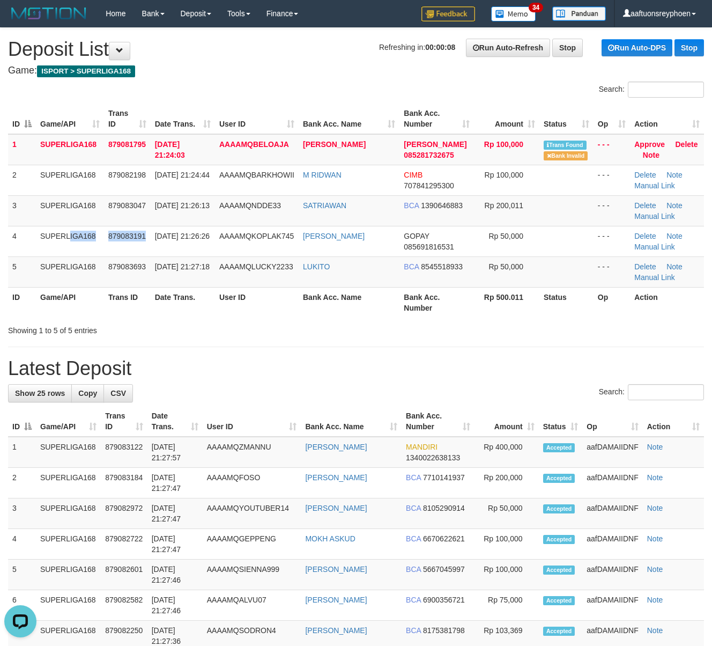
drag, startPoint x: 104, startPoint y: 228, endPoint x: 1, endPoint y: 239, distance: 102.9
click at [67, 230] on tr "4 SUPERLIGA168 879083191 30/09/2025 21:26:26 AAAAMQKOPLAK745 TAUFIK RAHMAN GOPA…" at bounding box center [356, 241] width 696 height 31
drag, startPoint x: 10, startPoint y: 278, endPoint x: -30, endPoint y: 289, distance: 41.1
click at [33, 294] on th "ID" at bounding box center [22, 302] width 28 height 31
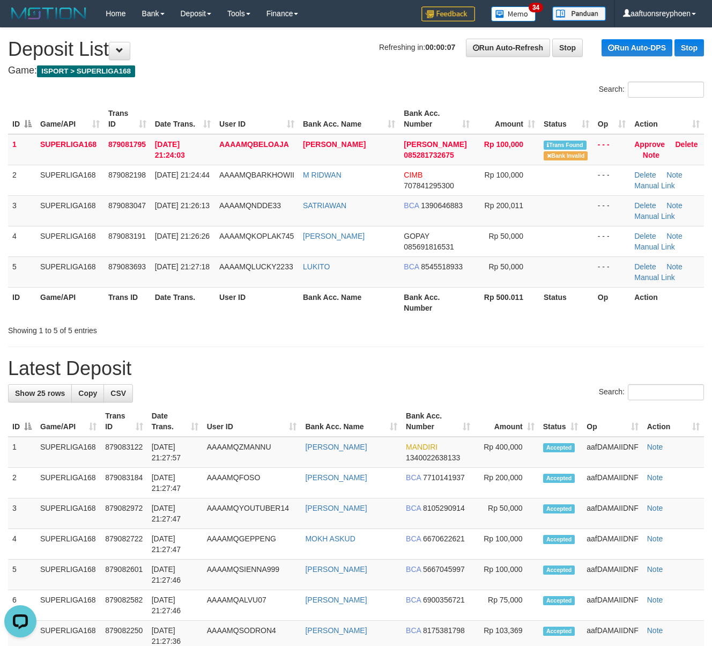
click at [33, 294] on th "ID" at bounding box center [22, 302] width 28 height 31
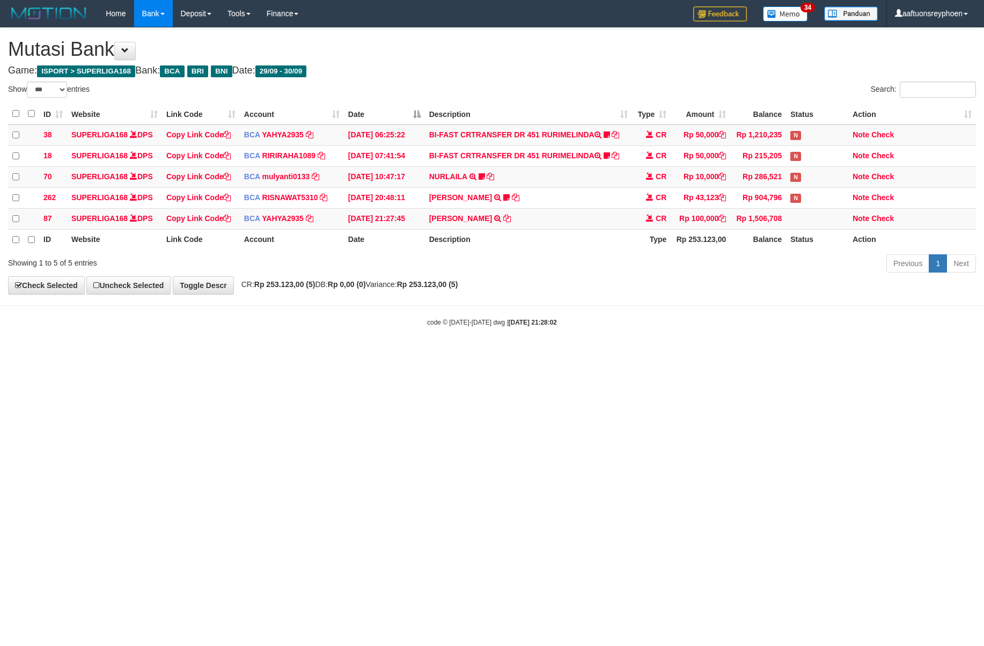
select select "***"
drag, startPoint x: 899, startPoint y: 369, endPoint x: 978, endPoint y: 369, distance: 78.8
click at [919, 354] on html "Toggle navigation Home Bank Account List Load By Website Group [ISPORT] SUPERLI…" at bounding box center [492, 177] width 984 height 354
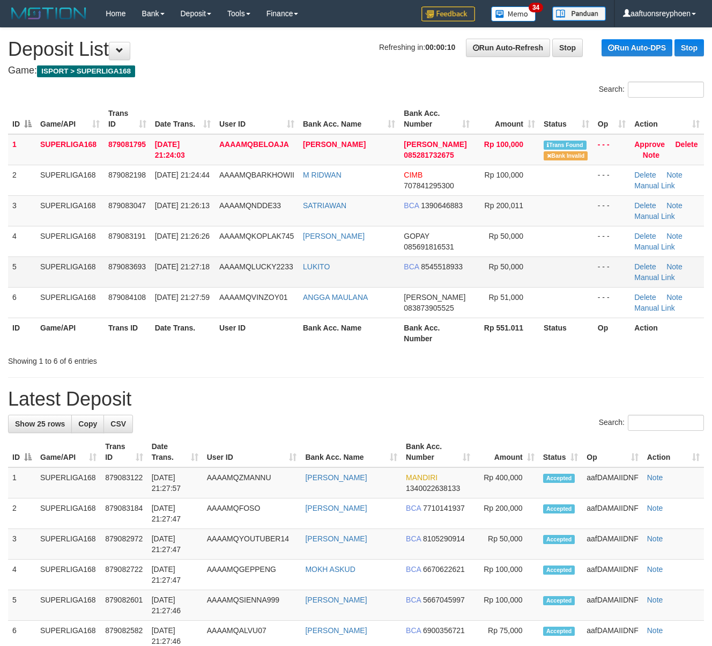
click at [272, 284] on td "AAAAMQLUCKY2233" at bounding box center [257, 271] width 84 height 31
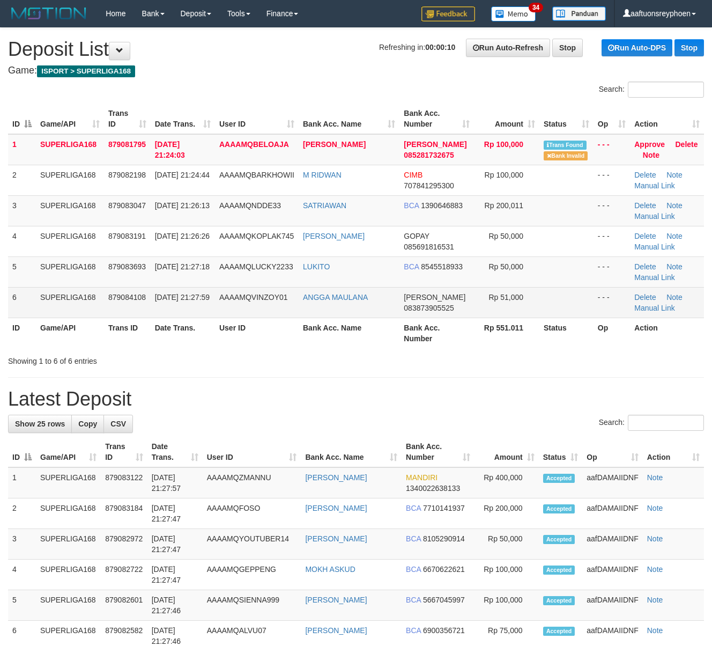
drag, startPoint x: 101, startPoint y: 297, endPoint x: 93, endPoint y: 299, distance: 8.7
click at [95, 297] on td "SUPERLIGA168" at bounding box center [70, 302] width 68 height 31
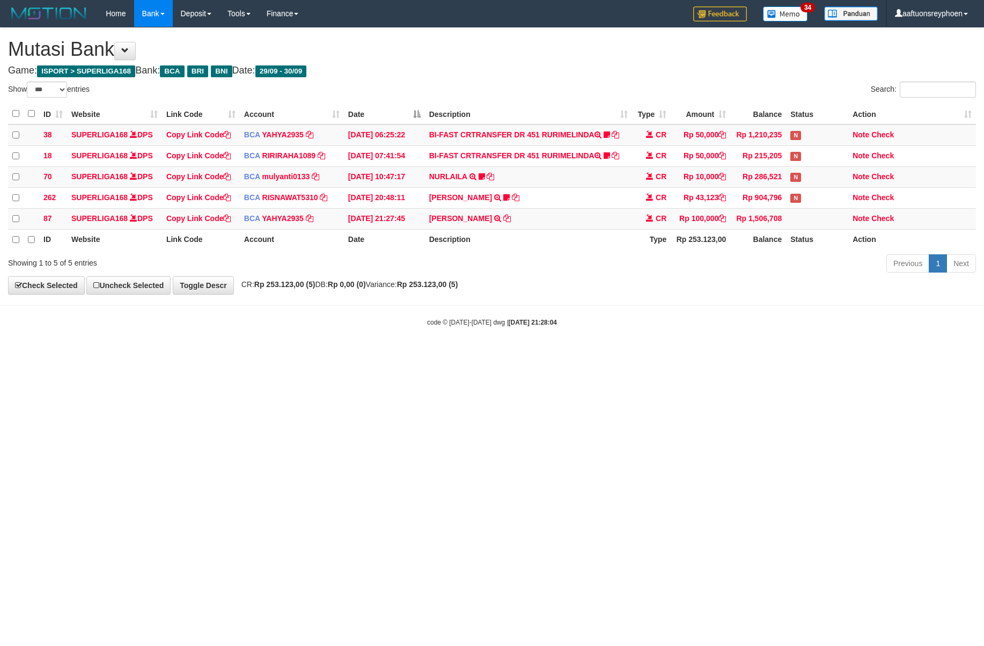
select select "***"
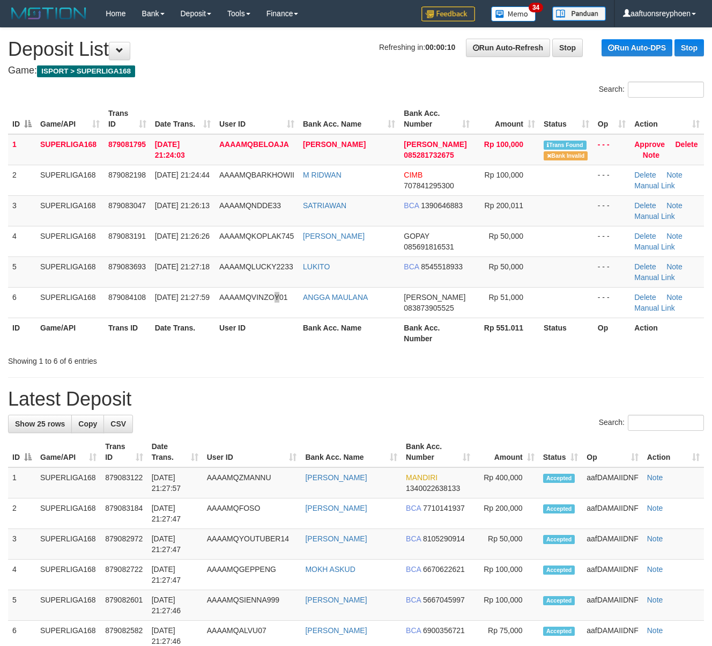
drag, startPoint x: 283, startPoint y: 307, endPoint x: 281, endPoint y: 327, distance: 19.4
click at [282, 307] on td "AAAAMQVINZOY01" at bounding box center [257, 302] width 84 height 31
click at [282, 323] on th "User ID" at bounding box center [257, 333] width 84 height 31
drag, startPoint x: 157, startPoint y: 288, endPoint x: 3, endPoint y: 291, distance: 154.0
click at [159, 284] on tbody "1 SUPERLIGA168 879081795 30/09/2025 21:24:03 AAAAMQBELOAJA VIRA MARDHA DANA 085…" at bounding box center [356, 226] width 696 height 184
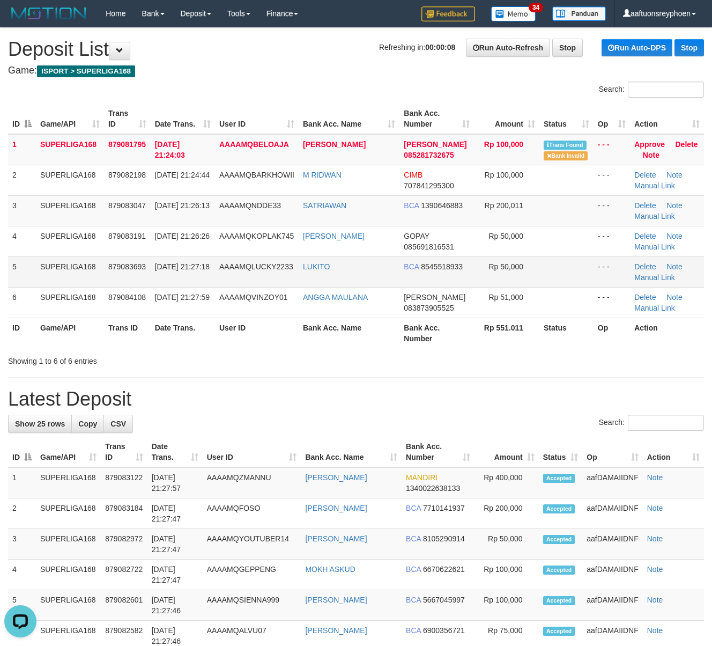
click at [194, 265] on td "[DATE] 21:27:18" at bounding box center [183, 271] width 64 height 31
click at [196, 265] on td "30/09/2025 21:27:18" at bounding box center [183, 271] width 64 height 31
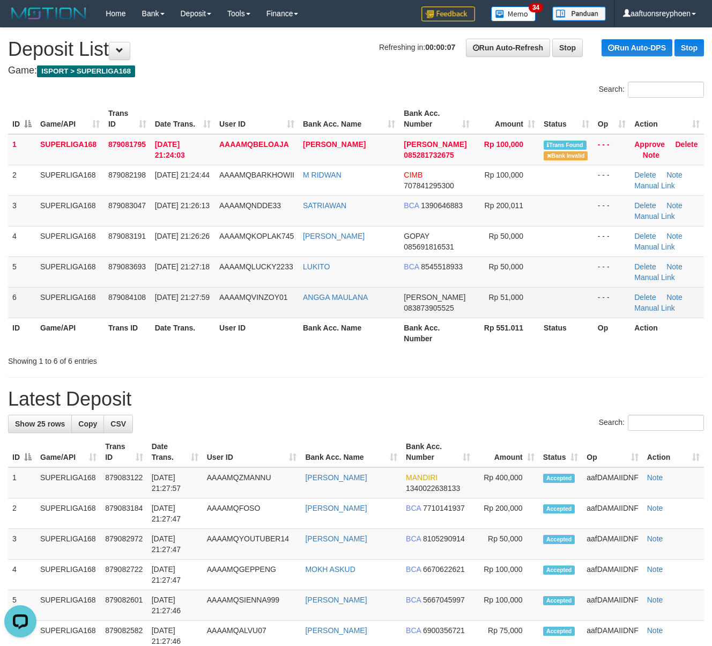
drag, startPoint x: 11, startPoint y: 307, endPoint x: 18, endPoint y: 307, distance: 7.0
click at [11, 307] on td "6" at bounding box center [22, 302] width 28 height 31
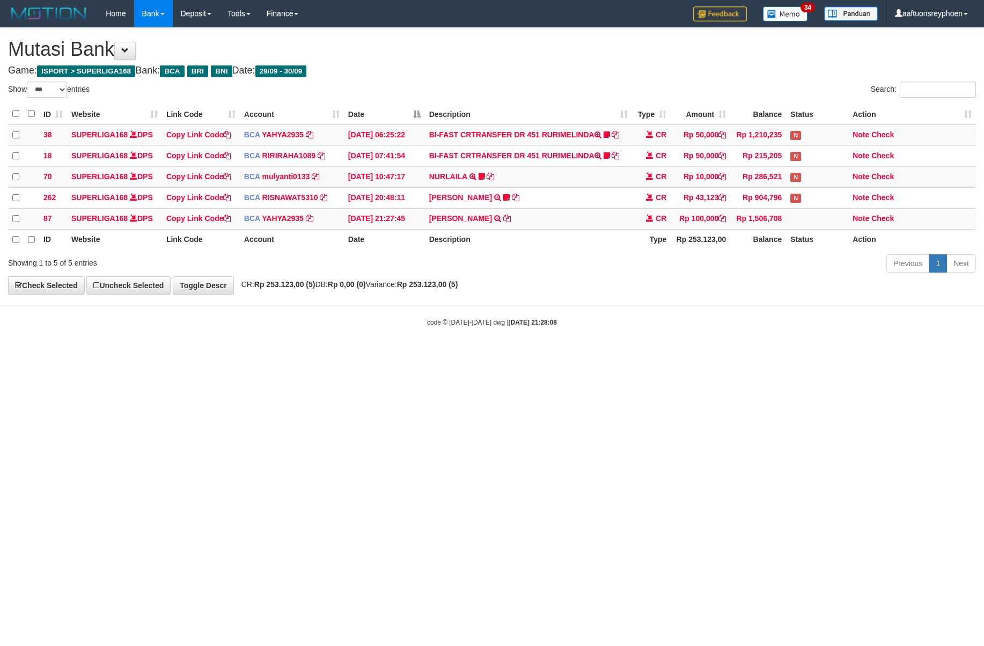
select select "***"
drag, startPoint x: 860, startPoint y: 331, endPoint x: 905, endPoint y: 330, distance: 45.1
click at [905, 330] on body "Toggle navigation Home Bank Account List Load By Website Group [ISPORT] SUPERLI…" at bounding box center [492, 177] width 984 height 354
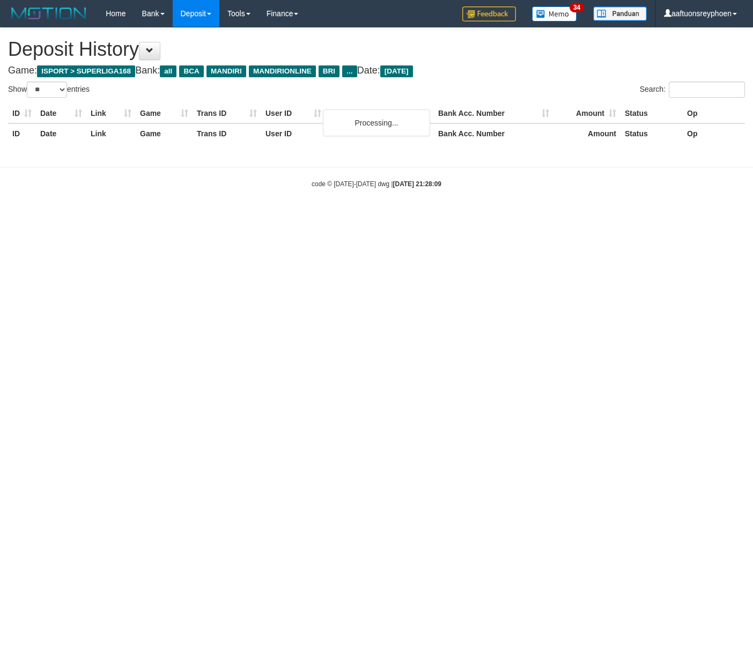
select select "**"
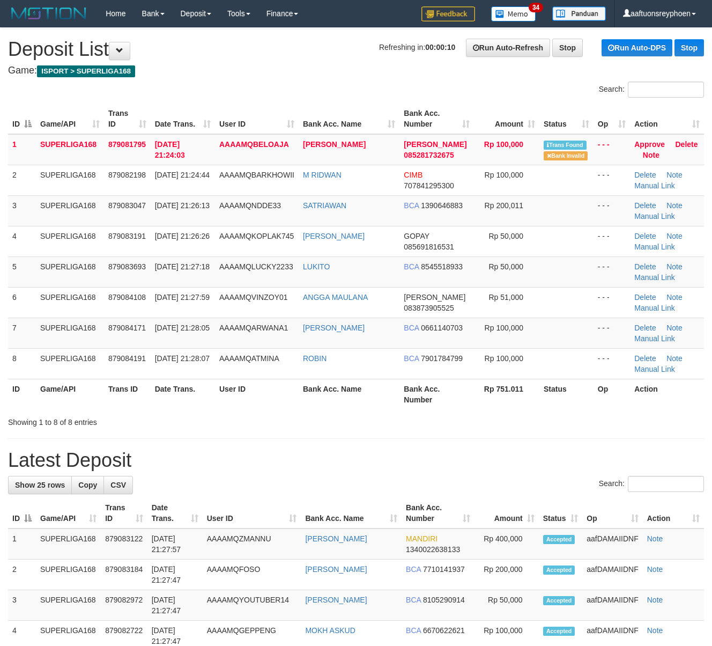
click at [90, 449] on h1 "Latest Deposit" at bounding box center [356, 459] width 696 height 21
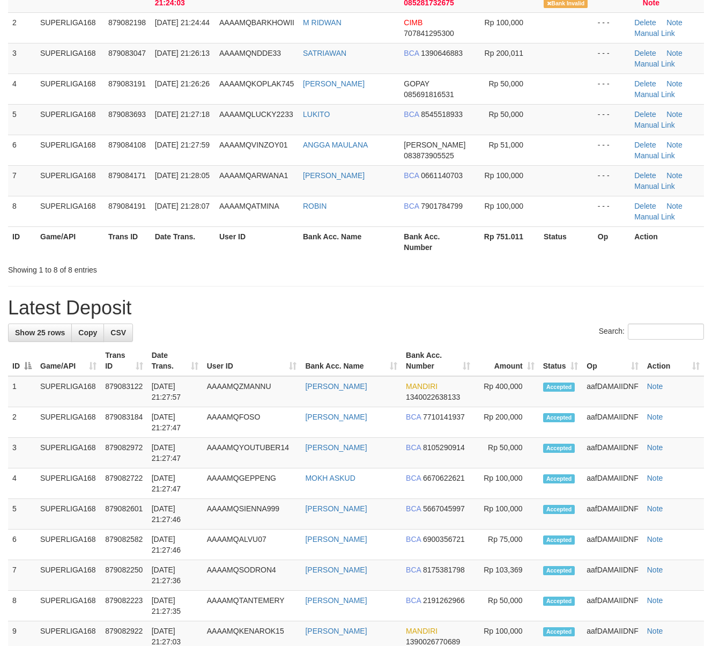
click at [65, 268] on div "Showing 1 to 8 of 8 entries" at bounding box center [148, 267] width 281 height 15
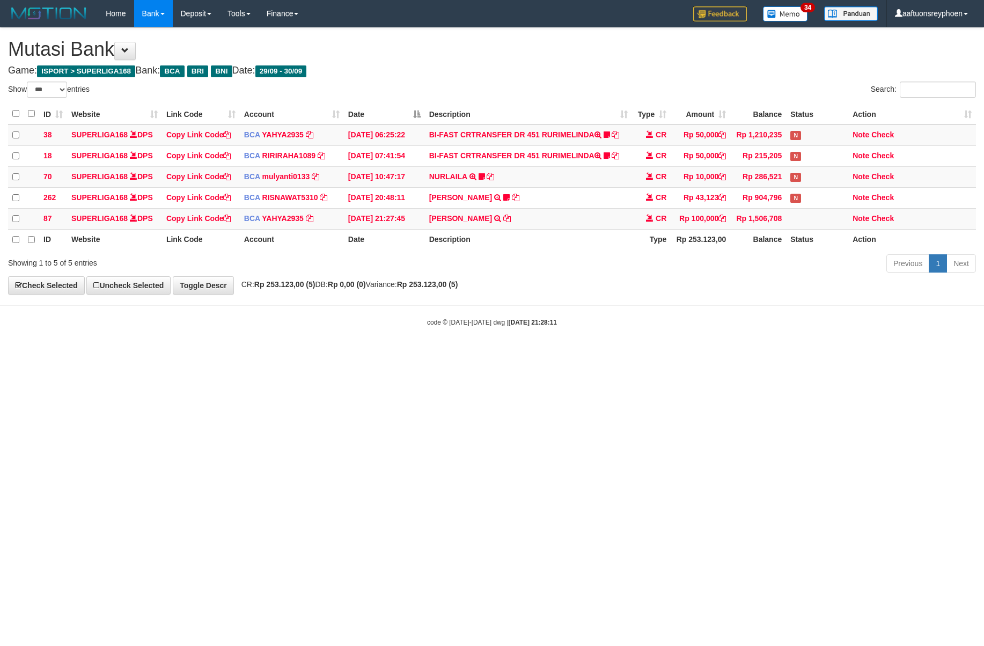
select select "***"
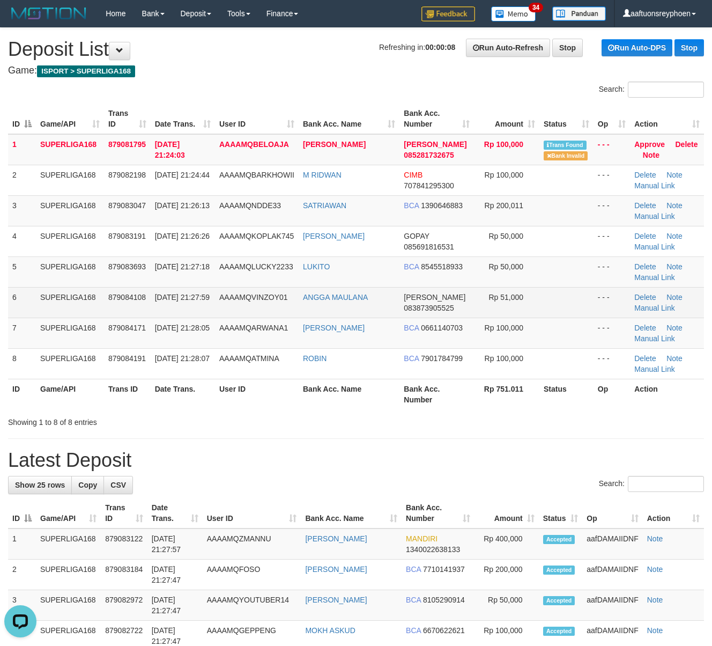
click at [62, 309] on td "SUPERLIGA168" at bounding box center [70, 302] width 68 height 31
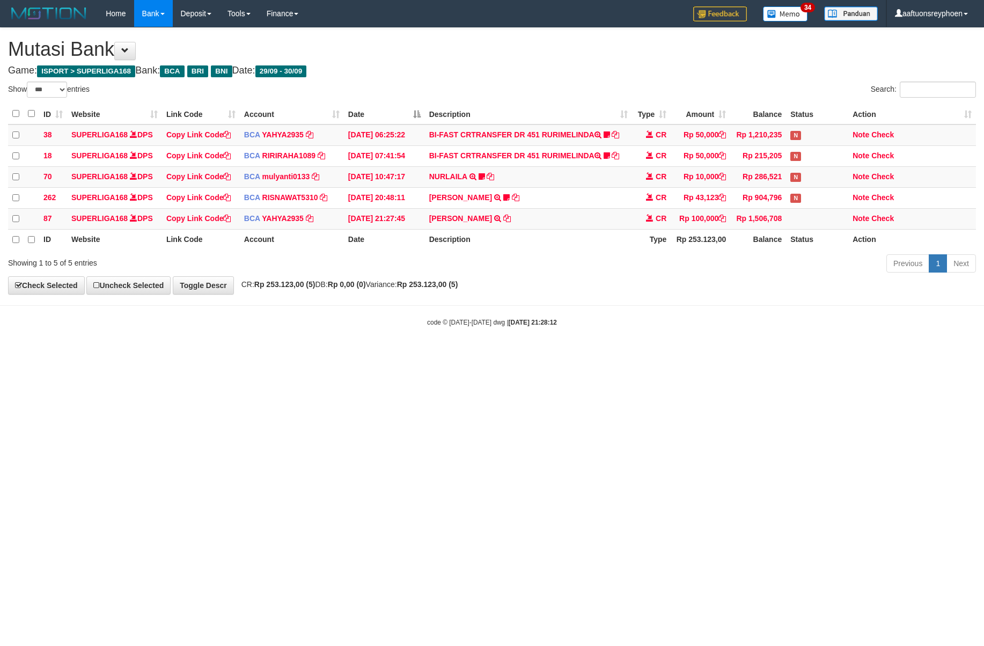
select select "***"
click at [606, 354] on html "Toggle navigation Home Bank Account List Load By Website Group [ISPORT] SUPERLI…" at bounding box center [492, 177] width 984 height 354
click at [584, 354] on html "Toggle navigation Home Bank Account List Load By Website Group [ISPORT] SUPERLI…" at bounding box center [492, 177] width 984 height 354
drag, startPoint x: 589, startPoint y: 381, endPoint x: 739, endPoint y: 365, distance: 151.0
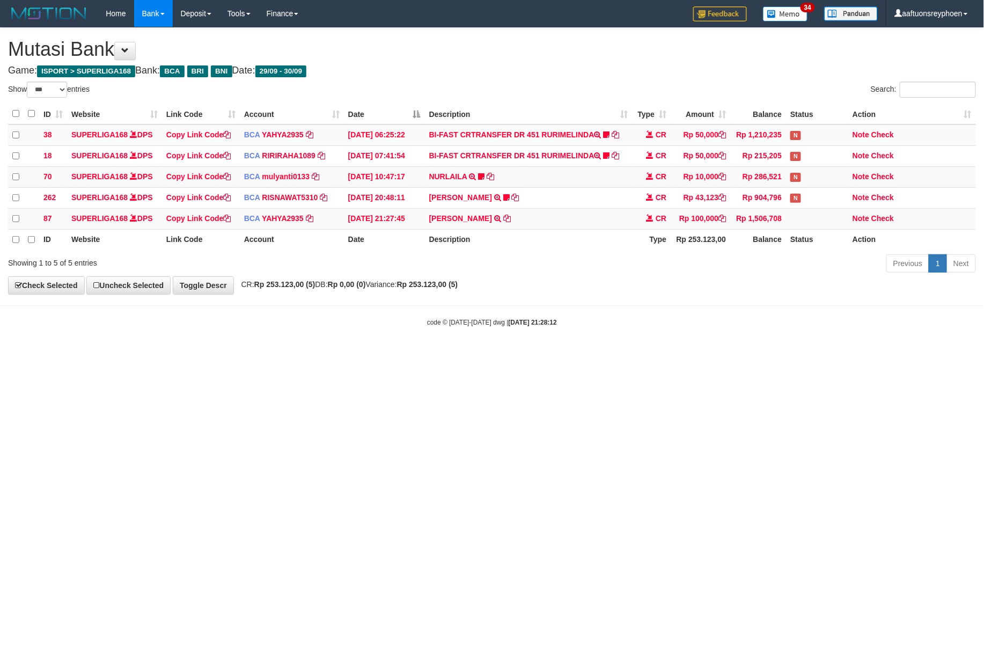
click at [612, 354] on html "Toggle navigation Home Bank Account List Load By Website Group [ISPORT] SUPERLI…" at bounding box center [492, 177] width 984 height 354
select select "***"
drag, startPoint x: 481, startPoint y: 335, endPoint x: 520, endPoint y: 346, distance: 41.3
click at [482, 335] on body "Toggle navigation Home Bank Account List Load By Website Group [ISPORT] SUPERLI…" at bounding box center [492, 177] width 984 height 354
drag, startPoint x: 541, startPoint y: 352, endPoint x: 605, endPoint y: 340, distance: 65.5
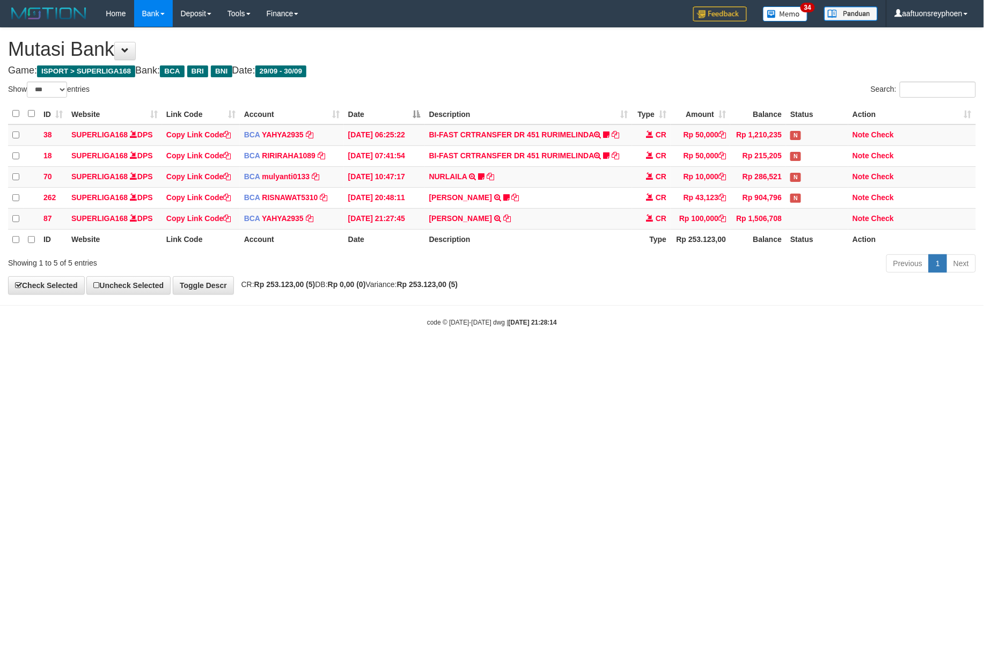
click at [559, 348] on body "Toggle navigation Home Bank Account List Load By Website Group [ISPORT] SUPERLI…" at bounding box center [492, 177] width 984 height 354
select select "***"
click at [475, 348] on body "Toggle navigation Home Bank Account List Load By Website Group [ISPORT] SUPERLI…" at bounding box center [492, 177] width 984 height 354
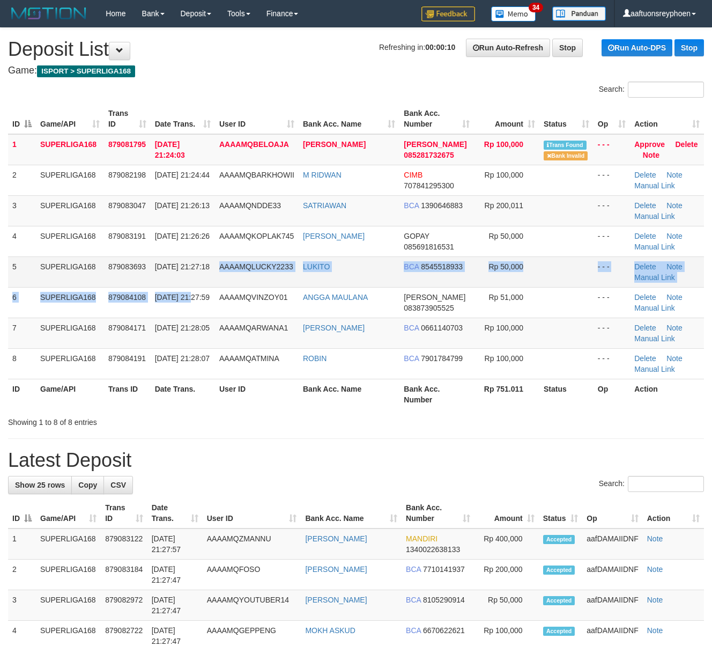
click at [211, 284] on tbody "1 SUPERLIGA168 879081795 30/09/2025 21:24:03 AAAAMQBELOAJA VIRA MARDHA DANA 085…" at bounding box center [356, 256] width 696 height 245
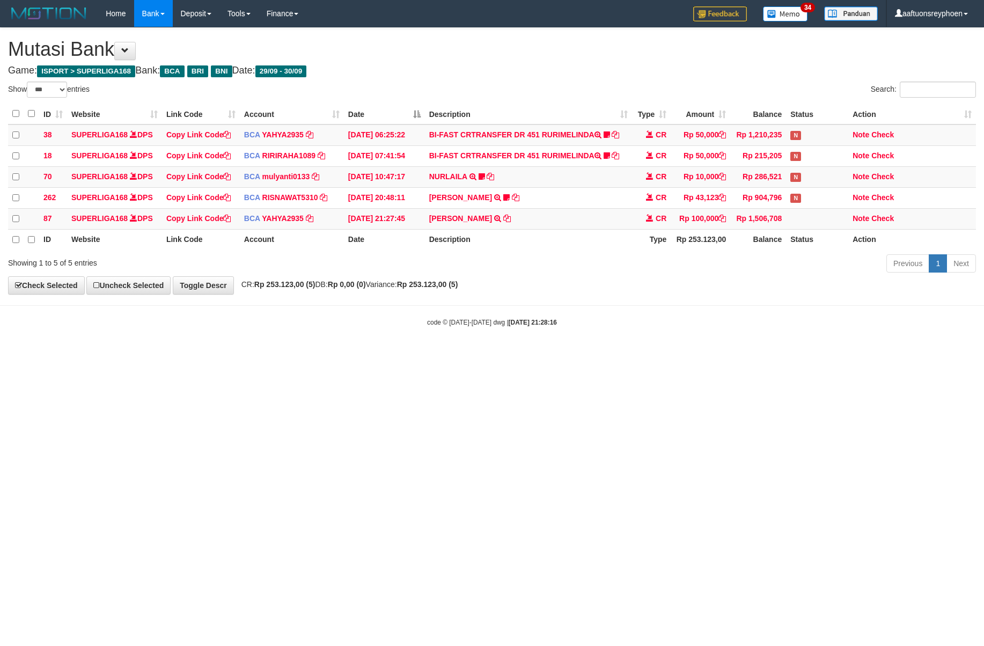
select select "***"
click at [759, 348] on body "Toggle navigation Home Bank Account List Load By Website Group [ISPORT] SUPERLI…" at bounding box center [492, 177] width 984 height 354
drag, startPoint x: 717, startPoint y: 341, endPoint x: 979, endPoint y: 346, distance: 262.8
click at [735, 345] on body "Toggle navigation Home Bank Account List Load By Website Group [ISPORT] SUPERLI…" at bounding box center [492, 177] width 984 height 354
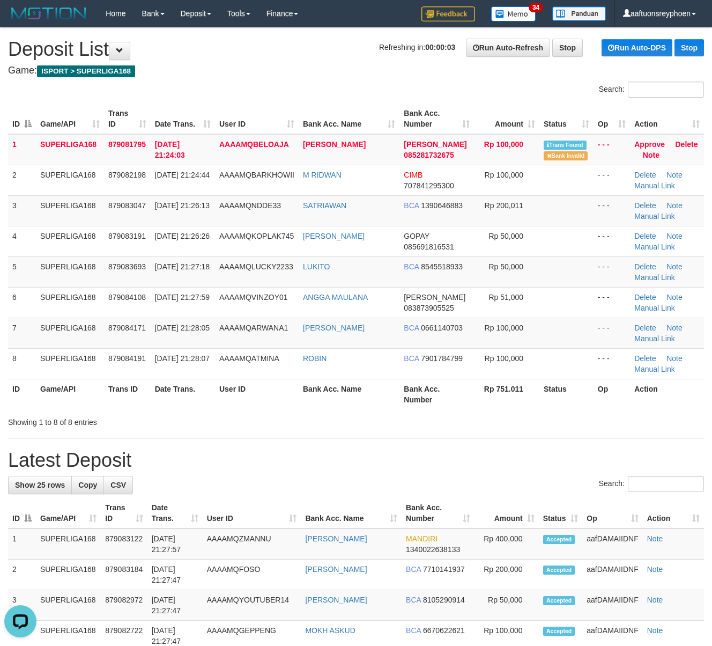
drag, startPoint x: 131, startPoint y: 313, endPoint x: 3, endPoint y: 342, distance: 130.8
click at [122, 314] on td "879084108" at bounding box center [127, 302] width 47 height 31
drag, startPoint x: 78, startPoint y: 382, endPoint x: 1, endPoint y: 381, distance: 76.7
click at [67, 381] on th "Game/API" at bounding box center [70, 394] width 68 height 31
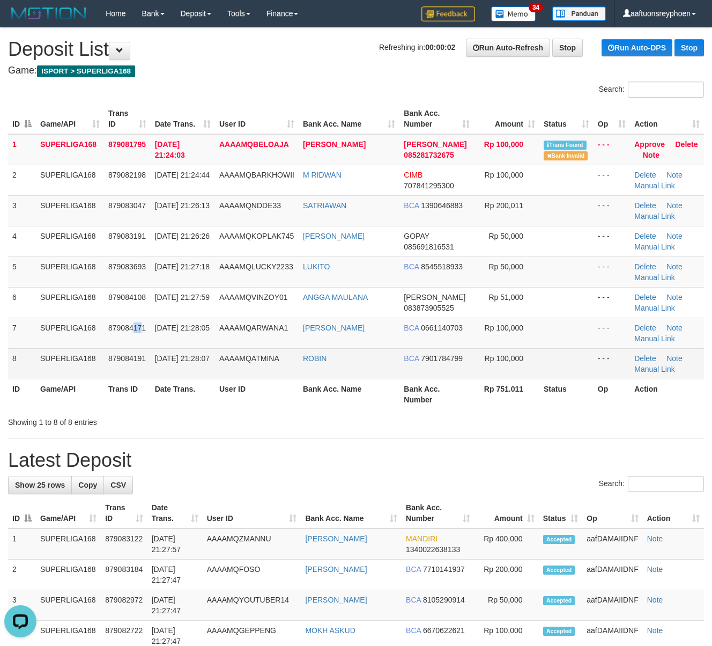
click at [94, 352] on tbody "1 SUPERLIGA168 879081795 30/09/2025 21:24:03 AAAAMQBELOAJA VIRA MARDHA DANA 085…" at bounding box center [356, 256] width 696 height 245
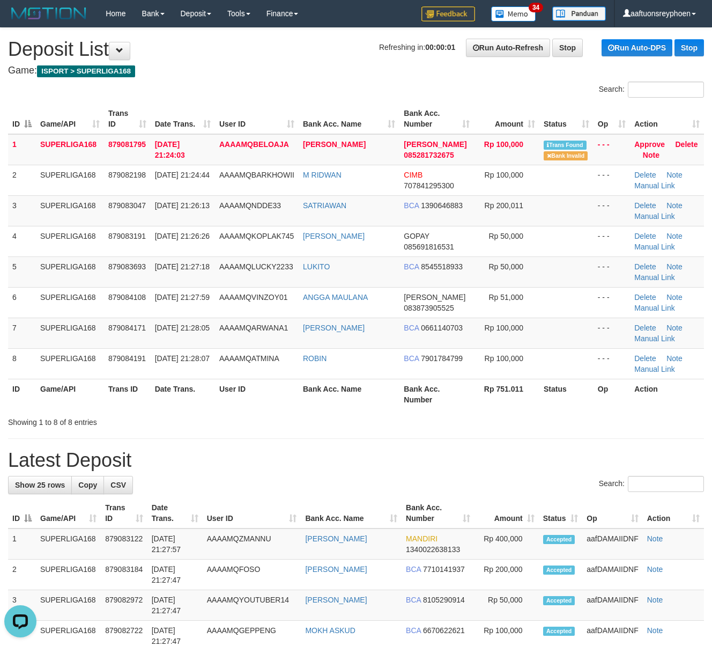
click at [18, 337] on tr "7 SUPERLIGA168 879084171 30/09/2025 21:28:05 AAAAMQARWANA1 IVAN PRADITYA NURD B…" at bounding box center [356, 333] width 696 height 31
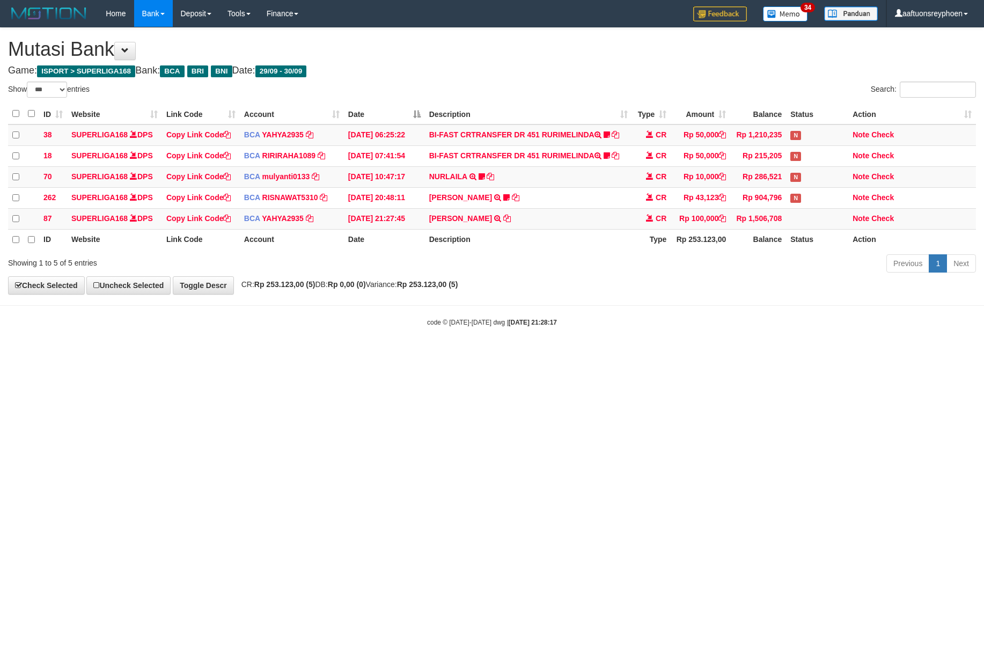
select select "***"
click at [575, 354] on html "Toggle navigation Home Bank Account List Load By Website Group [ISPORT] SUPERLI…" at bounding box center [492, 177] width 984 height 354
drag, startPoint x: 562, startPoint y: 415, endPoint x: 910, endPoint y: 390, distance: 348.9
click at [600, 354] on html "Toggle navigation Home Bank Account List Load By Website Group [ISPORT] SUPERLI…" at bounding box center [492, 177] width 984 height 354
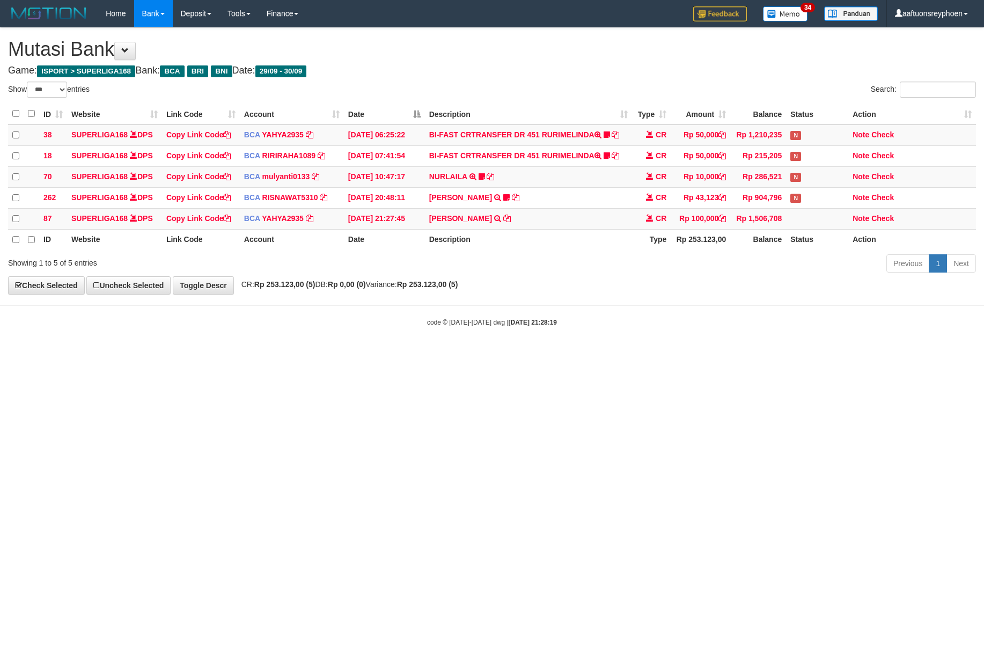
select select "***"
click at [478, 354] on html "Toggle navigation Home Bank Account List Load By Website Group [ISPORT] SUPERLI…" at bounding box center [492, 177] width 984 height 354
select select "***"
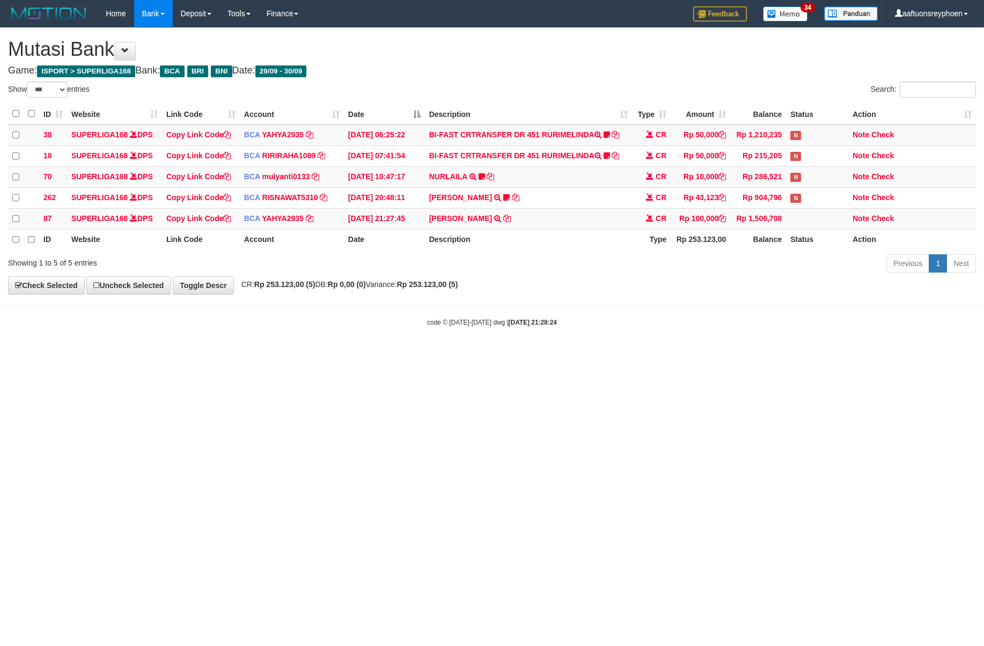
select select "***"
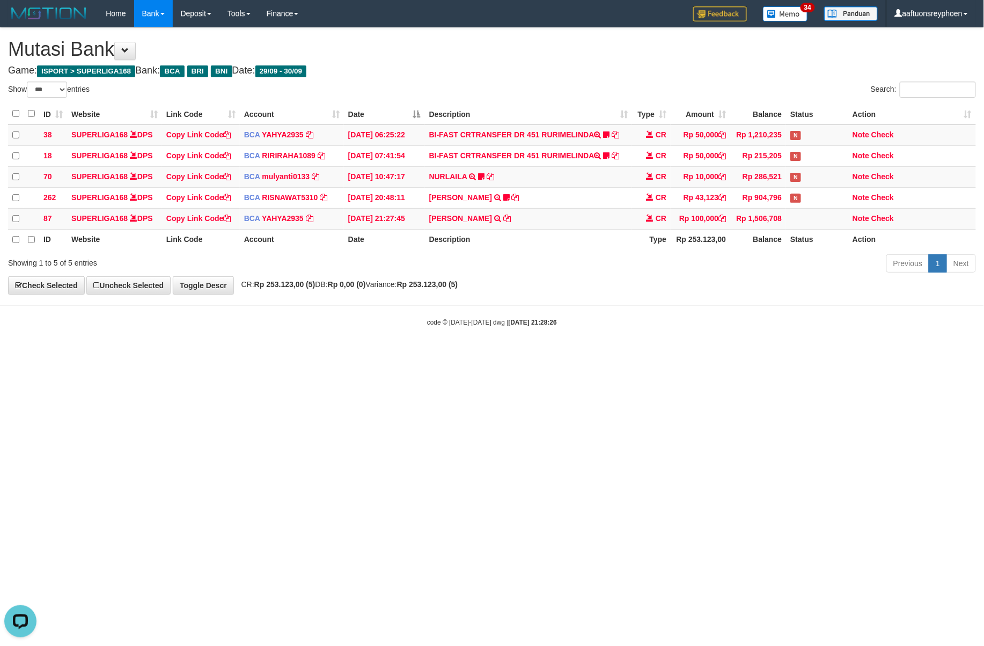
drag, startPoint x: 384, startPoint y: 394, endPoint x: 374, endPoint y: 389, distance: 10.6
click at [374, 354] on html "Toggle navigation Home Bank Account List Load By Website Group [ISPORT] SUPERLI…" at bounding box center [492, 177] width 984 height 354
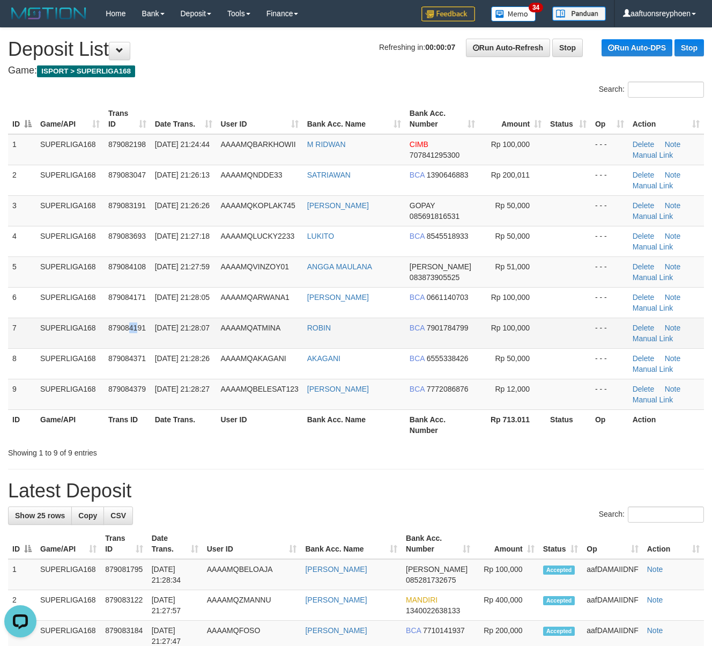
click at [126, 348] on td "879084191" at bounding box center [127, 333] width 47 height 31
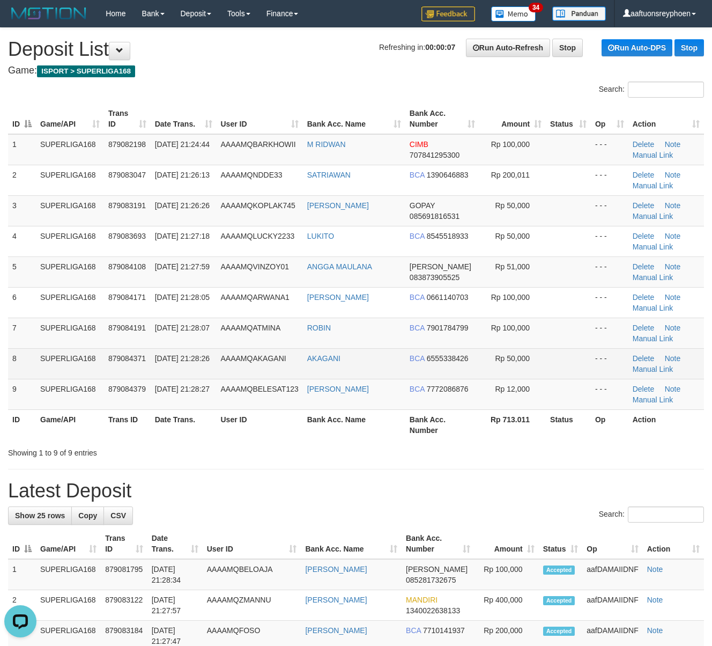
drag, startPoint x: 122, startPoint y: 346, endPoint x: 14, endPoint y: 355, distance: 108.7
click at [92, 346] on tr "7 SUPERLIGA168 879084191 30/09/2025 21:28:07 AAAAMQATMINA ROBIN BCA 7901784799 …" at bounding box center [356, 333] width 696 height 31
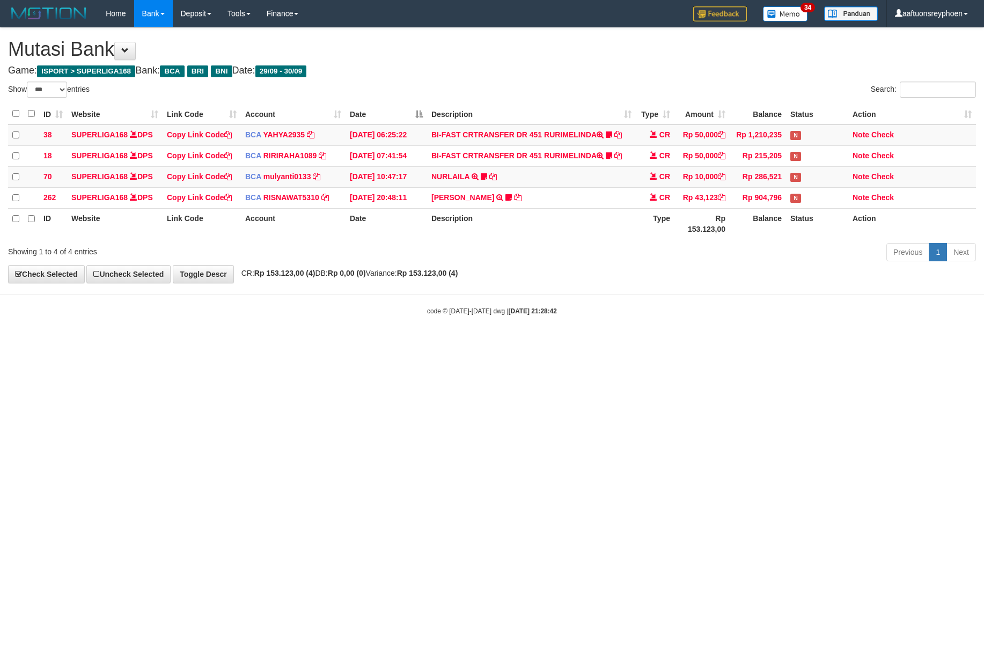
select select "***"
drag, startPoint x: 0, startPoint y: 0, endPoint x: 983, endPoint y: 394, distance: 1059.0
click at [641, 343] on html "Toggle navigation Home Bank Account List Load By Website Group [ISPORT] SUPERLI…" at bounding box center [492, 171] width 984 height 343
select select "***"
click at [585, 343] on html "Toggle navigation Home Bank Account List Load By Website Group [ISPORT] SUPERLI…" at bounding box center [492, 171] width 984 height 343
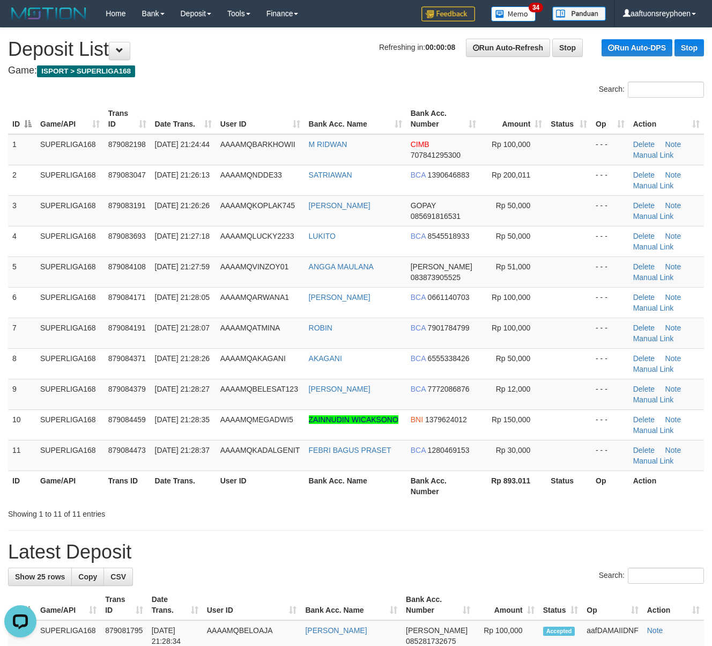
drag, startPoint x: 69, startPoint y: 351, endPoint x: 1, endPoint y: 359, distance: 68.6
click at [54, 352] on td "SUPERLIGA168" at bounding box center [70, 363] width 68 height 31
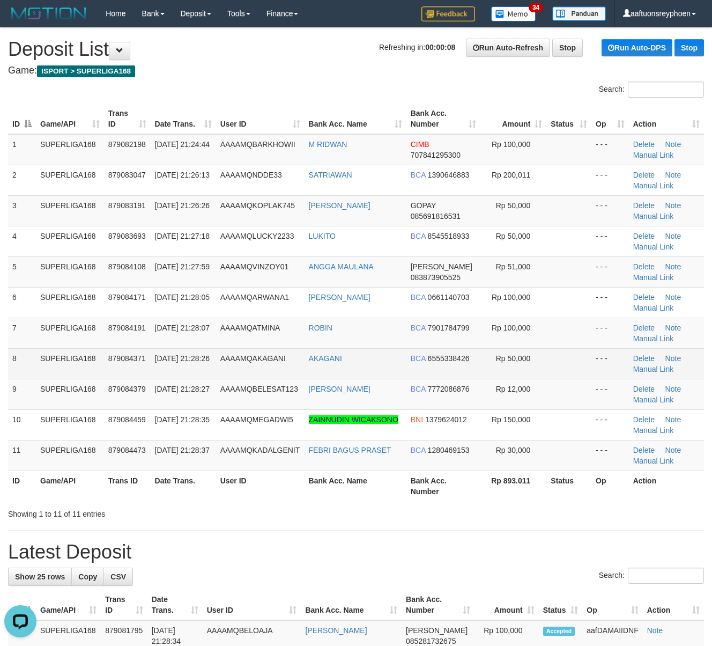
drag, startPoint x: 86, startPoint y: 358, endPoint x: 45, endPoint y: 366, distance: 41.4
click at [76, 359] on tr "8 SUPERLIGA168 879084371 30/09/2025 21:28:26 AAAAMQAKAGANI AKAGANI BCA 65553384…" at bounding box center [356, 363] width 696 height 31
drag, startPoint x: 133, startPoint y: 346, endPoint x: 33, endPoint y: 369, distance: 102.3
click at [119, 349] on tbody "1 SUPERLIGA168 879082198 30/09/2025 21:24:44 AAAAMQBARKHOWII M RIDWAN CIMB 7078…" at bounding box center [356, 302] width 696 height 337
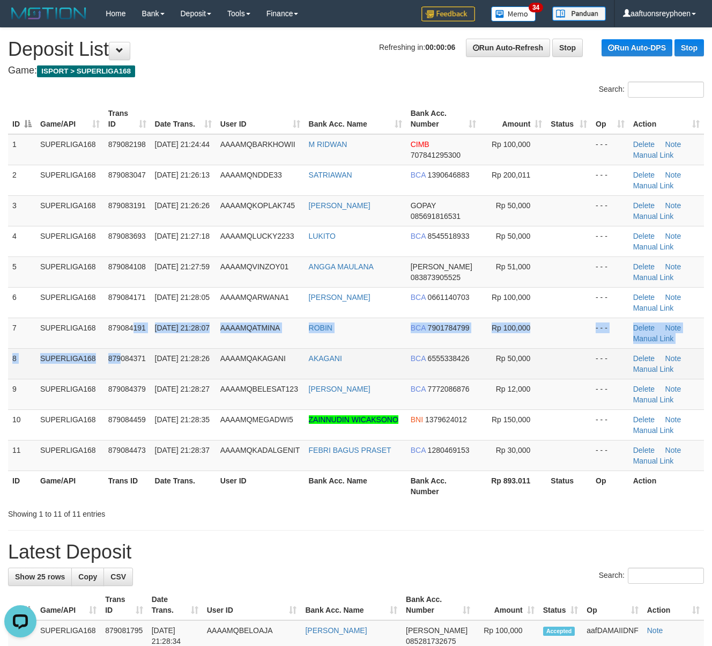
click at [72, 350] on td "SUPERLIGA168" at bounding box center [70, 363] width 68 height 31
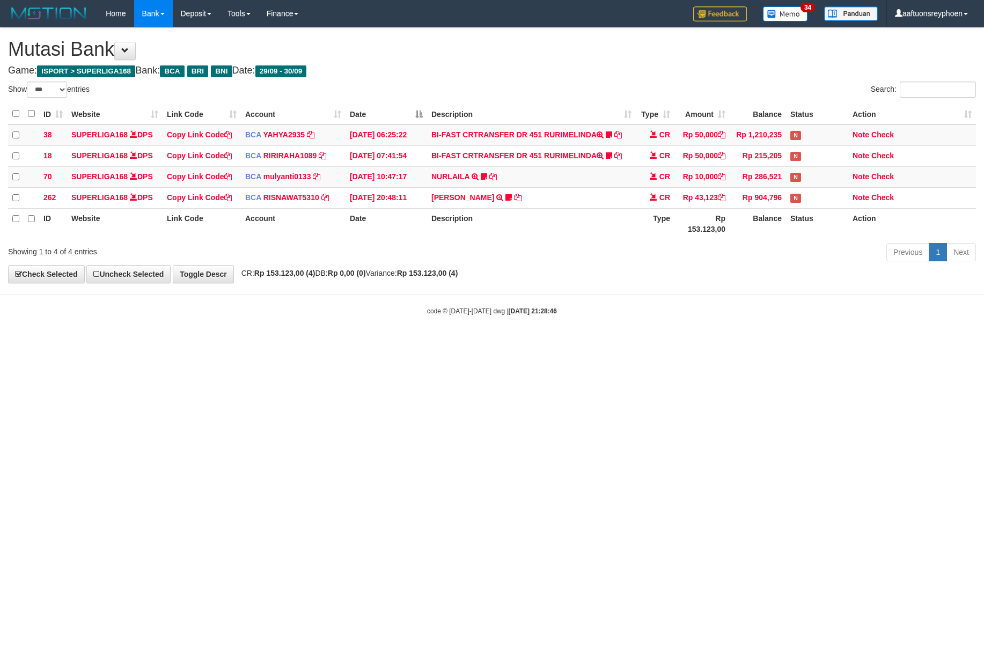
select select "***"
drag, startPoint x: 803, startPoint y: 417, endPoint x: 983, endPoint y: 408, distance: 179.9
click at [844, 343] on html "Toggle navigation Home Bank Account List Load By Website Group [ISPORT] SUPERLI…" at bounding box center [492, 171] width 984 height 343
click at [691, 343] on html "Toggle navigation Home Bank Account List Load By Website Group [ISPORT] SUPERLI…" at bounding box center [492, 171] width 984 height 343
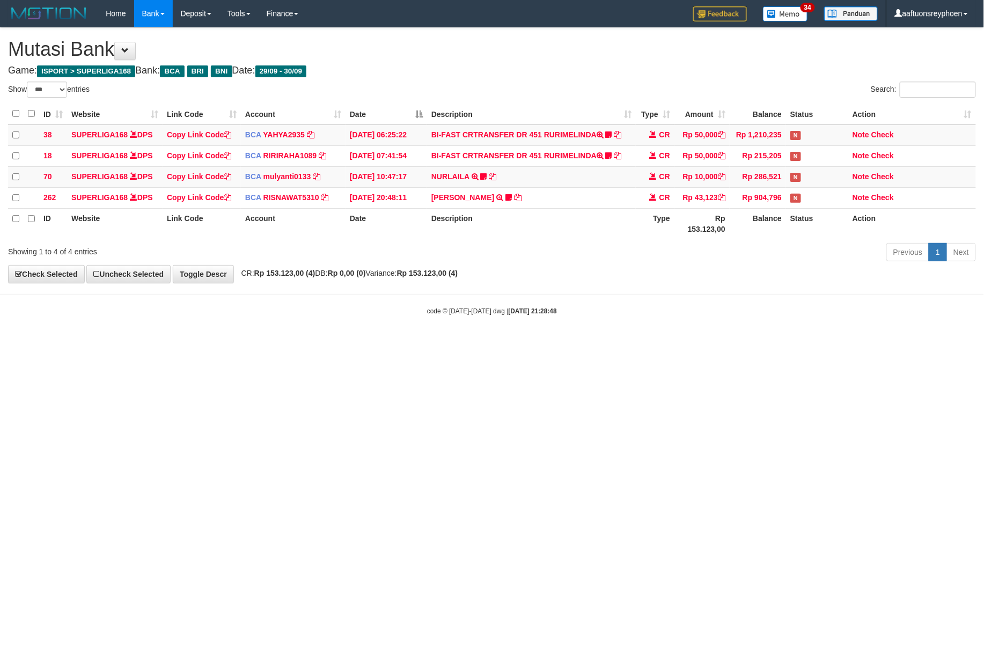
drag, startPoint x: 687, startPoint y: 403, endPoint x: 758, endPoint y: 386, distance: 73.4
click at [755, 343] on html "Toggle navigation Home Bank Account List Load By Website Group [ISPORT] SUPERLI…" at bounding box center [492, 171] width 984 height 343
drag, startPoint x: 699, startPoint y: 400, endPoint x: 725, endPoint y: 413, distance: 29.0
click at [707, 343] on html "Toggle navigation Home Bank Account List Load By Website Group [ISPORT] SUPERLI…" at bounding box center [492, 171] width 984 height 343
click at [713, 343] on html "Toggle navigation Home Bank Account List Load By Website Group [ISPORT] SUPERLI…" at bounding box center [492, 171] width 984 height 343
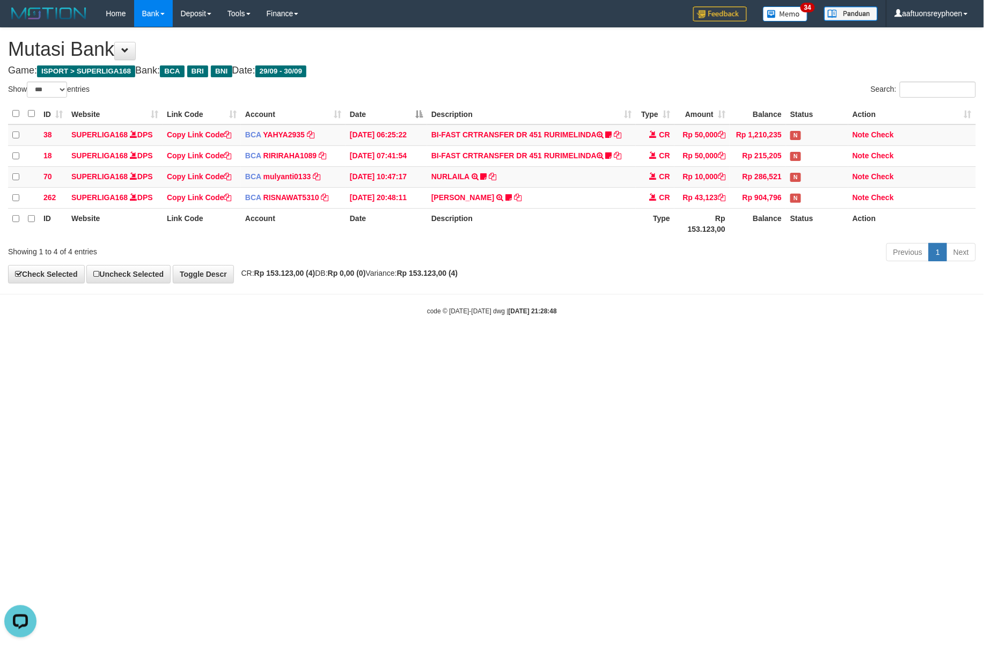
click at [715, 343] on html "Toggle navigation Home Bank Account List Load By Website Group [ISPORT] SUPERLI…" at bounding box center [492, 171] width 984 height 343
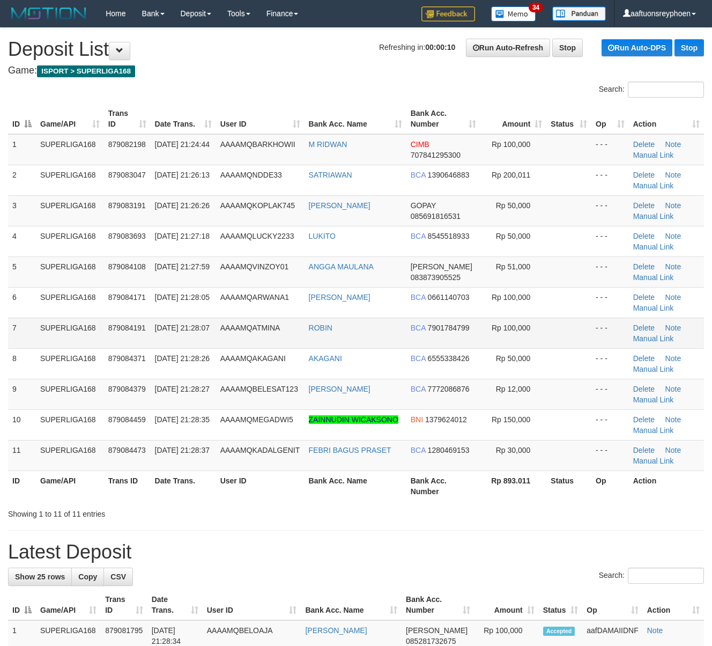
click at [222, 331] on td "AAAAMQATMINA" at bounding box center [260, 333] width 88 height 31
drag, startPoint x: 228, startPoint y: 331, endPoint x: 1, endPoint y: 360, distance: 229.8
click at [226, 329] on span "AAAAMQATMINA" at bounding box center [250, 327] width 60 height 9
drag, startPoint x: 20, startPoint y: 357, endPoint x: -32, endPoint y: 363, distance: 51.8
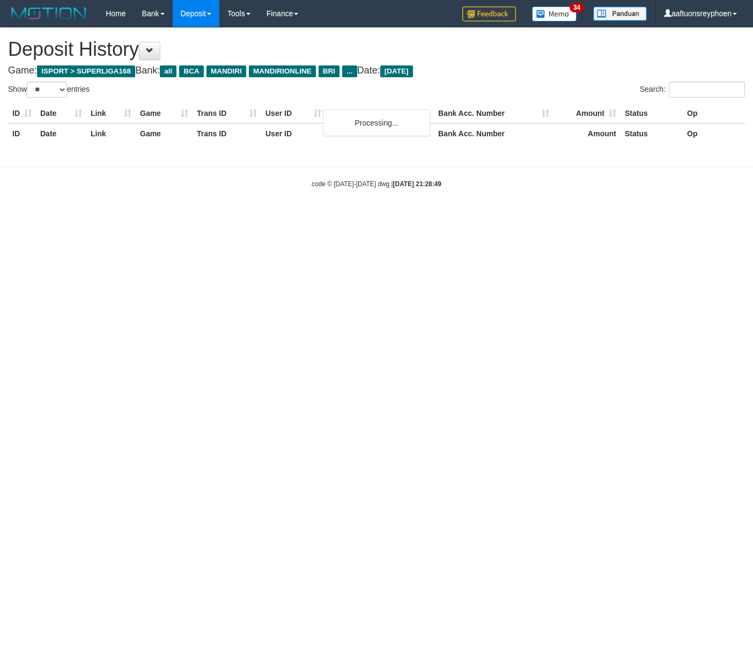
select select "**"
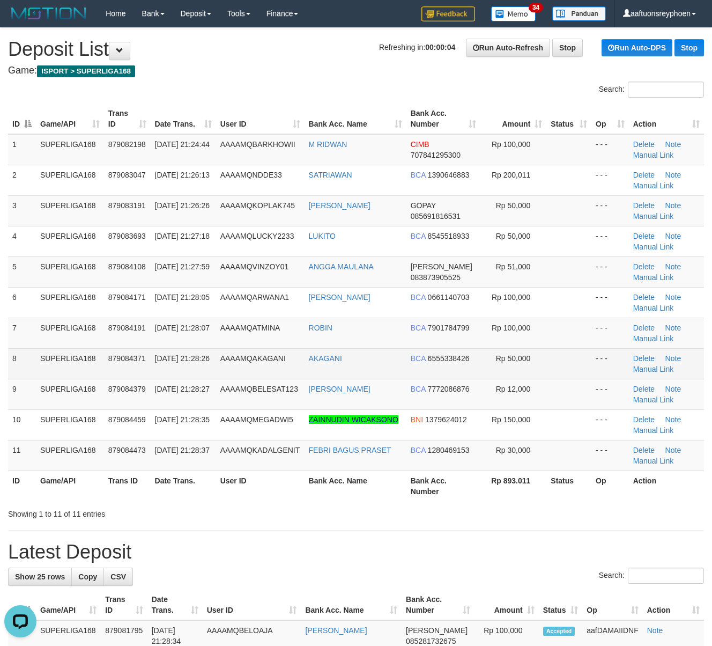
click at [55, 345] on td "SUPERLIGA168" at bounding box center [70, 333] width 68 height 31
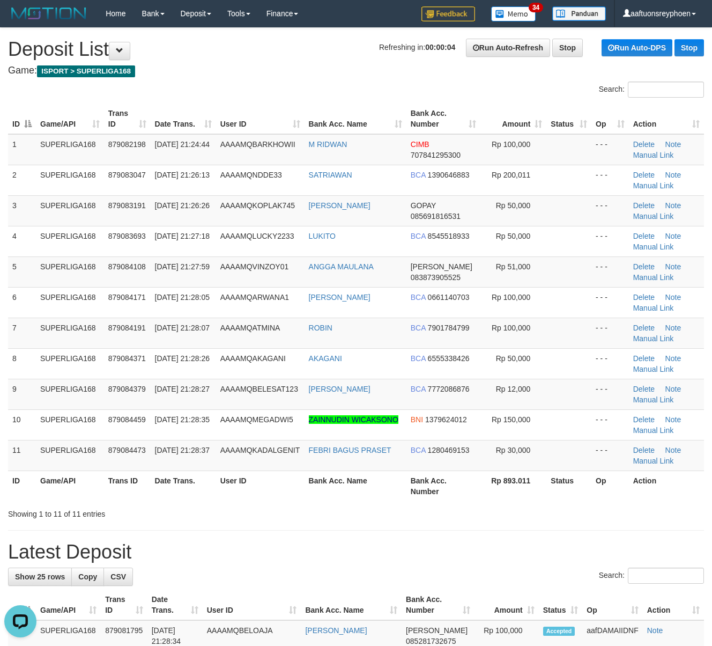
drag, startPoint x: 87, startPoint y: 342, endPoint x: 3, endPoint y: 344, distance: 83.7
click at [78, 341] on td "SUPERLIGA168" at bounding box center [70, 333] width 68 height 31
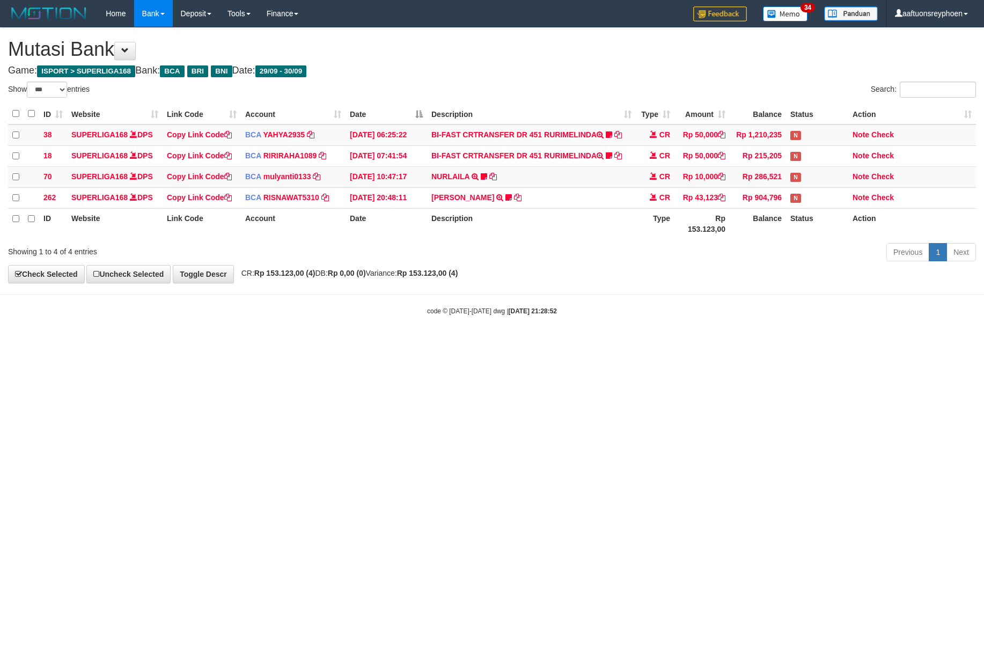
select select "***"
drag, startPoint x: 0, startPoint y: 0, endPoint x: 616, endPoint y: 410, distance: 740.0
click at [616, 343] on html "Toggle navigation Home Bank Account List Load By Website Group [ISPORT] SUPERLI…" at bounding box center [492, 171] width 984 height 343
drag, startPoint x: 616, startPoint y: 410, endPoint x: 983, endPoint y: 380, distance: 368.1
click at [644, 343] on html "Toggle navigation Home Bank Account List Load By Website Group [ISPORT] SUPERLI…" at bounding box center [492, 171] width 984 height 343
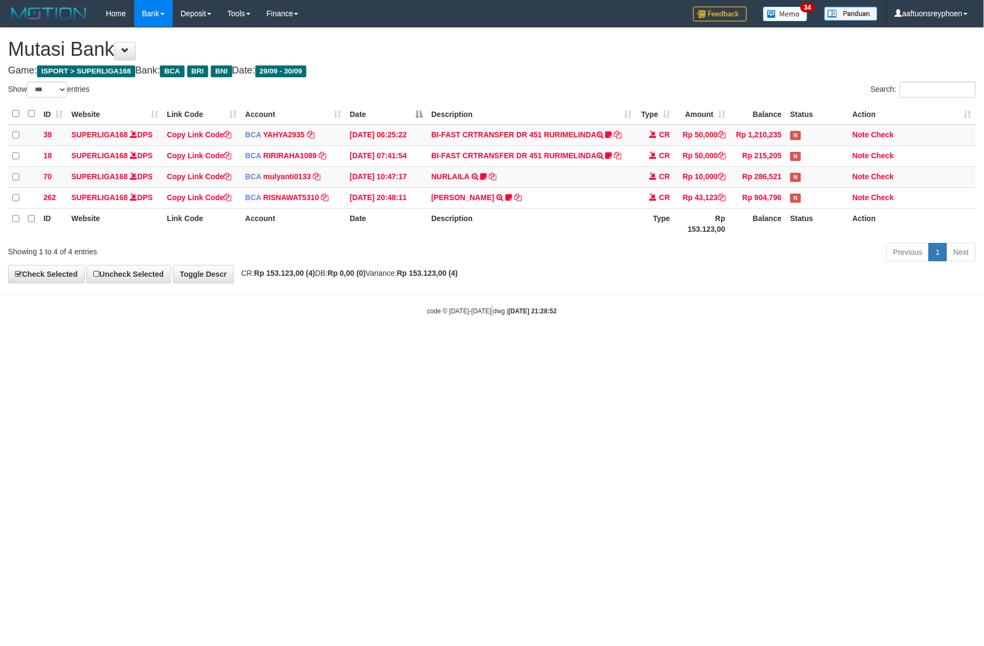
click at [495, 343] on html "Toggle navigation Home Bank Account List Load By Website Group [ISPORT] SUPERLI…" at bounding box center [492, 171] width 984 height 343
drag, startPoint x: 494, startPoint y: 421, endPoint x: 700, endPoint y: 405, distance: 207.1
click at [495, 343] on html "Toggle navigation Home Bank Account List Load By Website Group [ISPORT] SUPERLI…" at bounding box center [492, 171] width 984 height 343
select select "***"
